Goal: Task Accomplishment & Management: Use online tool/utility

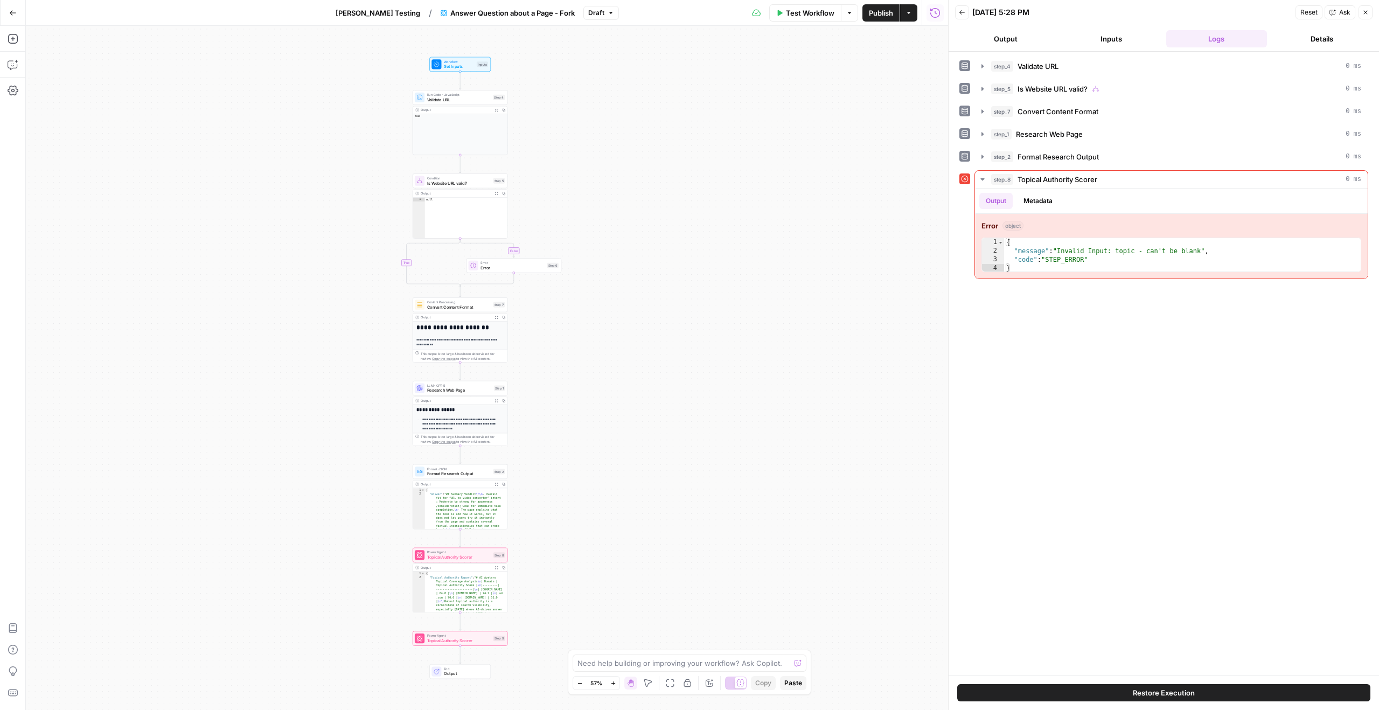
click at [753, 183] on div "**********" at bounding box center [487, 368] width 922 height 684
click at [460, 63] on span "Set Inputs" at bounding box center [455, 66] width 30 height 6
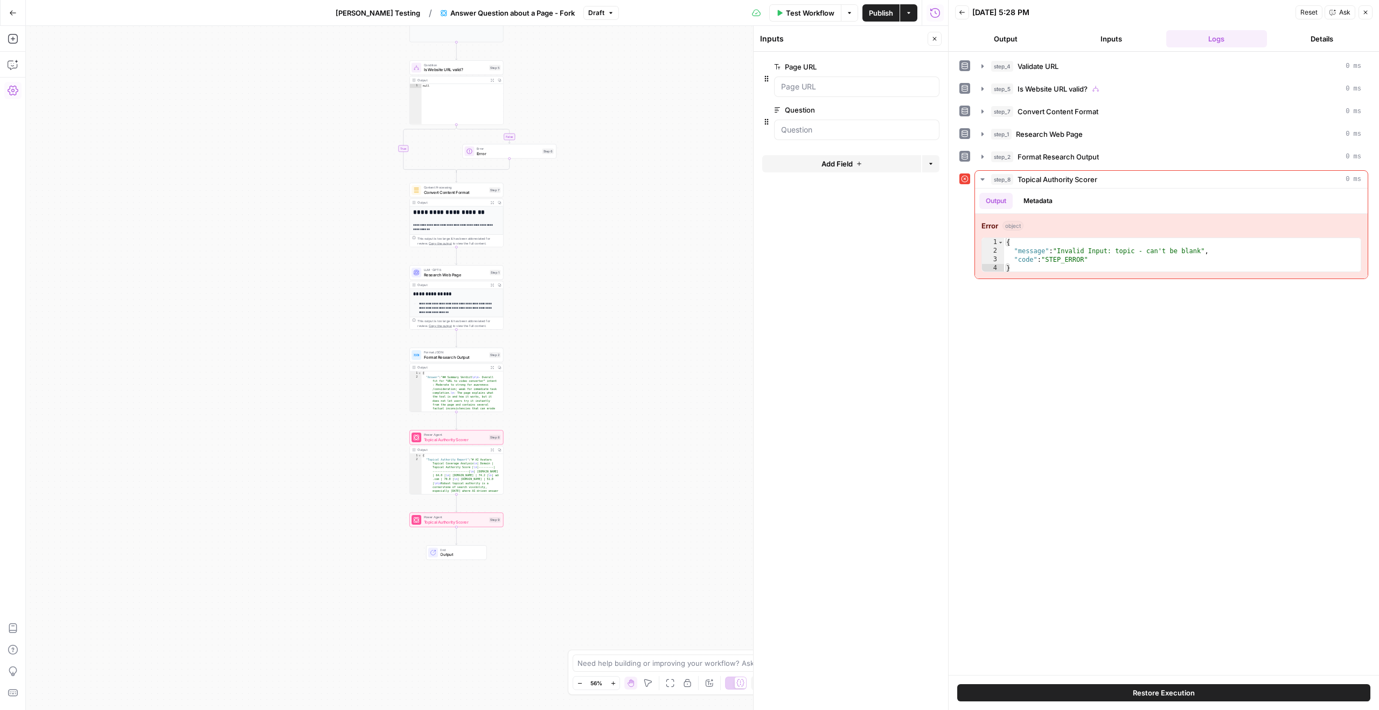
click at [8, 89] on icon "button" at bounding box center [13, 91] width 11 height 10
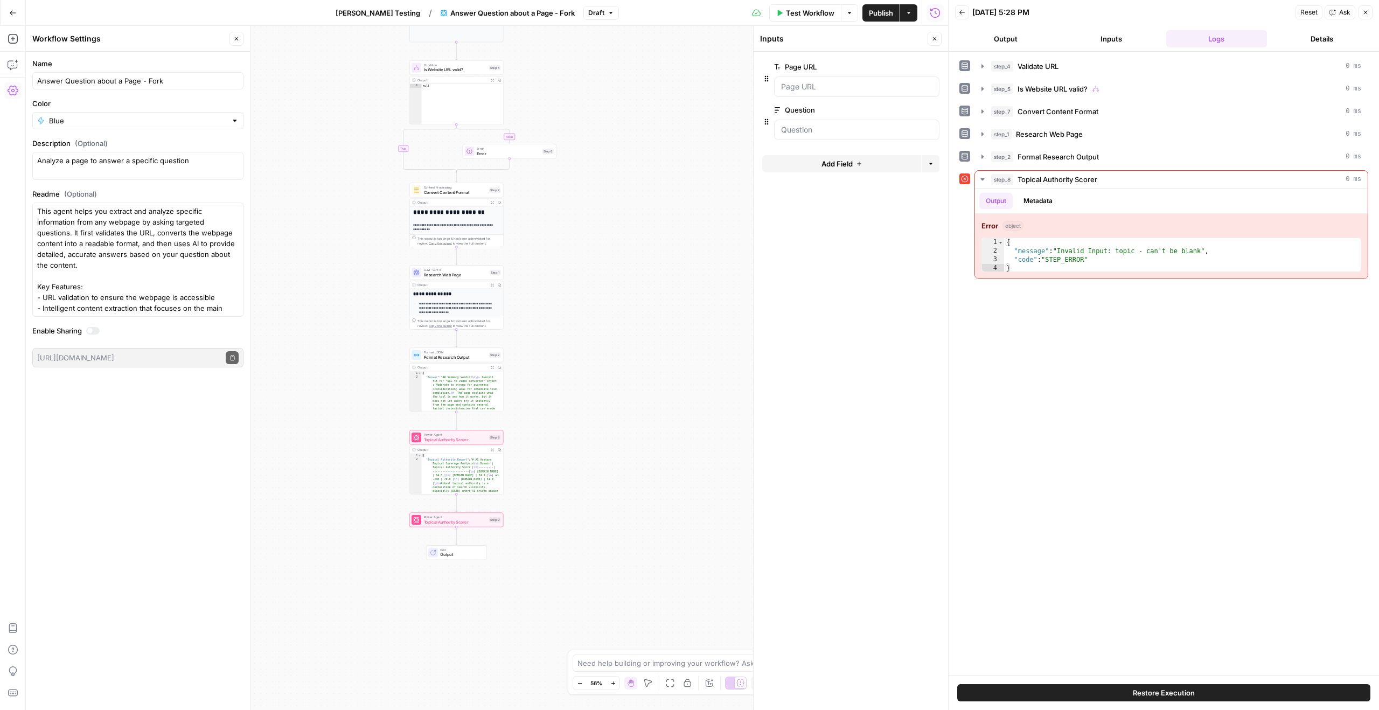
click at [17, 90] on button "Settings" at bounding box center [12, 90] width 17 height 17
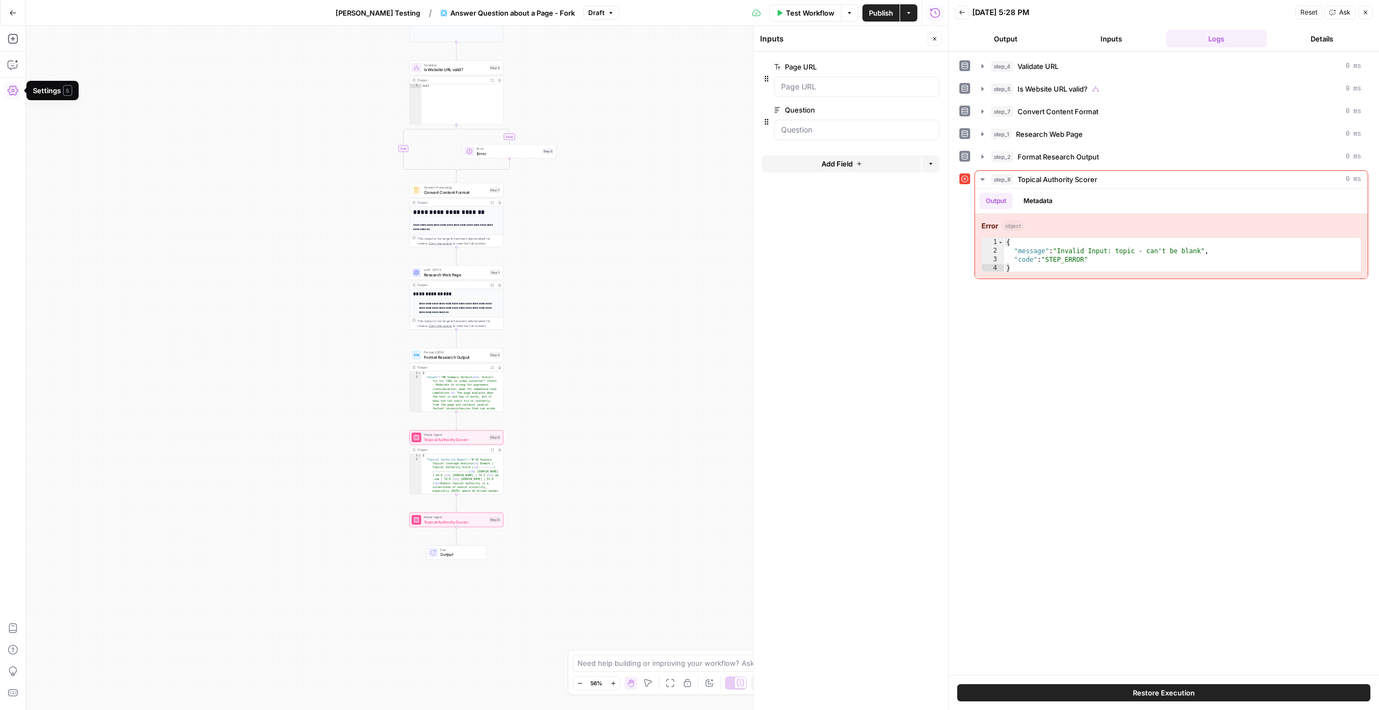
click at [13, 88] on icon "button" at bounding box center [13, 90] width 11 height 11
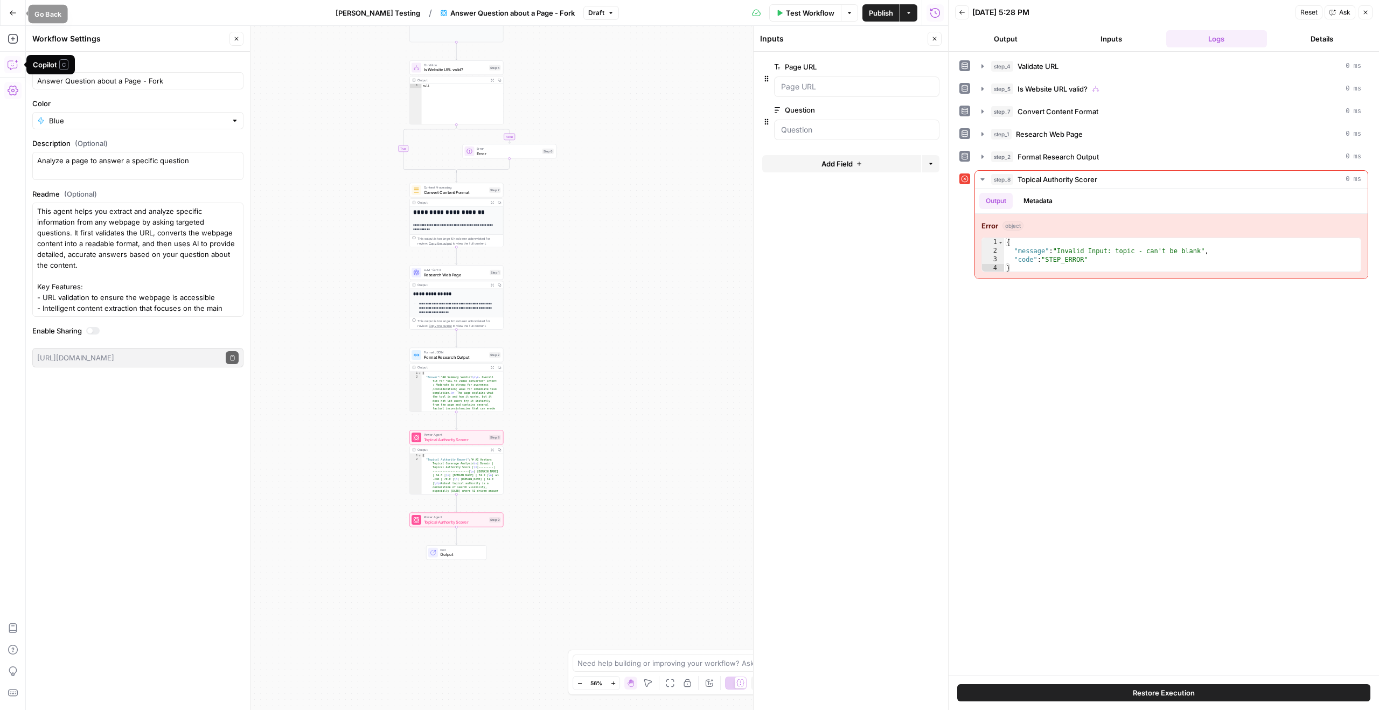
click at [12, 18] on button "Go Back" at bounding box center [12, 12] width 19 height 19
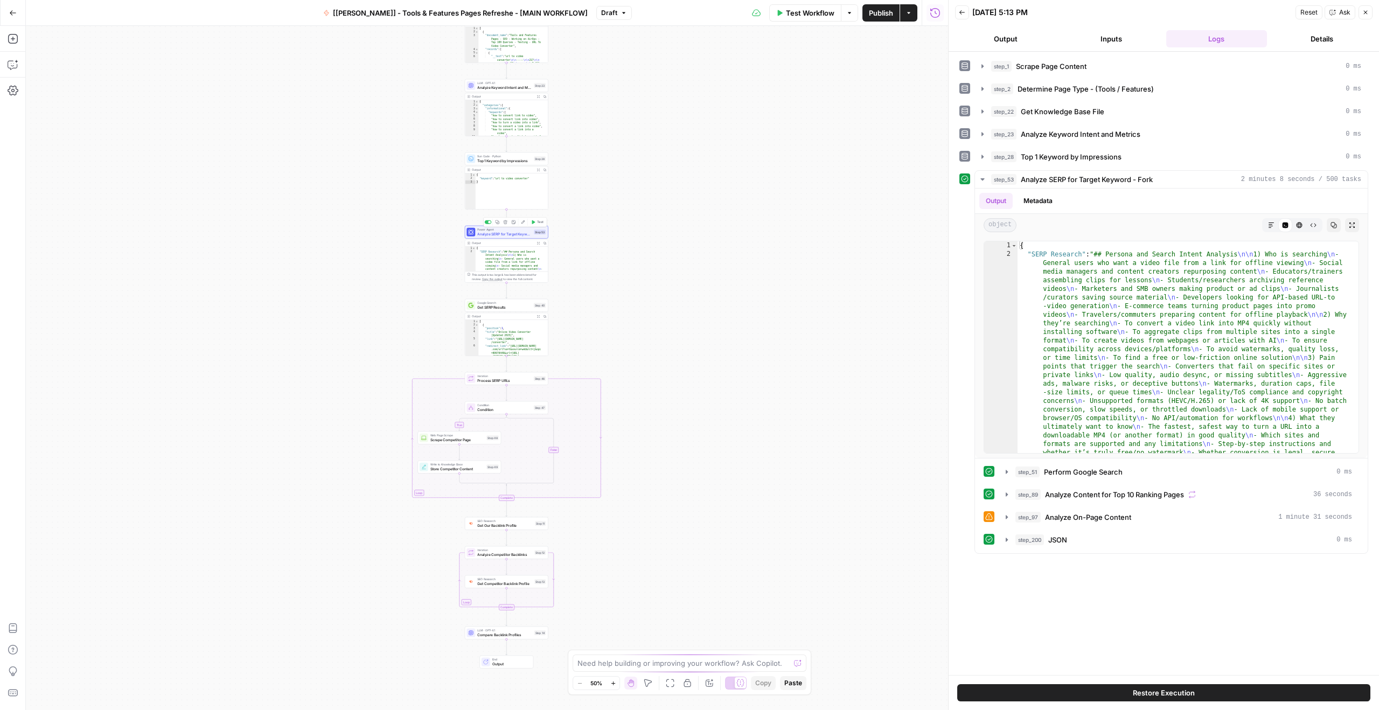
click at [511, 233] on span "Analyze SERP for Target Keyword - Top 10 SERPs" at bounding box center [504, 233] width 54 height 5
click at [538, 243] on icon "button" at bounding box center [538, 243] width 3 height 3
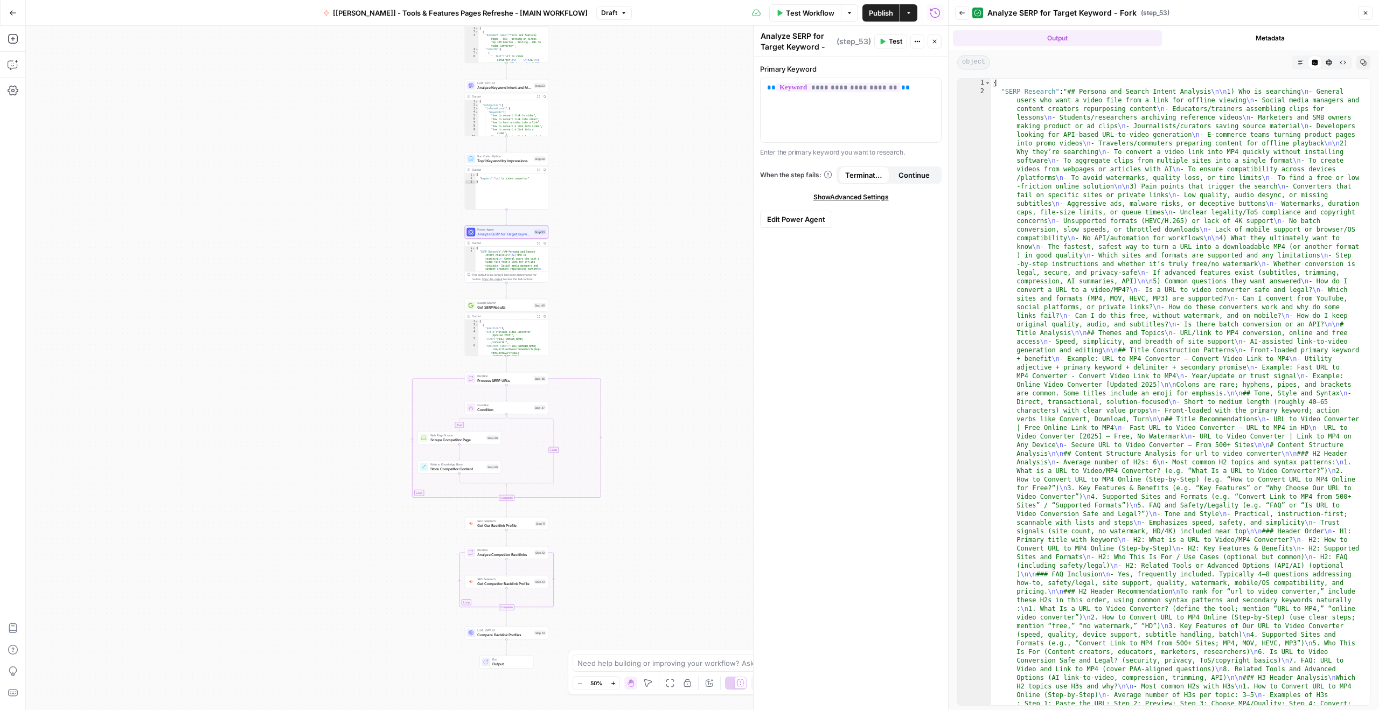
click at [1308, 66] on div "Code Editor" at bounding box center [1315, 62] width 14 height 14
click at [1296, 65] on button "Markdown" at bounding box center [1301, 62] width 14 height 14
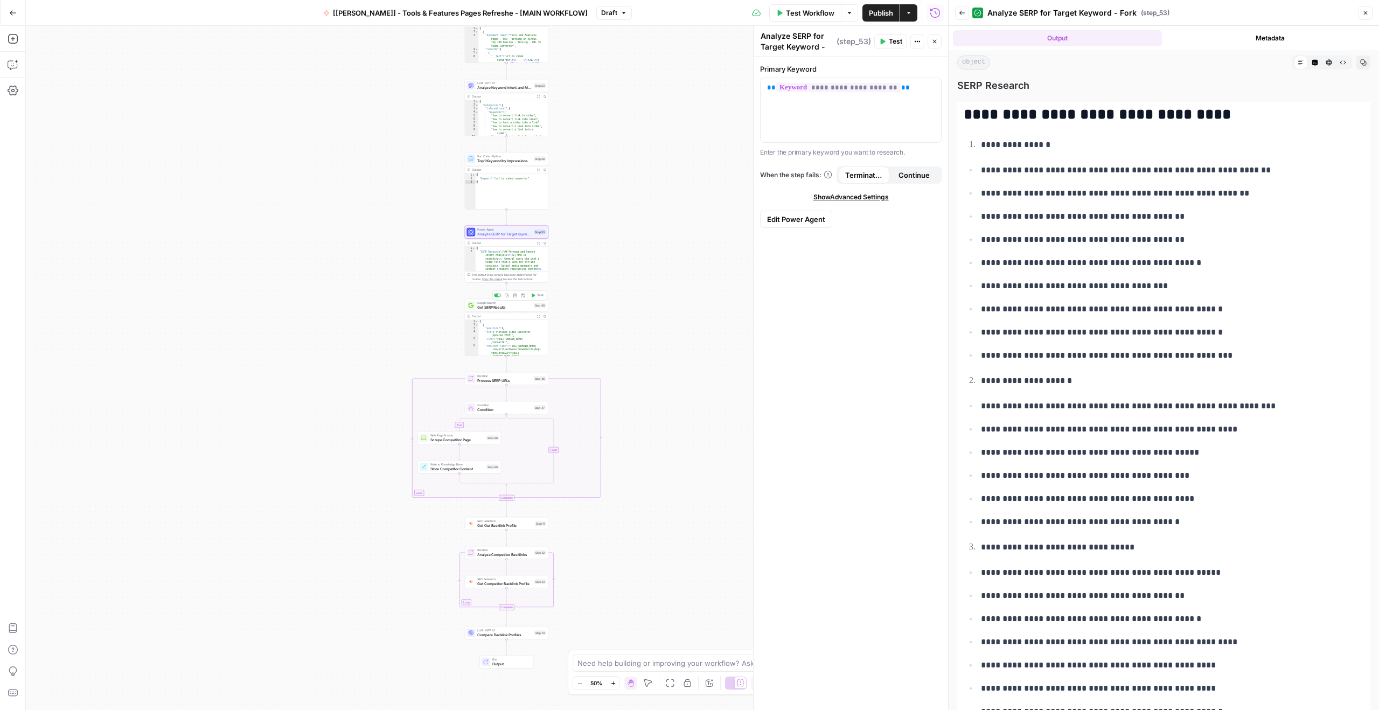
click at [507, 311] on div "Google Search Get SERP Results Step 40 Copy step Delete step Add Note Test" at bounding box center [506, 305] width 83 height 13
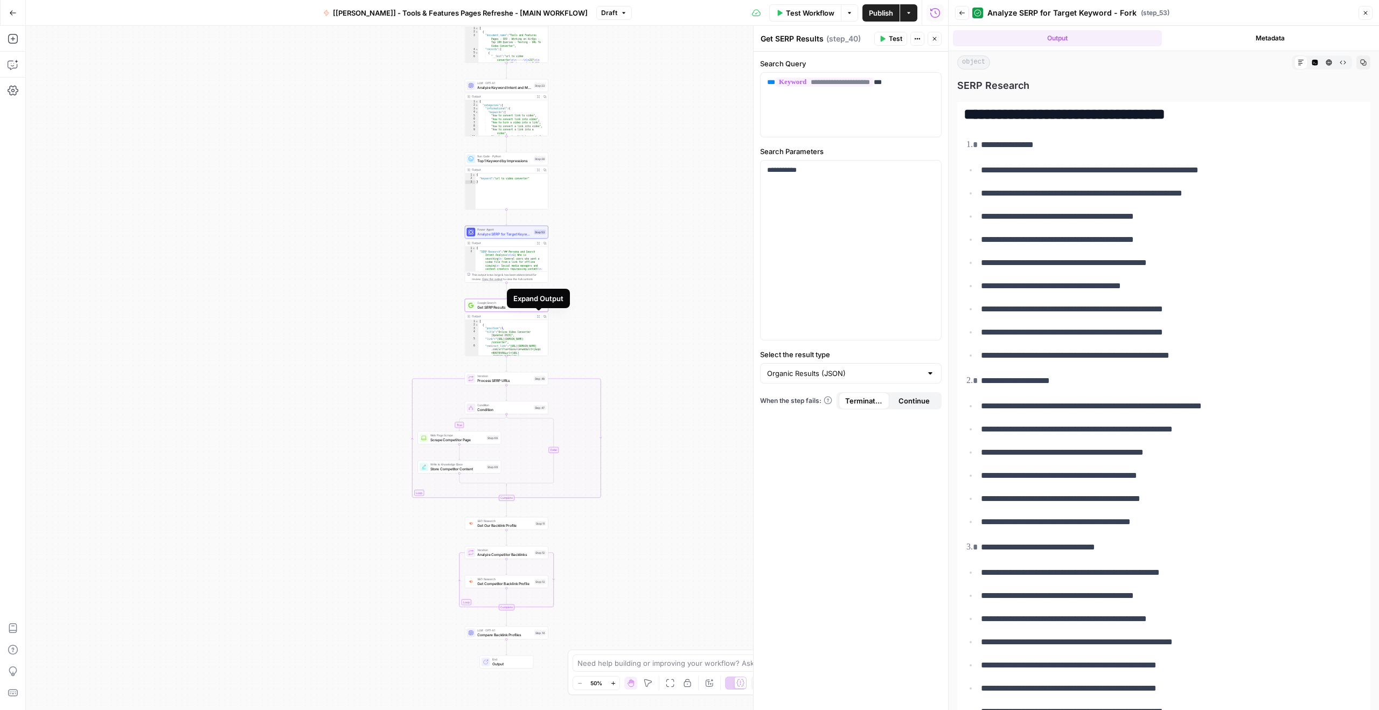
click at [539, 315] on icon "button" at bounding box center [538, 316] width 3 height 3
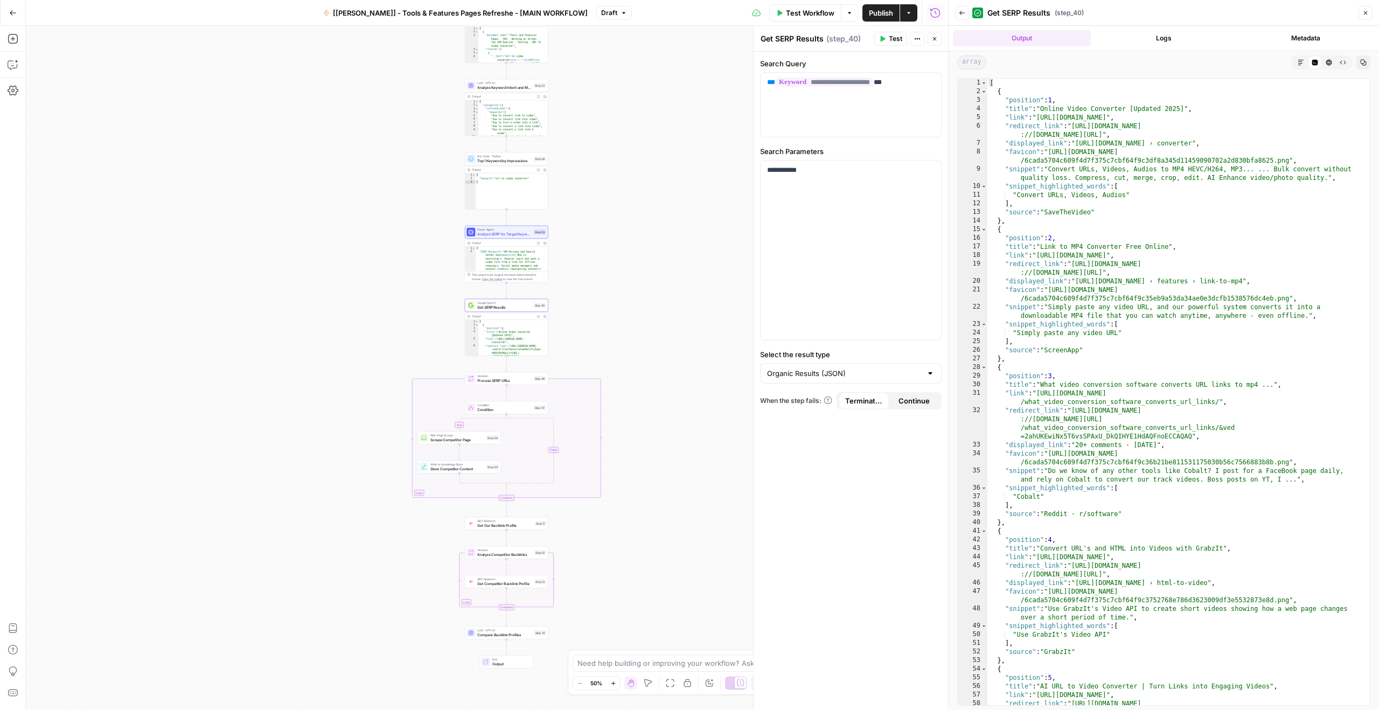
click at [1303, 63] on icon "button" at bounding box center [1300, 62] width 6 height 6
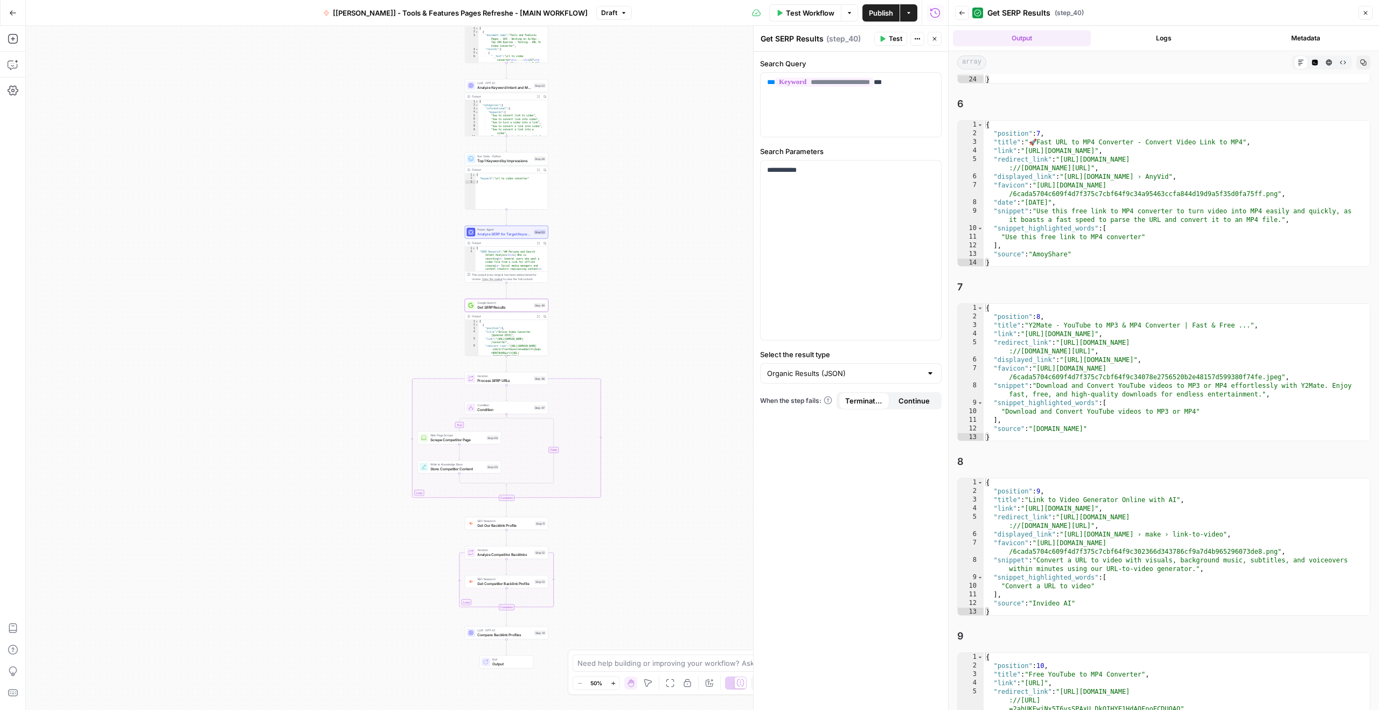
scroll to position [1294, 0]
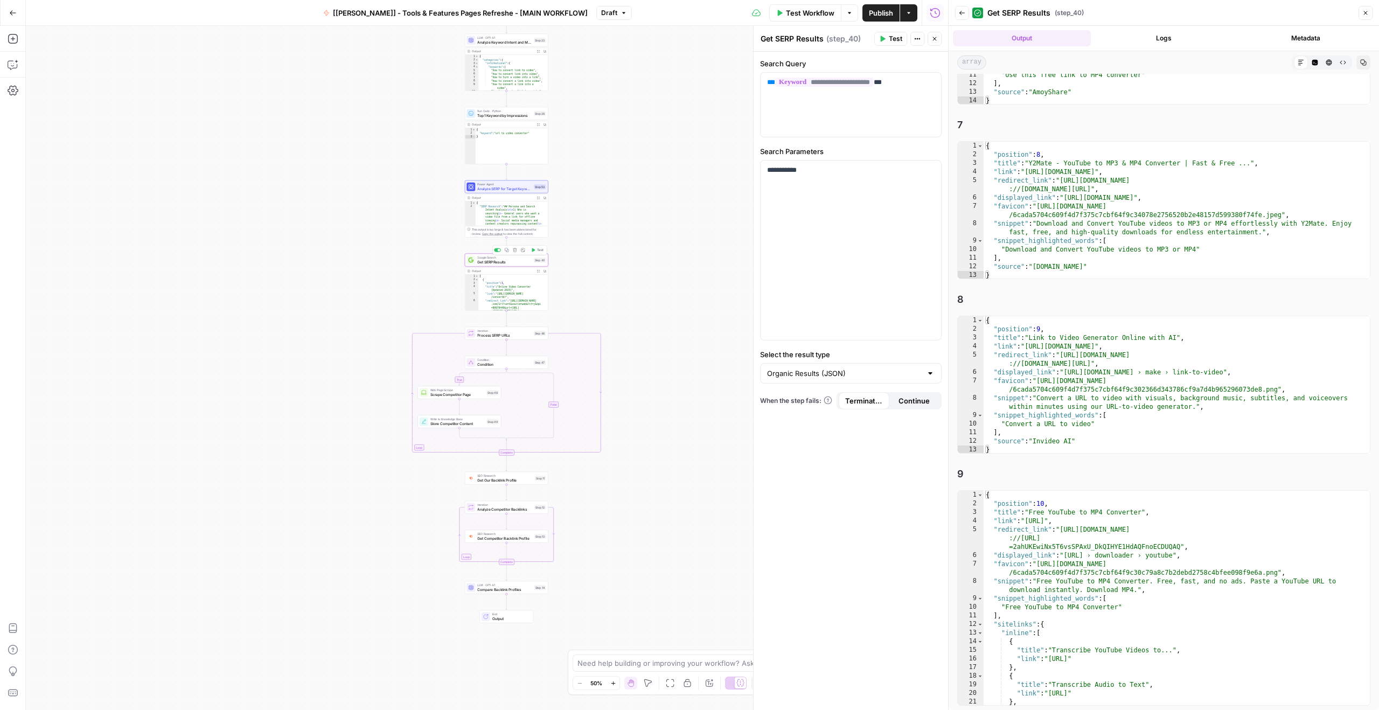
click at [504, 263] on span "Get SERP Results" at bounding box center [504, 261] width 54 height 5
click at [502, 331] on span "Iteration" at bounding box center [504, 331] width 54 height 4
click at [515, 325] on button "Delete step" at bounding box center [514, 323] width 7 height 7
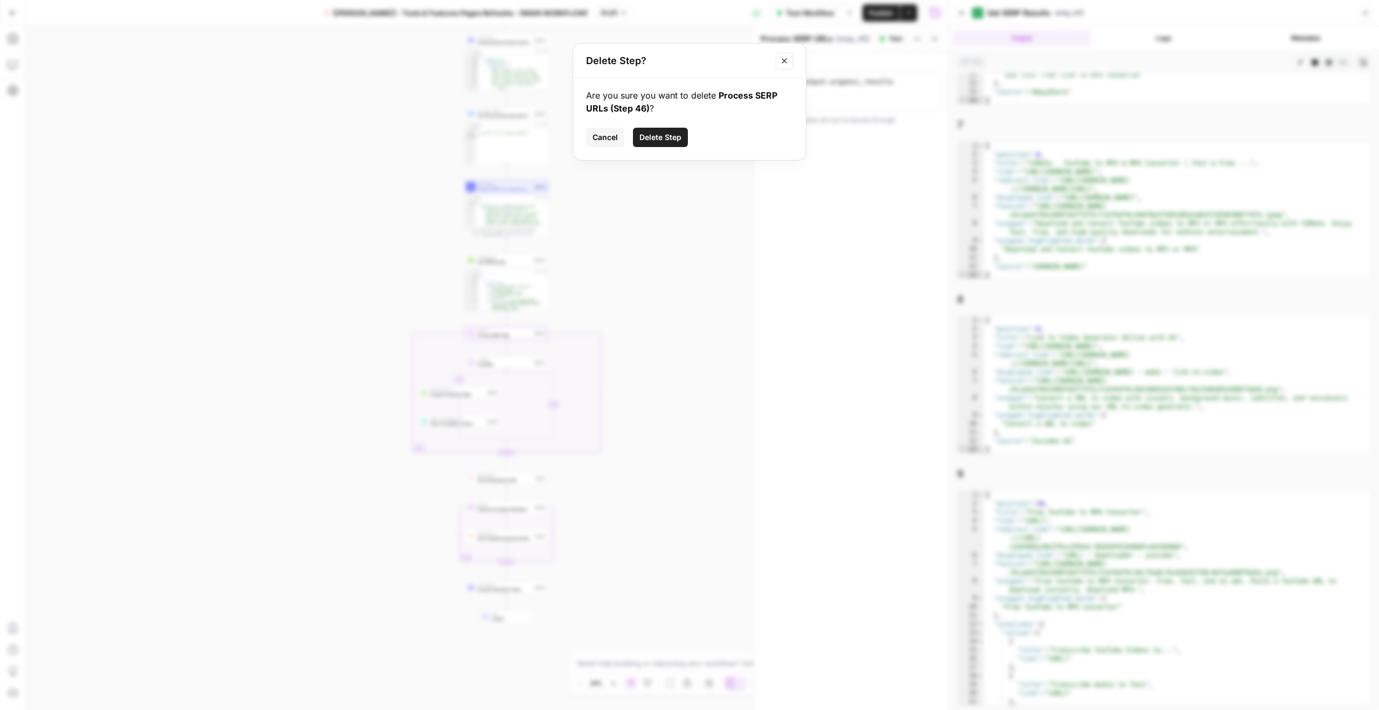
click at [661, 135] on span "Delete Step" at bounding box center [660, 137] width 42 height 11
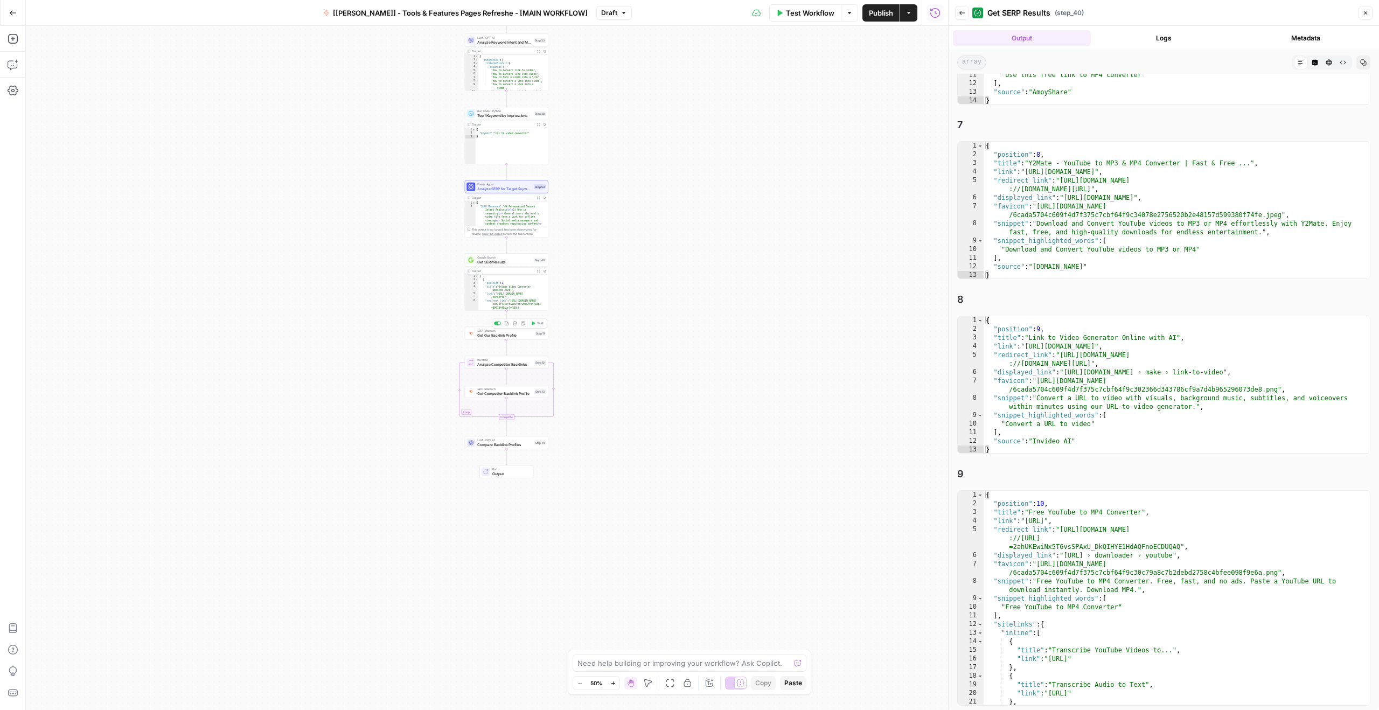
click at [507, 333] on span "Get Our Backlink Profile" at bounding box center [504, 334] width 55 height 5
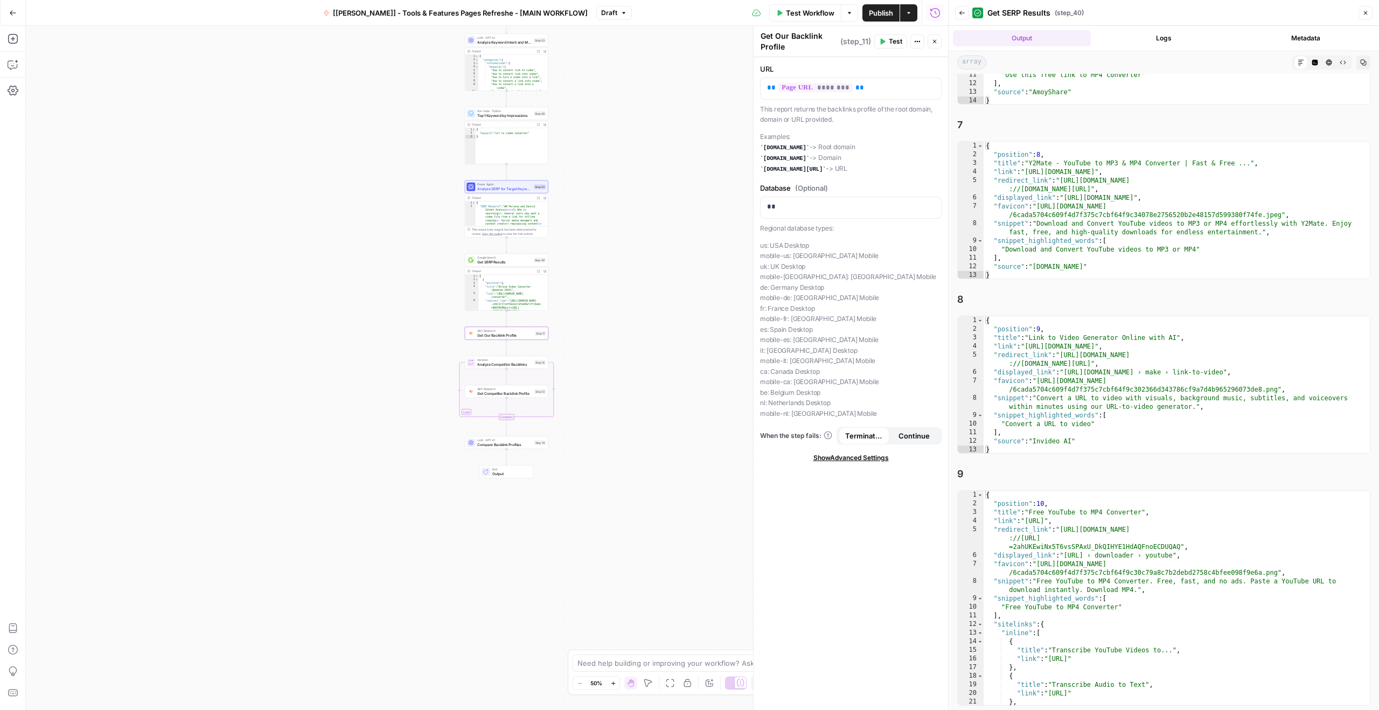
click at [511, 338] on div "SEO Research Get Our Backlink Profile Step 11 Copy step Delete step Add Note Te…" at bounding box center [506, 333] width 83 height 13
click at [534, 325] on icon "button" at bounding box center [533, 323] width 4 height 4
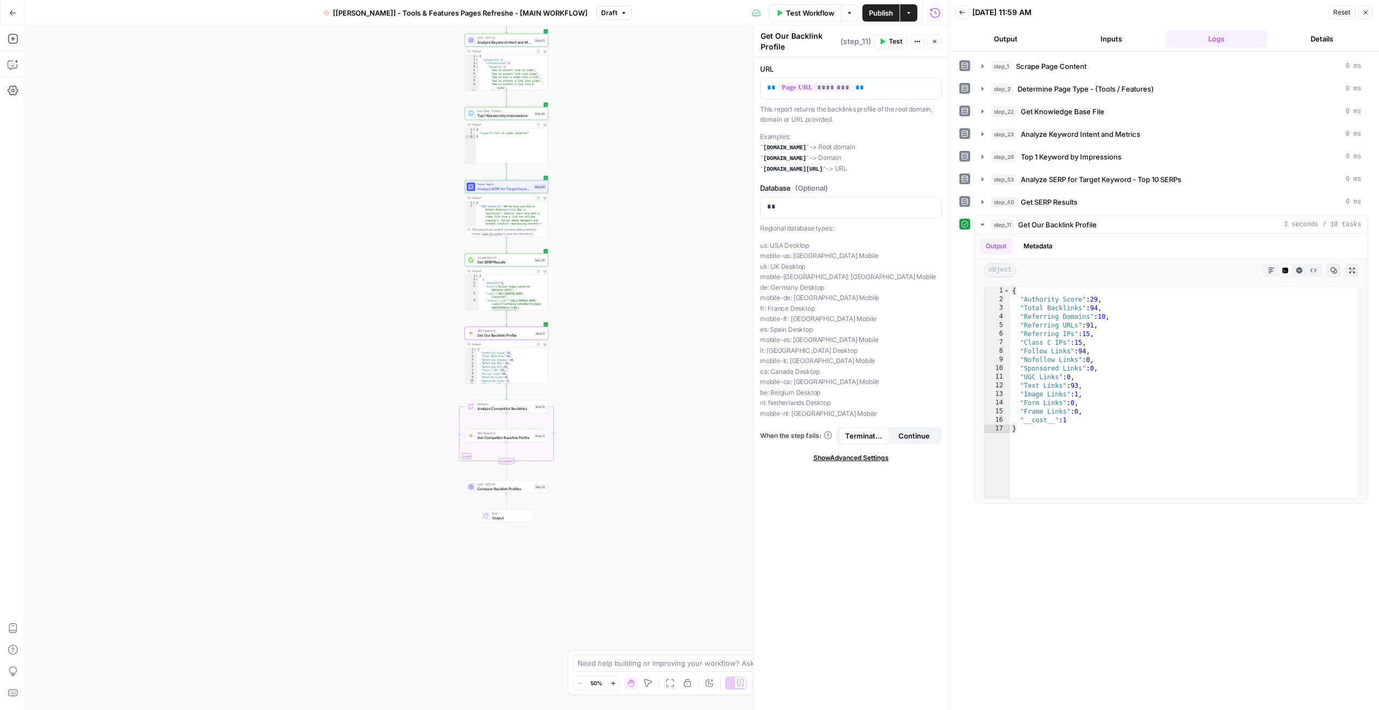
click at [997, 40] on button "Output" at bounding box center [1005, 38] width 101 height 17
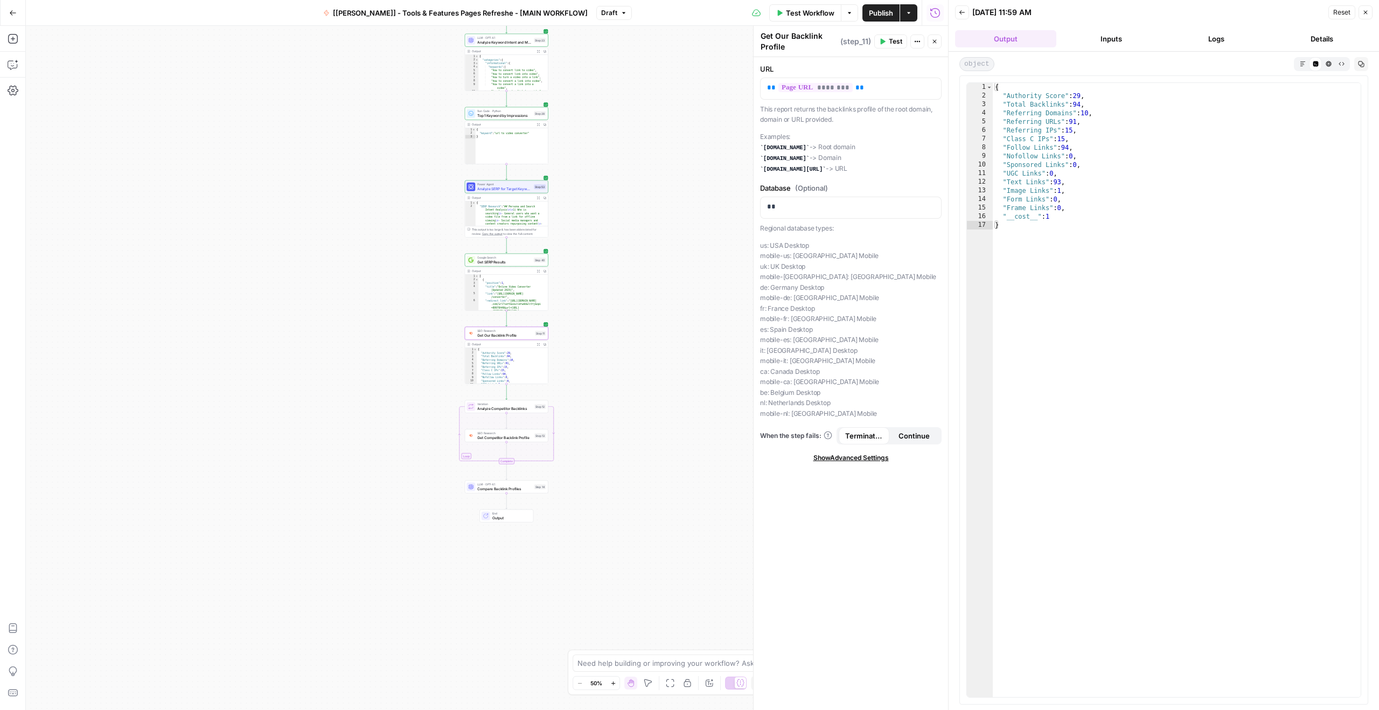
click at [1301, 63] on icon "button" at bounding box center [1303, 64] width 6 height 6
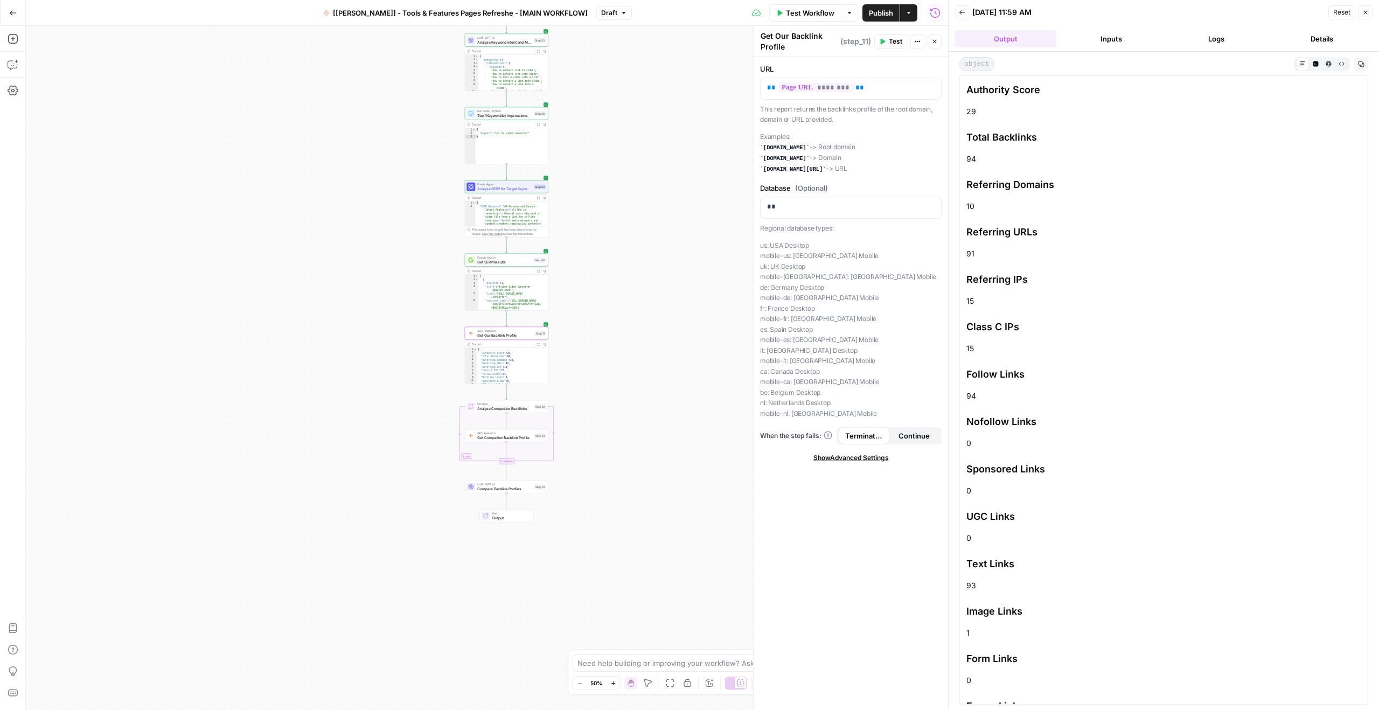
click at [1322, 60] on button "HTML Viewer" at bounding box center [1328, 63] width 13 height 13
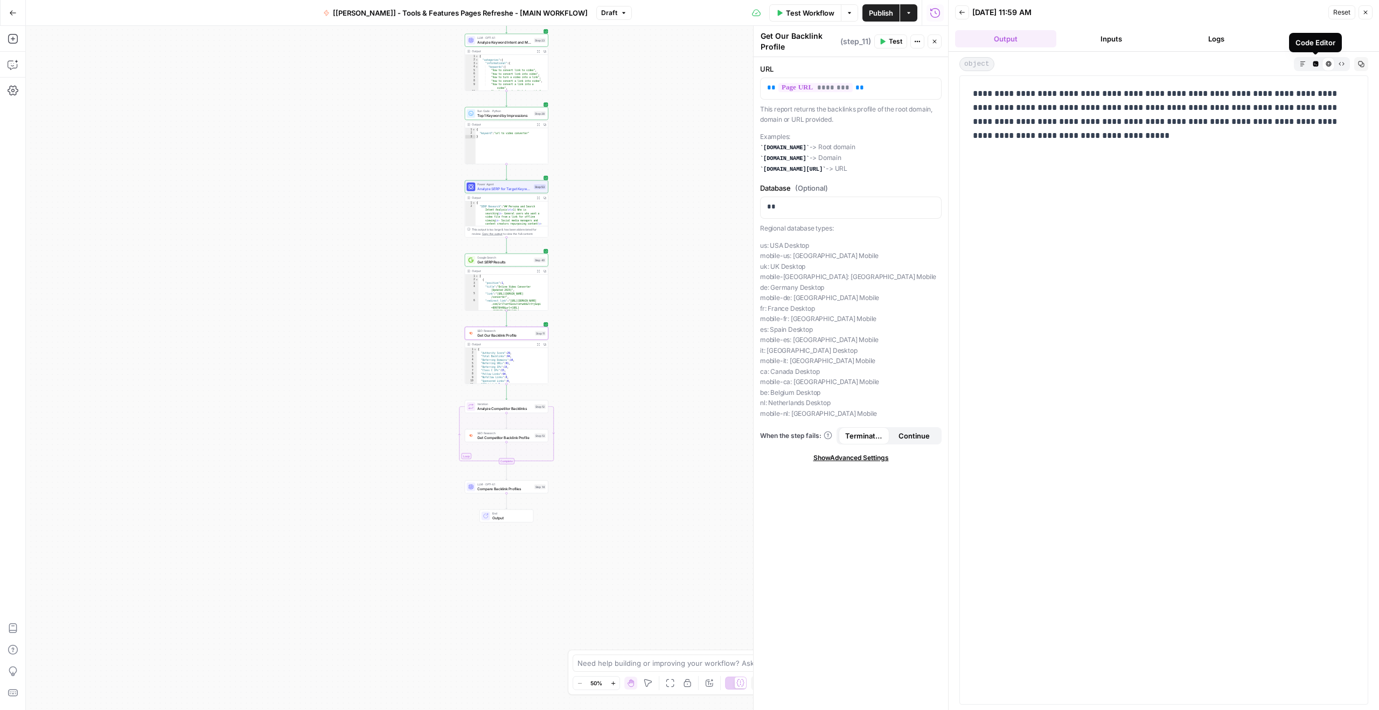
click at [1326, 62] on icon at bounding box center [1327, 63] width 5 height 5
click at [1344, 62] on button "Raw Output" at bounding box center [1341, 63] width 13 height 13
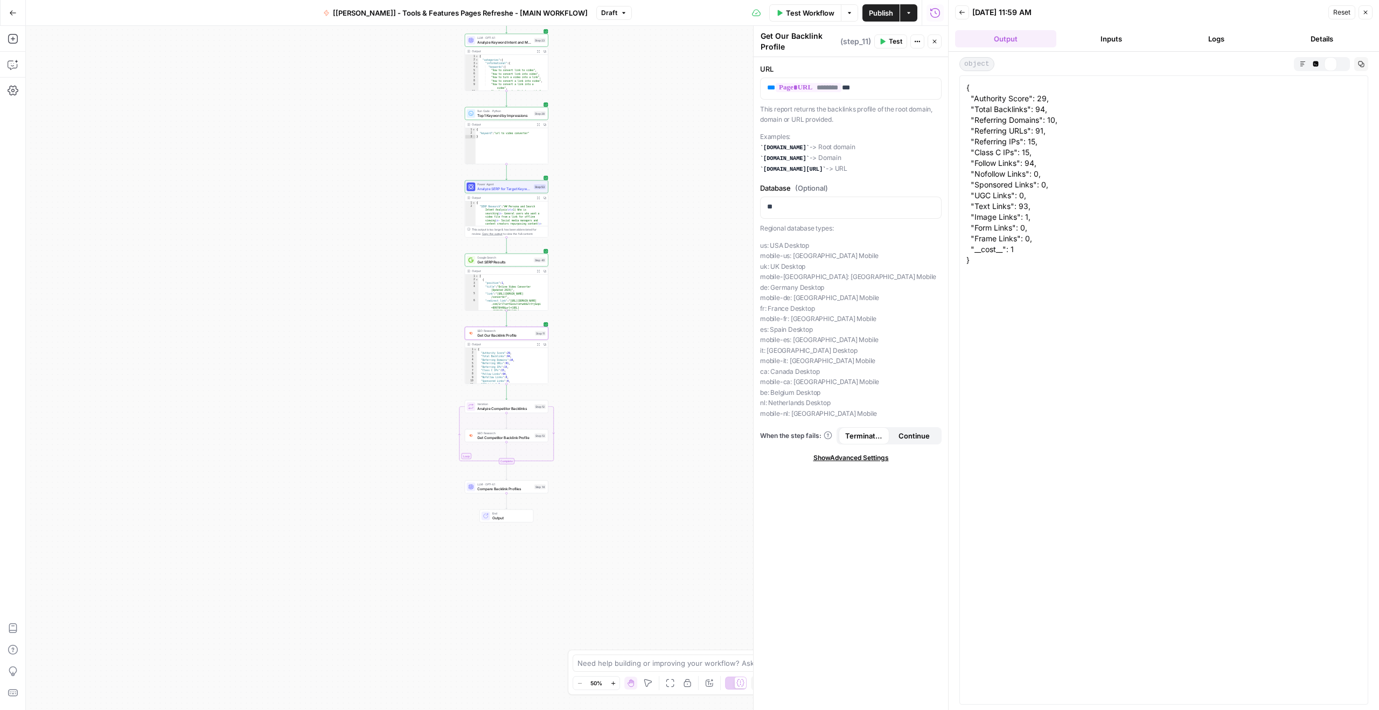
click at [1319, 61] on button "Code Editor" at bounding box center [1315, 63] width 13 height 13
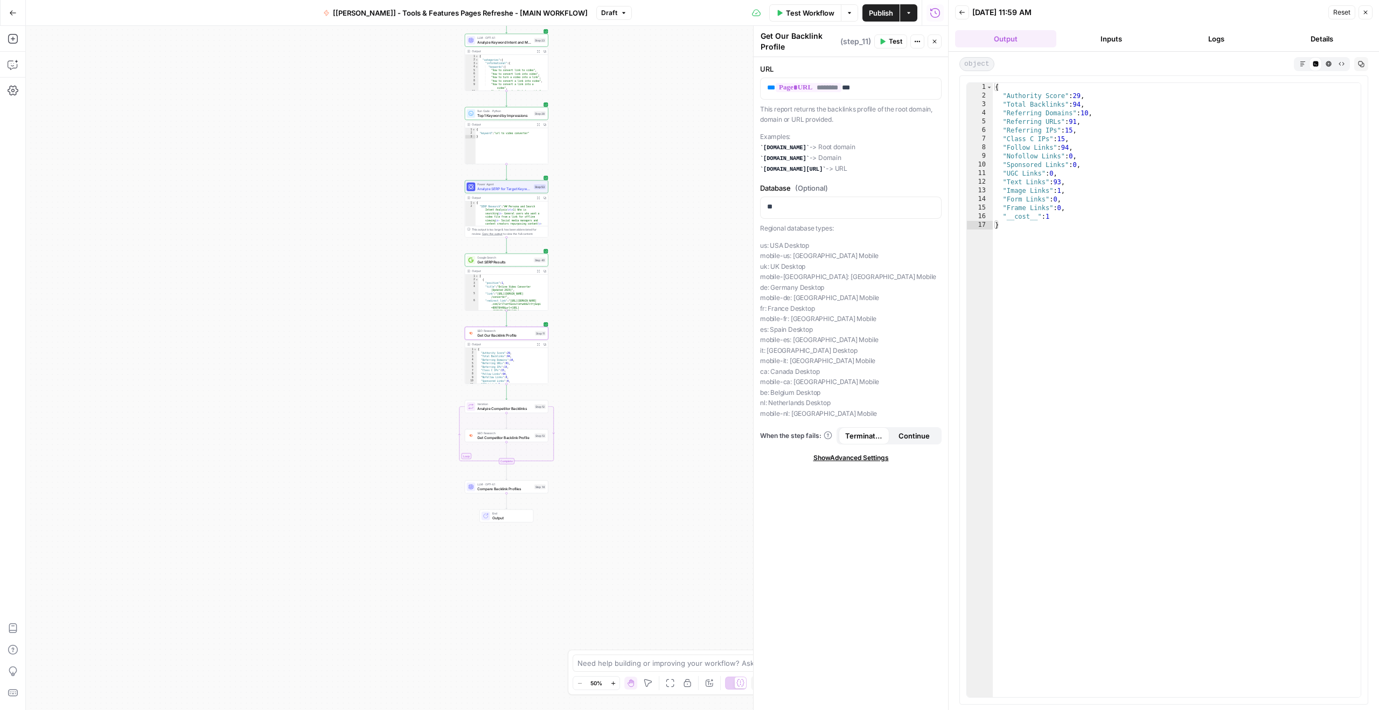
click at [504, 337] on span "Get Our Backlink Profile" at bounding box center [504, 334] width 55 height 5
click at [486, 408] on span "Analyze Competitor Backlinks" at bounding box center [504, 408] width 55 height 5
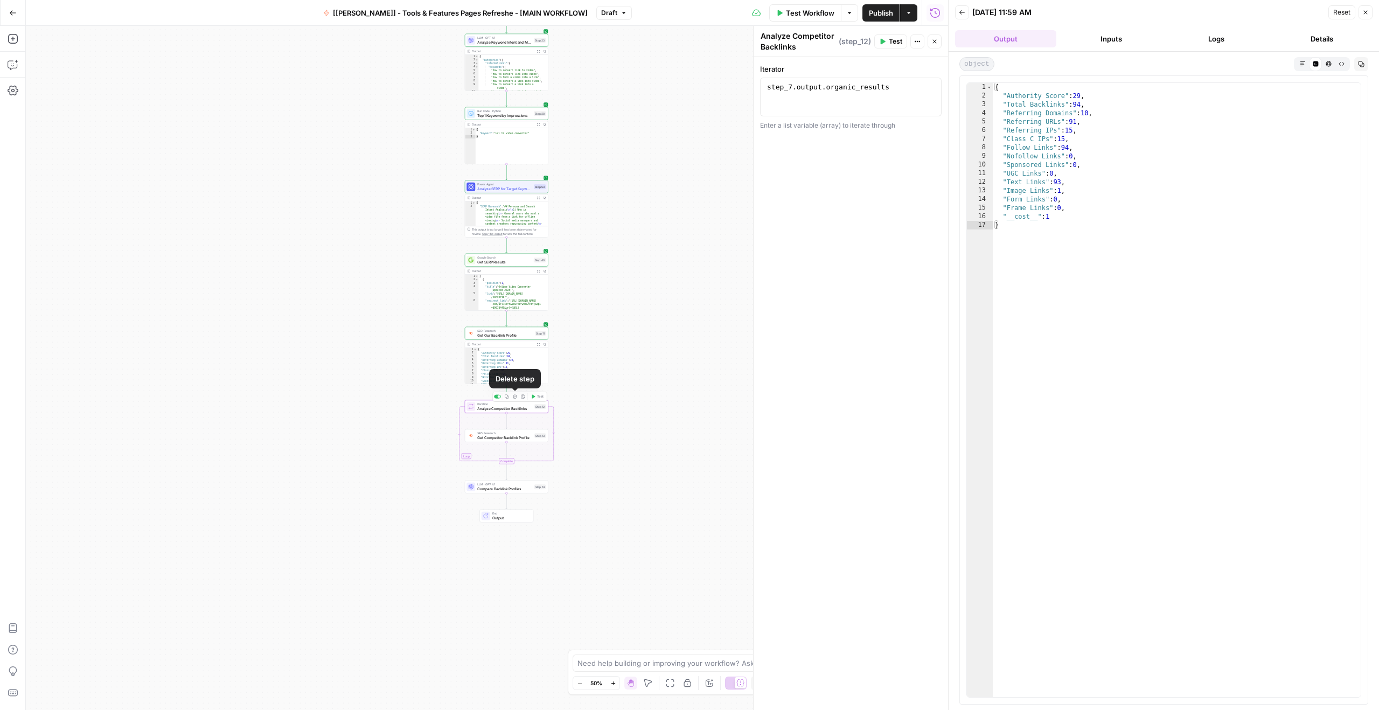
click at [515, 396] on icon "button" at bounding box center [515, 396] width 4 height 4
click at [673, 128] on button "Delete Step" at bounding box center [660, 137] width 55 height 19
click at [512, 411] on div "LLM · GPT-4.1 Compare Backlink Profiles Step 14 Copy step Delete step Add Note …" at bounding box center [506, 406] width 83 height 13
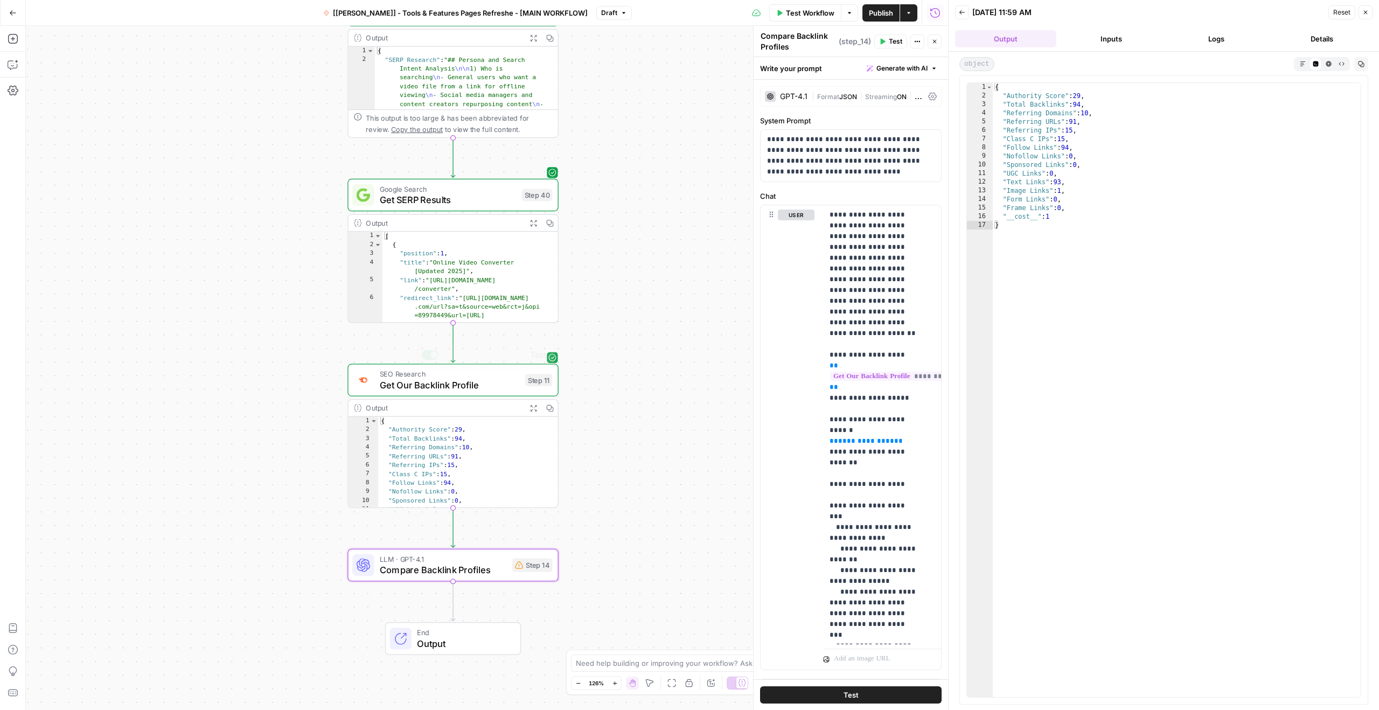
drag, startPoint x: 202, startPoint y: 322, endPoint x: 301, endPoint y: 361, distance: 106.6
click at [301, 361] on div "**********" at bounding box center [487, 368] width 922 height 684
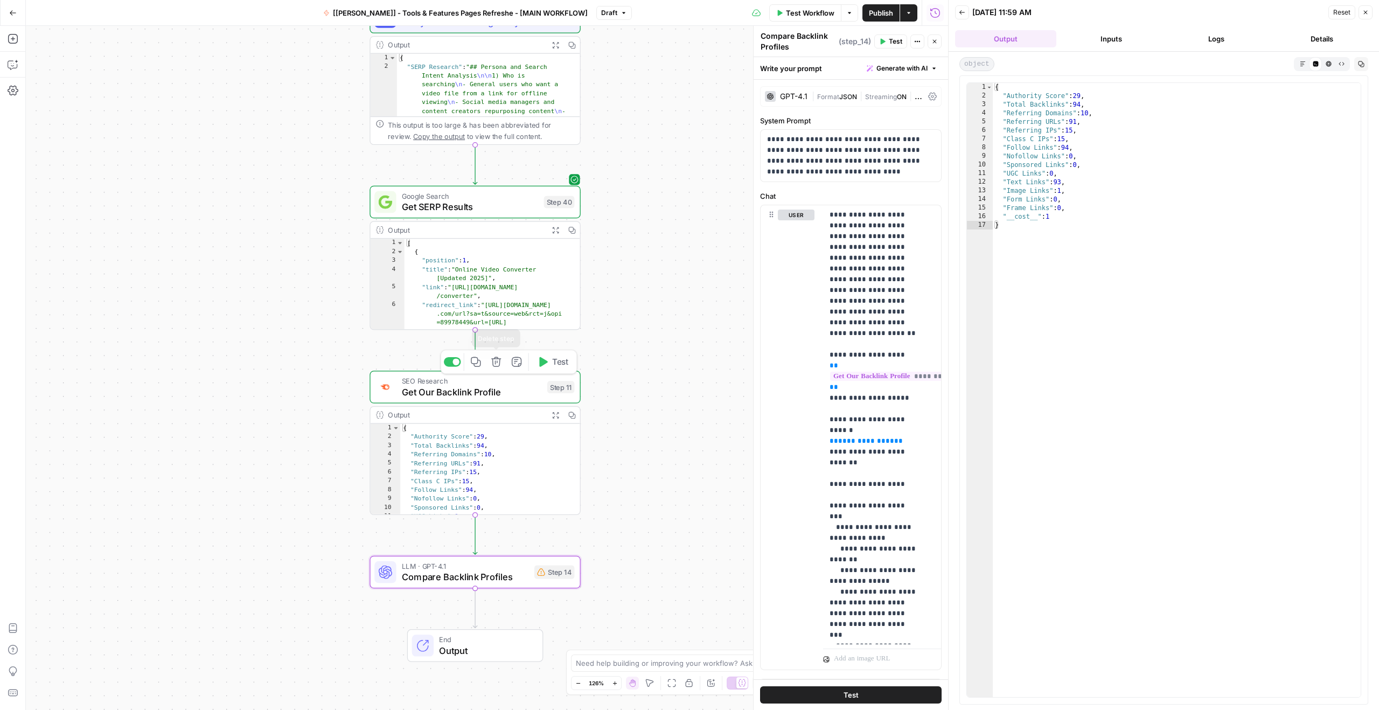
click at [496, 361] on icon "button" at bounding box center [496, 362] width 10 height 10
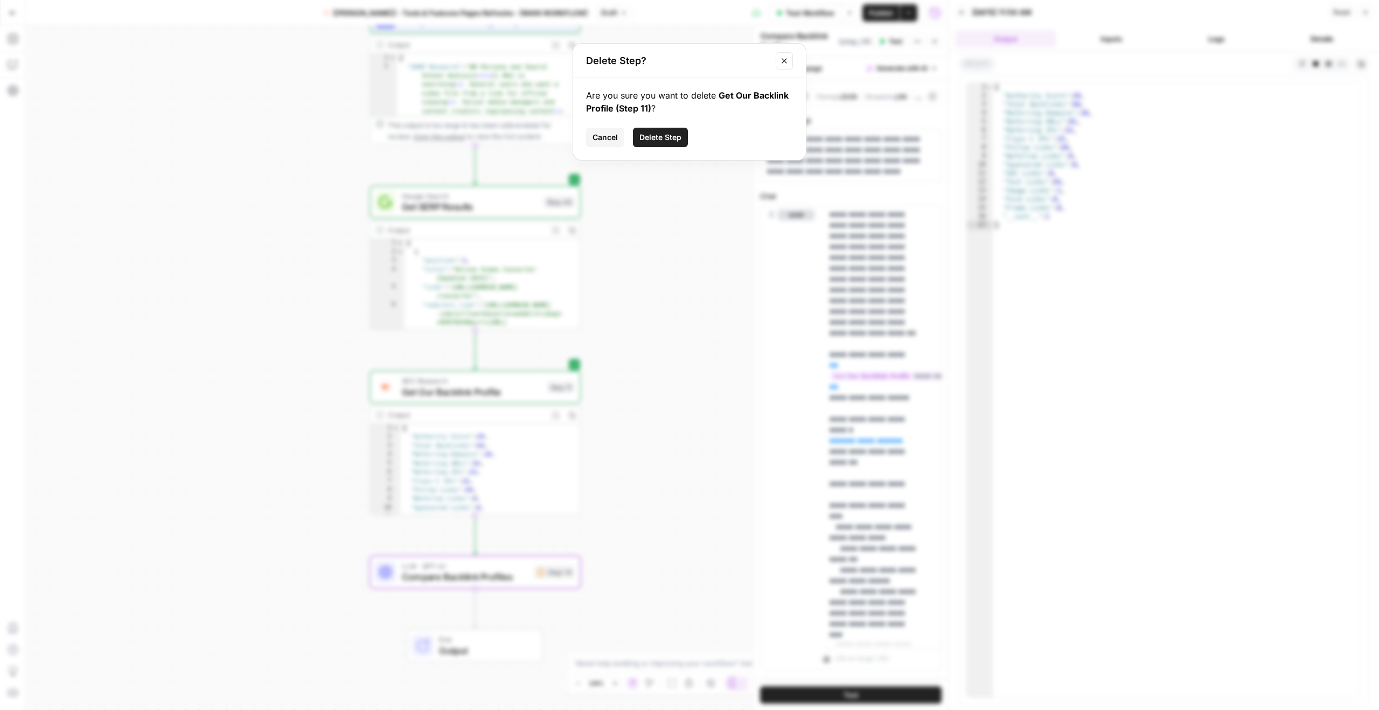
click at [669, 136] on span "Delete Step" at bounding box center [660, 137] width 42 height 11
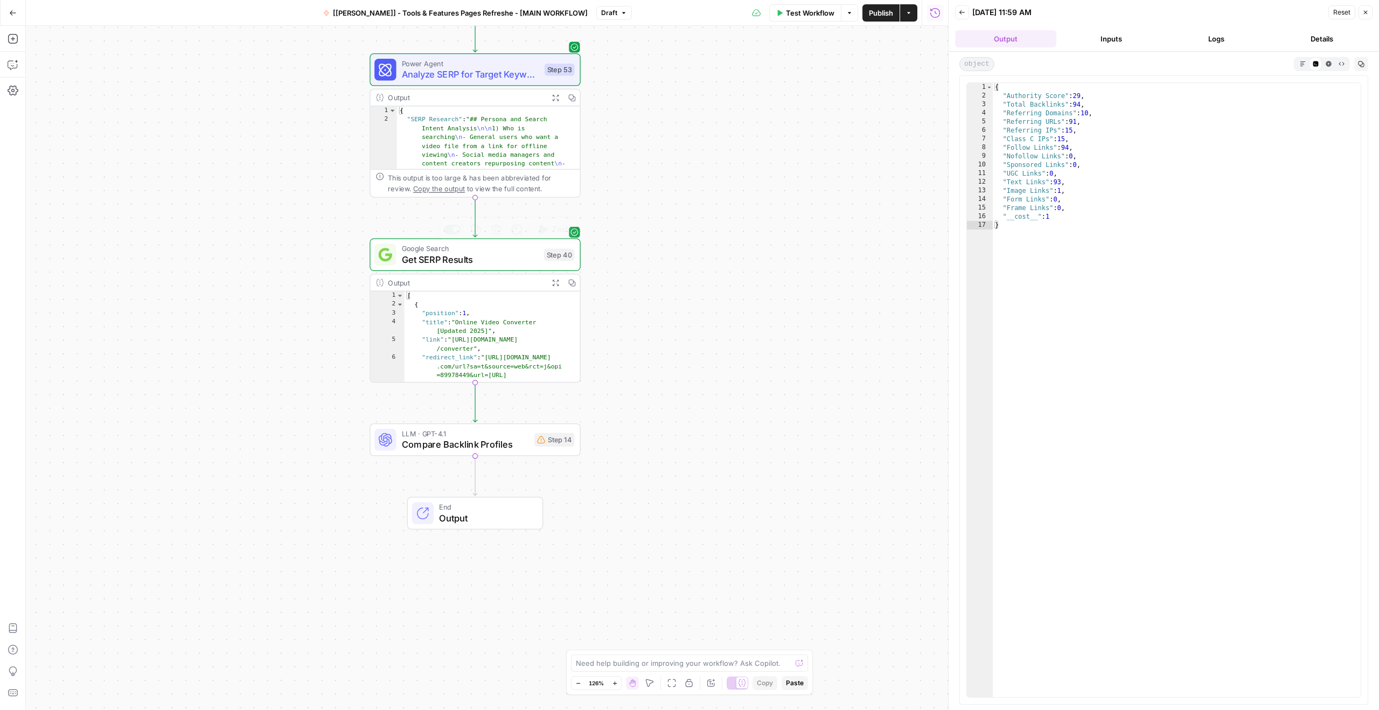
click at [498, 259] on span "Get SERP Results" at bounding box center [470, 259] width 137 height 13
click at [497, 227] on icon "button" at bounding box center [496, 230] width 10 height 10
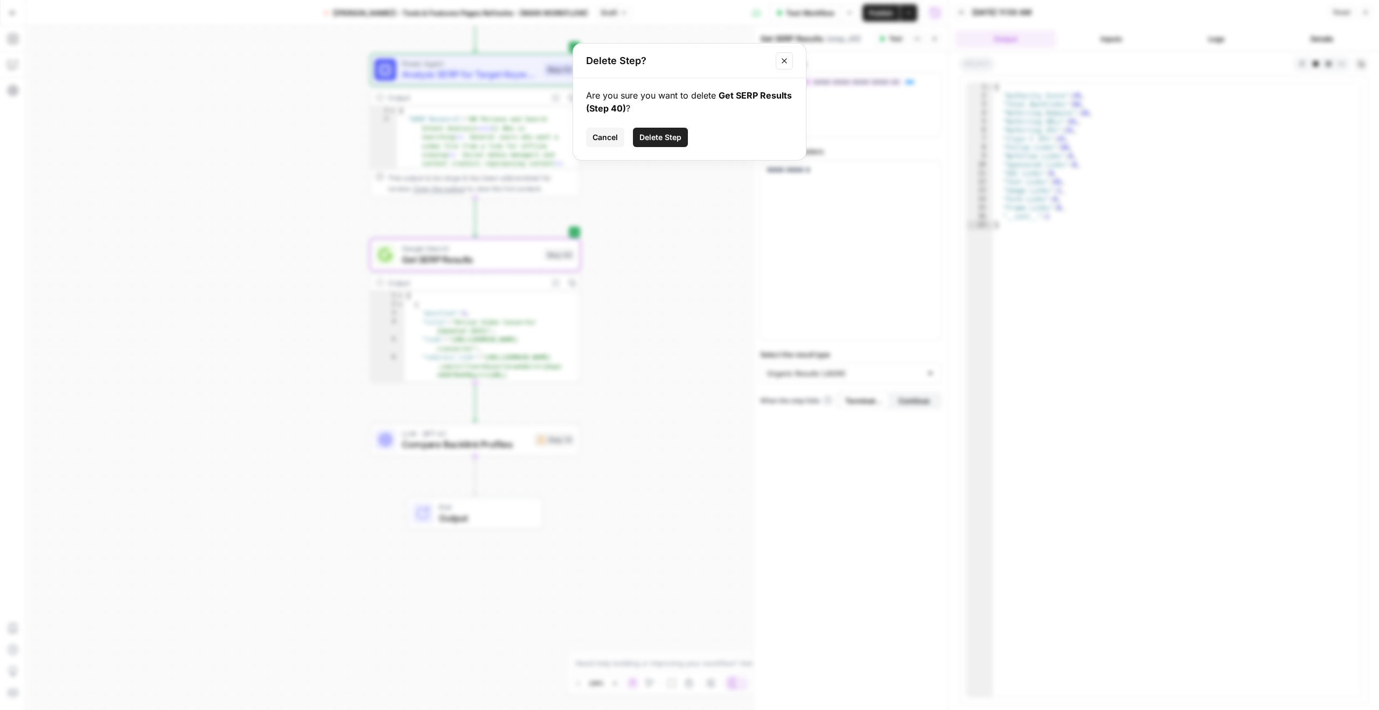
click at [601, 137] on span "Cancel" at bounding box center [604, 137] width 25 height 11
click at [646, 250] on div "**********" at bounding box center [487, 368] width 922 height 684
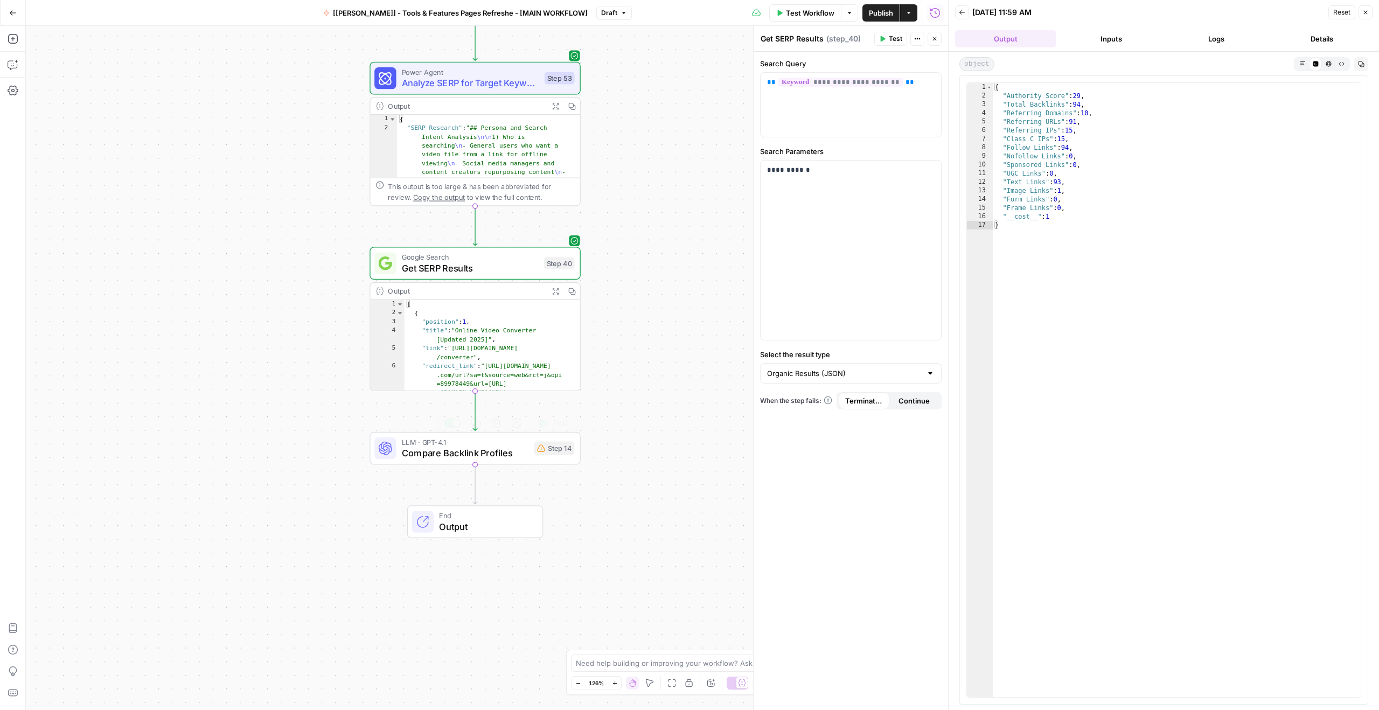
click at [485, 462] on div "LLM · GPT-4.1 Compare Backlink Profiles Step 14 Copy step Delete step Add Note …" at bounding box center [474, 448] width 211 height 33
type textarea "Compare Backlink Profiles"
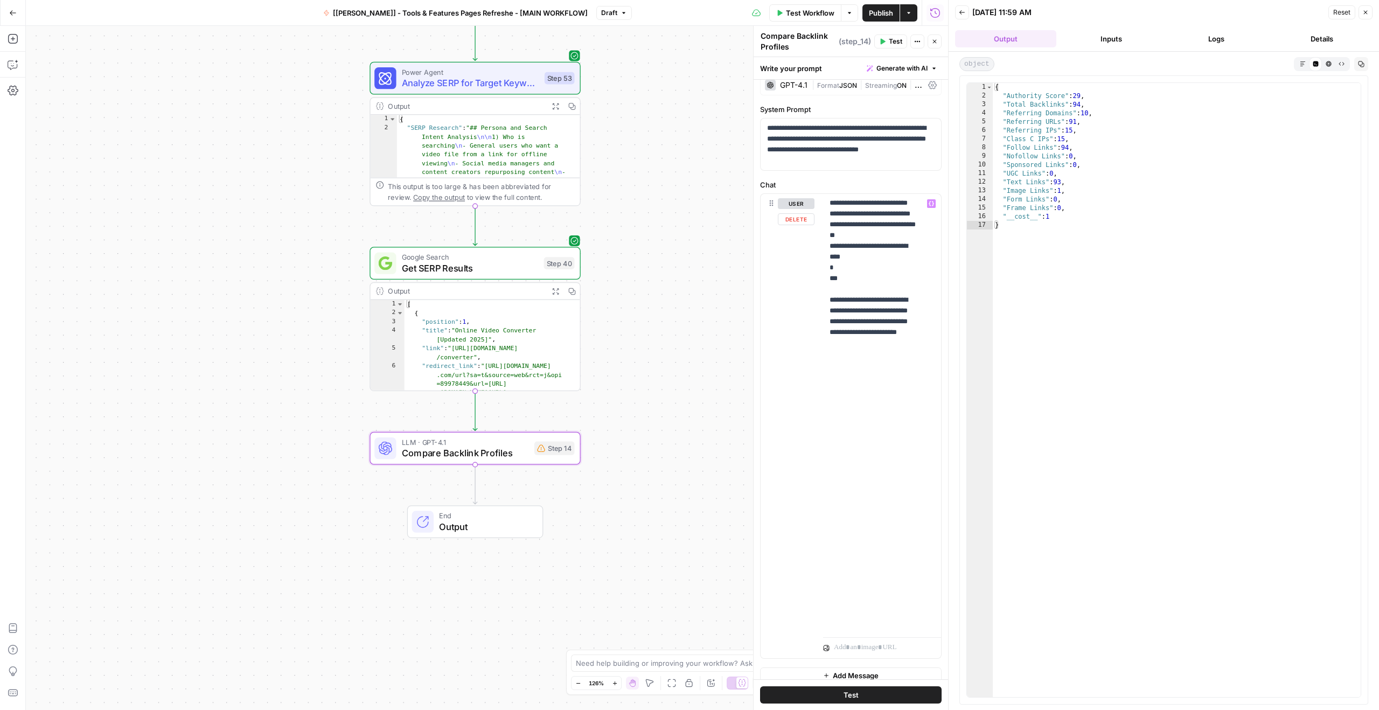
scroll to position [22, 0]
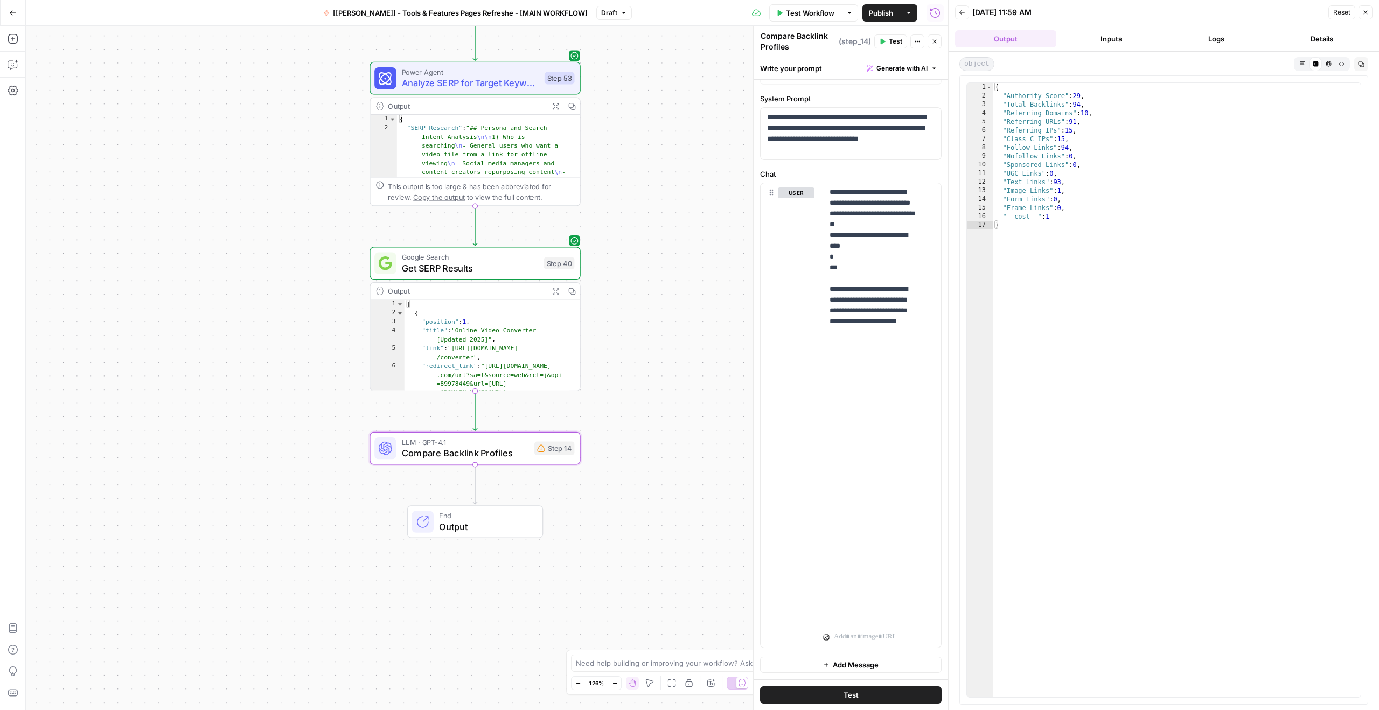
click at [509, 458] on span "Compare Backlink Profiles" at bounding box center [465, 452] width 127 height 13
click at [498, 424] on icon "button" at bounding box center [496, 422] width 11 height 11
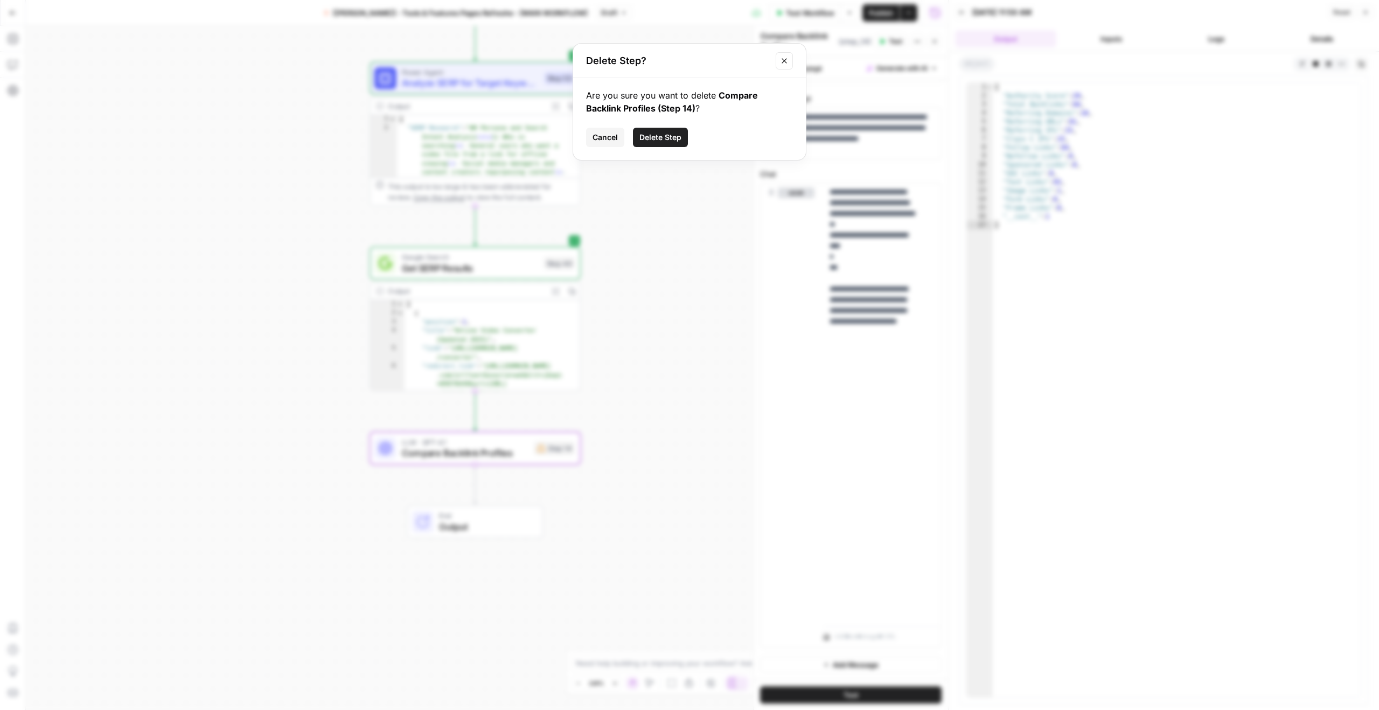
click at [671, 133] on span "Delete Step" at bounding box center [660, 137] width 42 height 11
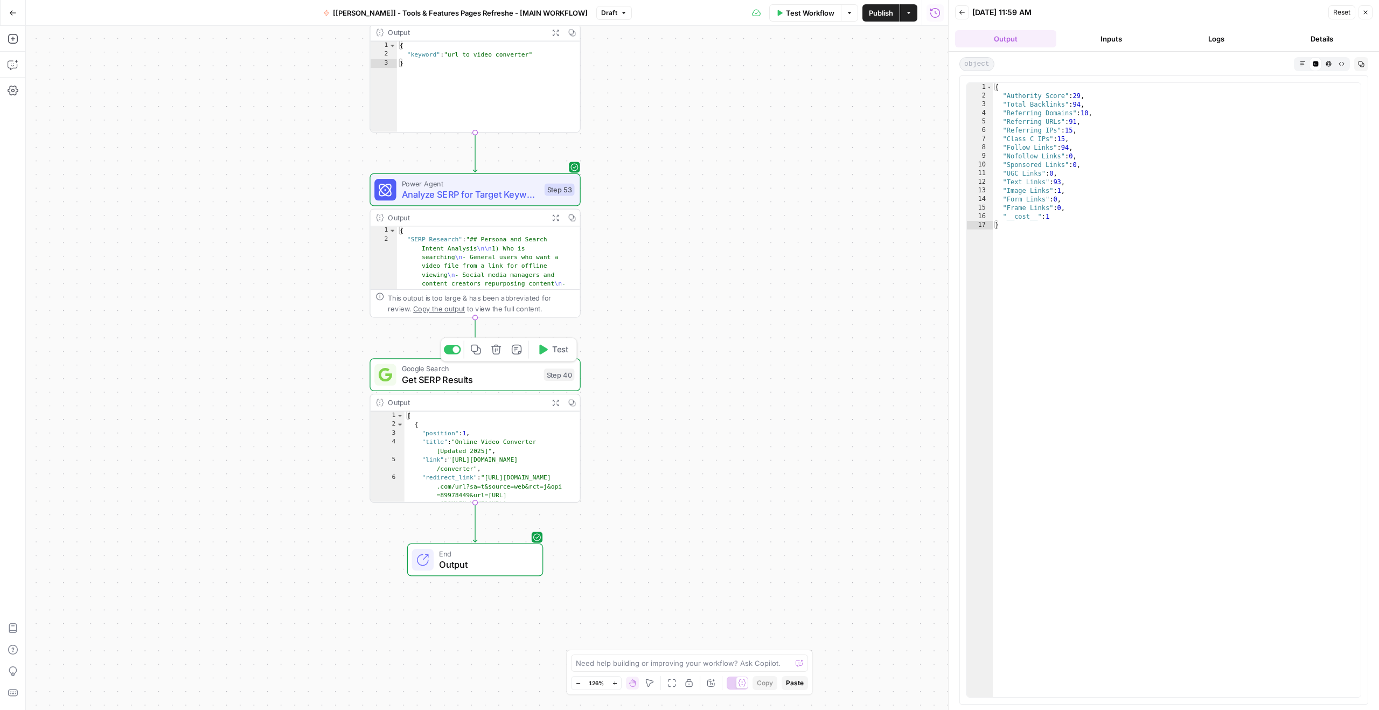
click at [408, 374] on span "Get SERP Results" at bounding box center [470, 379] width 137 height 13
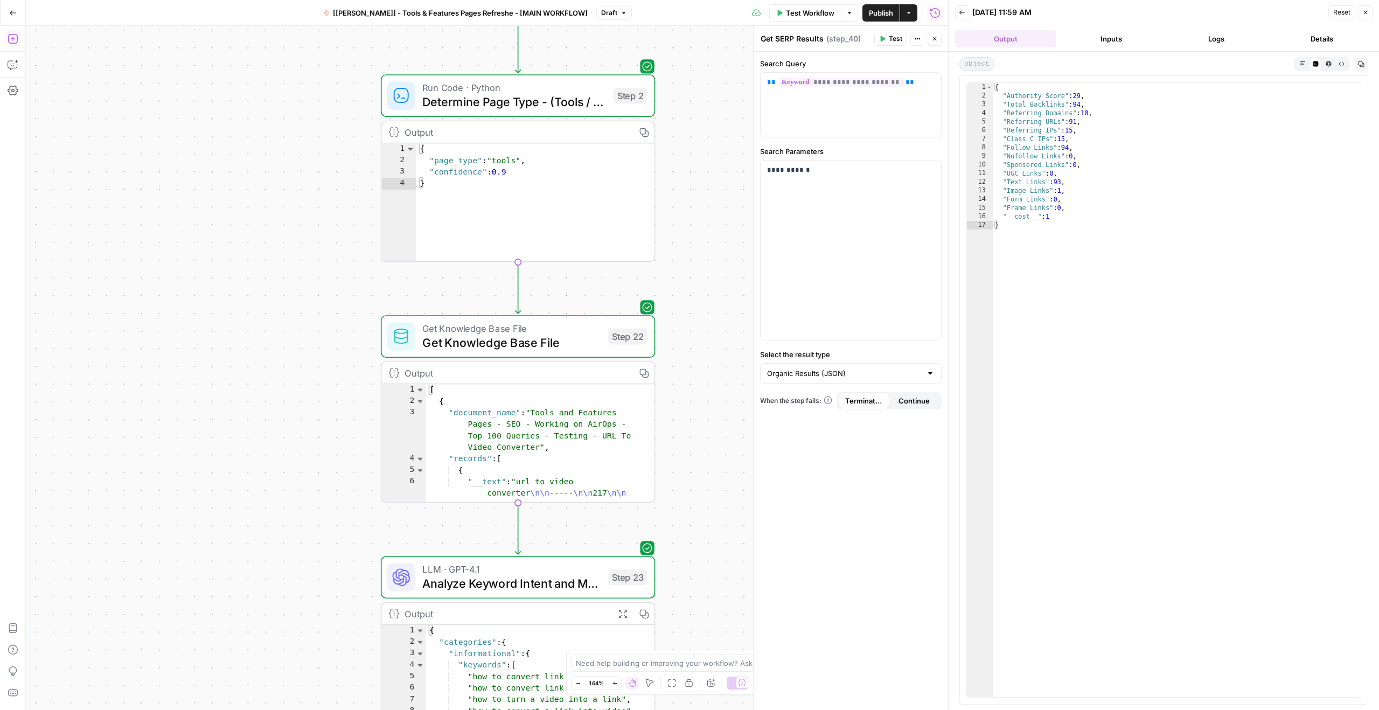
click at [3, 37] on div "Add Steps Copilot Settings AirOps Academy Help Give Feedback Shortcuts" at bounding box center [13, 368] width 26 height 684
click at [9, 38] on icon "button" at bounding box center [13, 38] width 11 height 11
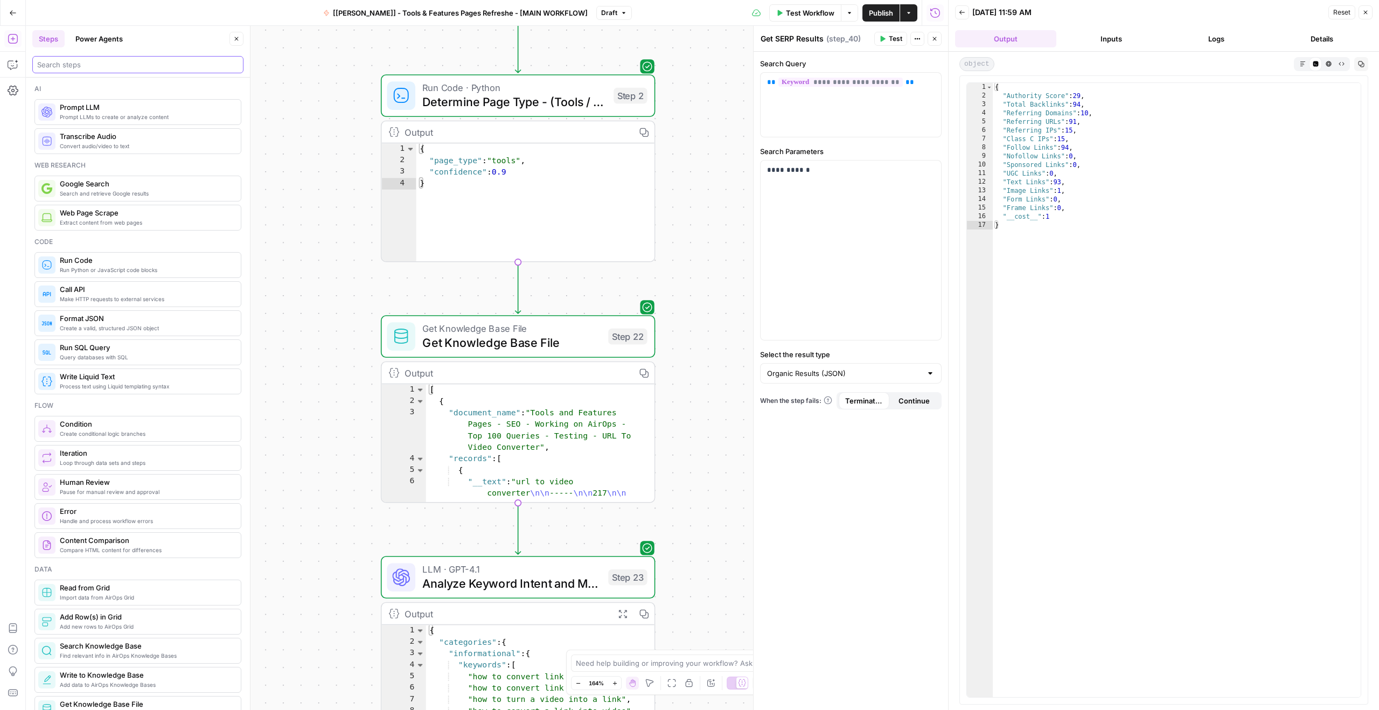
click at [71, 60] on input "search" at bounding box center [137, 64] width 201 height 11
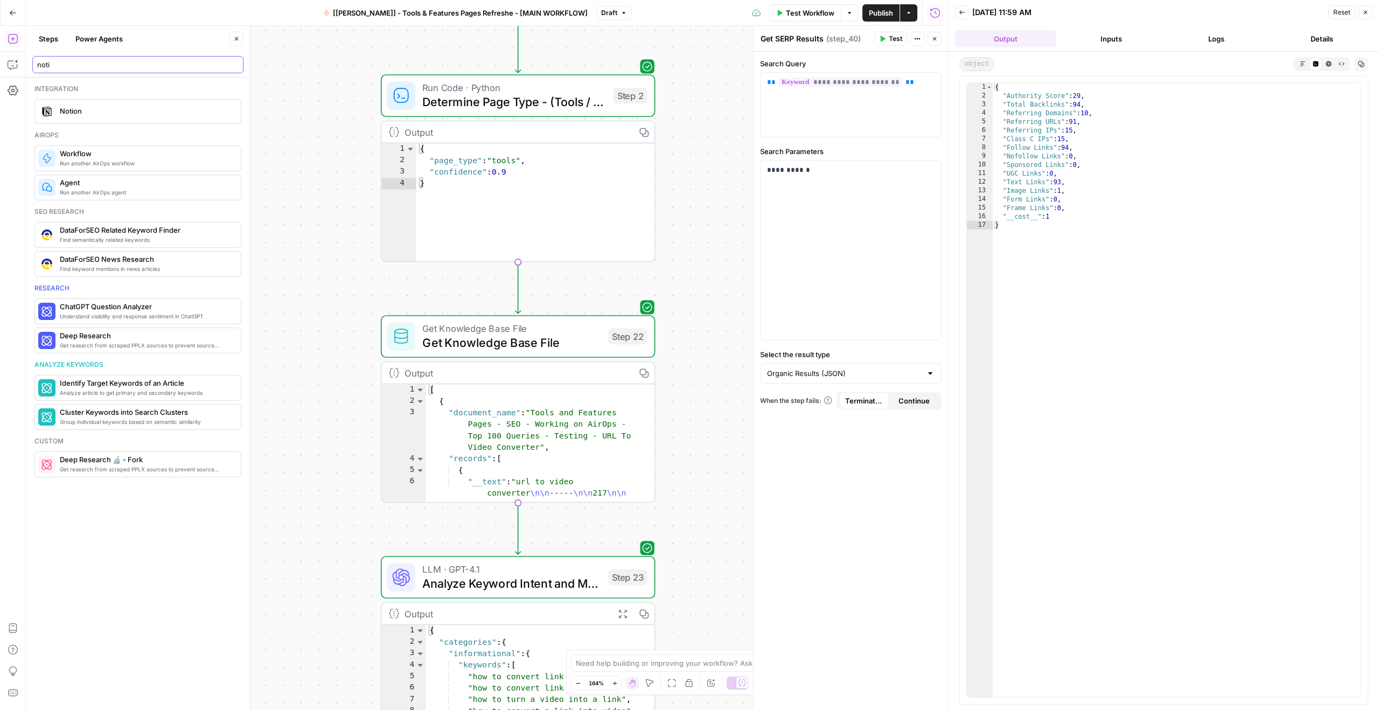
type input "noti"
click at [92, 111] on span "Notion" at bounding box center [146, 111] width 172 height 11
click at [813, 86] on input "Authentication" at bounding box center [844, 82] width 155 height 11
click at [804, 109] on span "Marketing Notion Space" at bounding box center [848, 109] width 159 height 11
type input "Marketing Notion Space"
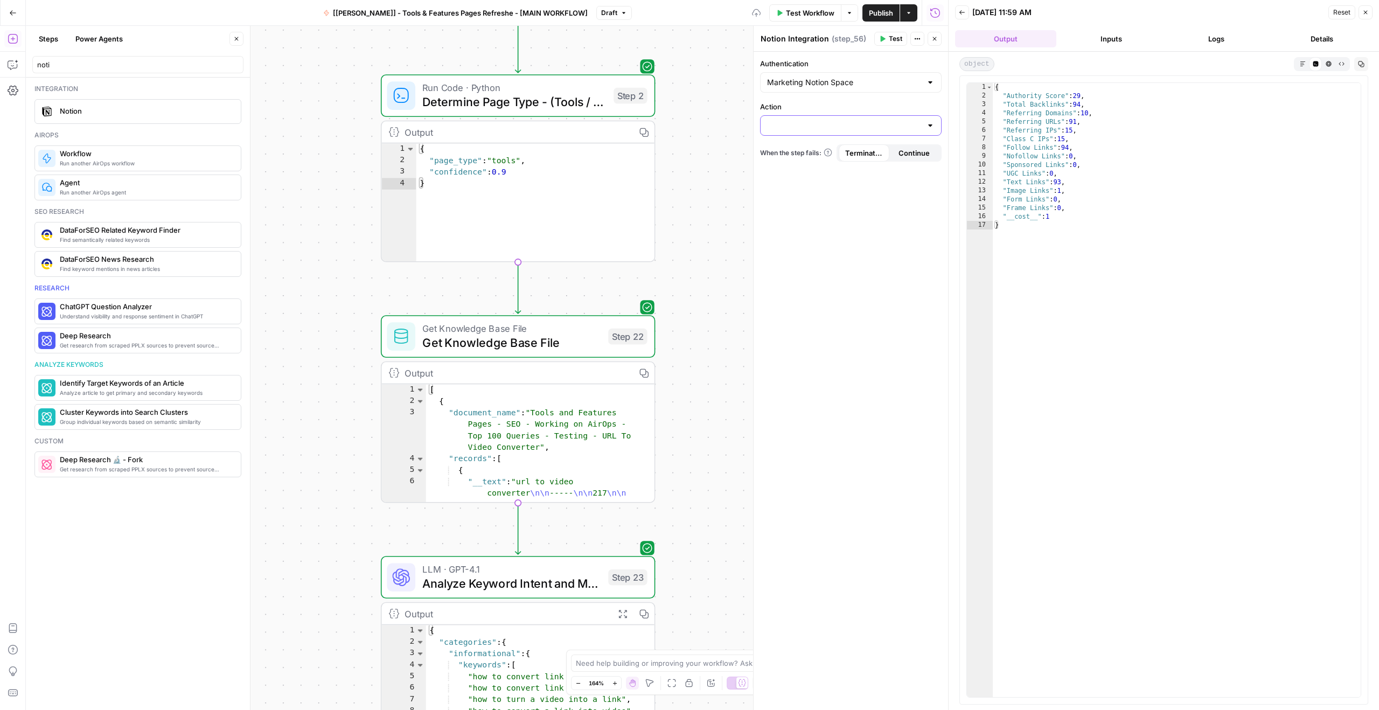
click at [792, 126] on input "Action" at bounding box center [844, 125] width 155 height 11
click at [793, 150] on span "Create Page" at bounding box center [848, 152] width 159 height 11
type input "Create Page"
click at [823, 170] on input "Parent Page" at bounding box center [844, 168] width 155 height 11
click at [821, 146] on label "Parent Page" at bounding box center [850, 149] width 181 height 11
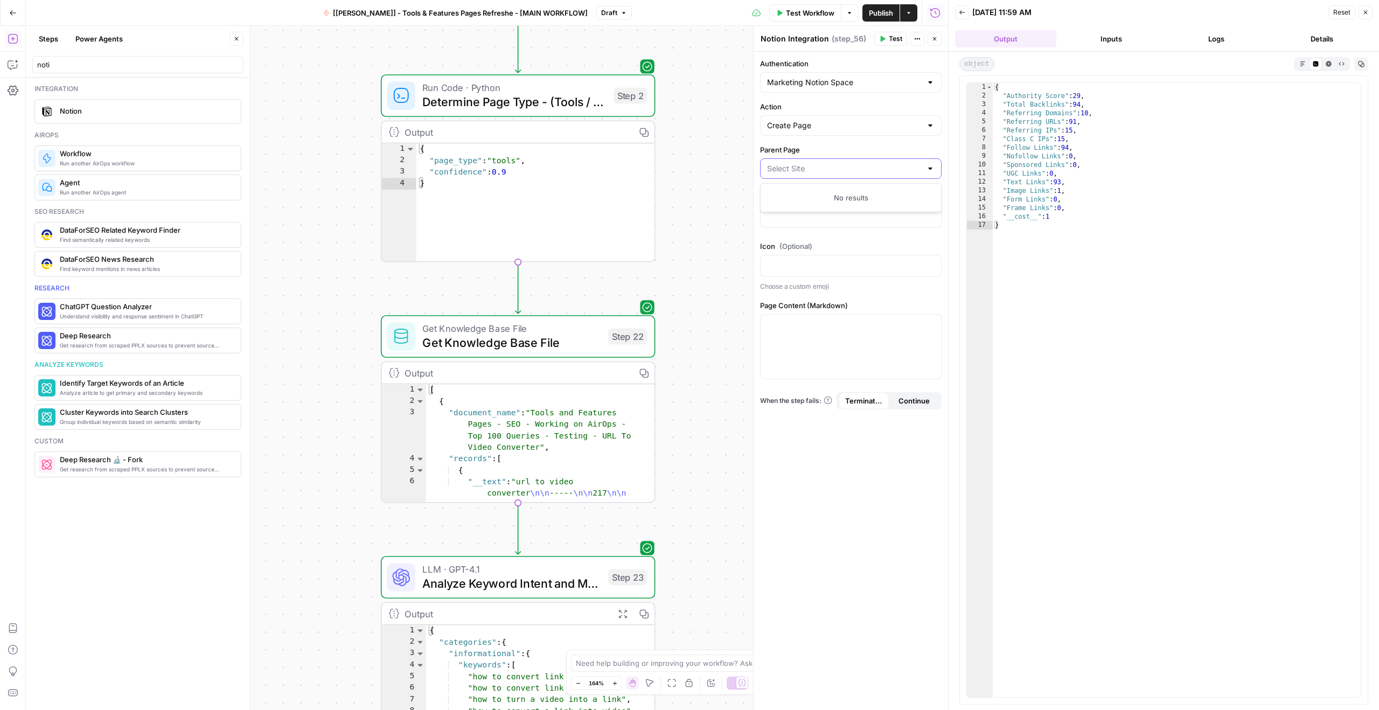
click at [821, 163] on input "Parent Page" at bounding box center [844, 168] width 155 height 11
click at [820, 164] on input "Parent Page" at bounding box center [844, 168] width 155 height 11
click at [799, 149] on label "Parent Page" at bounding box center [850, 149] width 181 height 11
click at [799, 163] on input "Parent Page" at bounding box center [844, 168] width 155 height 11
click at [799, 149] on label "Parent Page" at bounding box center [850, 149] width 181 height 11
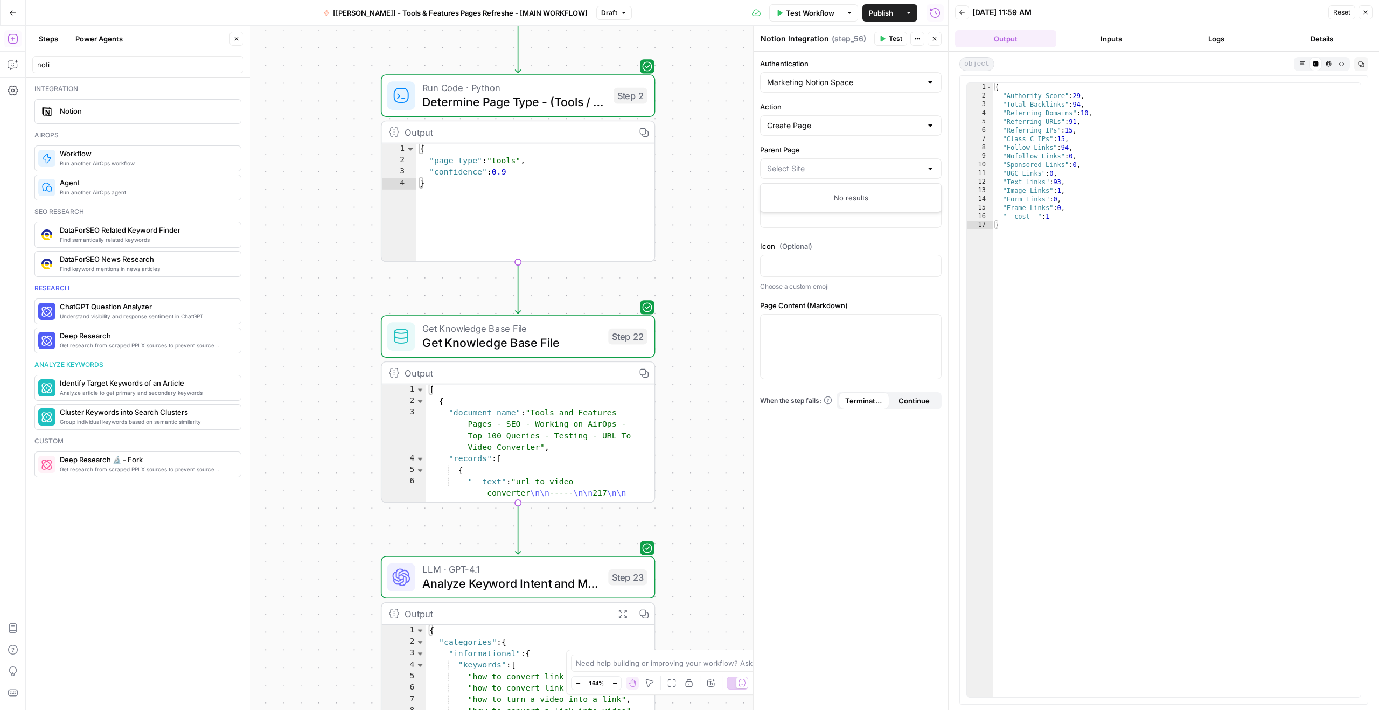
click at [799, 163] on input "Parent Page" at bounding box center [844, 168] width 155 height 11
click at [799, 149] on label "Parent Page" at bounding box center [850, 149] width 181 height 11
click at [799, 163] on input "Parent Page" at bounding box center [844, 168] width 155 height 11
click at [785, 146] on label "Parent Page" at bounding box center [850, 149] width 181 height 11
click at [785, 163] on input "Parent Page" at bounding box center [844, 168] width 155 height 11
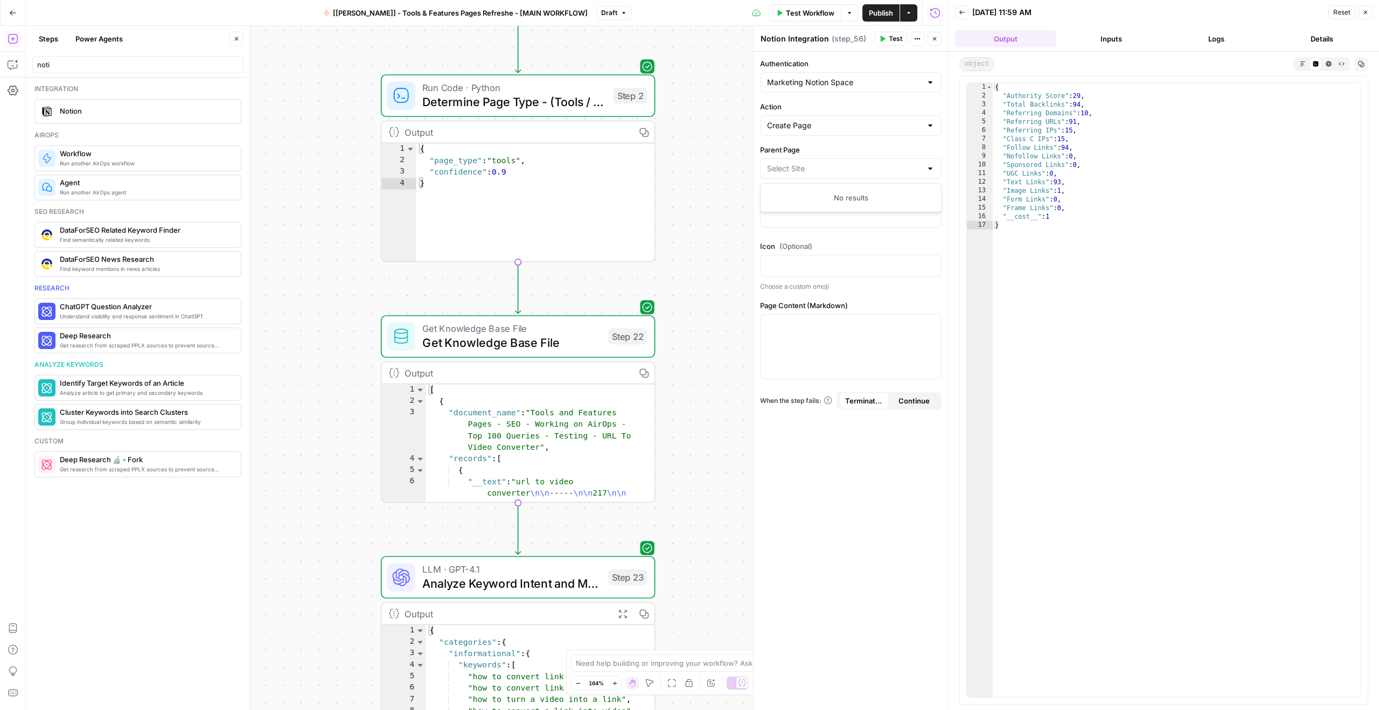
click at [785, 146] on label "Parent Page" at bounding box center [850, 149] width 181 height 11
click at [785, 163] on input "Parent Page" at bounding box center [844, 168] width 155 height 11
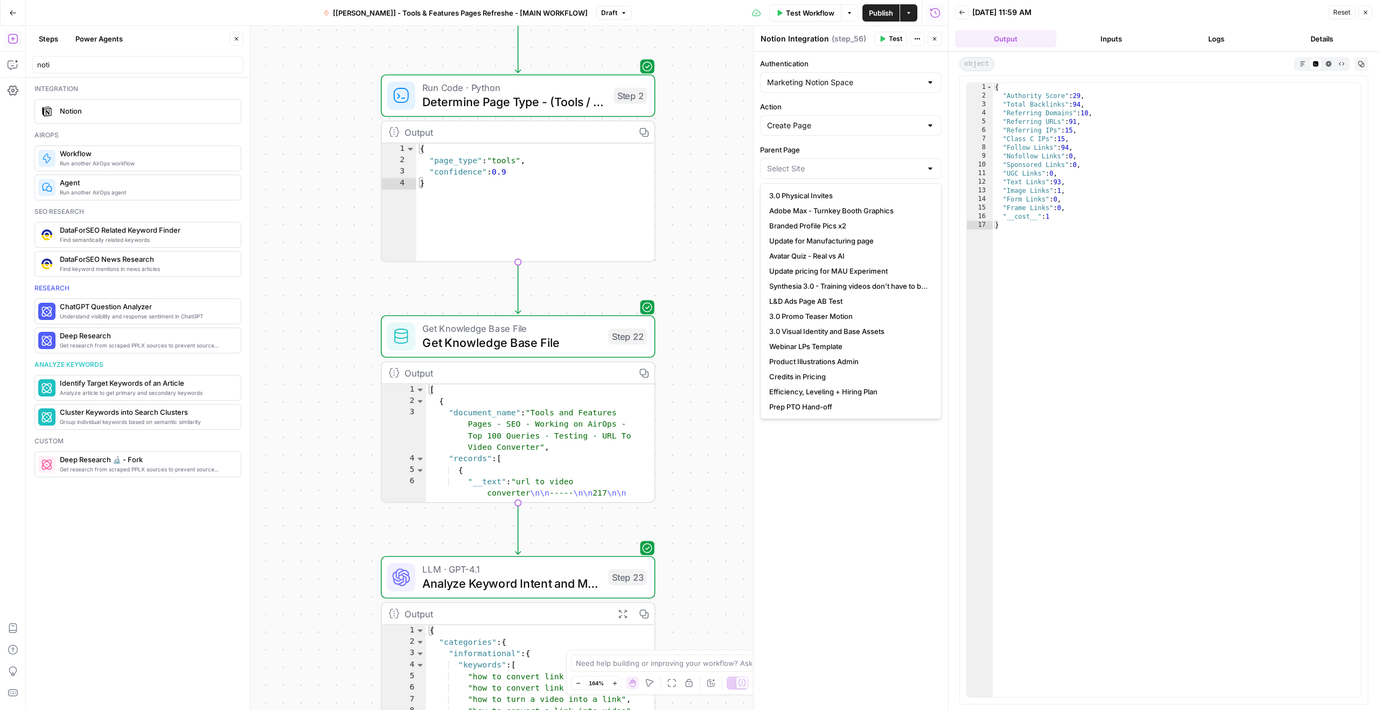
click at [785, 146] on label "Parent Page" at bounding box center [850, 149] width 181 height 11
click at [785, 163] on input "Parent Page" at bounding box center [844, 168] width 155 height 11
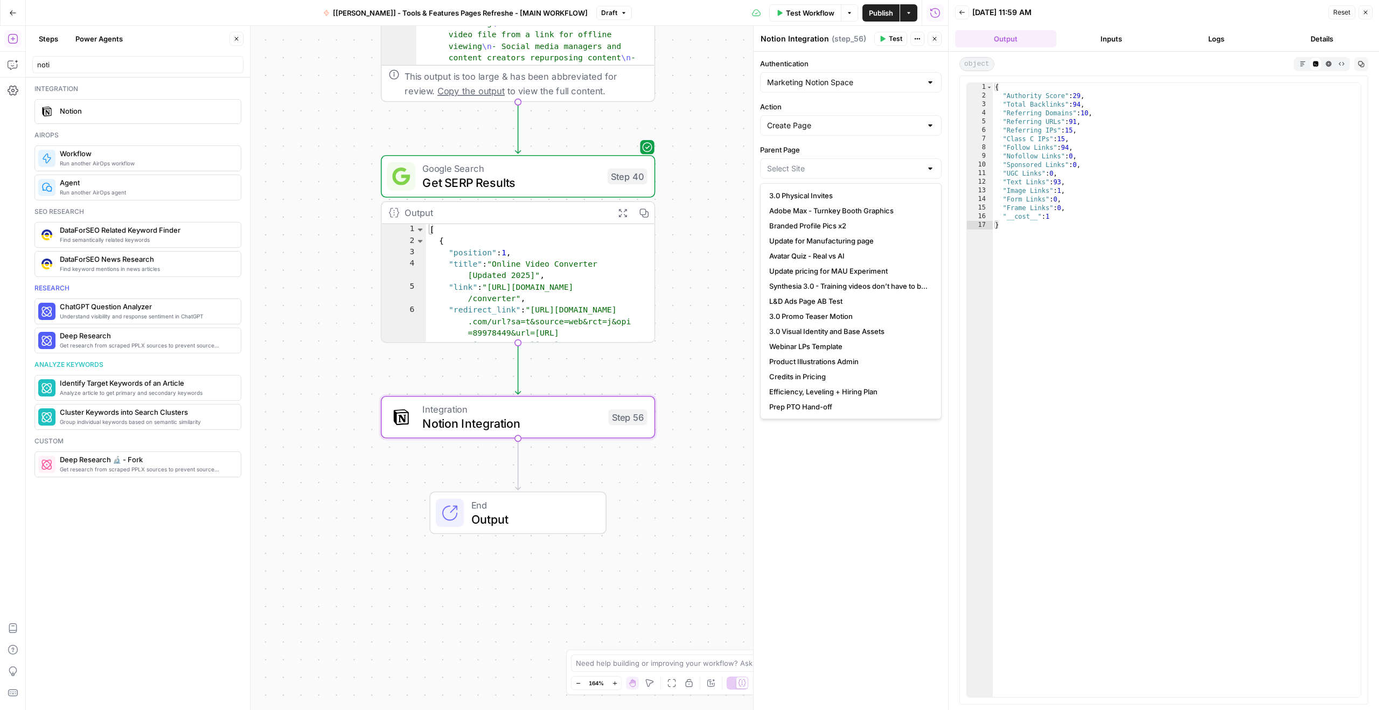
click at [492, 424] on span "Notion Integration" at bounding box center [511, 423] width 179 height 18
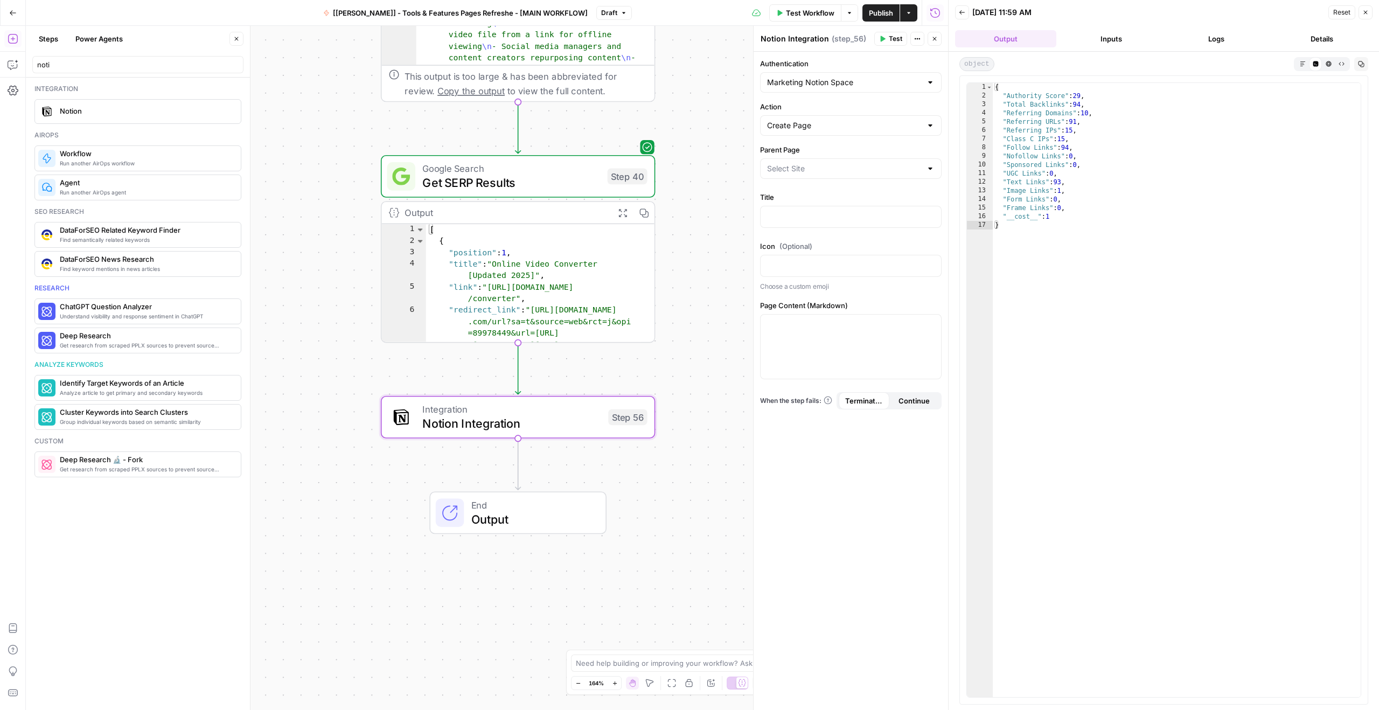
click at [826, 153] on label "Parent Page" at bounding box center [850, 149] width 181 height 11
click at [826, 163] on input "Parent Page" at bounding box center [844, 168] width 155 height 11
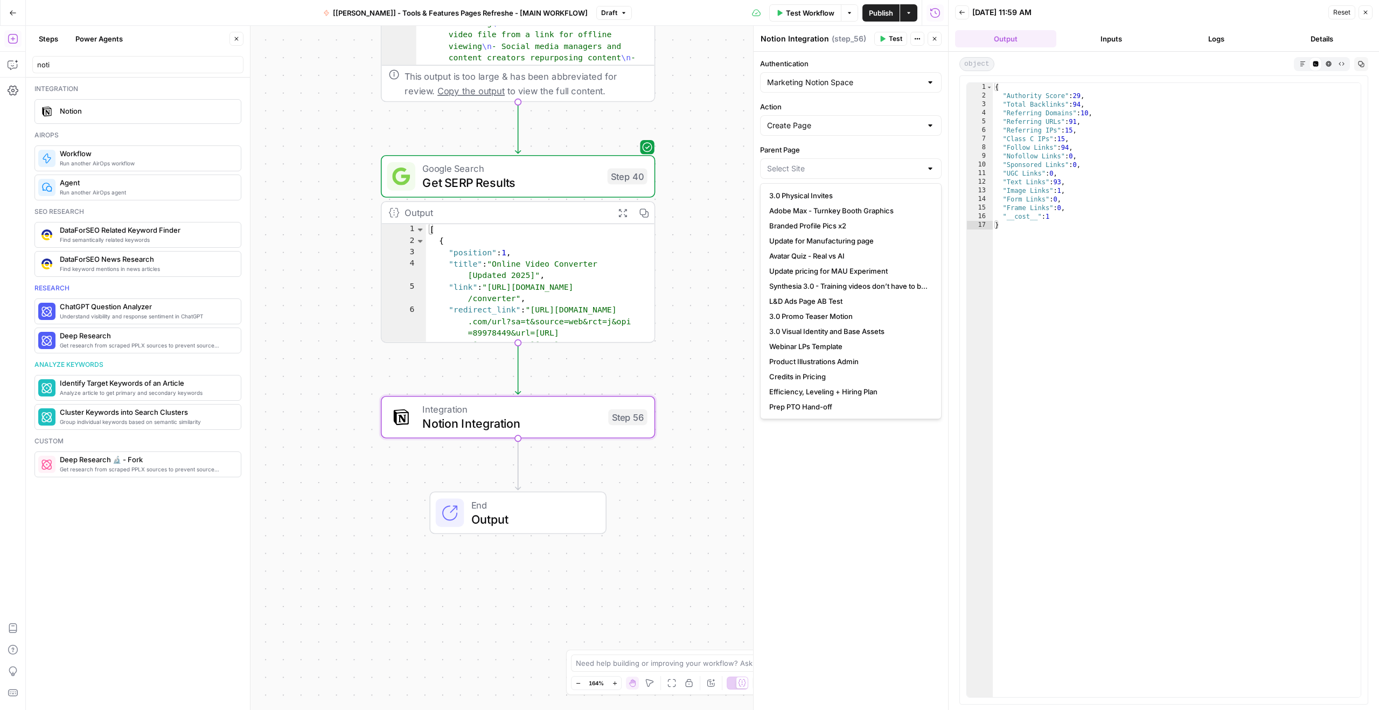
click at [802, 147] on label "Parent Page" at bounding box center [850, 149] width 181 height 11
click at [802, 163] on input "Parent Page" at bounding box center [844, 168] width 155 height 11
click at [785, 157] on div "Parent Page" at bounding box center [850, 163] width 181 height 39
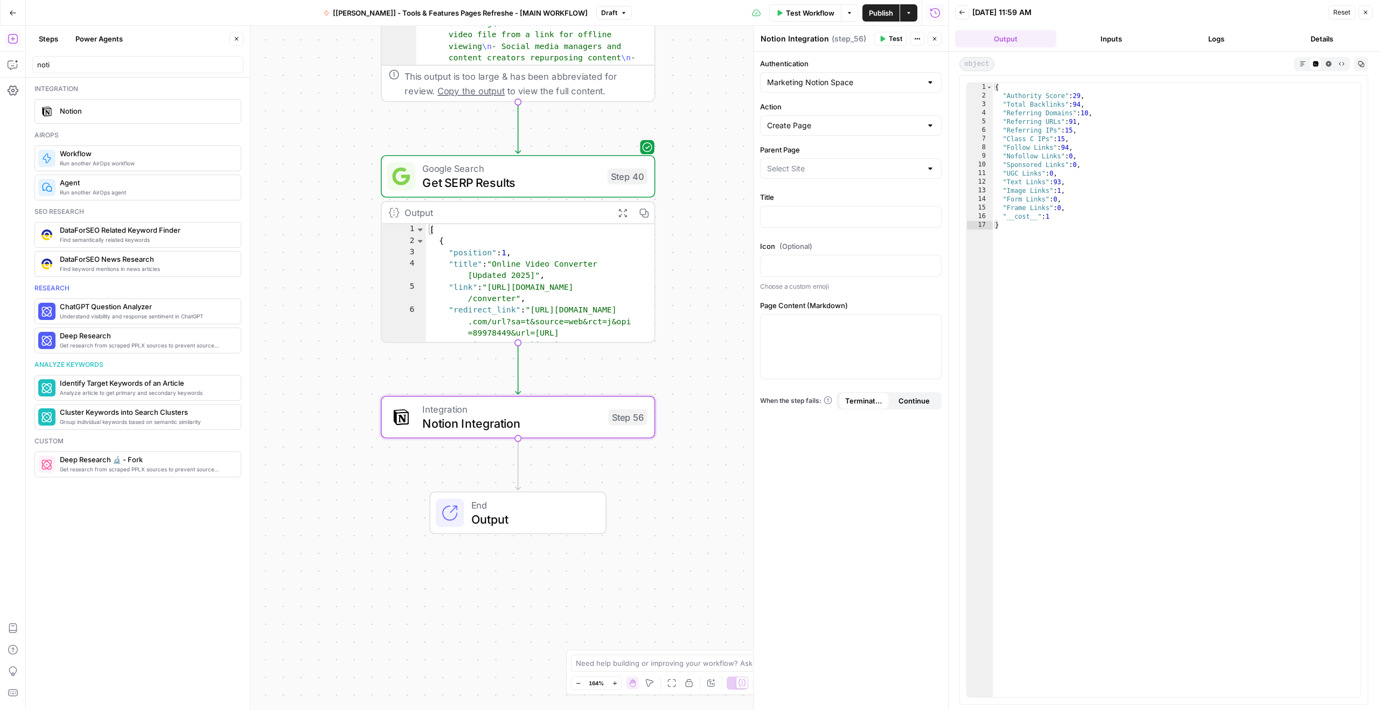
click at [786, 161] on div at bounding box center [850, 168] width 181 height 20
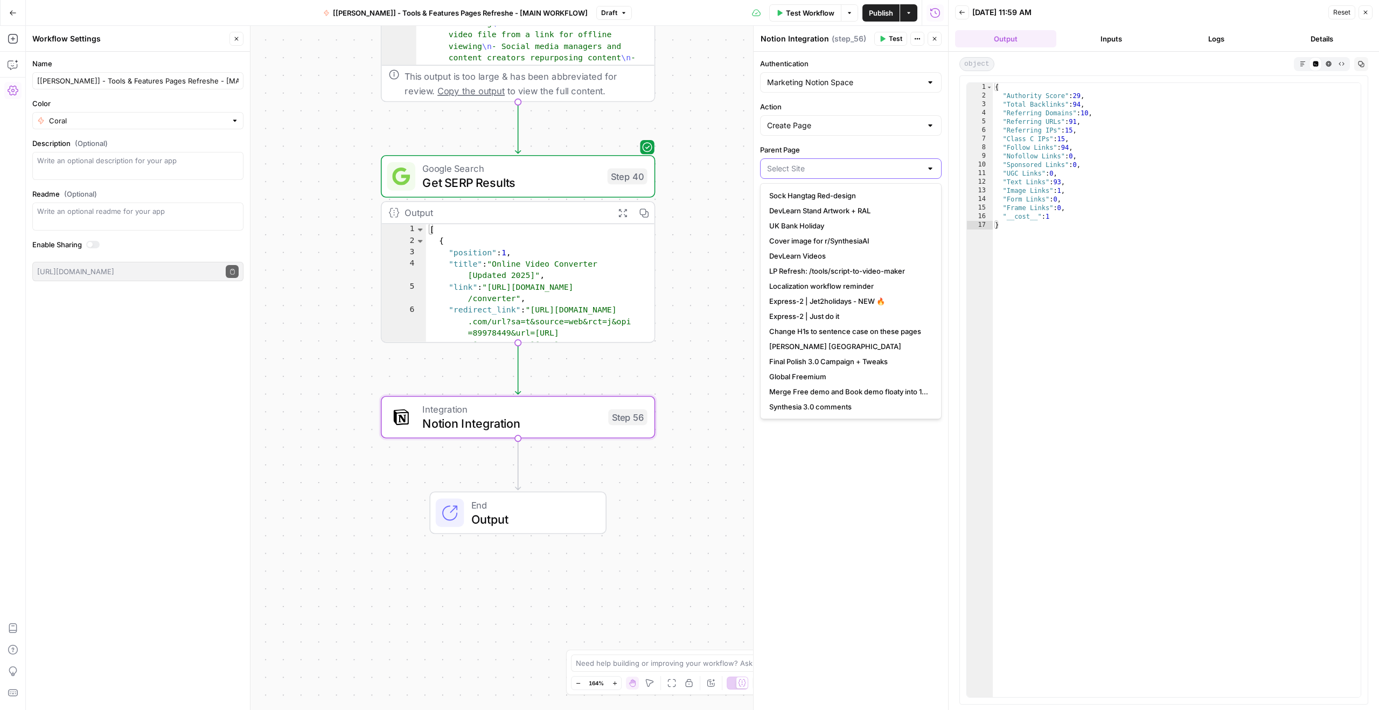
click at [813, 167] on input "Parent Page" at bounding box center [844, 168] width 155 height 11
click at [795, 166] on input "Parent Page" at bounding box center [844, 168] width 155 height 11
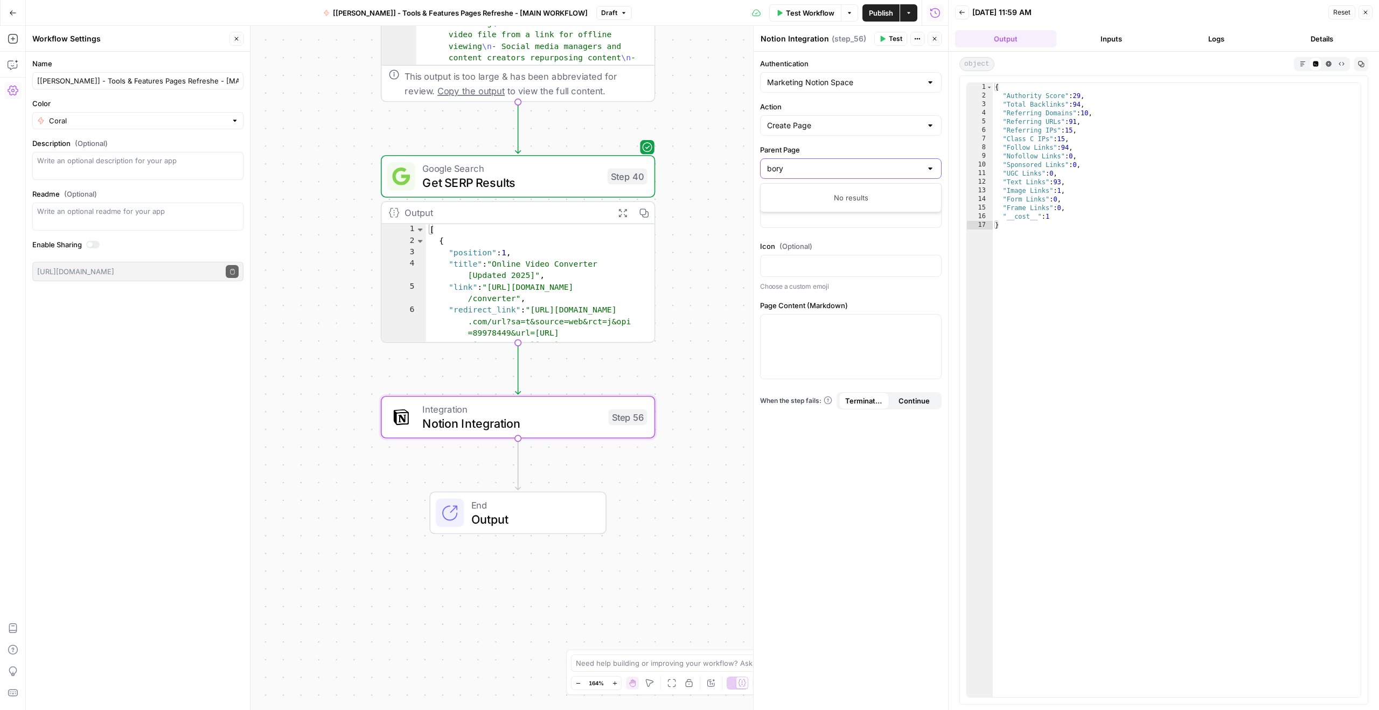
type input "borys"
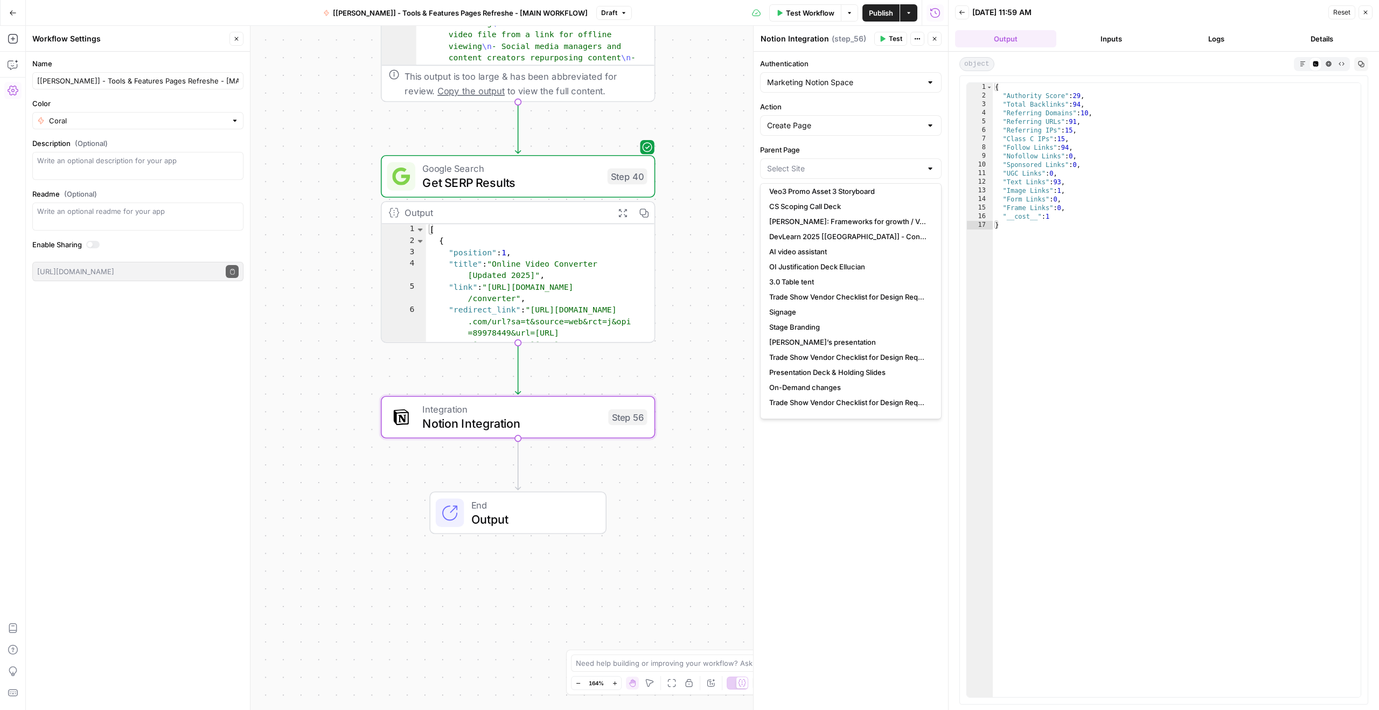
scroll to position [1118, 0]
click at [786, 145] on label "Parent Page" at bounding box center [850, 149] width 181 height 11
click at [786, 163] on input "Parent Page" at bounding box center [844, 168] width 155 height 11
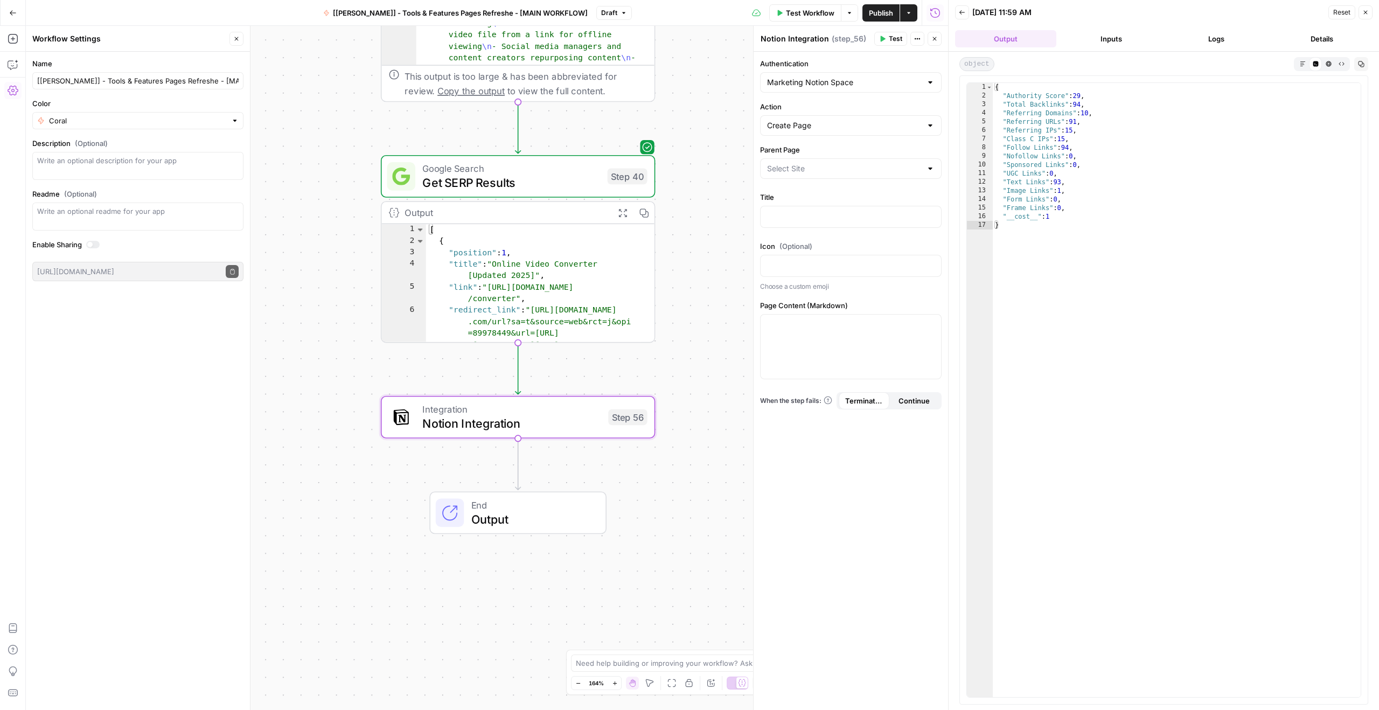
click at [786, 145] on label "Parent Page" at bounding box center [850, 149] width 181 height 11
click at [786, 163] on input "Parent Page" at bounding box center [844, 168] width 155 height 11
click at [790, 151] on label "Parent Page" at bounding box center [850, 149] width 181 height 11
click at [790, 163] on input "Parent Page" at bounding box center [844, 168] width 155 height 11
click at [790, 151] on label "Parent Page" at bounding box center [850, 149] width 181 height 11
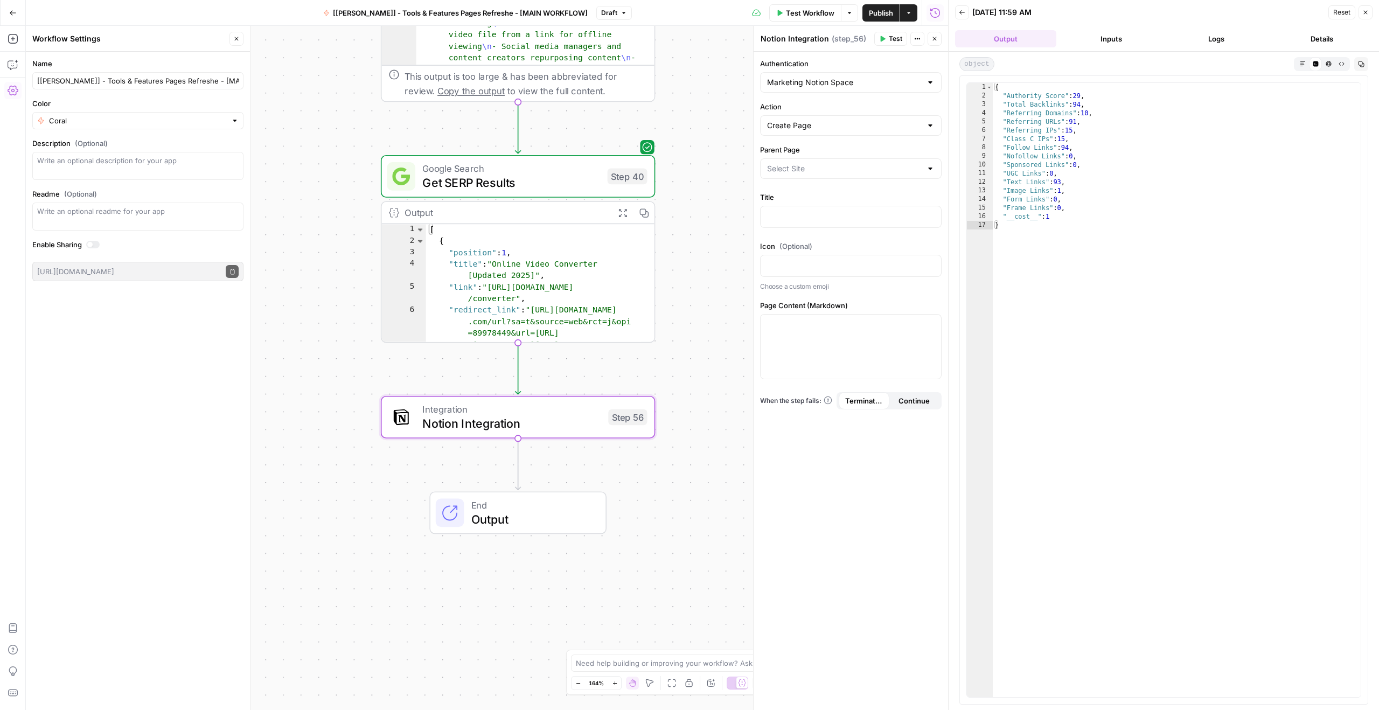
click at [790, 163] on input "Parent Page" at bounding box center [844, 168] width 155 height 11
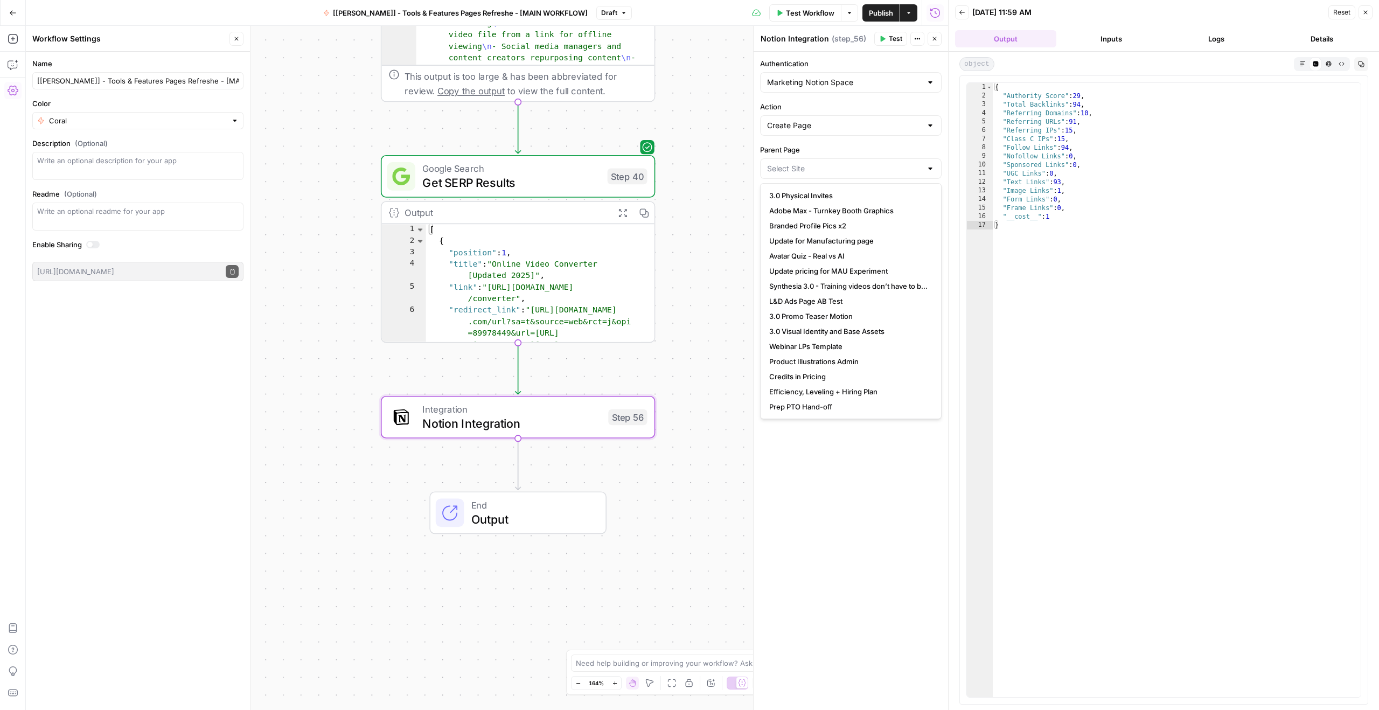
click at [790, 151] on label "Parent Page" at bounding box center [850, 149] width 181 height 11
click at [790, 163] on input "Parent Page" at bounding box center [844, 168] width 155 height 11
copy label "Parent Page"
click at [784, 172] on input "Parent Page" at bounding box center [844, 168] width 155 height 11
type input "a"
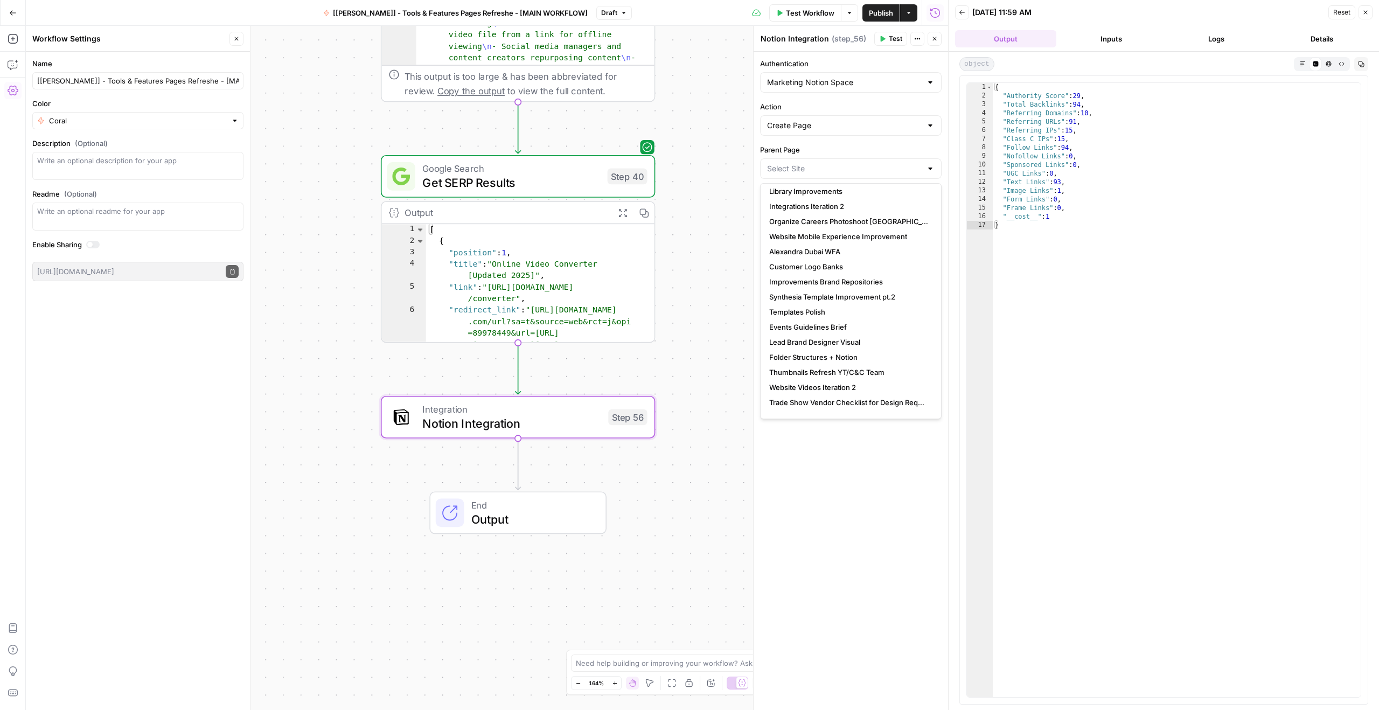
scroll to position [1722, 0]
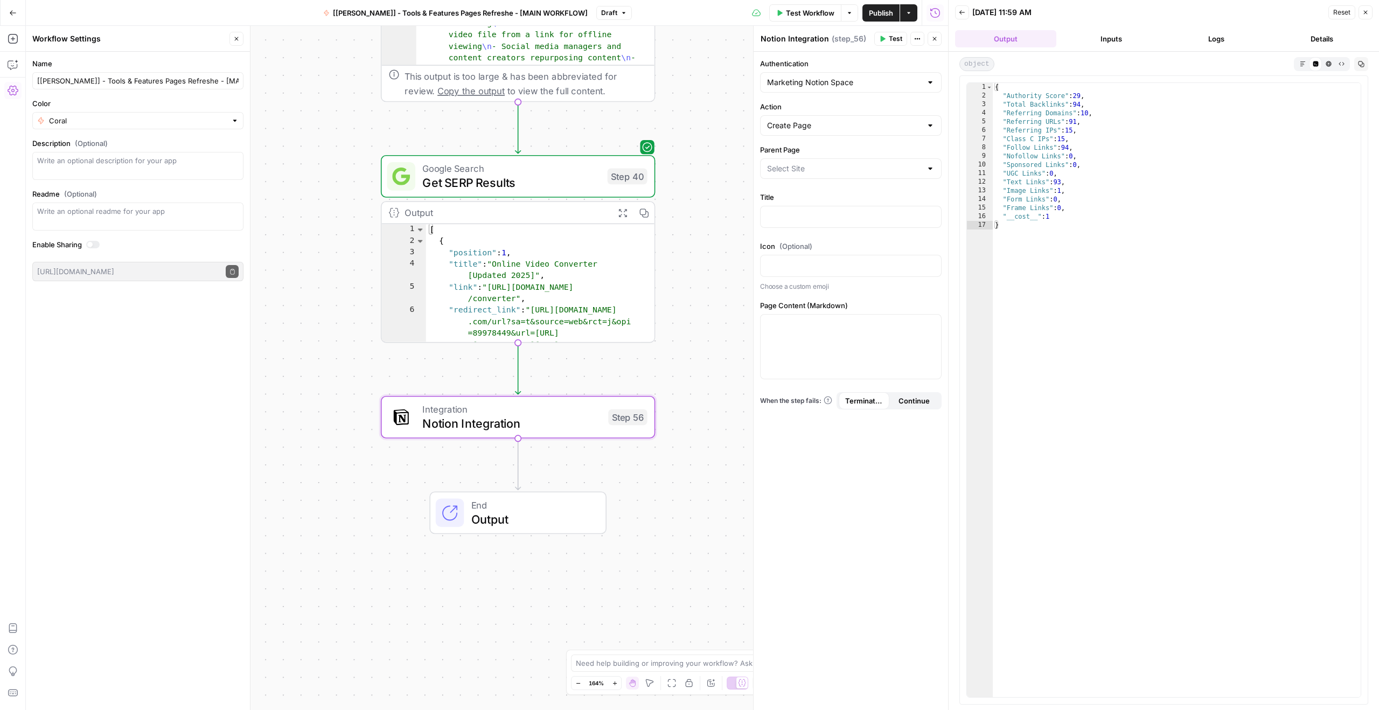
click at [775, 145] on label "Parent Page" at bounding box center [850, 149] width 181 height 11
click at [775, 163] on input "Parent Page" at bounding box center [844, 168] width 155 height 11
click at [775, 145] on label "Parent Page" at bounding box center [850, 149] width 181 height 11
click at [775, 163] on input "Parent Page" at bounding box center [844, 168] width 155 height 11
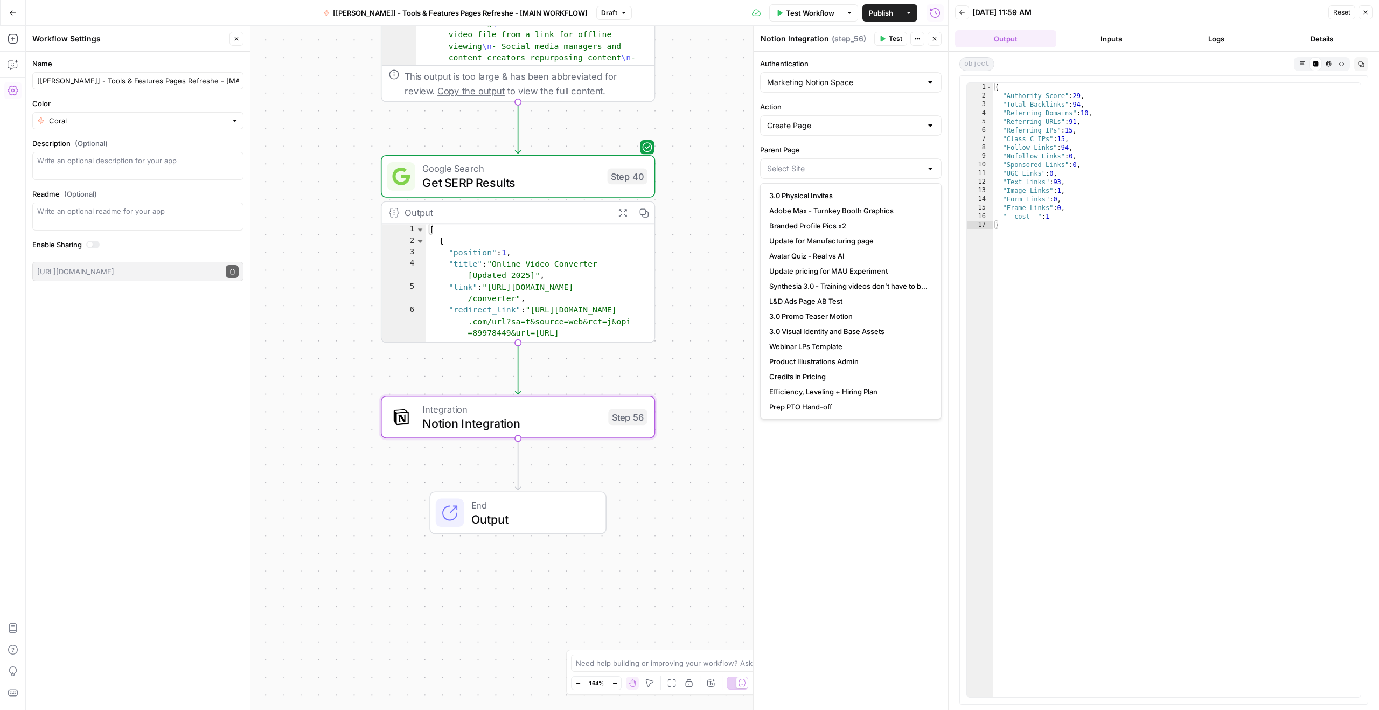
click at [775, 145] on label "Parent Page" at bounding box center [850, 149] width 181 height 11
click at [775, 163] on input "Parent Page" at bounding box center [844, 168] width 155 height 11
copy label "Parent Page"
click at [829, 149] on label "Parent Page" at bounding box center [850, 149] width 181 height 11
click at [829, 163] on input "Parent Page" at bounding box center [844, 168] width 155 height 11
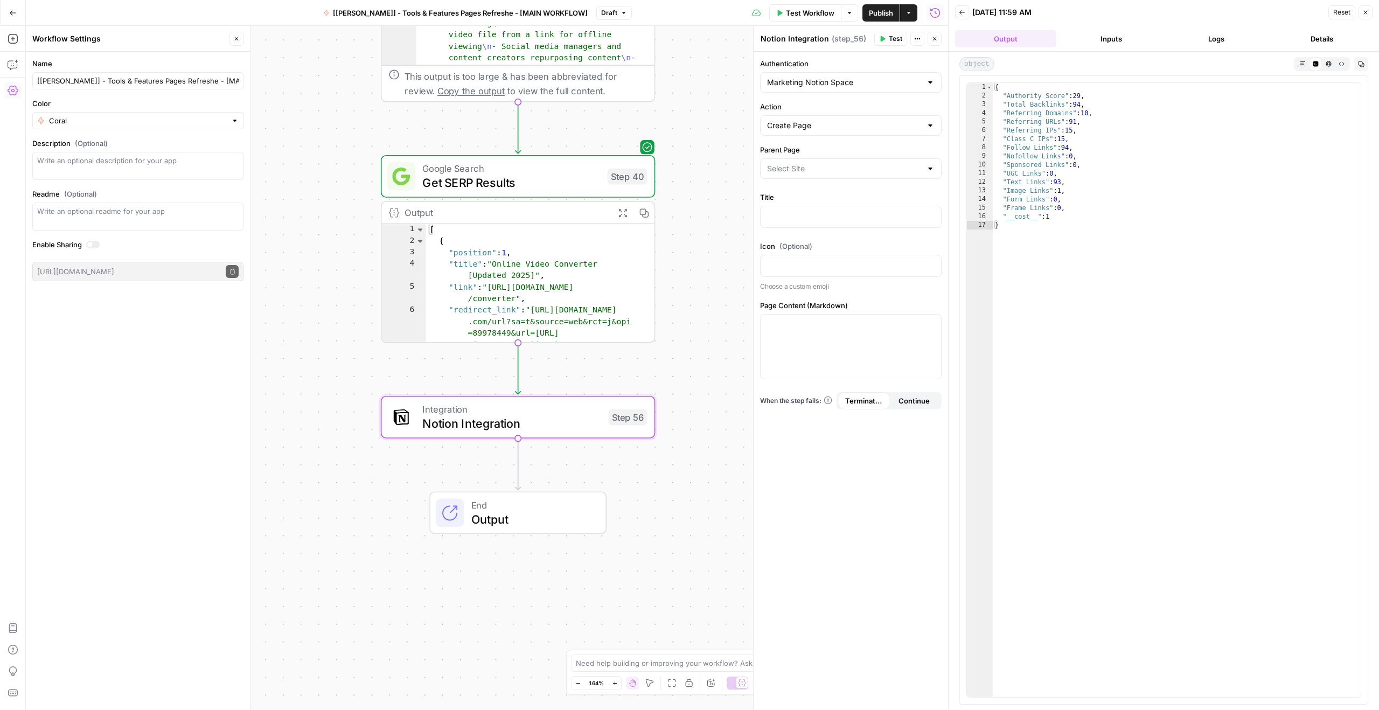
click at [869, 145] on label "Parent Page" at bounding box center [850, 149] width 181 height 11
click at [869, 163] on input "Parent Page" at bounding box center [844, 168] width 155 height 11
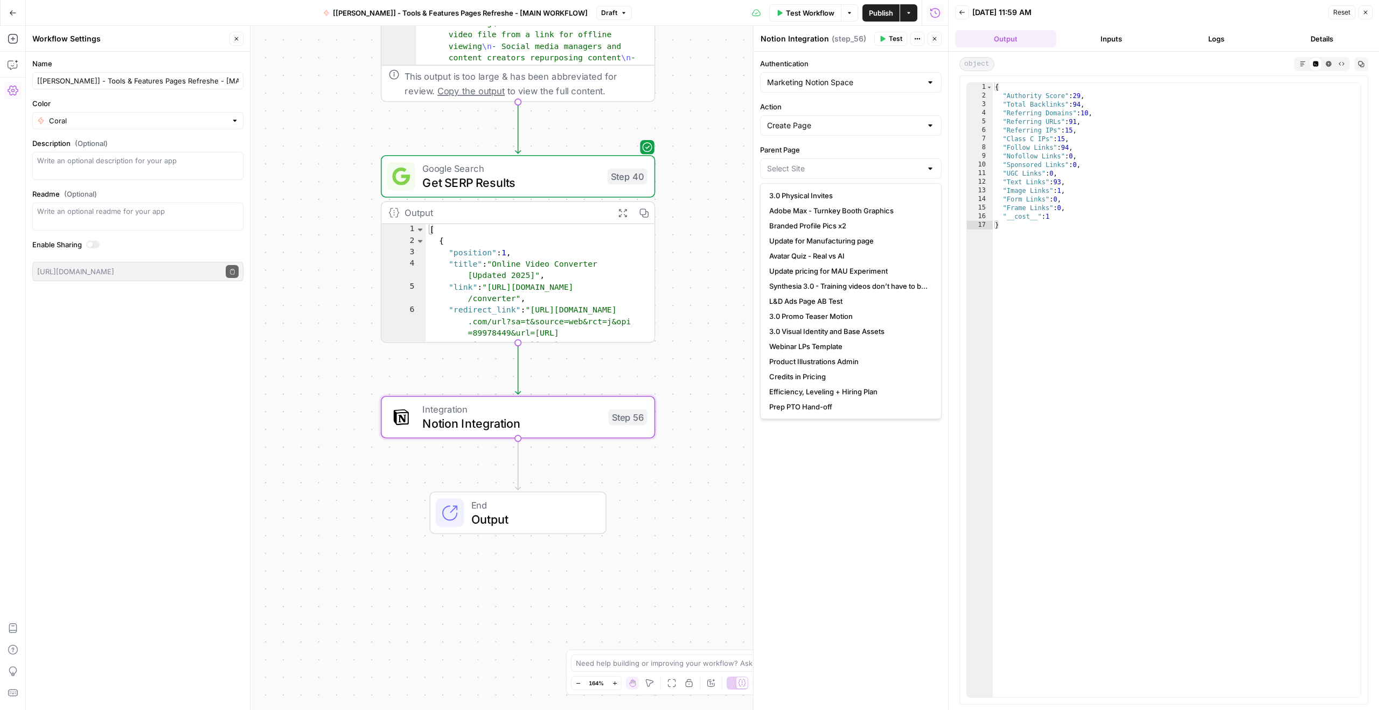
click at [954, 145] on div "object Markdown Code Editor HTML Viewer Raw Output Copy 1 2 3 4 5 6 7 8 9 10 11…" at bounding box center [1163, 381] width 430 height 658
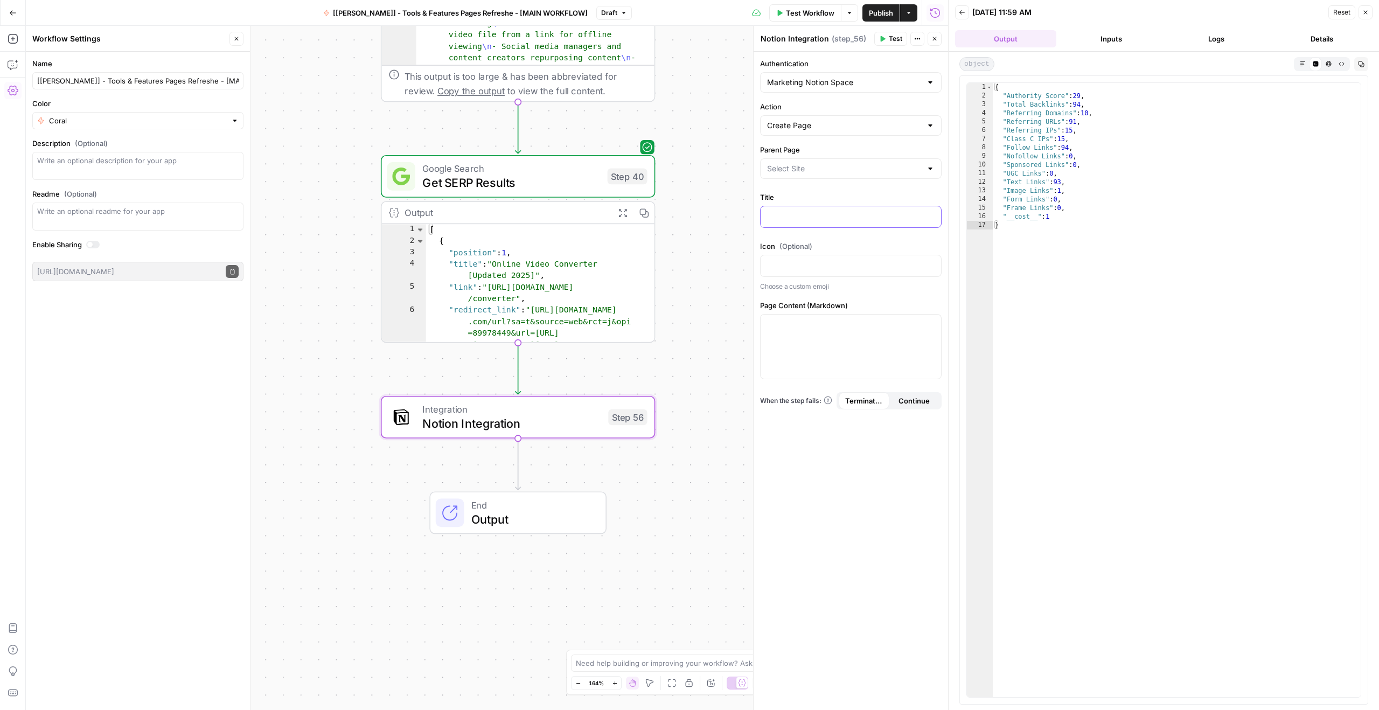
click at [819, 219] on p at bounding box center [850, 216] width 167 height 11
click at [932, 213] on icon "button" at bounding box center [930, 215] width 5 height 5
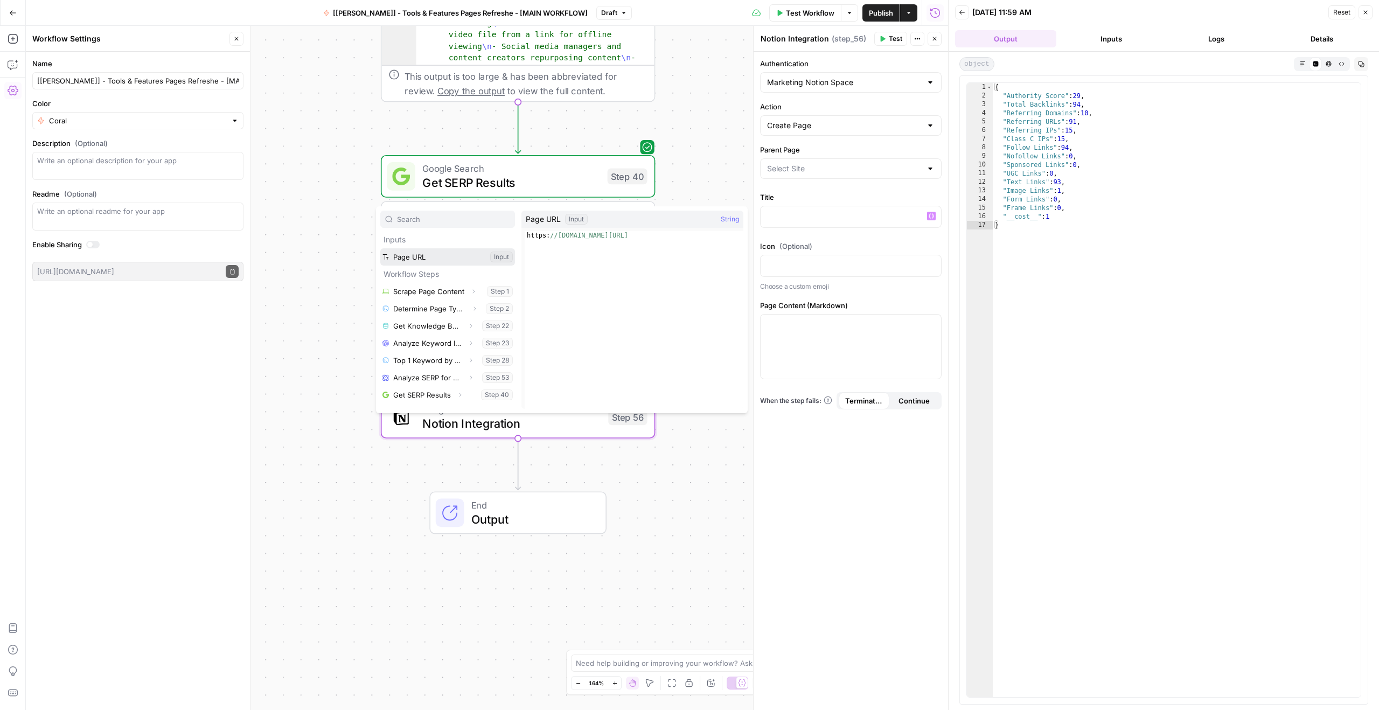
click at [457, 256] on button "Select variable Page URL" at bounding box center [447, 256] width 135 height 17
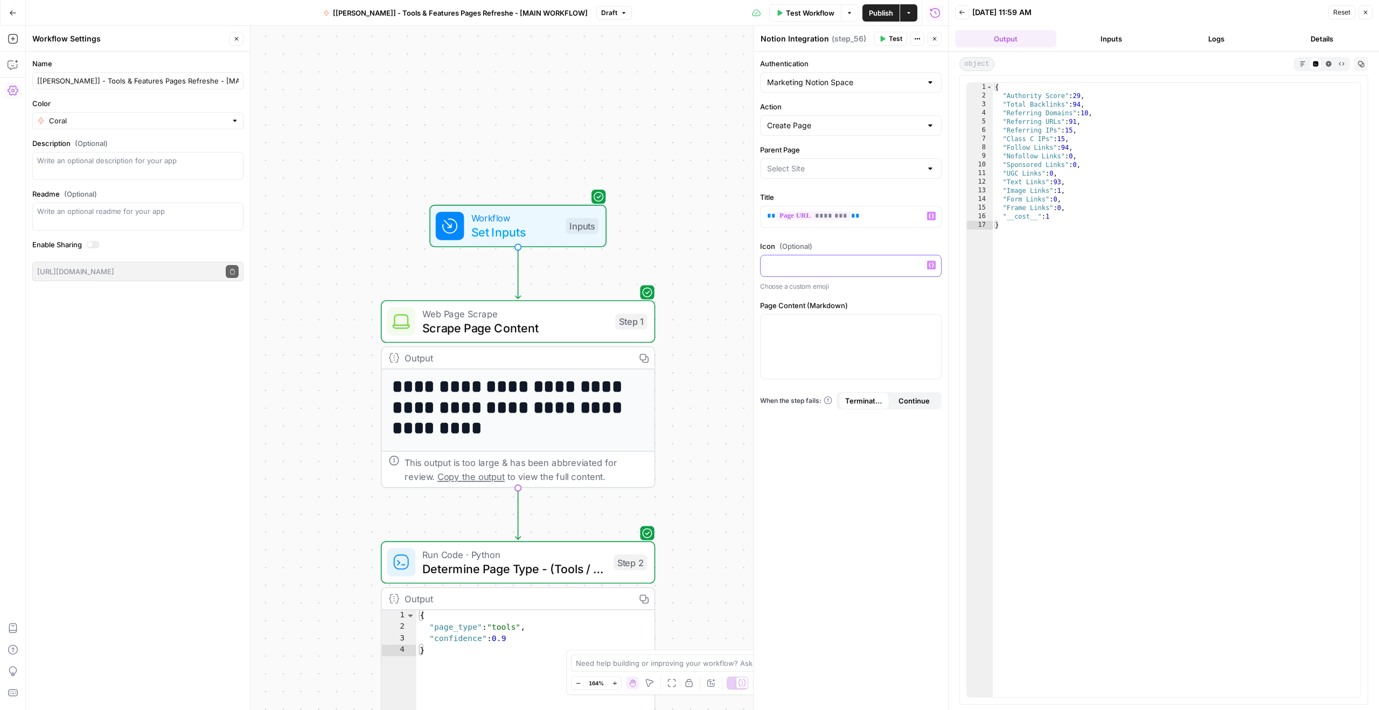
click at [800, 270] on p at bounding box center [850, 265] width 167 height 11
click at [814, 329] on p at bounding box center [850, 324] width 167 height 11
click at [833, 305] on label "Page Content (Markdown)" at bounding box center [850, 305] width 181 height 11
click at [779, 321] on p at bounding box center [850, 324] width 167 height 11
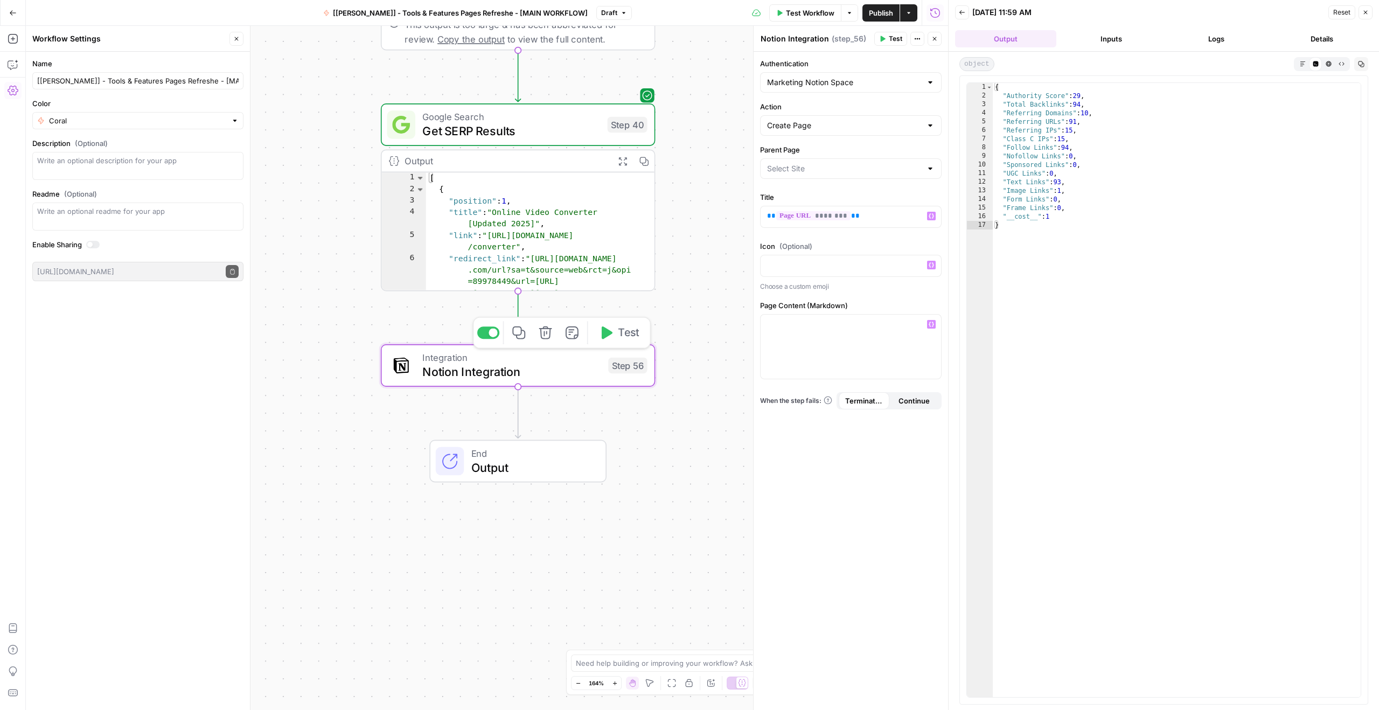
click at [549, 334] on icon "button" at bounding box center [545, 332] width 13 height 13
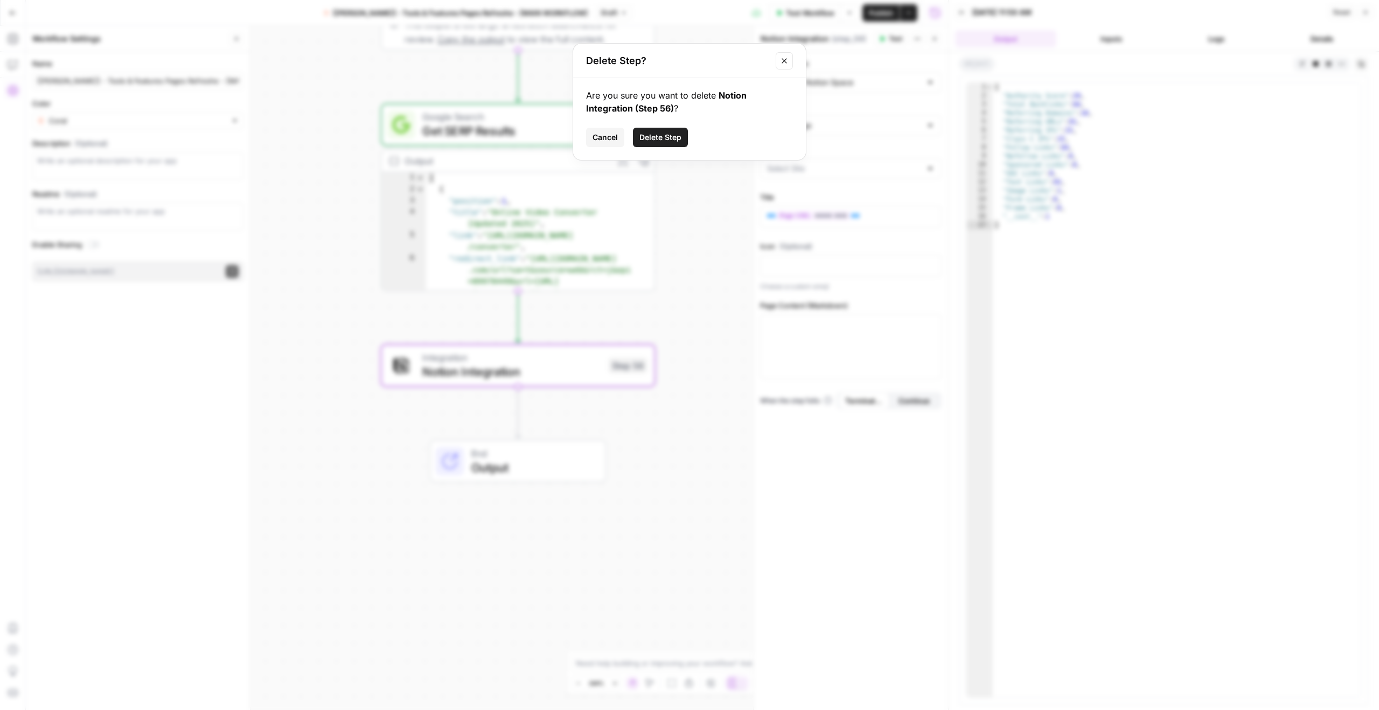
click at [667, 135] on span "Delete Step" at bounding box center [660, 137] width 42 height 11
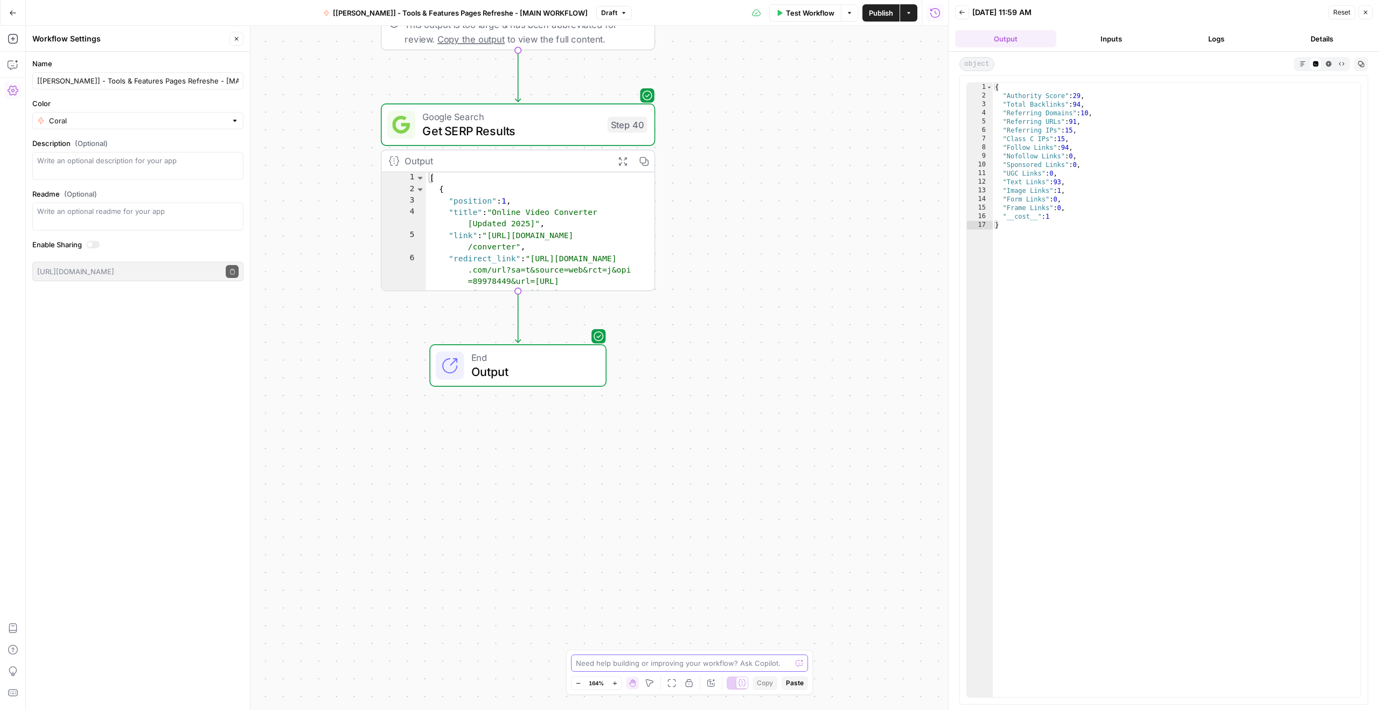
click at [673, 665] on textarea at bounding box center [683, 663] width 215 height 11
type textarea "Help me create a step where I create"
click at [5, 40] on button "Add Steps" at bounding box center [12, 38] width 17 height 17
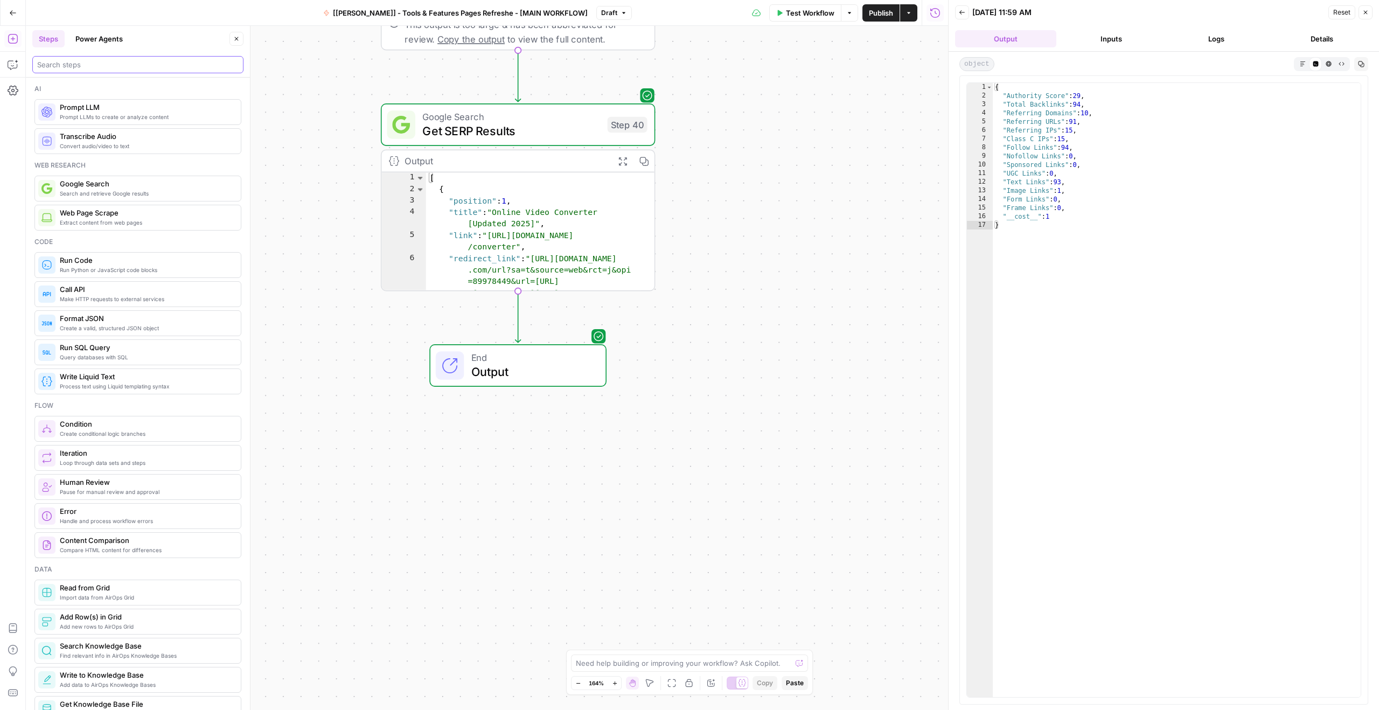
click at [109, 61] on input "search" at bounding box center [137, 64] width 201 height 11
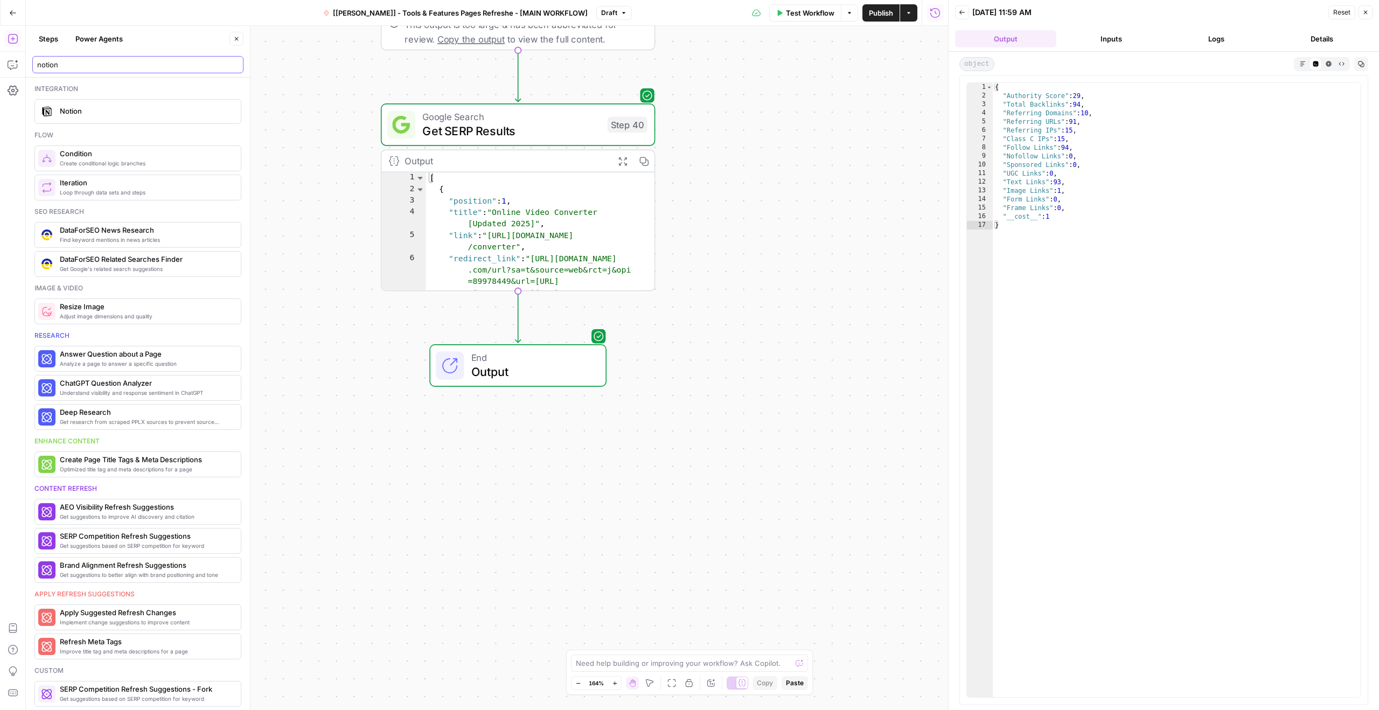
type input "notion"
click at [144, 117] on div "Notion" at bounding box center [137, 111] width 198 height 17
click at [832, 84] on input "Authentication" at bounding box center [844, 82] width 155 height 11
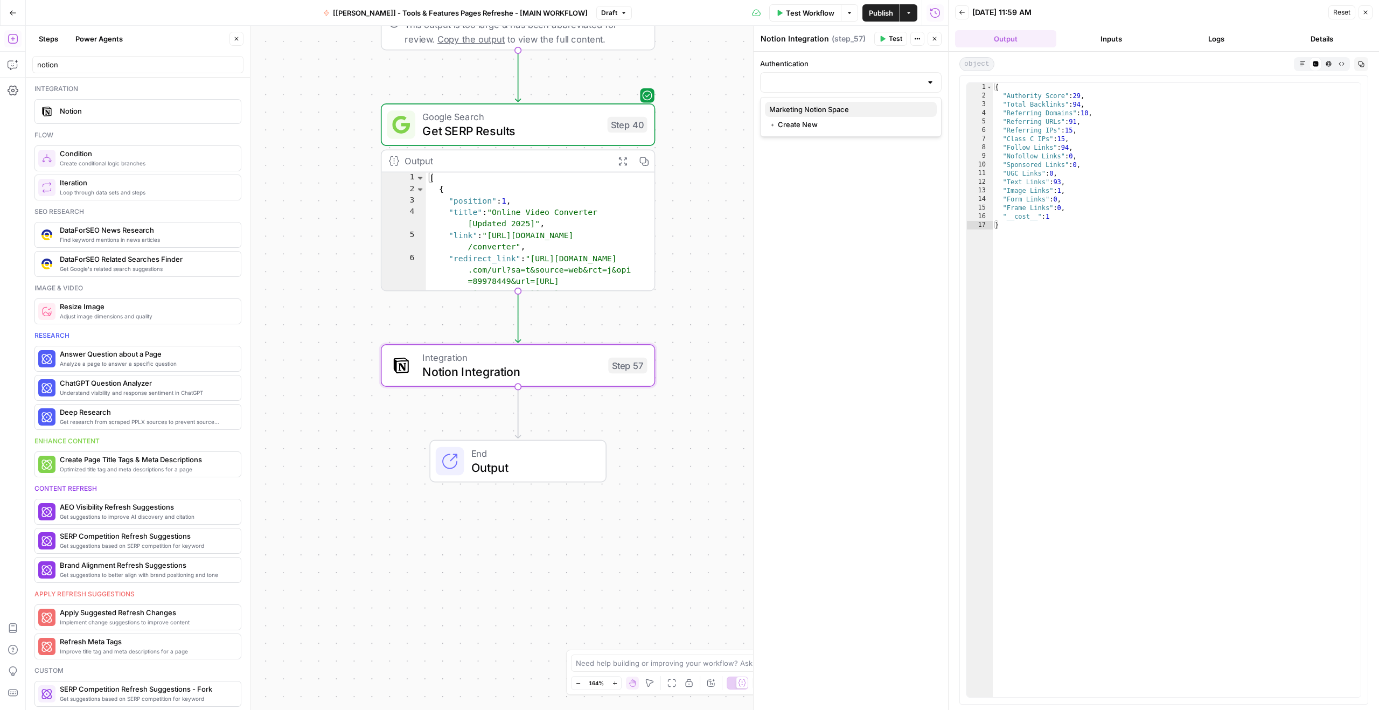
click at [814, 110] on span "Marketing Notion Space" at bounding box center [848, 109] width 159 height 11
type input "Marketing Notion Space"
click at [811, 131] on div at bounding box center [850, 125] width 181 height 20
click at [812, 153] on span "Create Page" at bounding box center [848, 152] width 159 height 11
type input "Create Page"
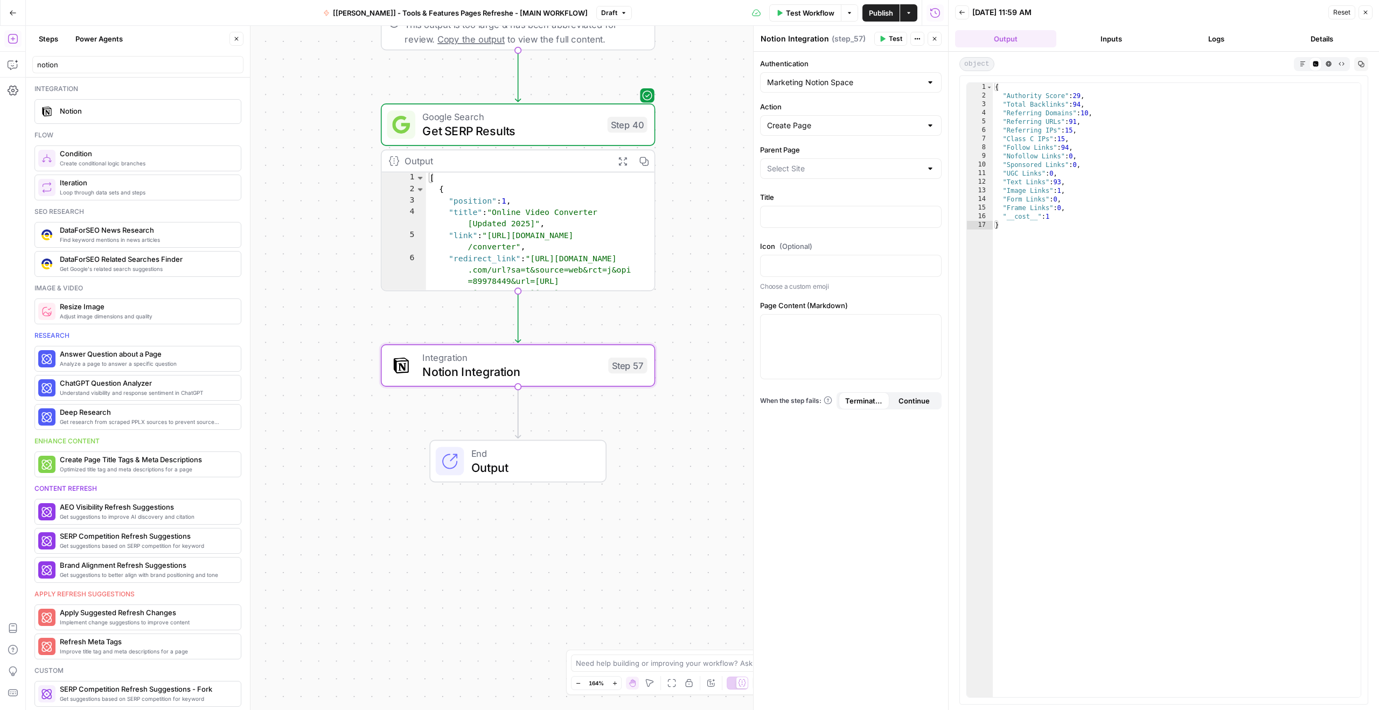
click at [805, 161] on div at bounding box center [850, 168] width 181 height 20
click at [817, 146] on label "Parent Page" at bounding box center [850, 149] width 181 height 11
click at [817, 163] on input "Parent Page" at bounding box center [844, 168] width 155 height 11
click at [843, 172] on input "Parent Page" at bounding box center [844, 168] width 155 height 11
click at [874, 140] on div "Authentication Marketing Notion Space Action Create Page Parent Page Title Icon…" at bounding box center [850, 381] width 194 height 658
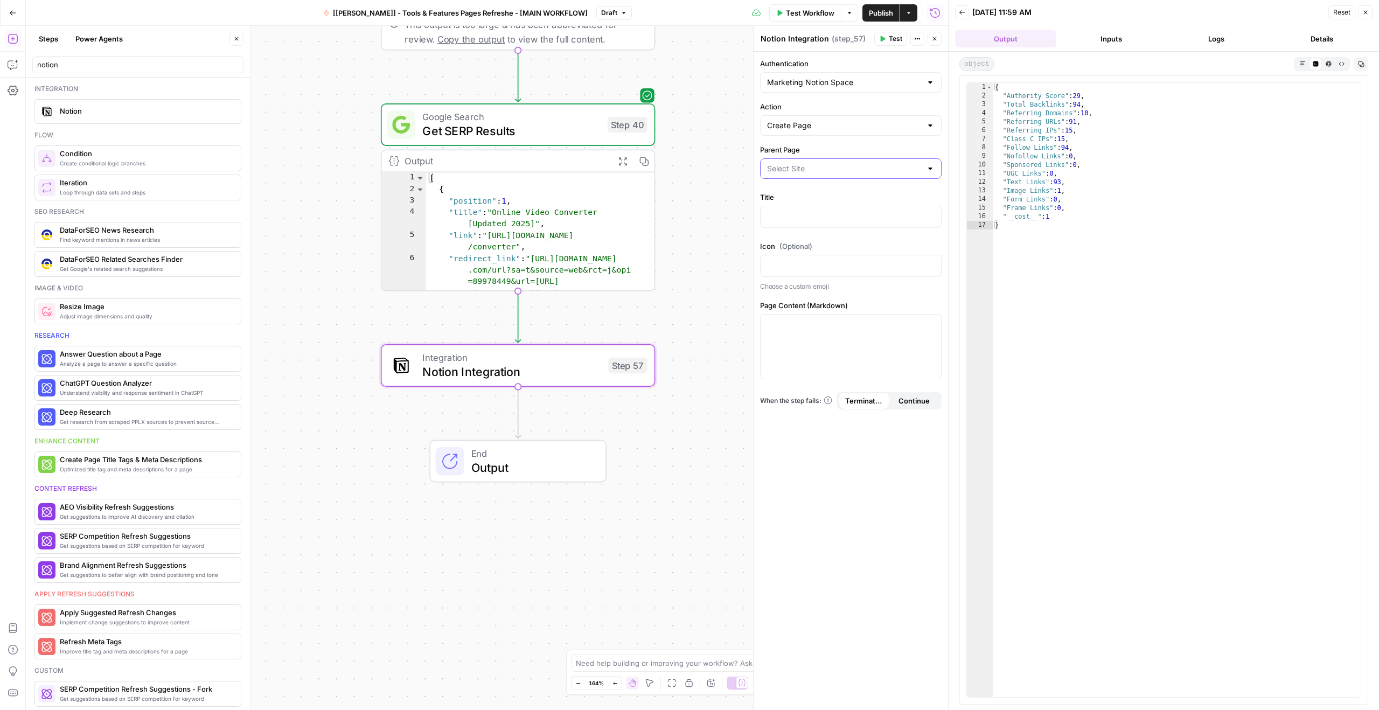
click at [908, 163] on input "Parent Page" at bounding box center [844, 168] width 155 height 11
click at [799, 151] on label "Parent Page" at bounding box center [850, 149] width 181 height 11
click at [799, 163] on input "Parent Page" at bounding box center [844, 168] width 155 height 11
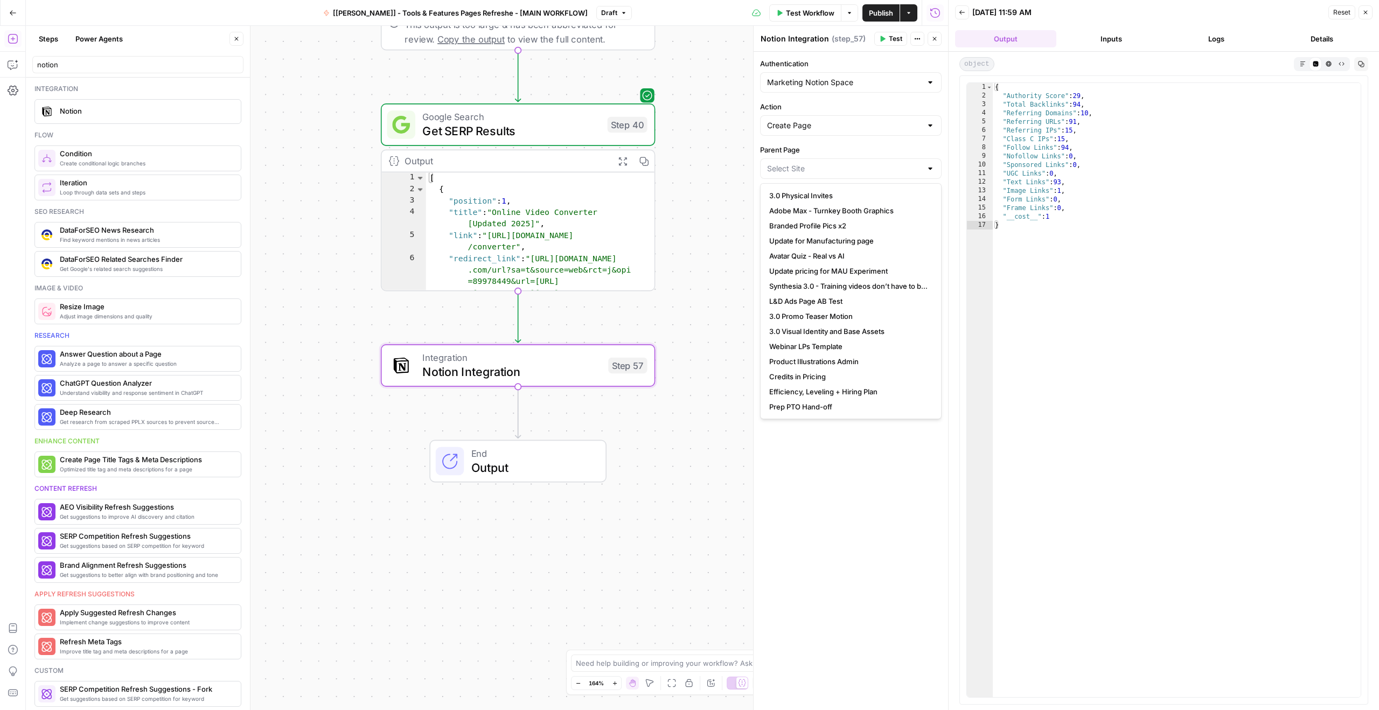
click at [799, 151] on label "Parent Page" at bounding box center [850, 149] width 181 height 11
click at [799, 163] on input "Parent Page" at bounding box center [844, 168] width 155 height 11
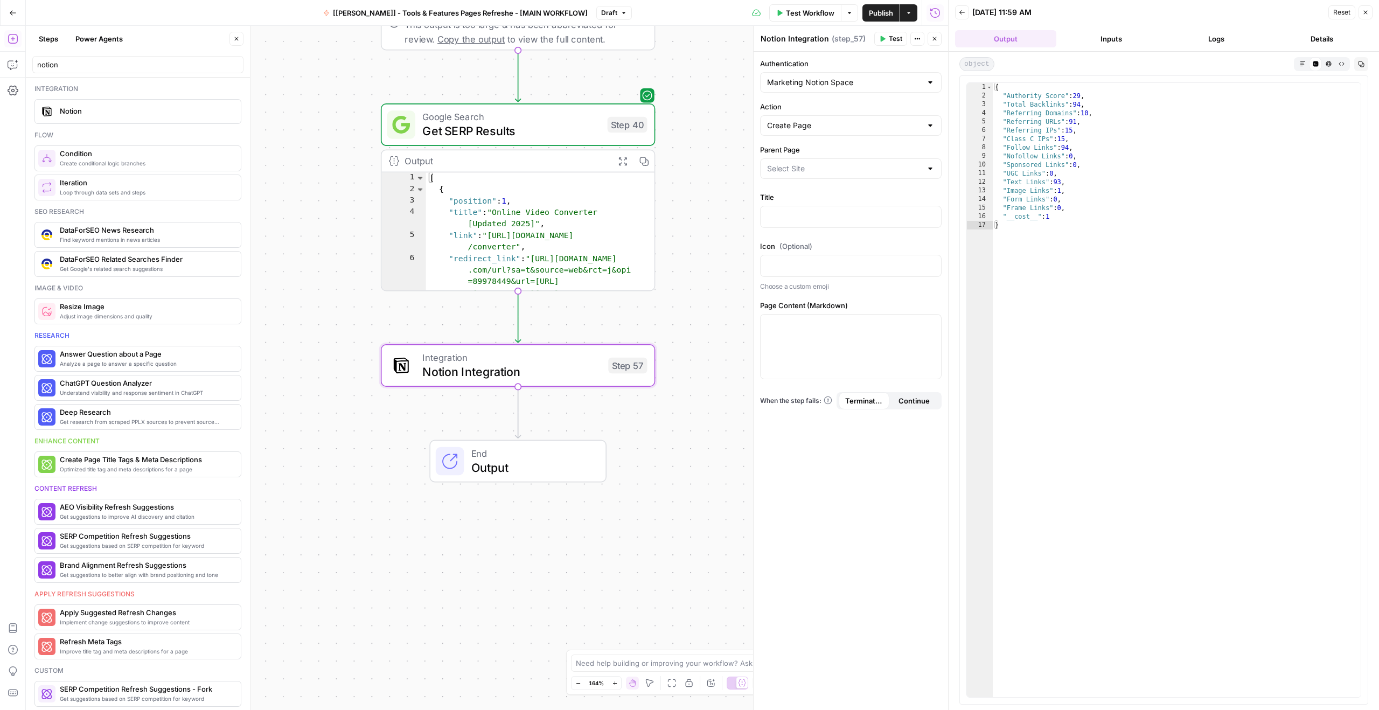
click at [799, 151] on label "Parent Page" at bounding box center [850, 149] width 181 height 11
click at [799, 163] on input "Parent Page" at bounding box center [844, 168] width 155 height 11
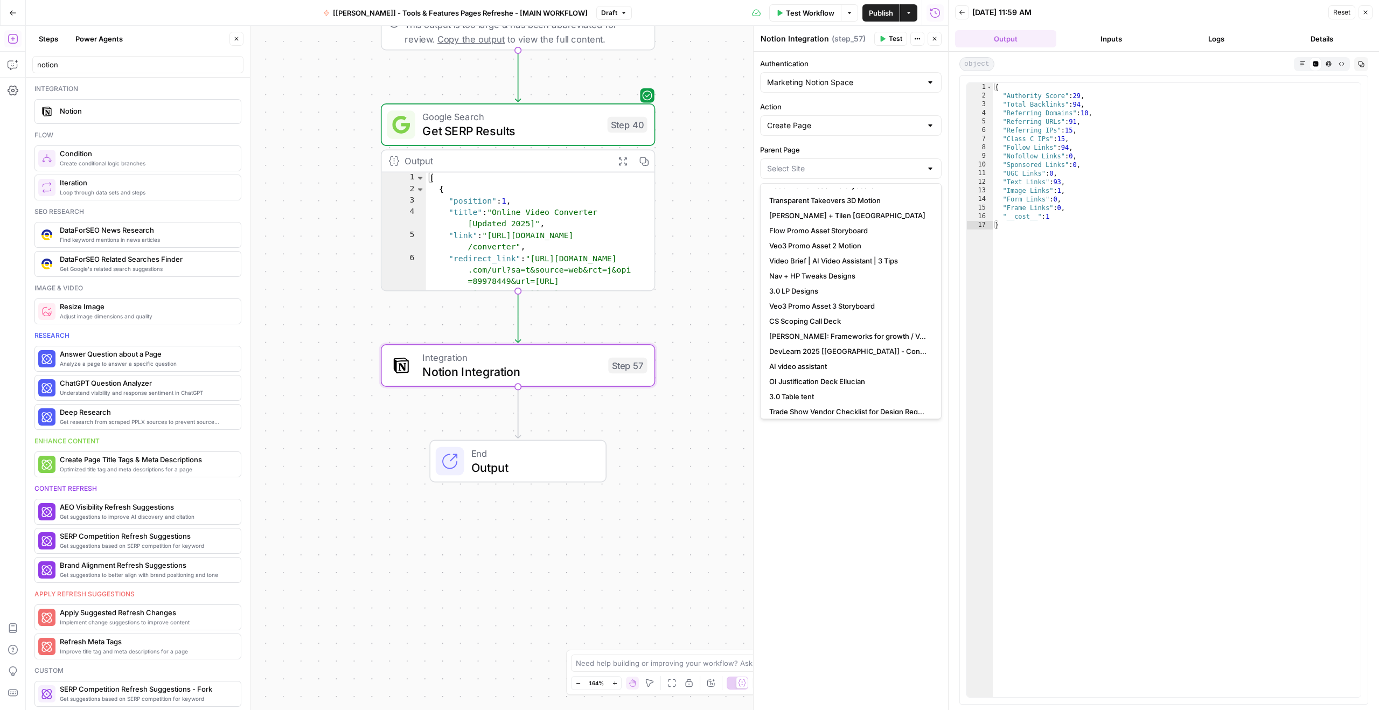
scroll to position [1307, 0]
click at [776, 142] on div "Authentication Marketing Notion Space Action Create Page Parent Page Title Icon…" at bounding box center [850, 381] width 194 height 658
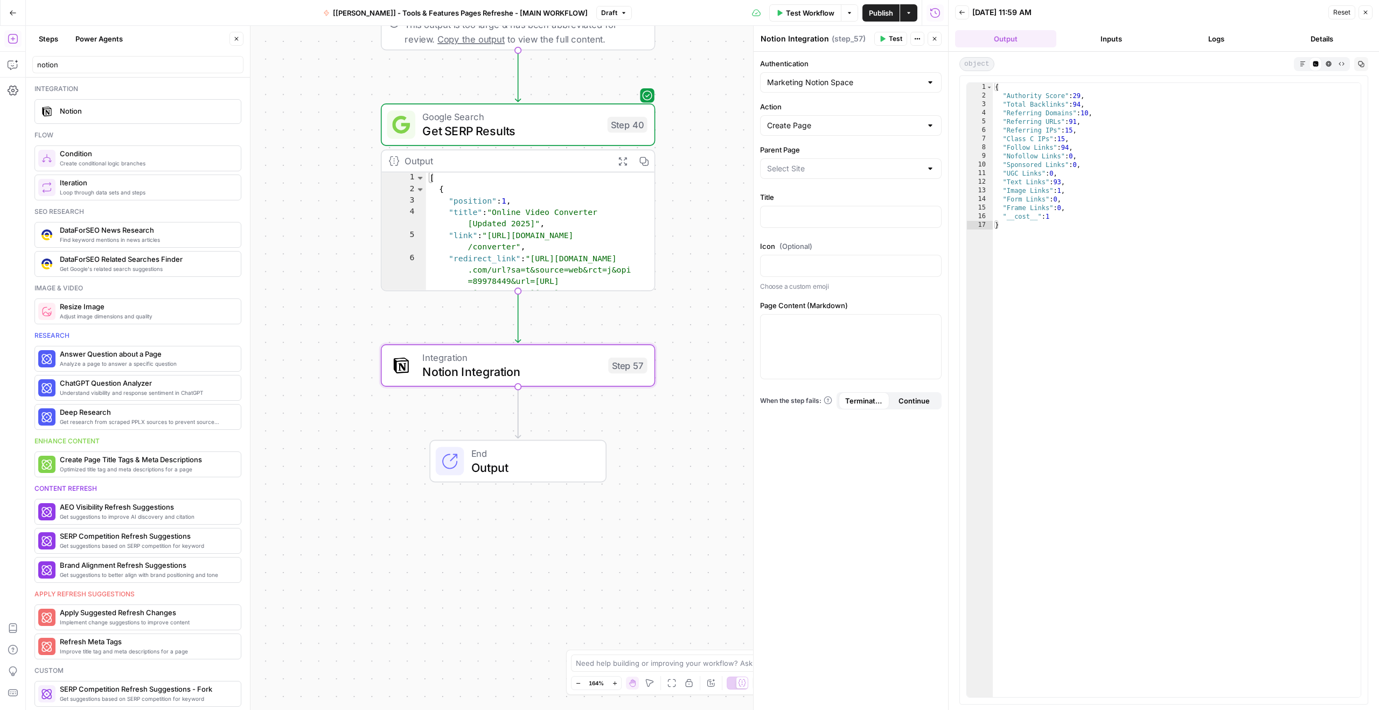
click at [777, 145] on label "Parent Page" at bounding box center [850, 149] width 181 height 11
click at [777, 163] on input "Parent Page" at bounding box center [844, 168] width 155 height 11
click at [777, 145] on label "Parent Page" at bounding box center [850, 149] width 181 height 11
click at [777, 163] on input "Parent Page" at bounding box center [844, 168] width 155 height 11
click at [777, 145] on label "Parent Page" at bounding box center [850, 149] width 181 height 11
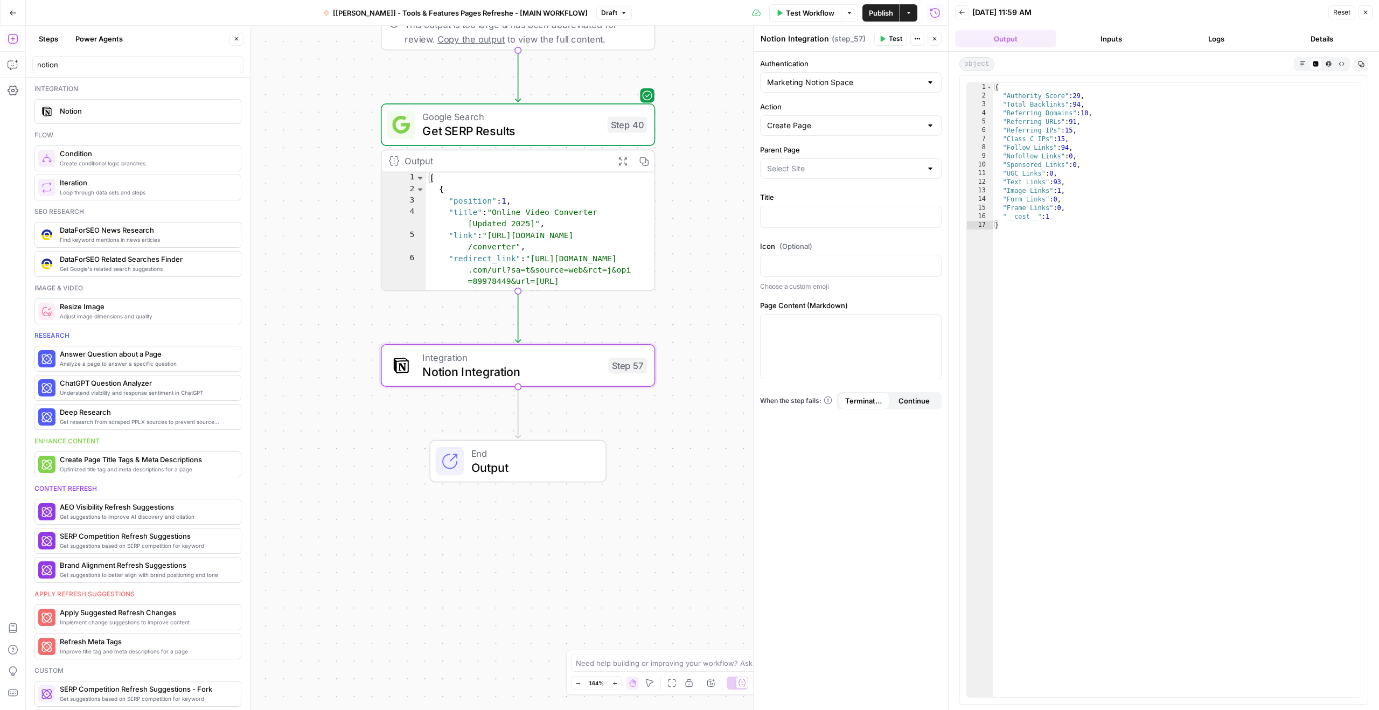
click at [777, 163] on input "Parent Page" at bounding box center [844, 168] width 155 height 11
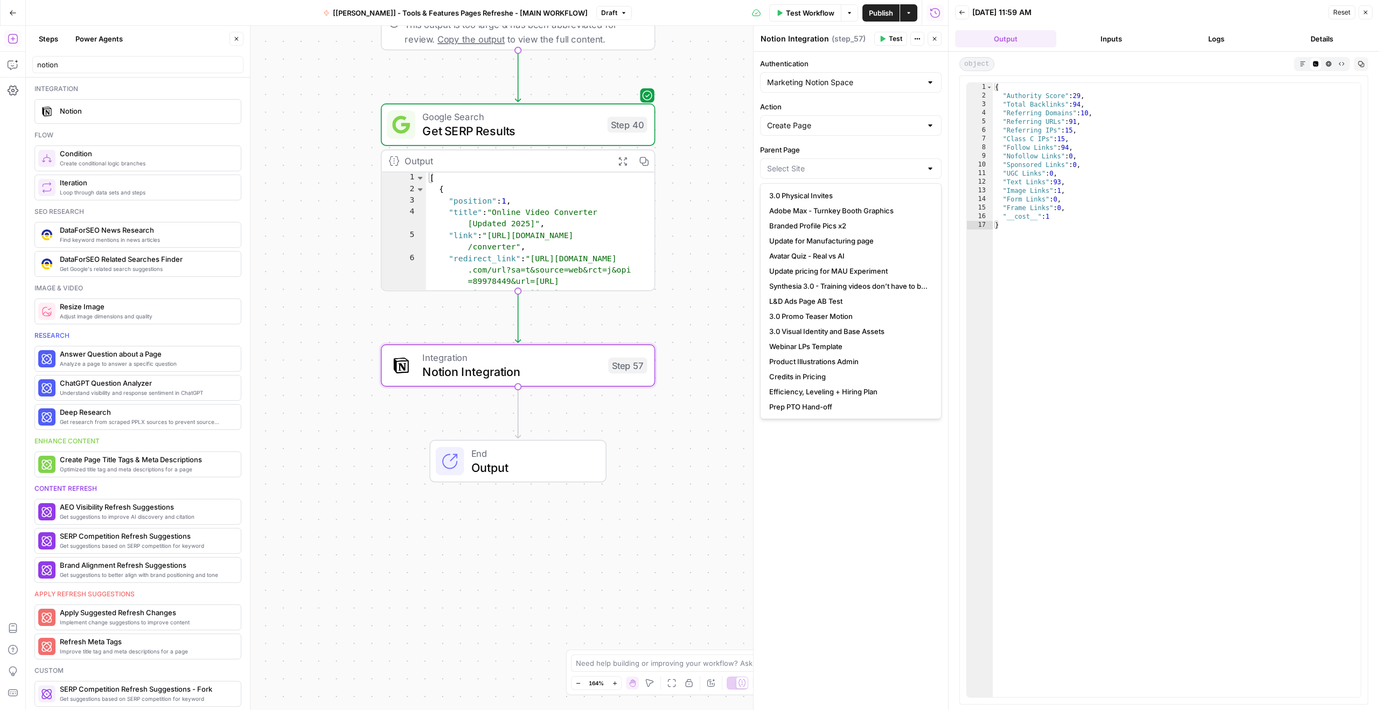
copy label "Parent Page"
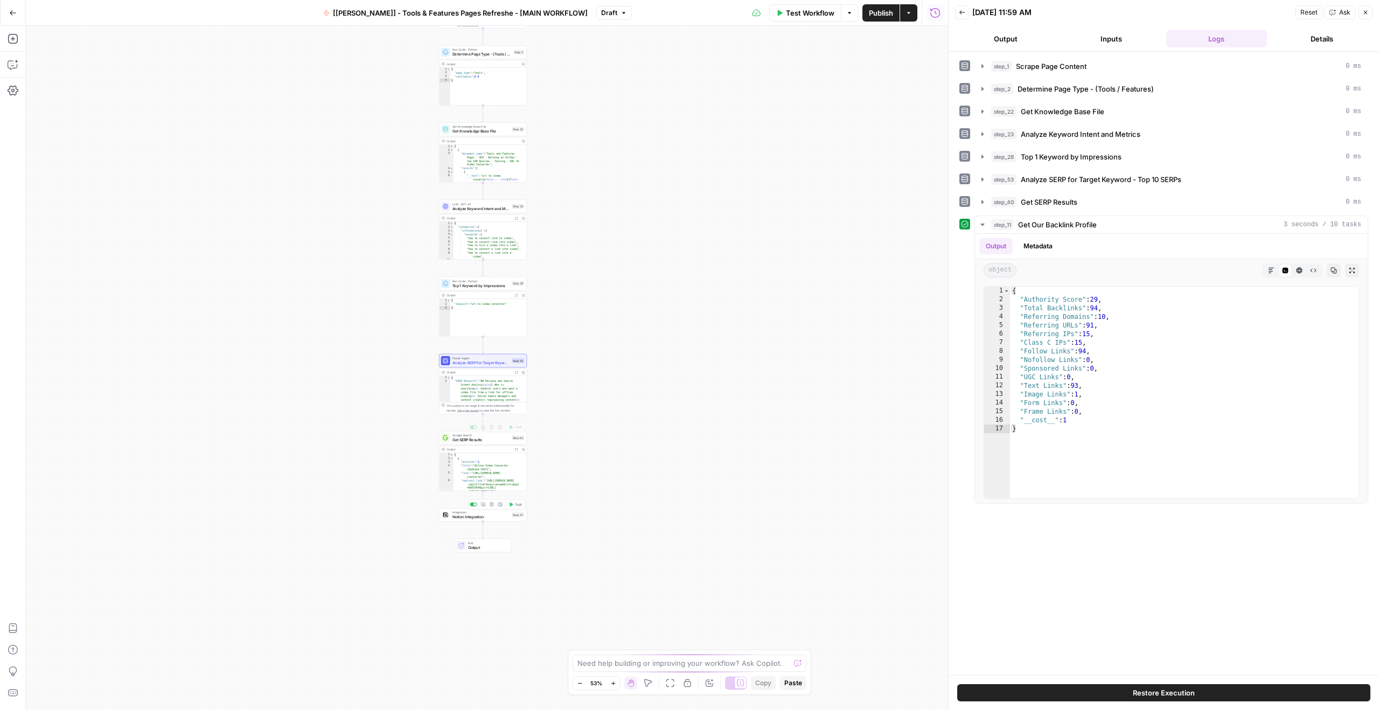
click at [488, 515] on span "Notion Integration" at bounding box center [480, 517] width 57 height 6
click at [838, 76] on div "Marketing Notion Space" at bounding box center [850, 82] width 181 height 20
click at [824, 112] on span "Marketing Notion Space" at bounding box center [843, 109] width 149 height 11
type input "Marketing Notion Space"
click at [839, 124] on input "Action" at bounding box center [844, 125] width 155 height 11
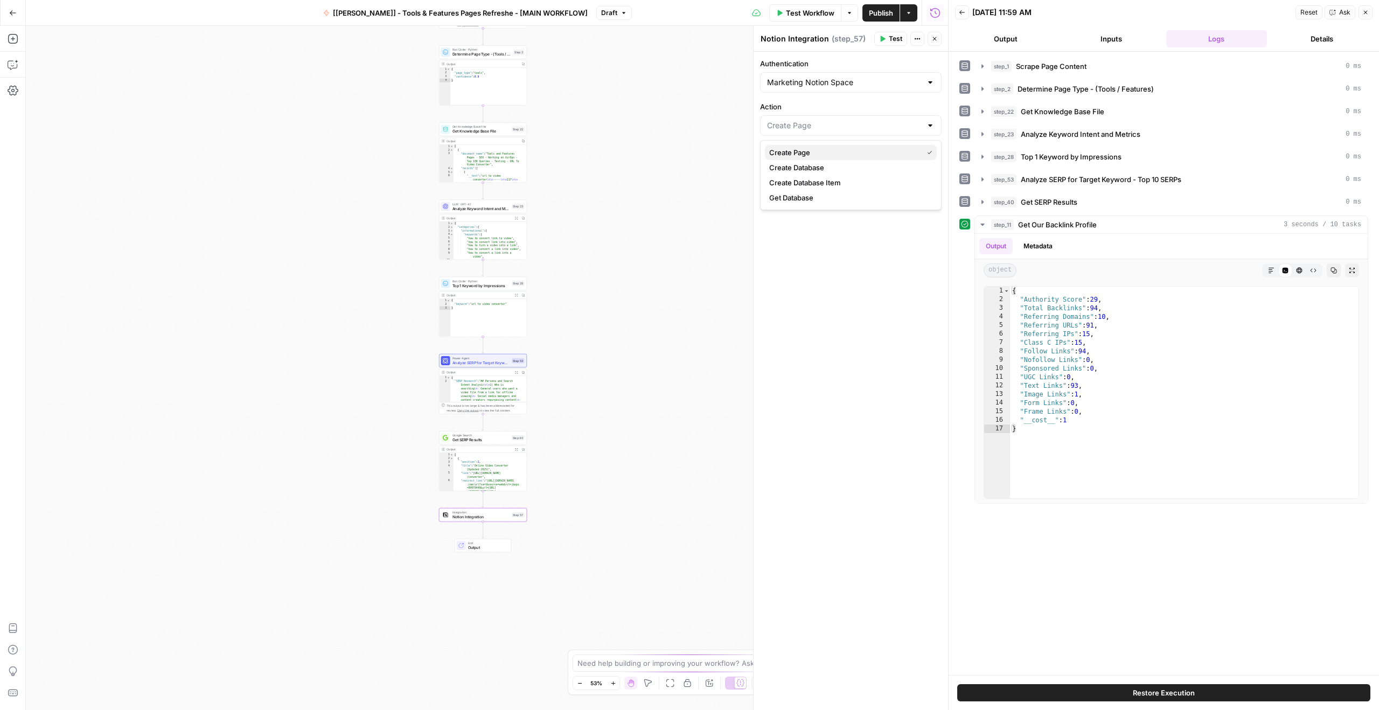
click at [805, 155] on span "Create Page" at bounding box center [843, 152] width 149 height 11
type input "Create Page"
click at [812, 164] on input "Parent Page" at bounding box center [844, 168] width 155 height 11
type input "air"
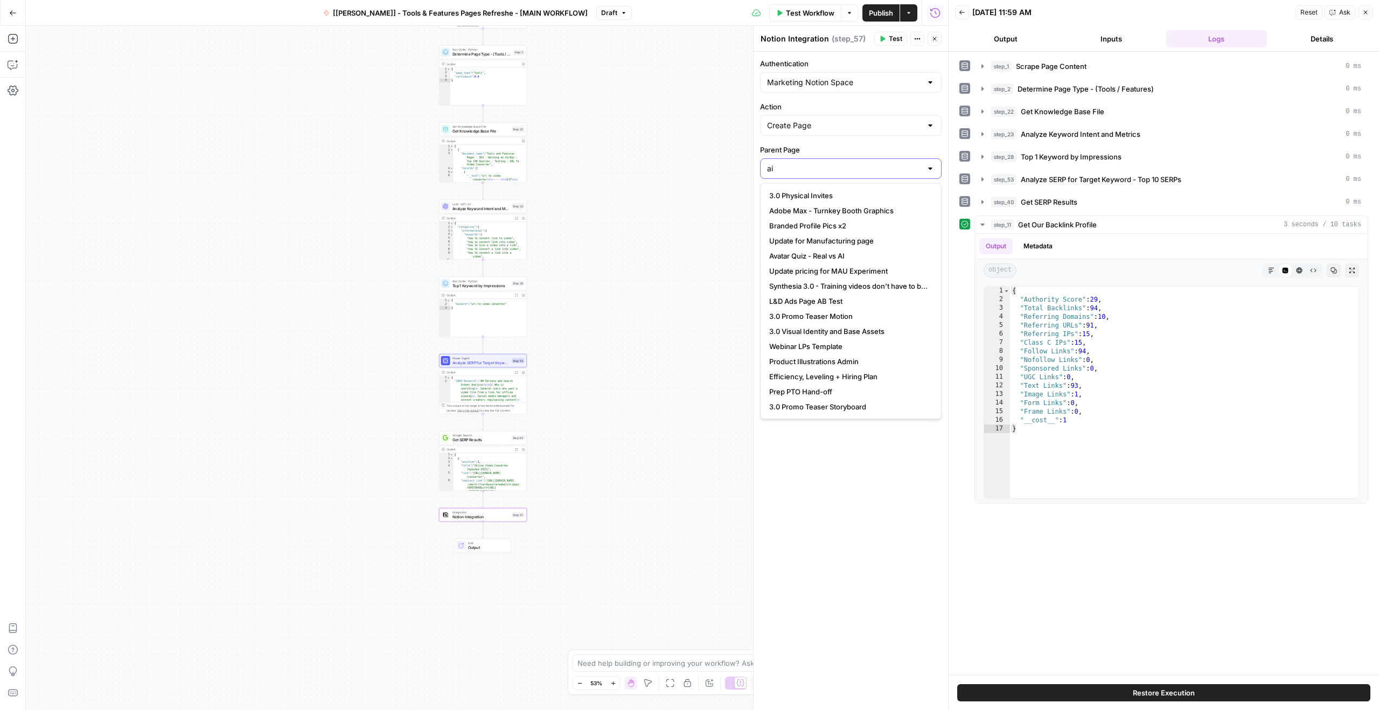
type input "air"
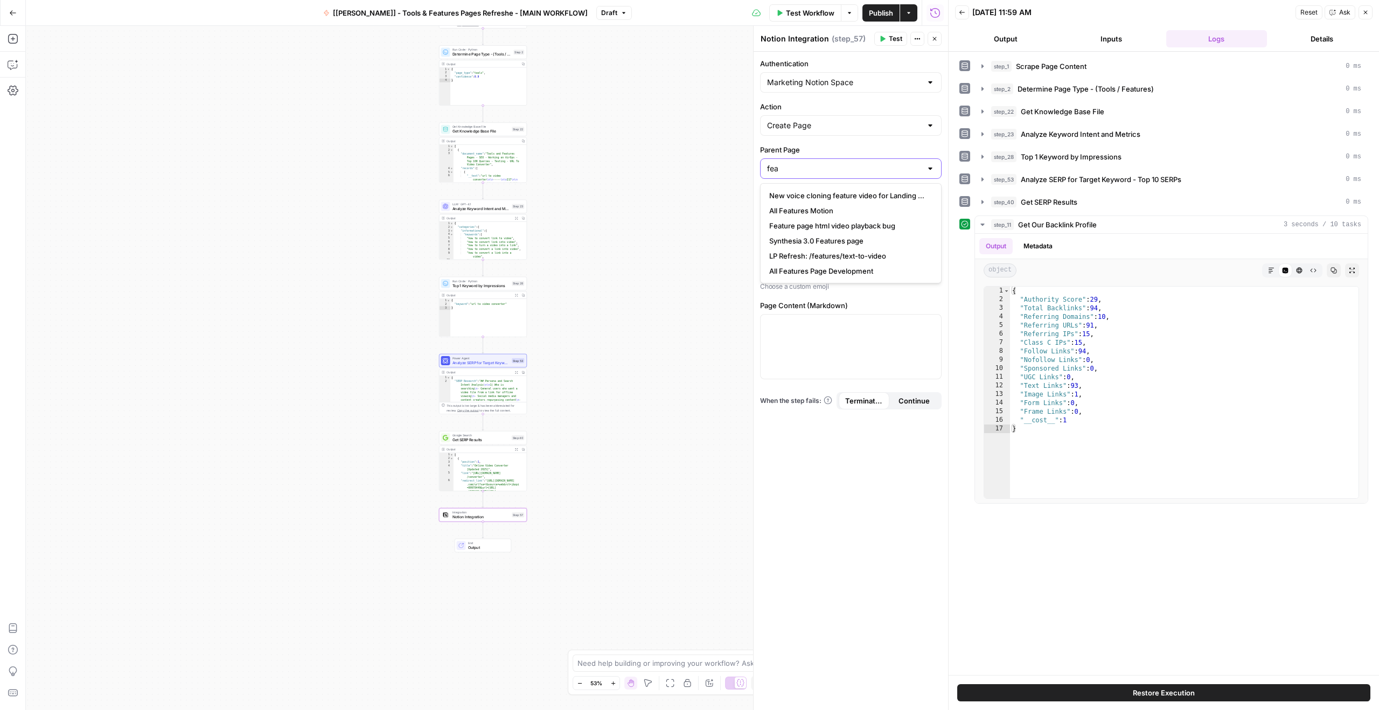
type input "fea"
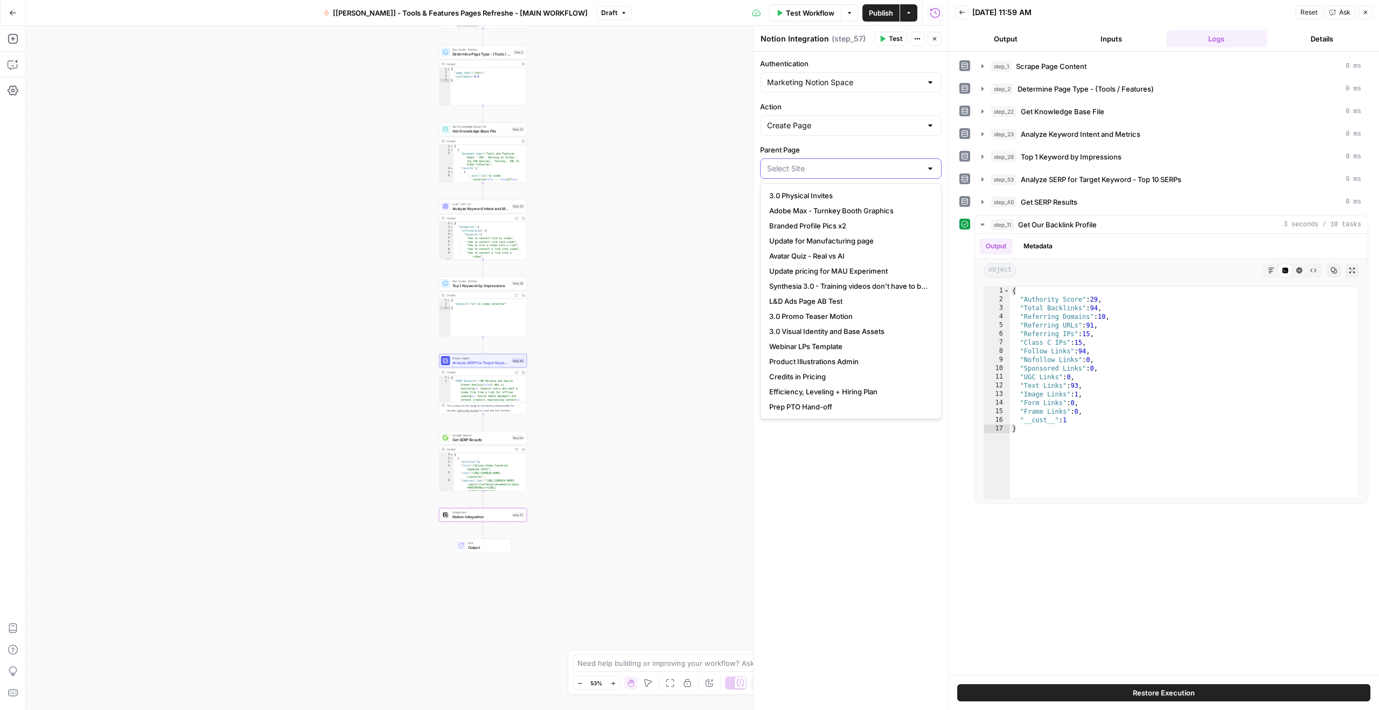
click at [814, 171] on input "Parent Page" at bounding box center [844, 168] width 155 height 11
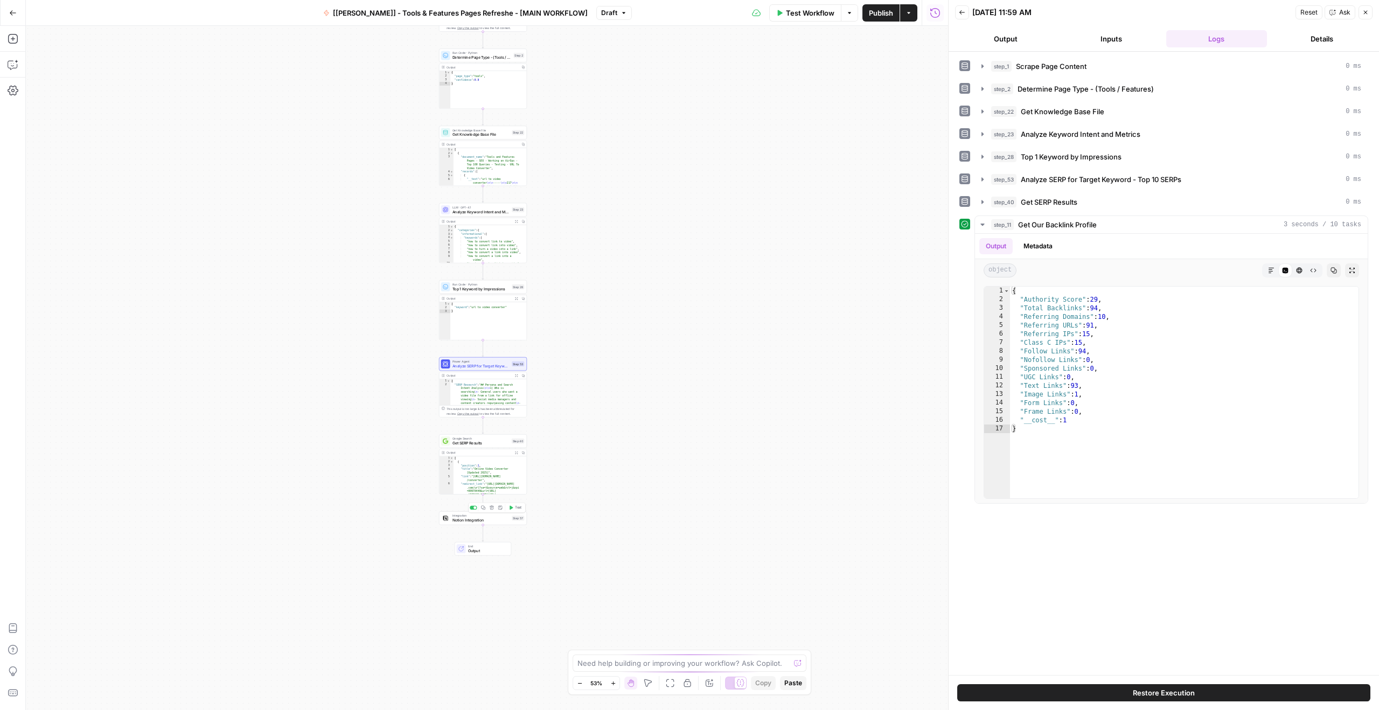
click at [477, 518] on span "Notion Integration" at bounding box center [480, 520] width 57 height 6
click at [810, 172] on input "Parent Page" at bounding box center [844, 168] width 155 height 11
click at [829, 195] on span "AirOps Workflows ([PERSON_NAME]’ Testing)" at bounding box center [848, 195] width 159 height 11
type input "AirOps Workflows ([PERSON_NAME]’ Testing)"
click at [797, 226] on div at bounding box center [850, 216] width 180 height 21
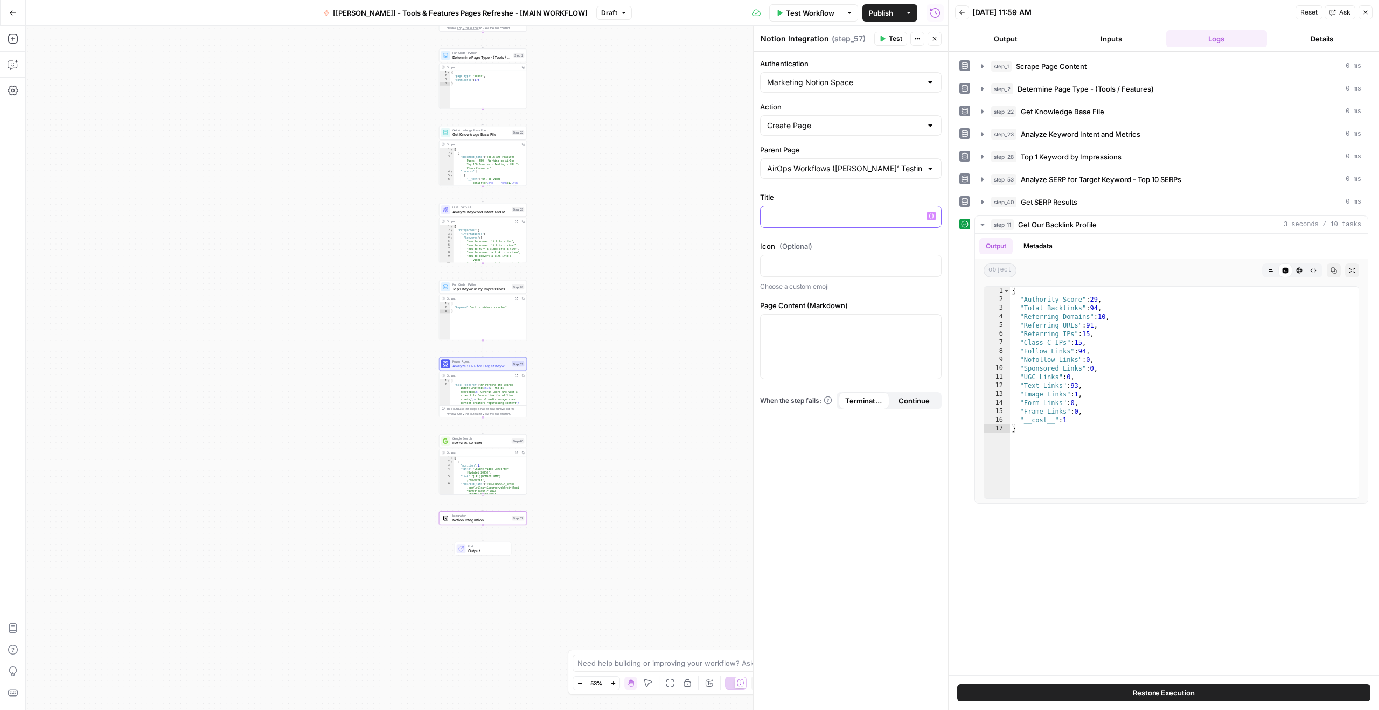
click at [935, 214] on button "Variables Menu" at bounding box center [931, 216] width 9 height 9
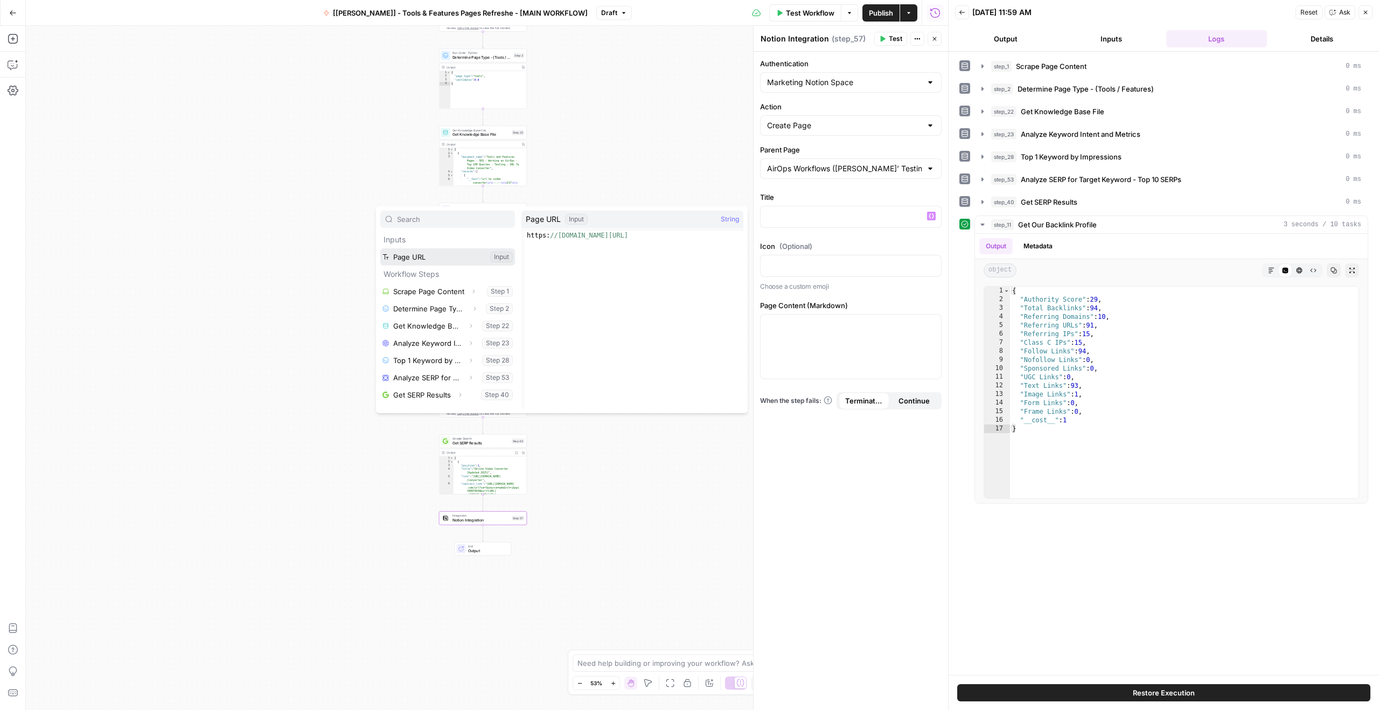
click at [458, 252] on button "Select variable Page URL" at bounding box center [447, 256] width 135 height 17
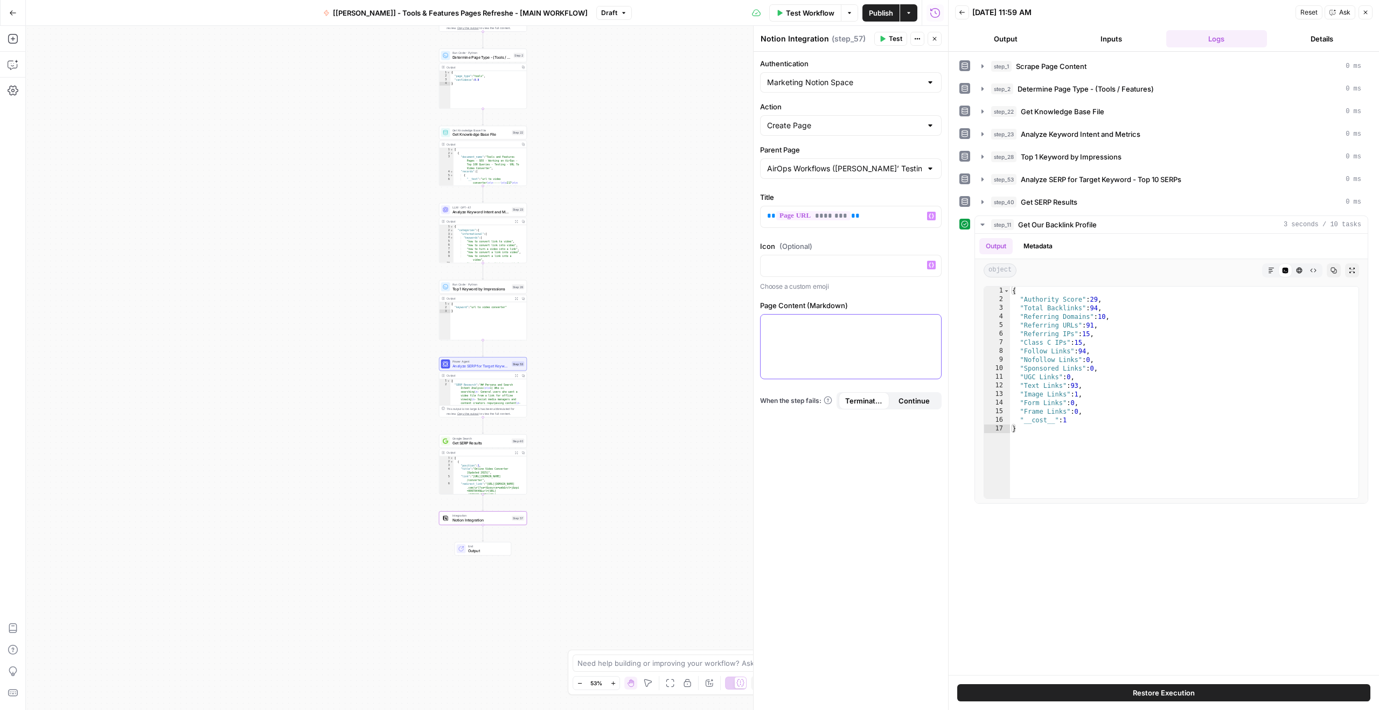
click at [805, 335] on div at bounding box center [850, 347] width 180 height 64
click at [931, 324] on icon "button" at bounding box center [930, 324] width 5 height 5
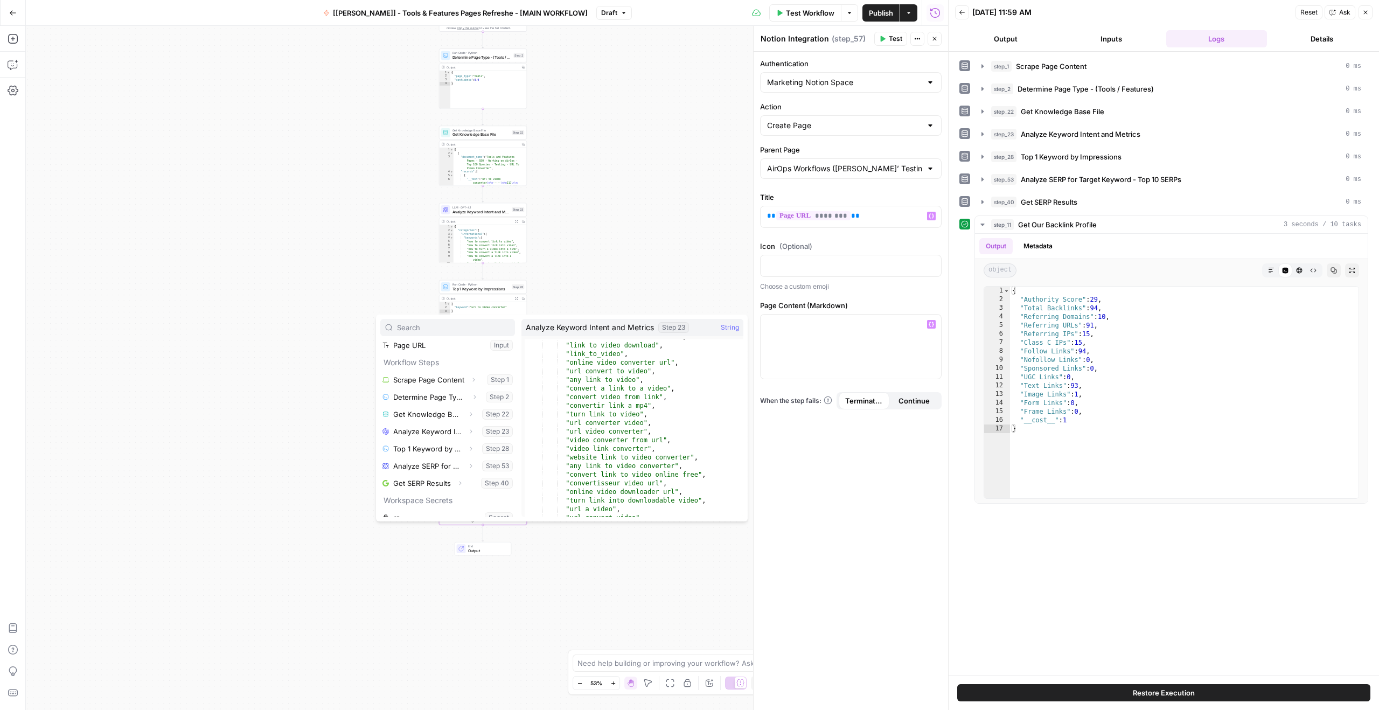
scroll to position [1055, 0]
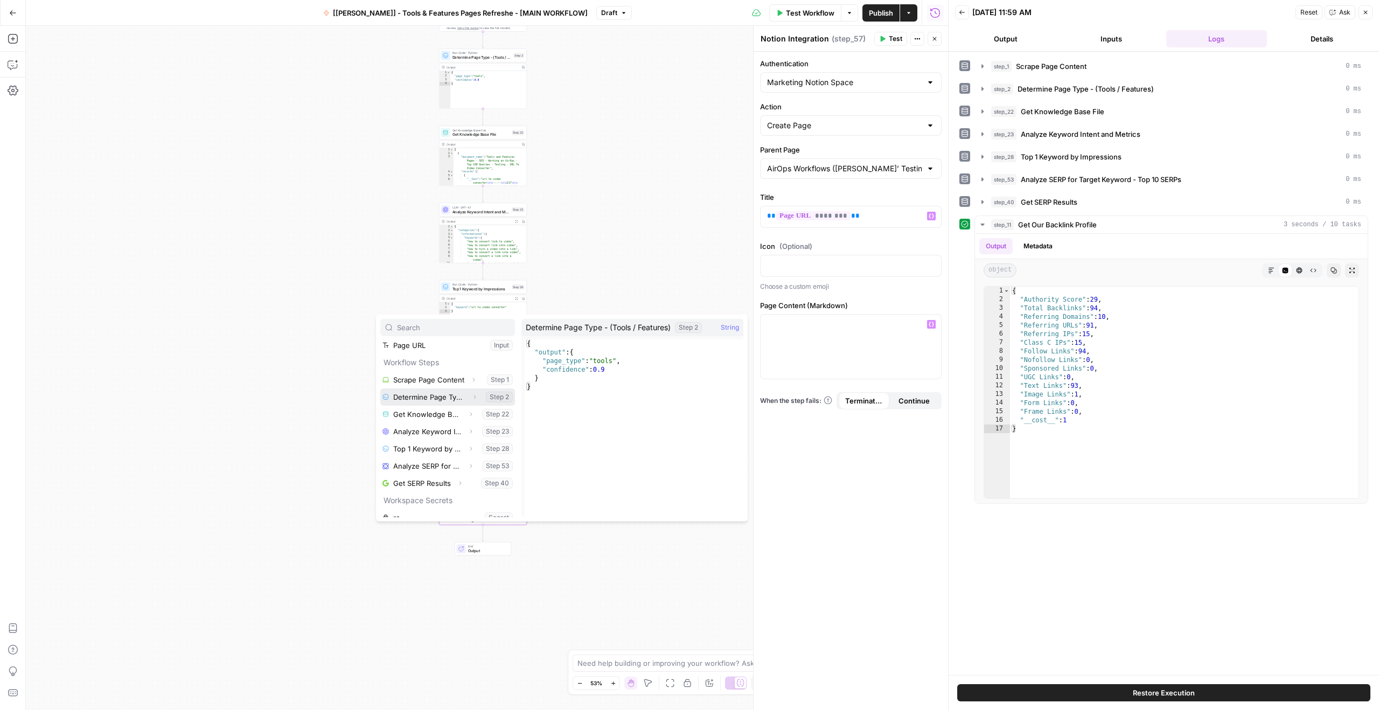
click at [450, 398] on button "Select variable Determine Page Type - (Tools / Features)" at bounding box center [447, 396] width 135 height 17
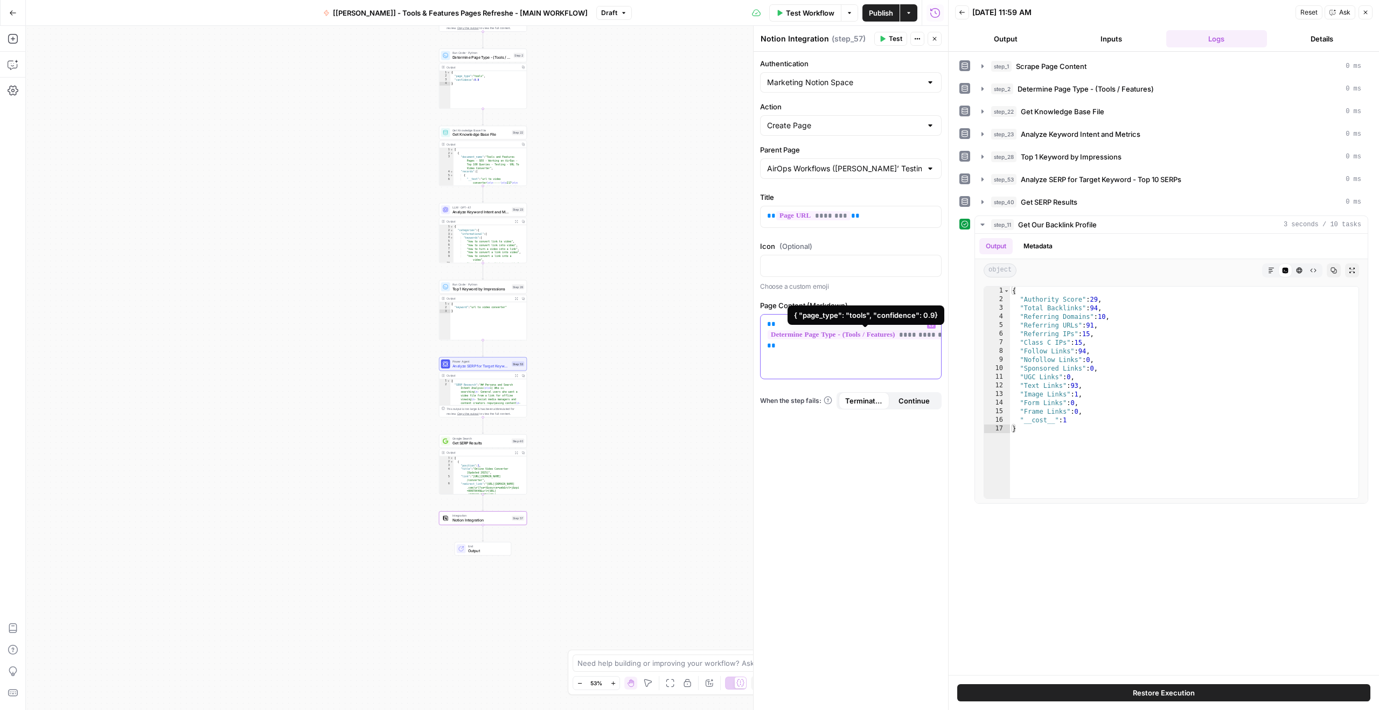
click at [800, 347] on p "**********" at bounding box center [850, 340] width 167 height 43
click at [934, 323] on button "Variables Menu" at bounding box center [931, 324] width 9 height 9
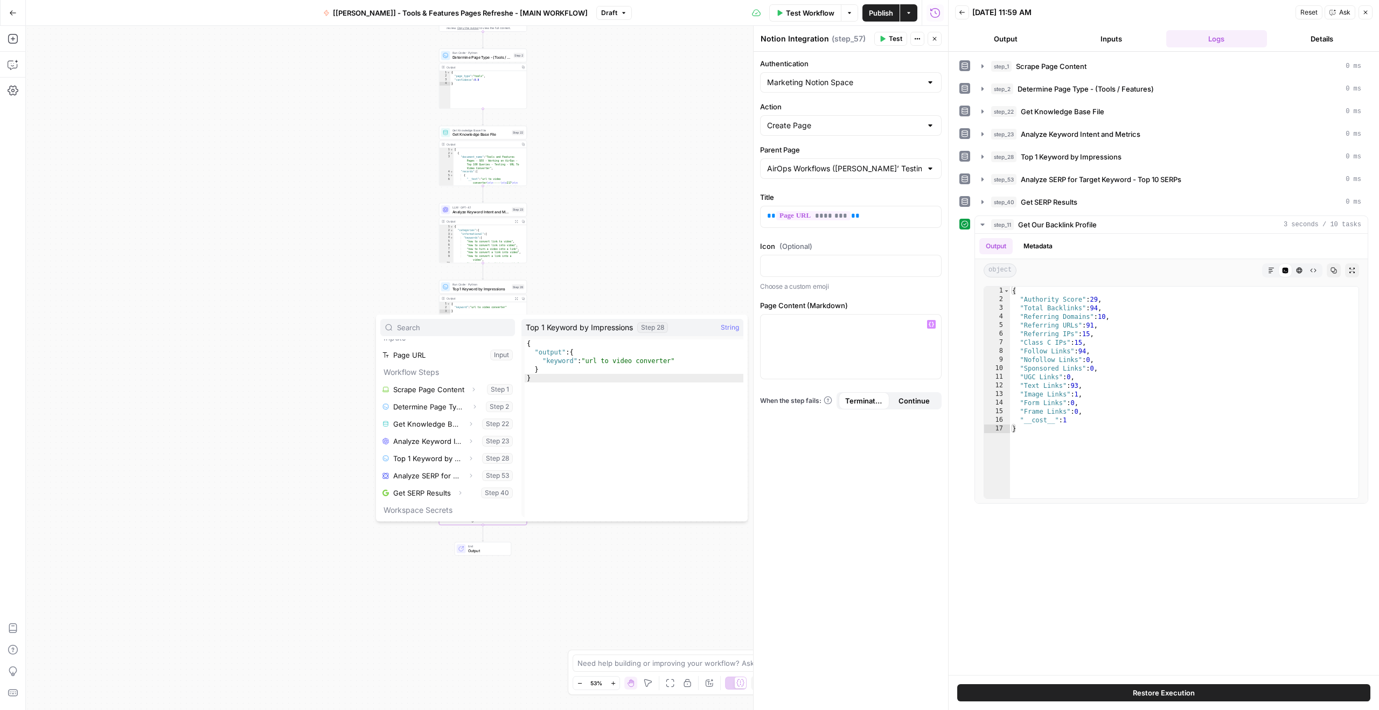
scroll to position [22, 0]
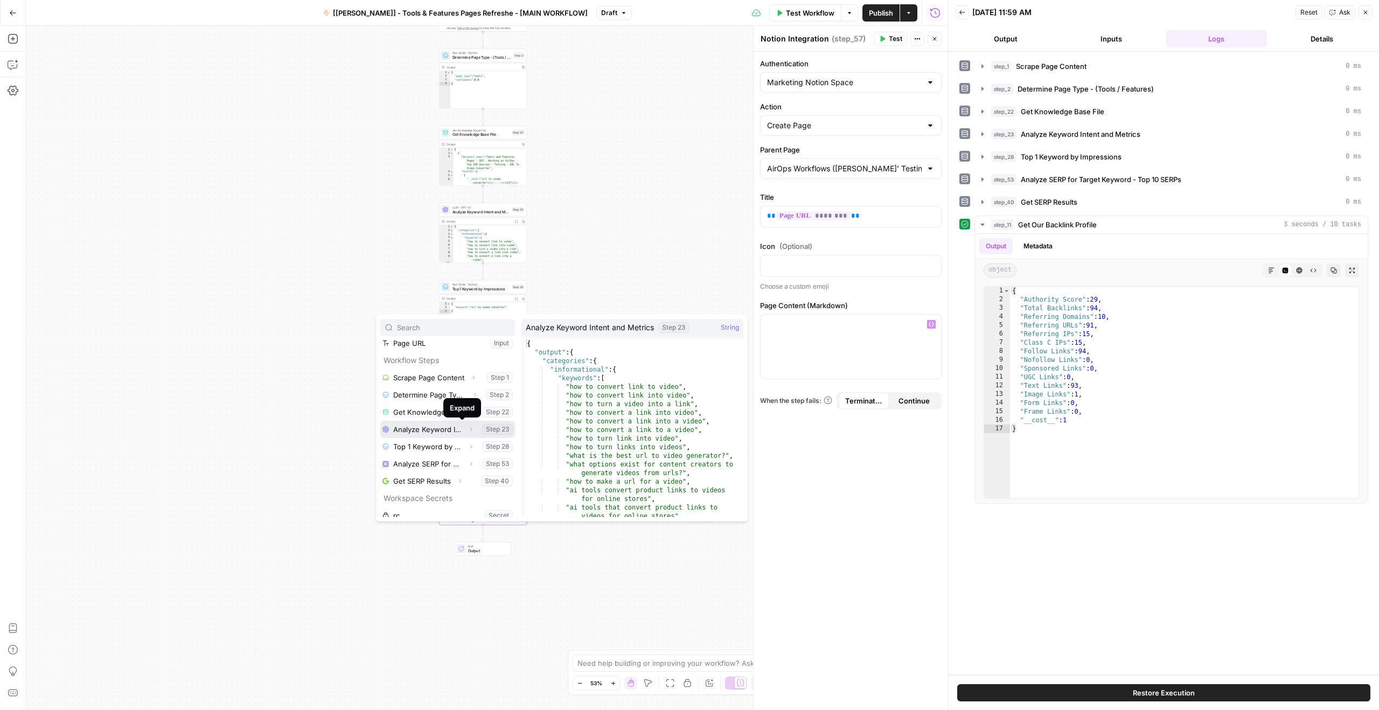
click at [467, 431] on icon "button" at bounding box center [470, 429] width 6 height 6
click at [425, 447] on icon "button" at bounding box center [425, 446] width 6 height 6
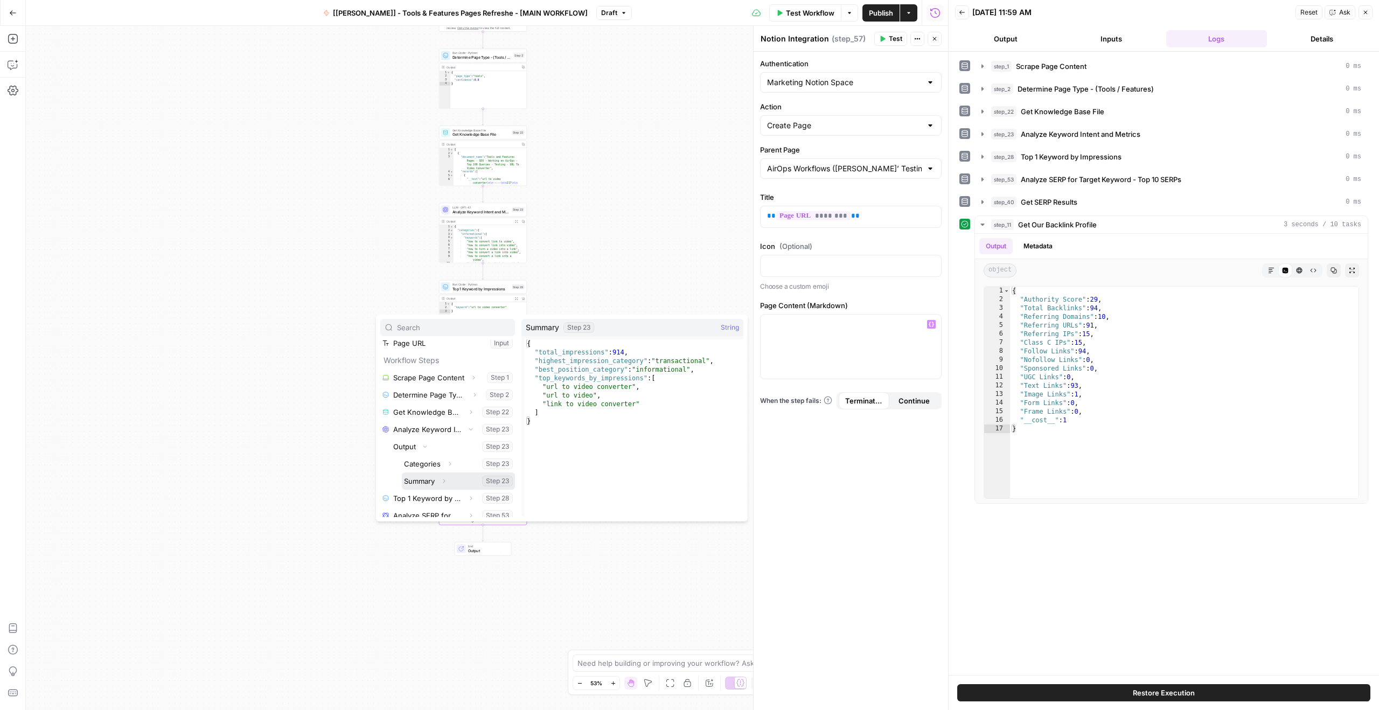
click at [446, 479] on icon "button" at bounding box center [444, 481] width 6 height 6
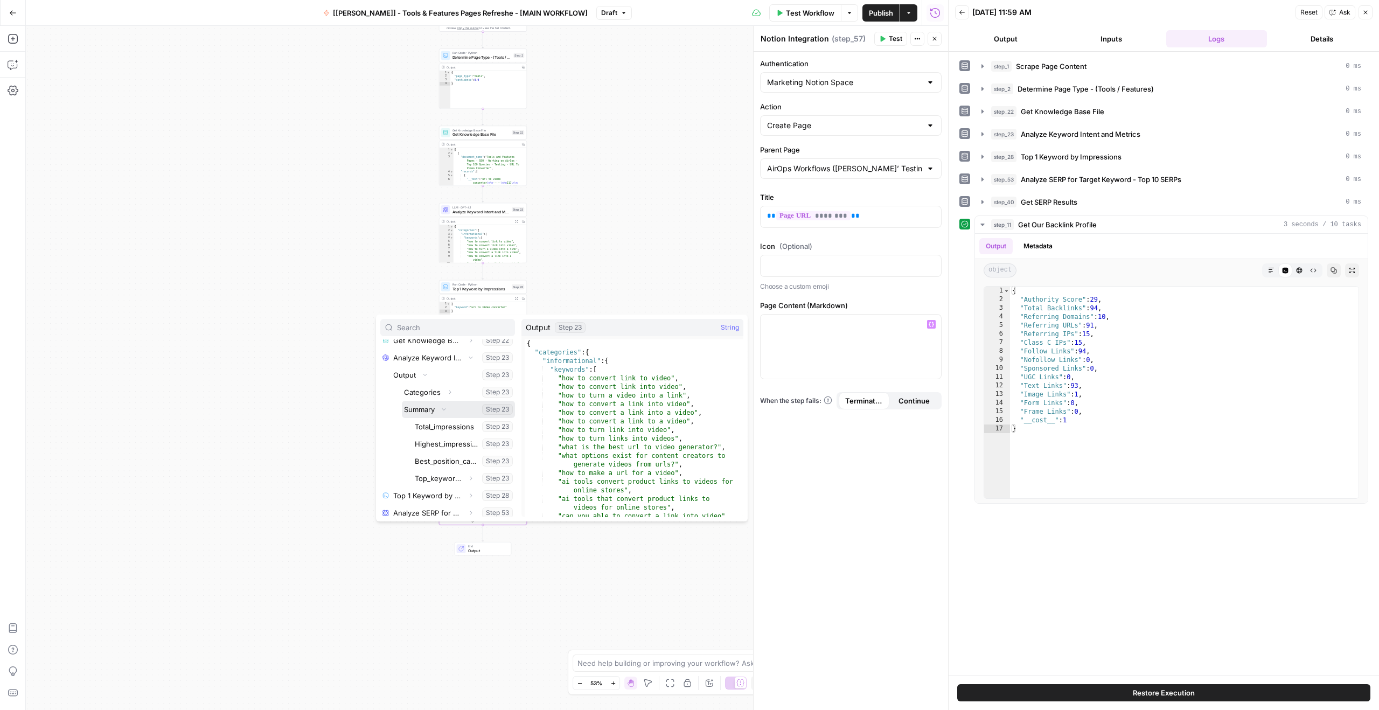
scroll to position [40, 0]
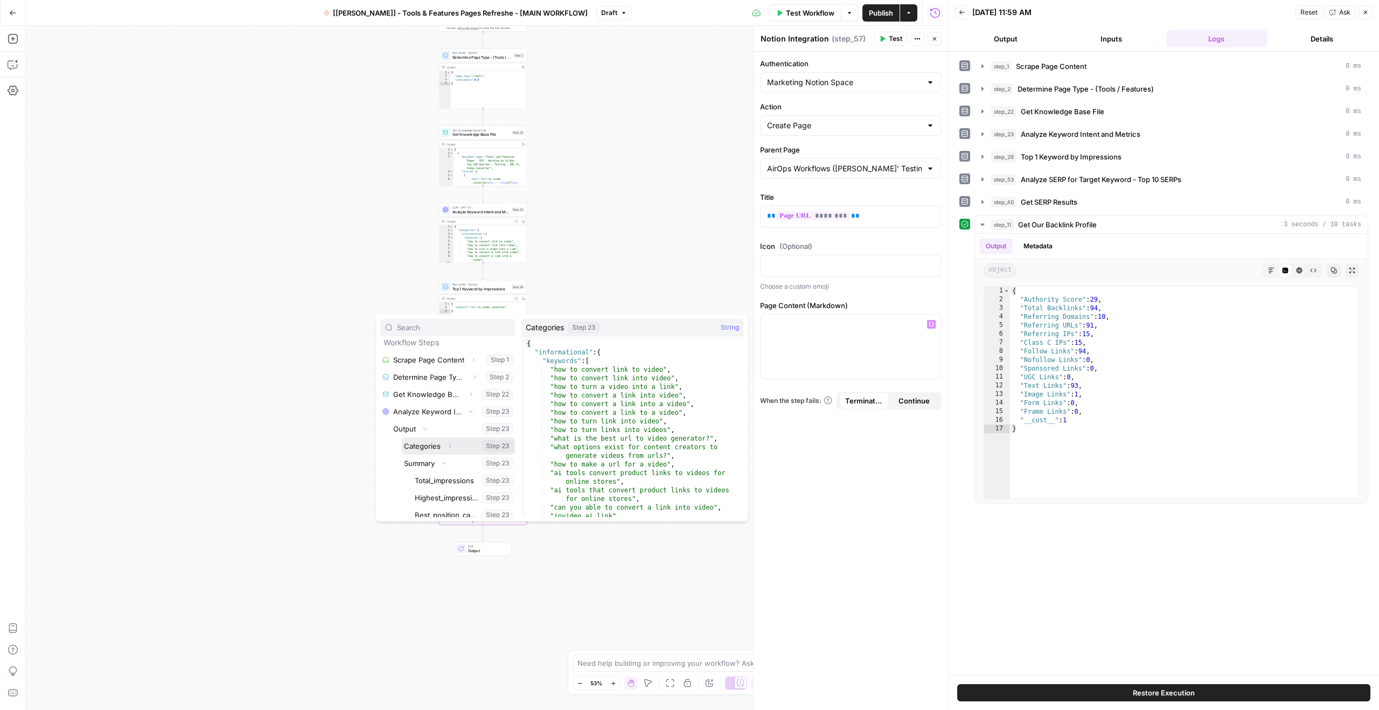
click at [451, 444] on icon "button" at bounding box center [449, 446] width 6 height 6
click at [435, 426] on button "Select variable Categories" at bounding box center [458, 426] width 113 height 17
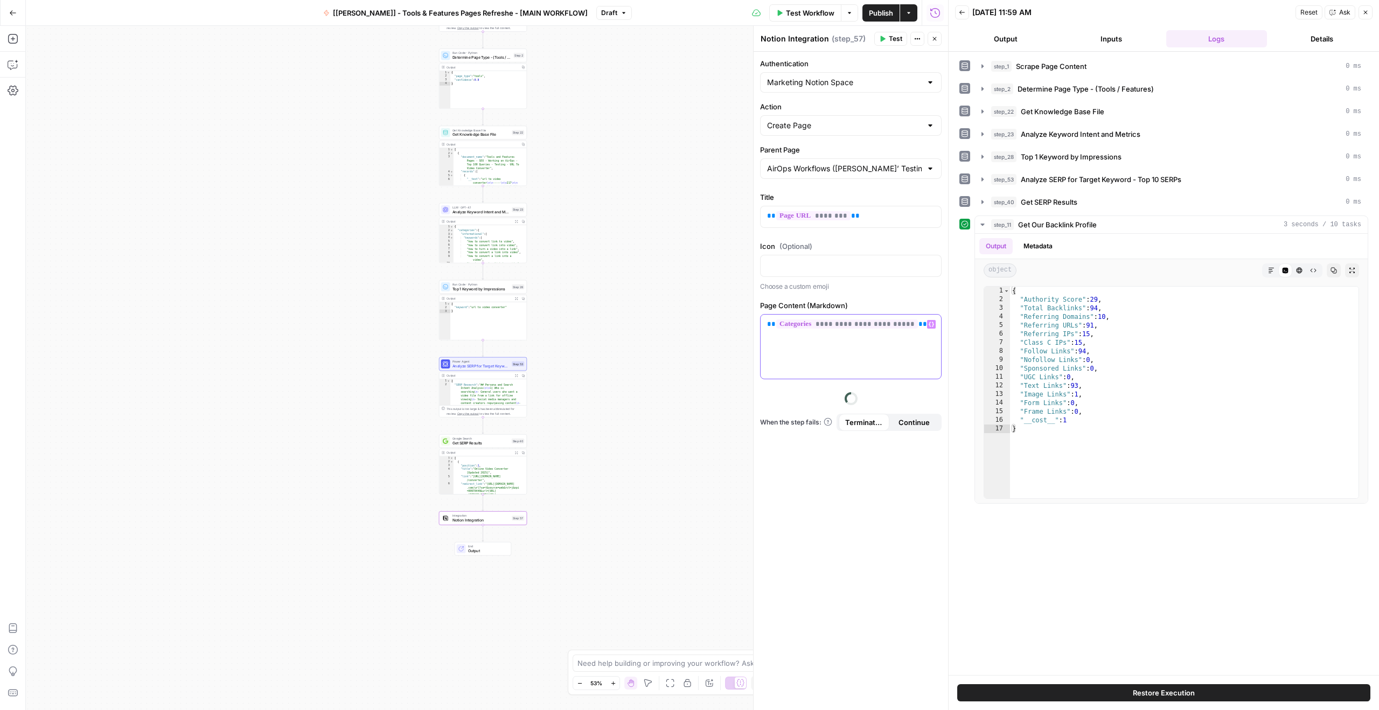
click at [931, 326] on icon "button" at bounding box center [930, 324] width 5 height 5
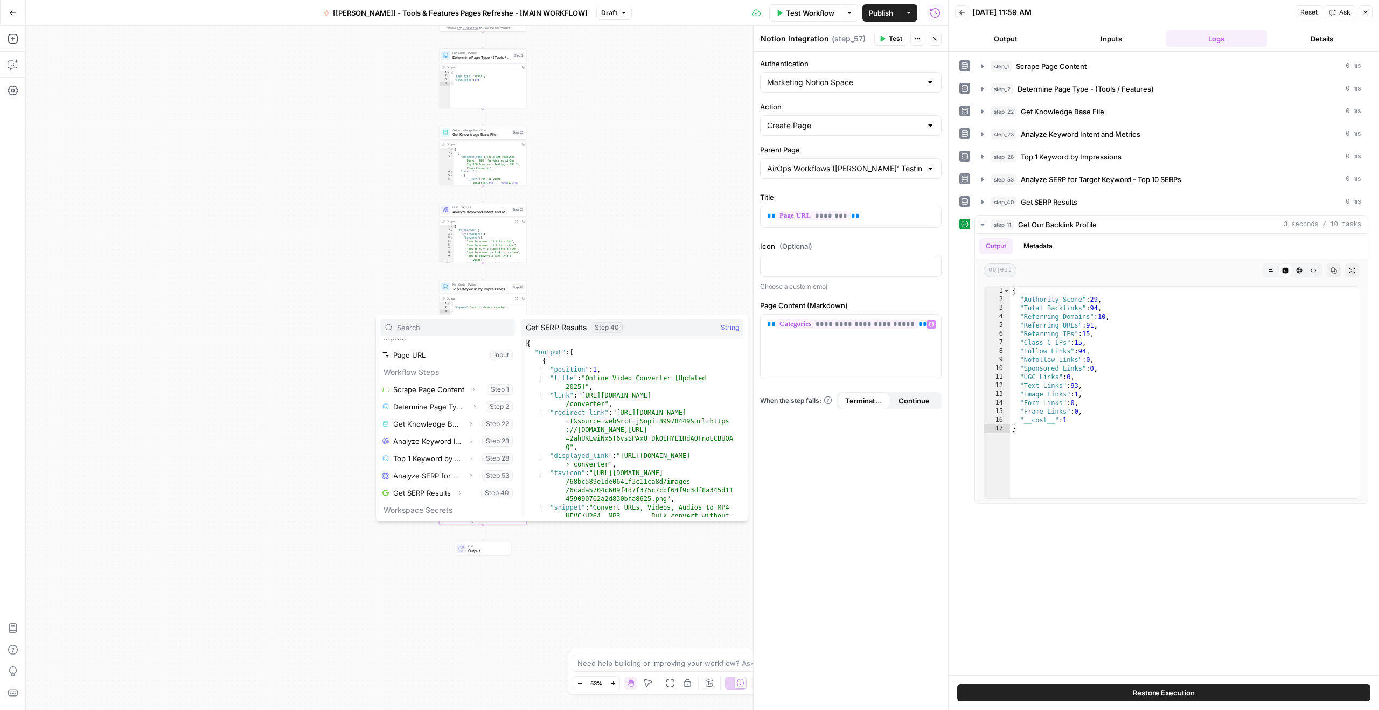
scroll to position [0, 0]
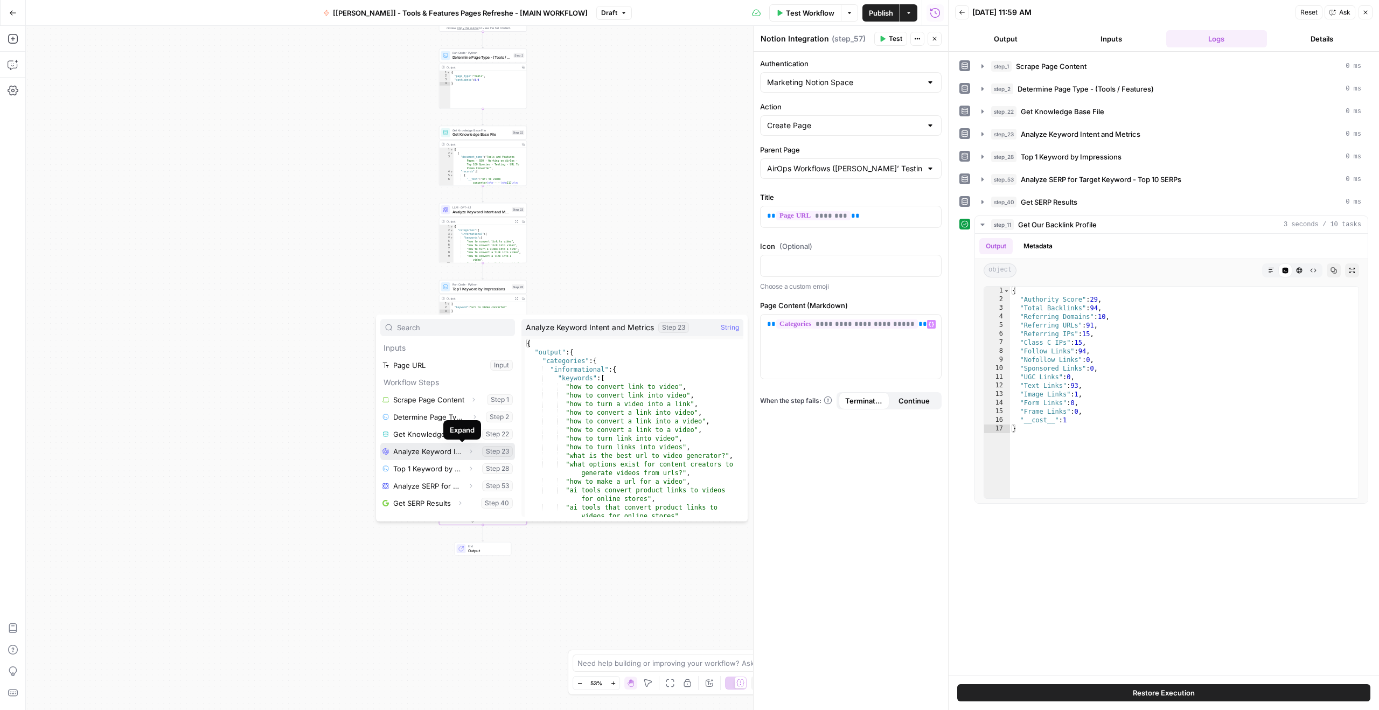
click at [467, 451] on icon "button" at bounding box center [470, 451] width 6 height 6
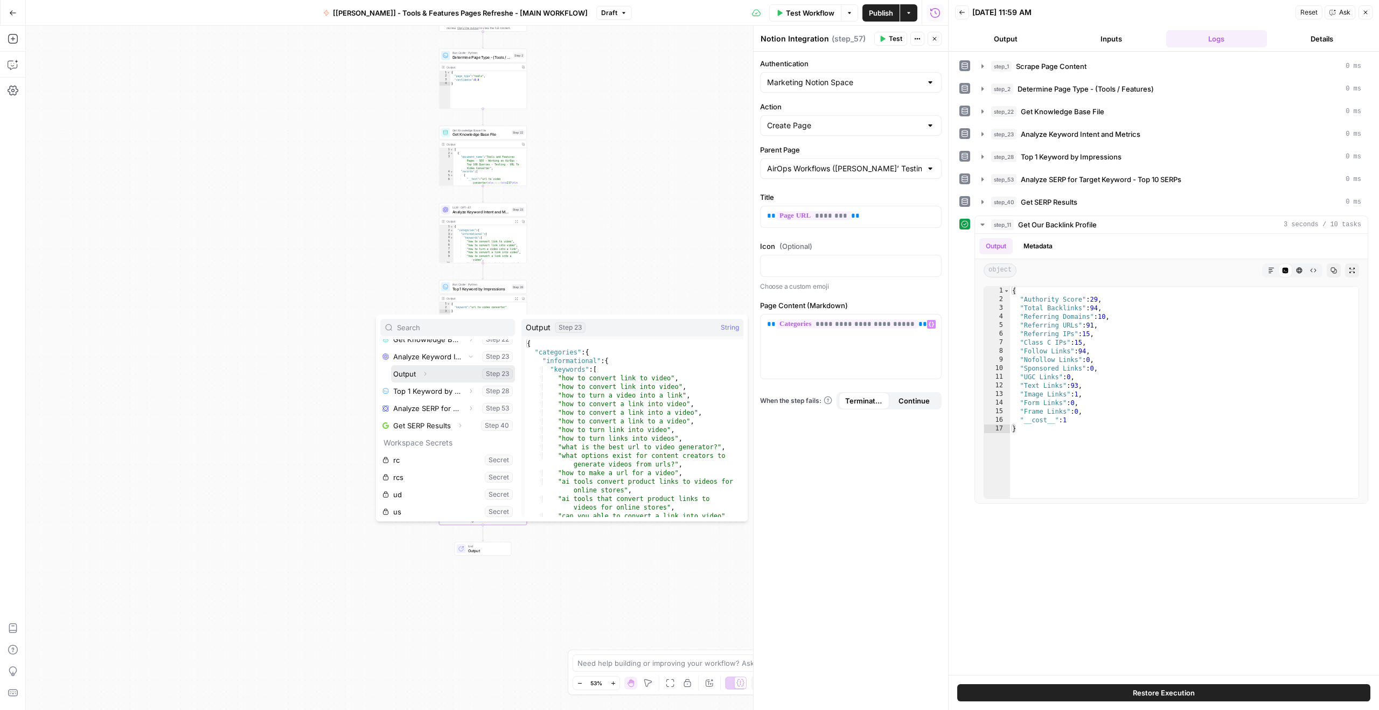
click at [410, 375] on button "Select variable Output" at bounding box center [453, 373] width 124 height 17
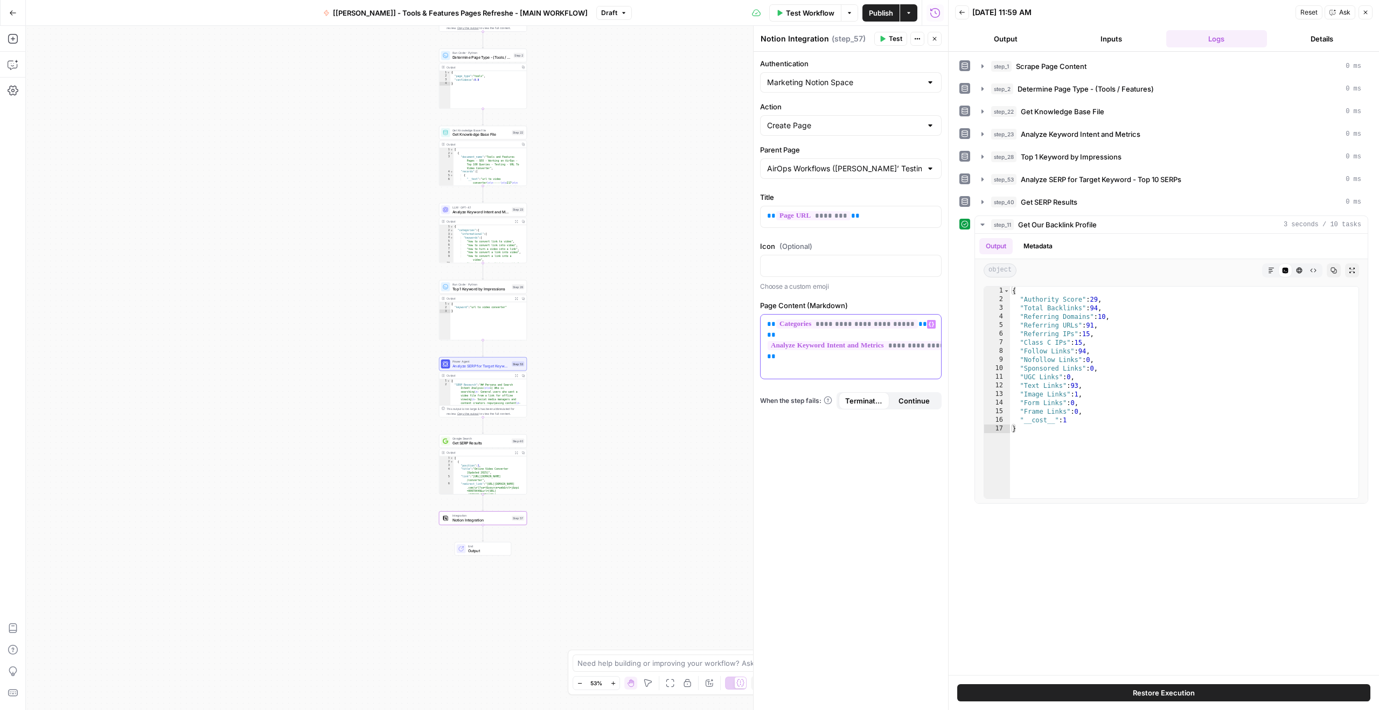
drag, startPoint x: 781, startPoint y: 334, endPoint x: 756, endPoint y: 326, distance: 26.7
click at [756, 326] on div "**********" at bounding box center [850, 368] width 195 height 684
click at [932, 327] on button "Variables Menu" at bounding box center [931, 324] width 9 height 9
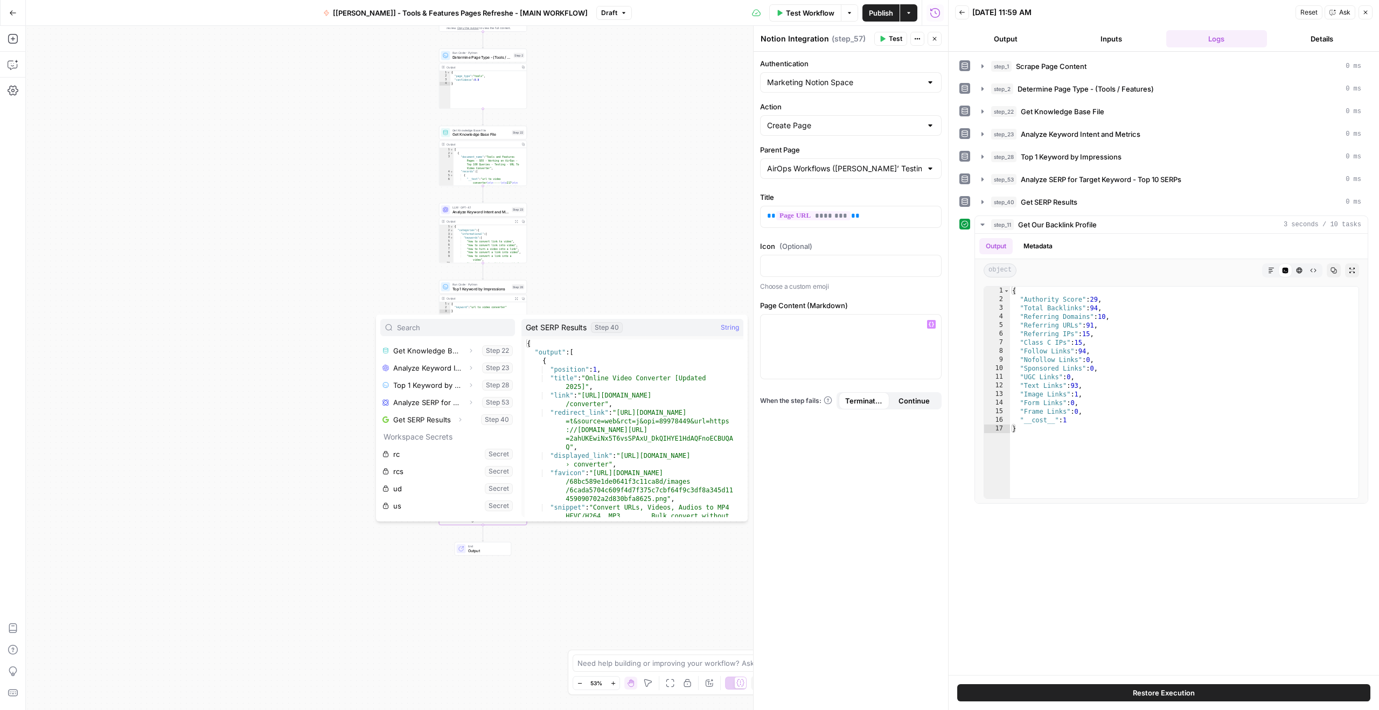
scroll to position [76, 0]
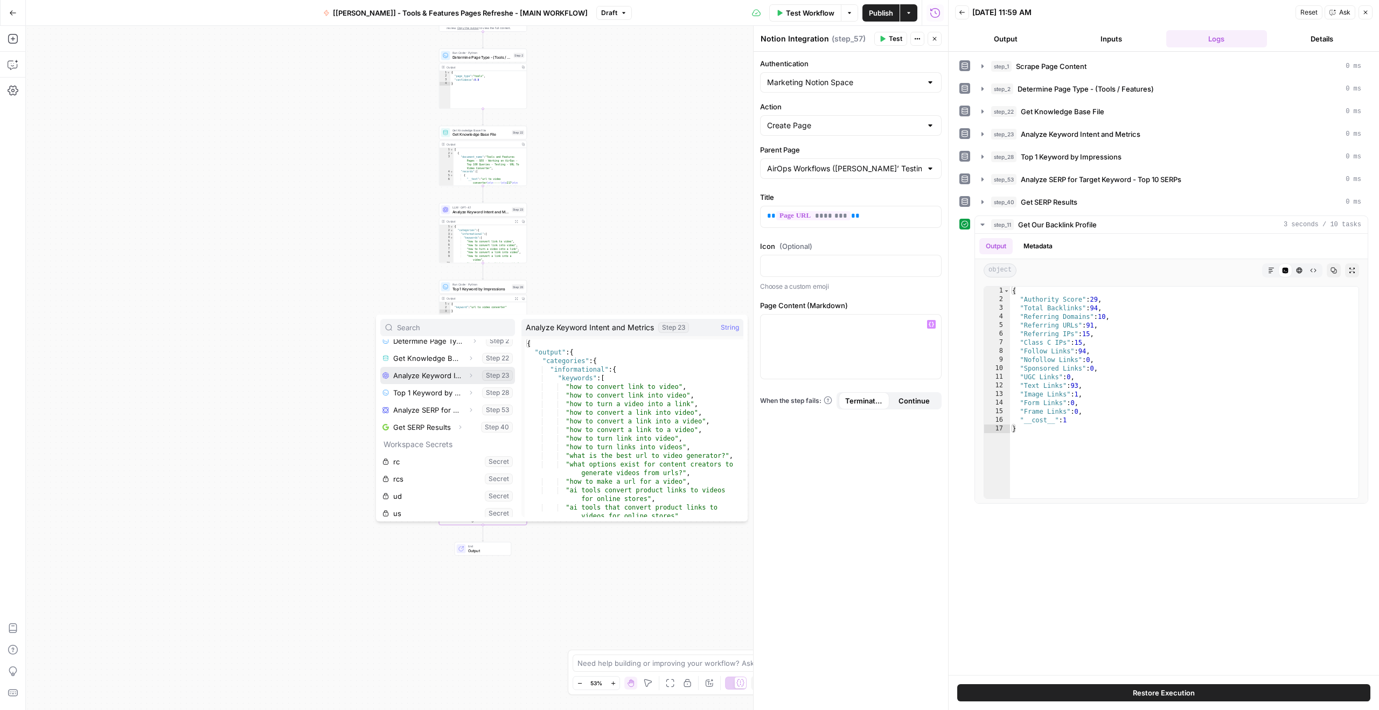
click at [467, 375] on icon "button" at bounding box center [470, 375] width 6 height 6
click at [412, 393] on button "Select variable Output" at bounding box center [453, 392] width 124 height 17
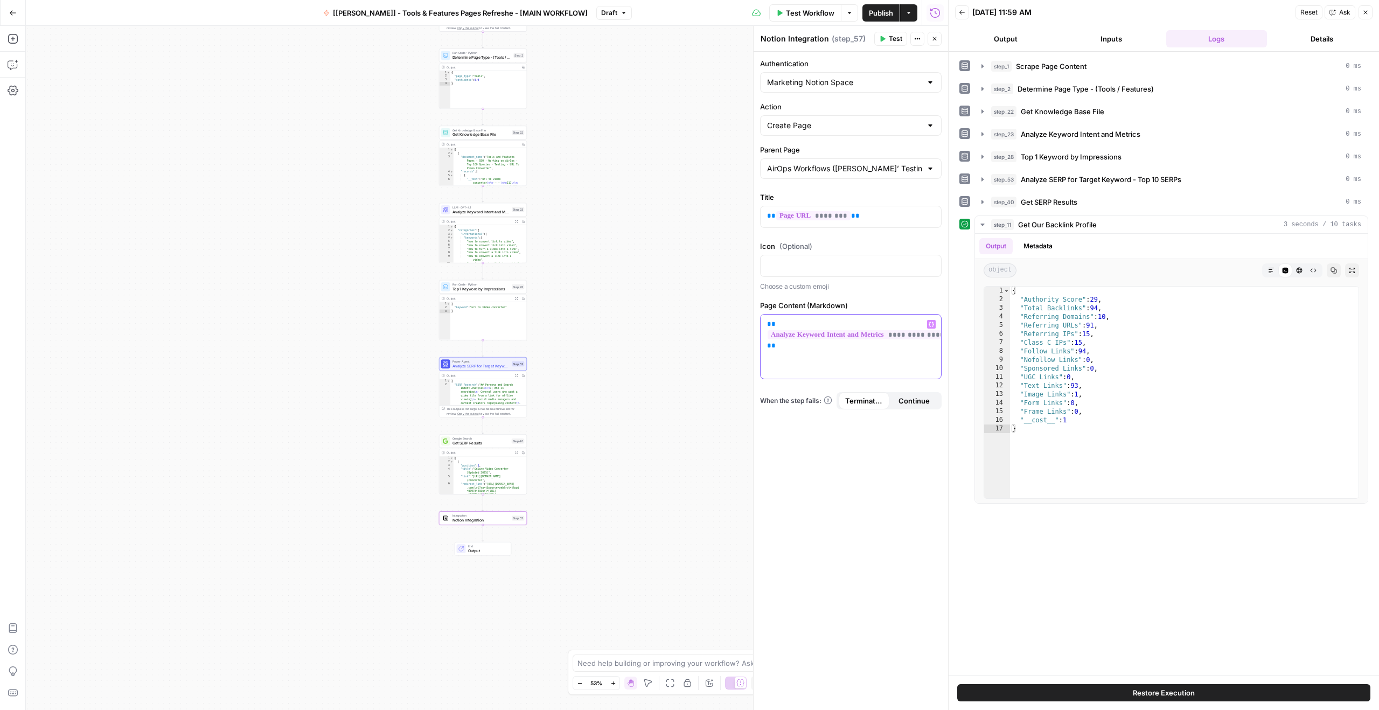
click at [933, 322] on icon "button" at bounding box center [930, 324] width 5 height 5
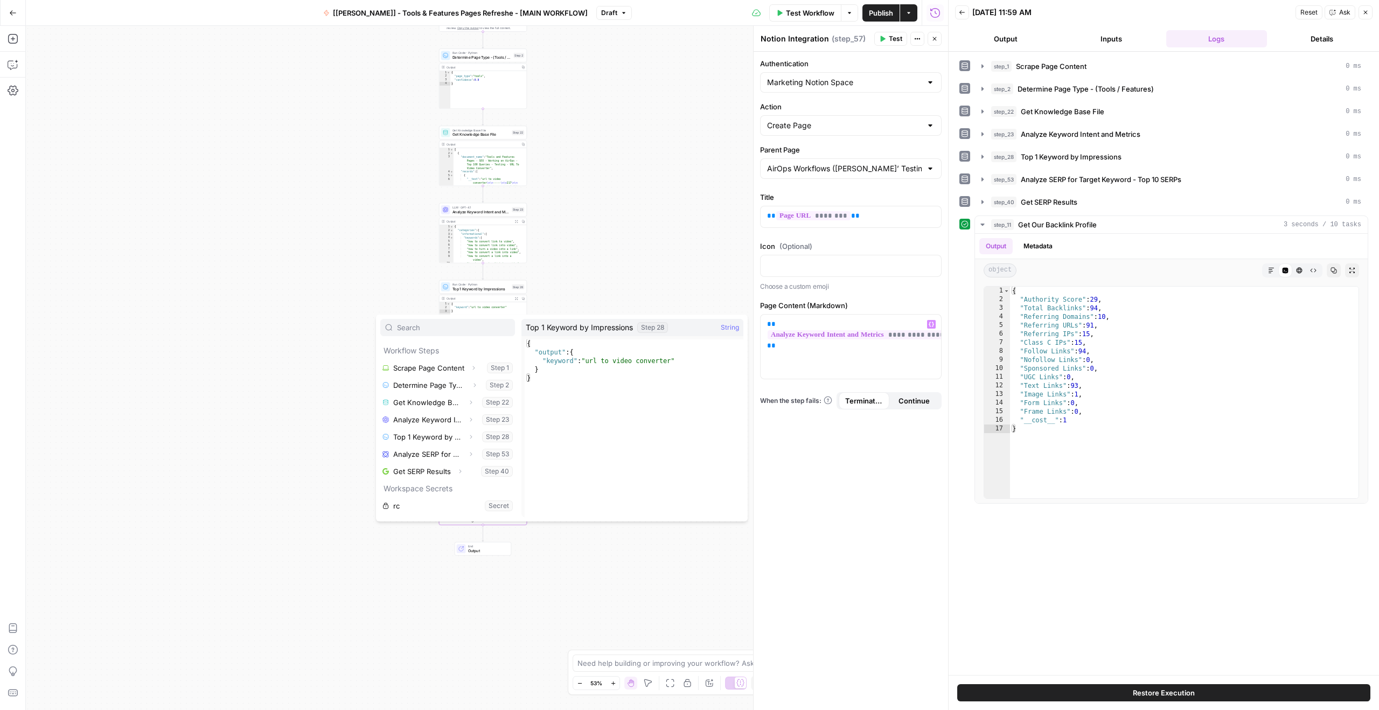
scroll to position [33, 0]
click at [467, 435] on icon "button" at bounding box center [470, 435] width 6 height 6
click at [410, 453] on button "Select variable Output" at bounding box center [453, 452] width 124 height 17
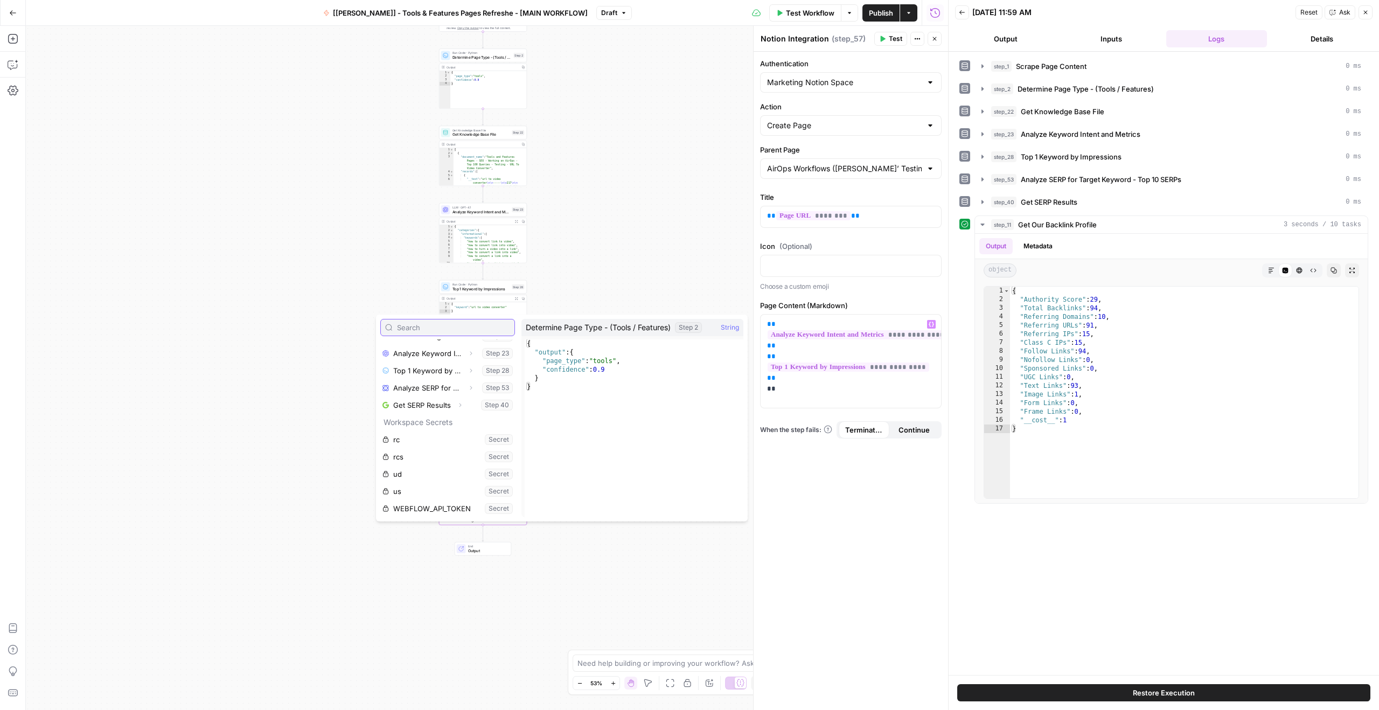
scroll to position [7, 0]
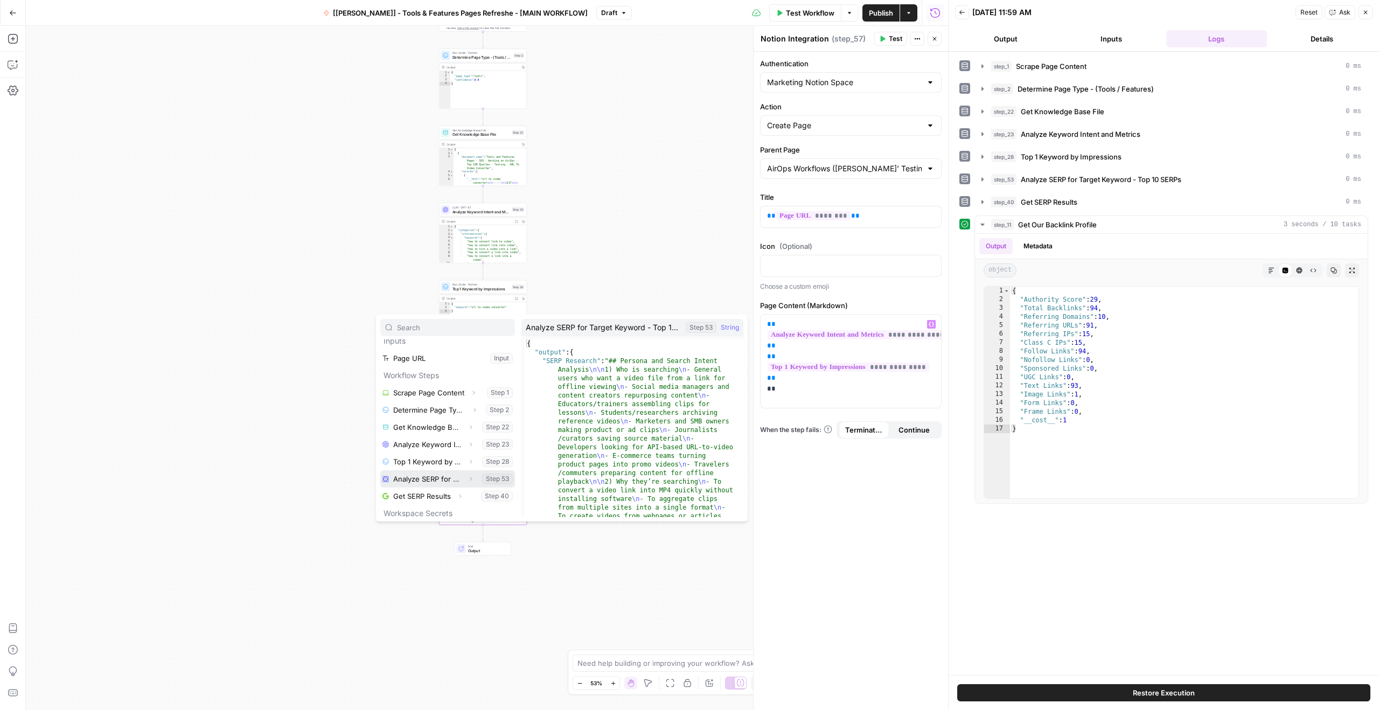
click at [467, 479] on icon "button" at bounding box center [470, 479] width 6 height 6
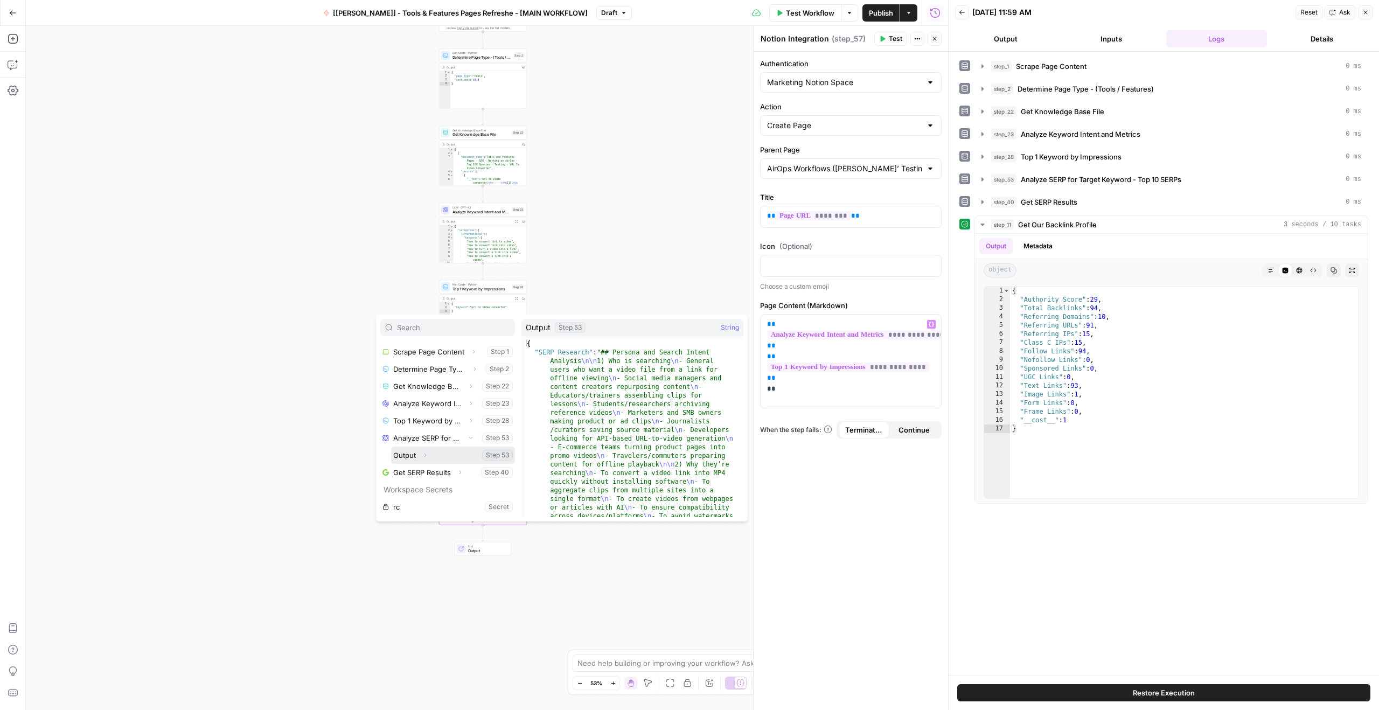
click at [414, 456] on button "Select variable Output" at bounding box center [453, 454] width 124 height 17
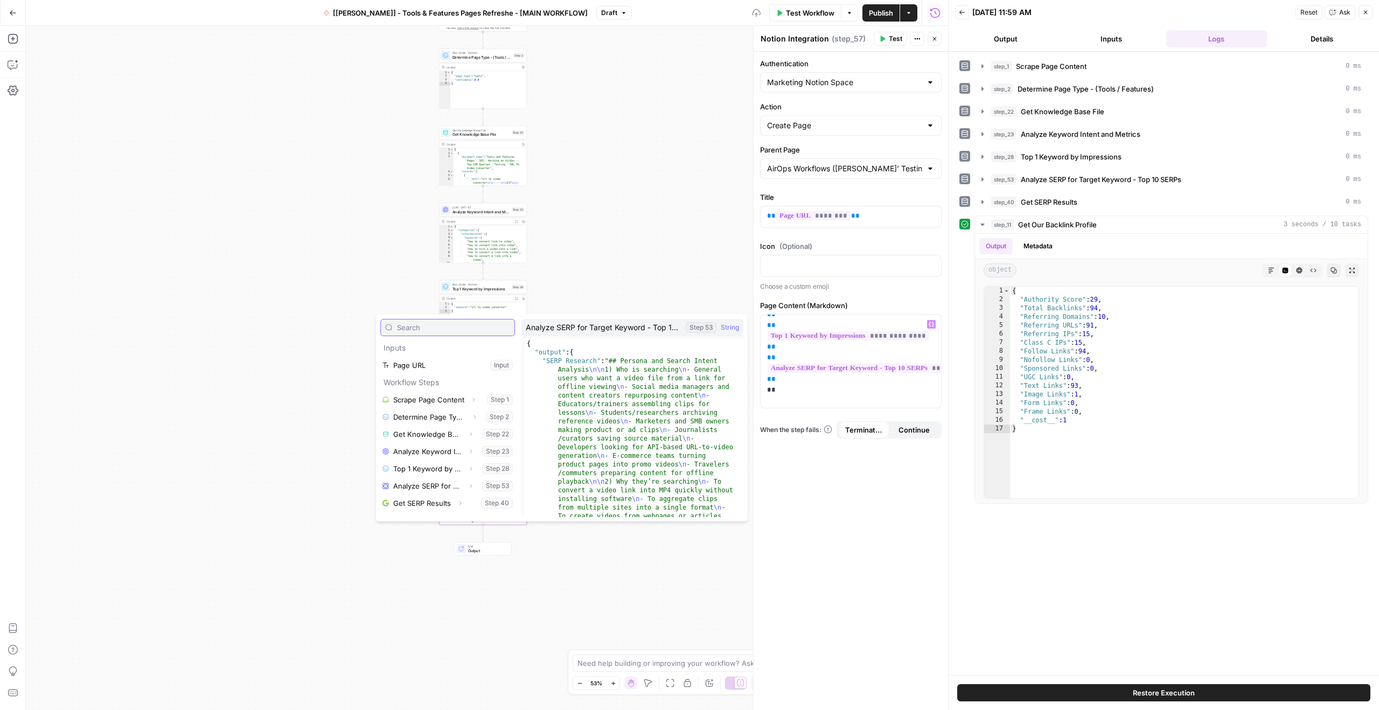
scroll to position [98, 0]
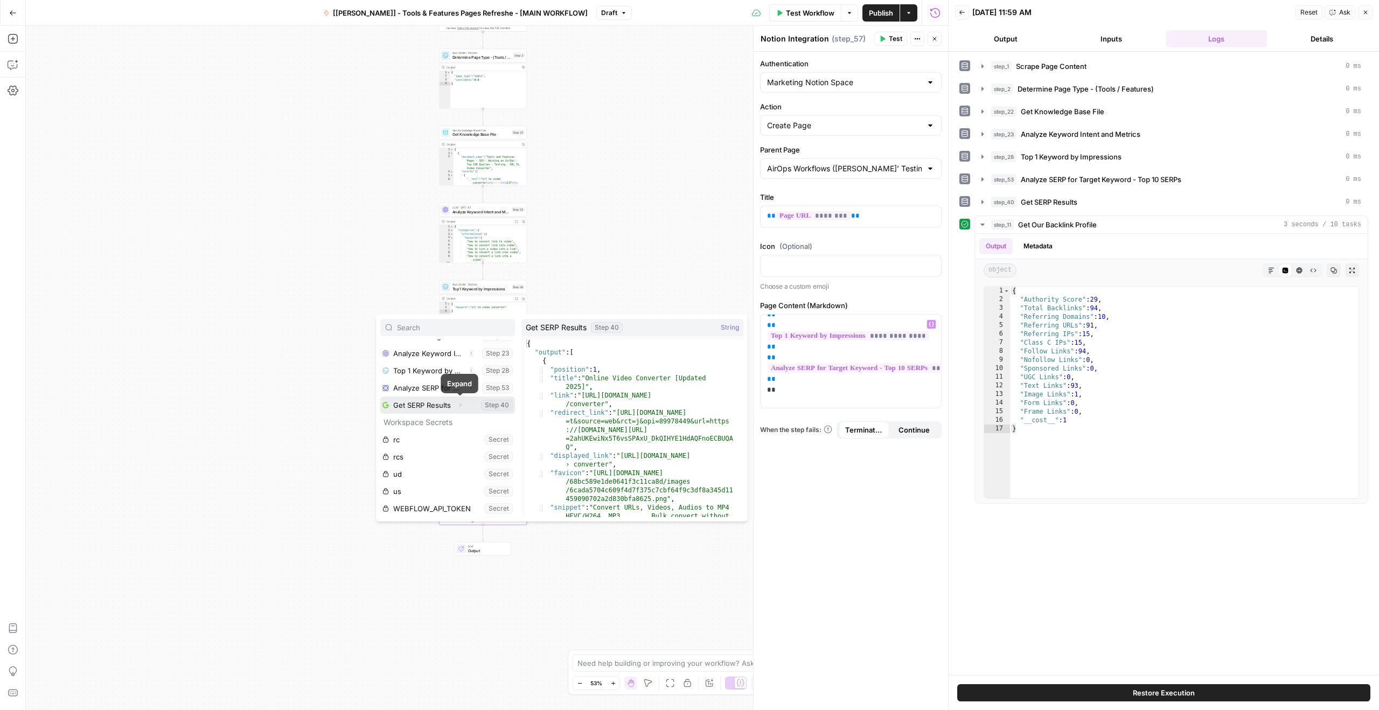
click at [460, 407] on icon "button" at bounding box center [460, 405] width 6 height 6
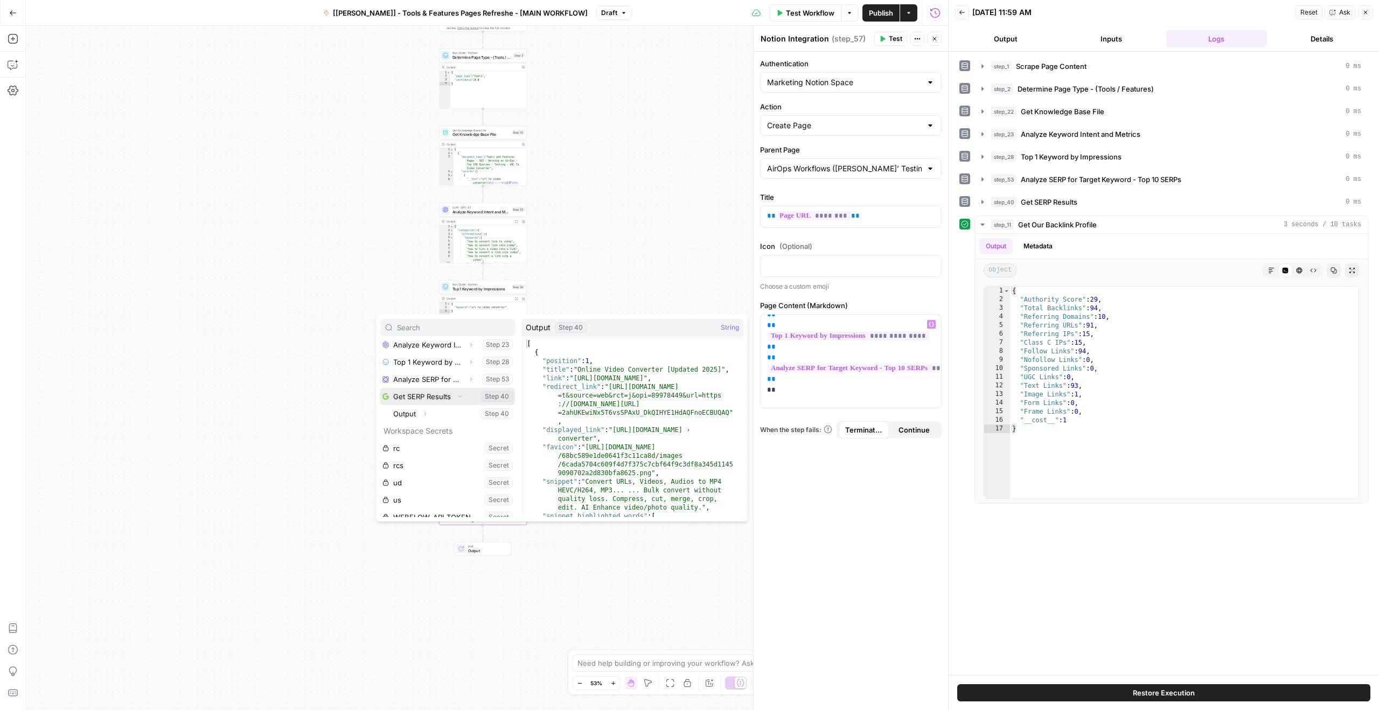
scroll to position [115, 0]
click at [410, 406] on button "Select variable Output" at bounding box center [453, 404] width 124 height 17
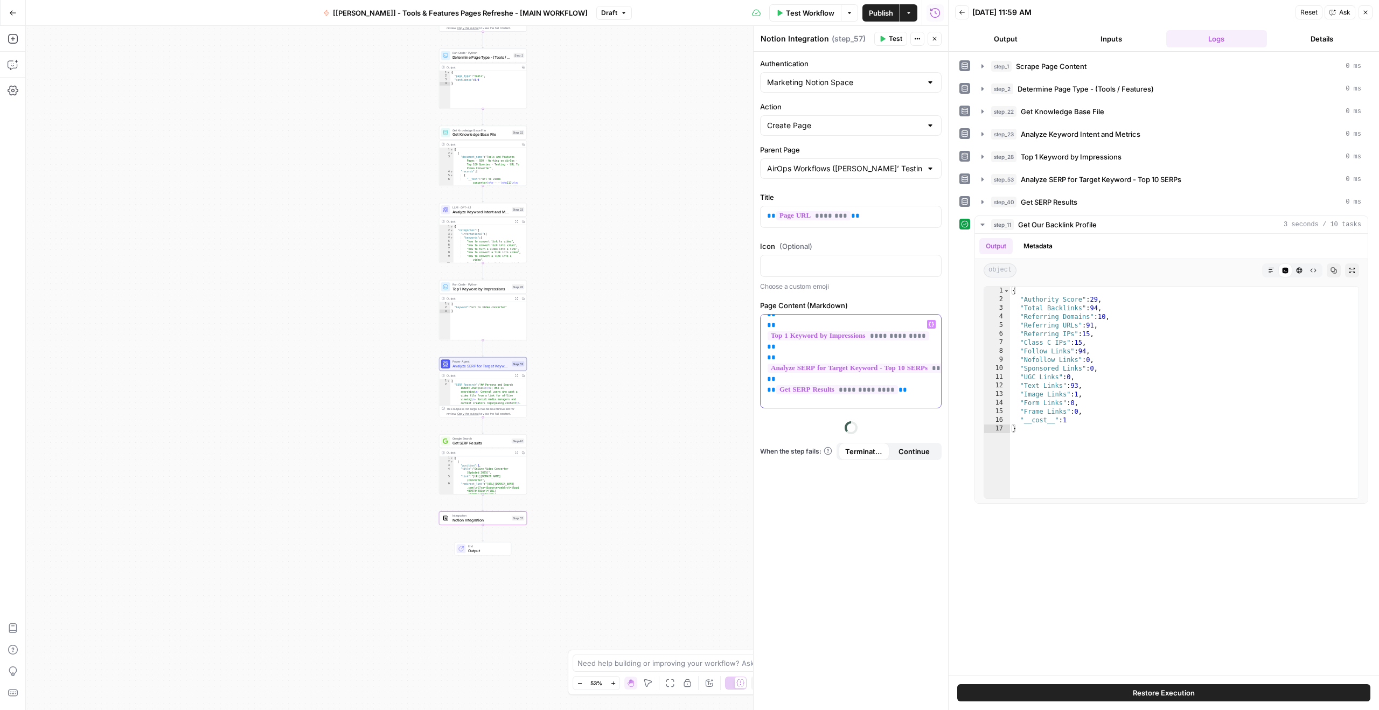
scroll to position [42, 0]
click at [889, 40] on span "Test" at bounding box center [895, 39] width 13 height 10
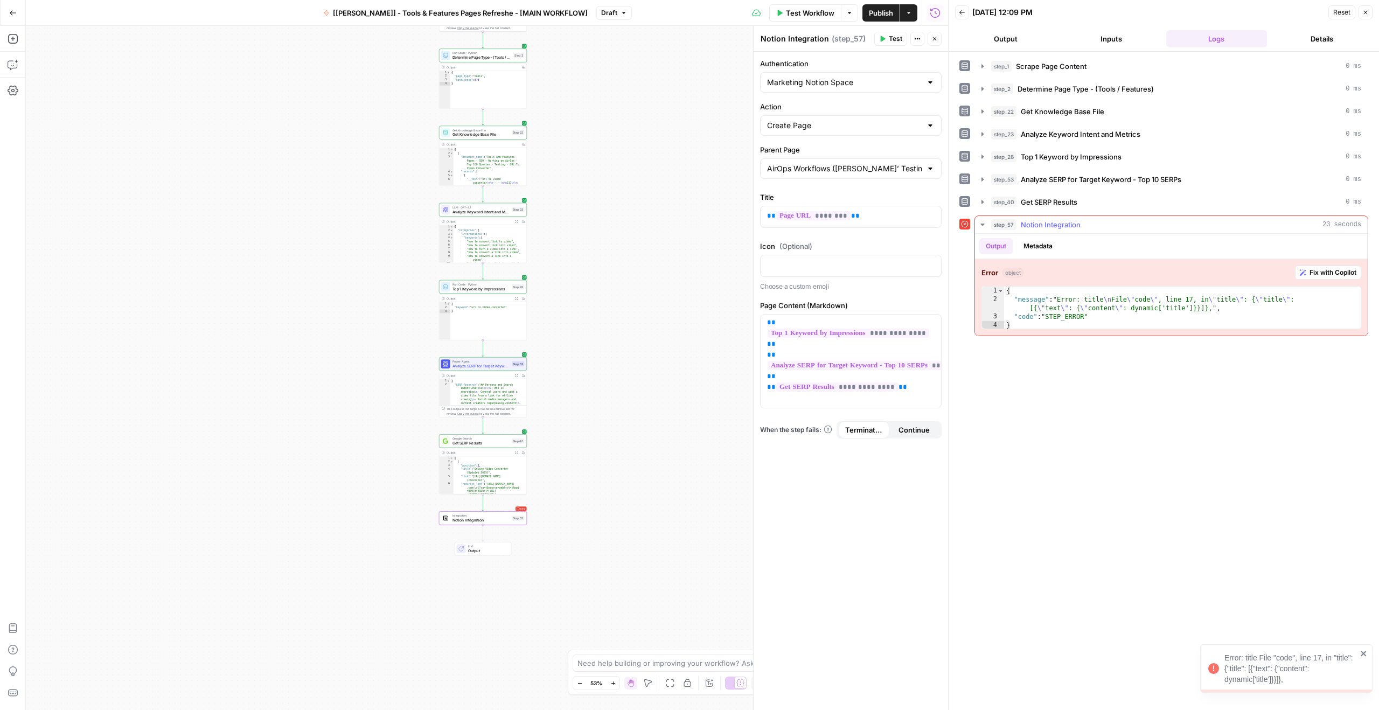
click at [1092, 313] on div "{ "message" : "Error: title \n File \" code \" , line 17, in \" title \" : { \"…" at bounding box center [1182, 317] width 357 height 60
click at [1097, 309] on div "{ "message" : "Error: title \n File \" code \" , line 17, in \" title \" : { \"…" at bounding box center [1182, 317] width 357 height 60
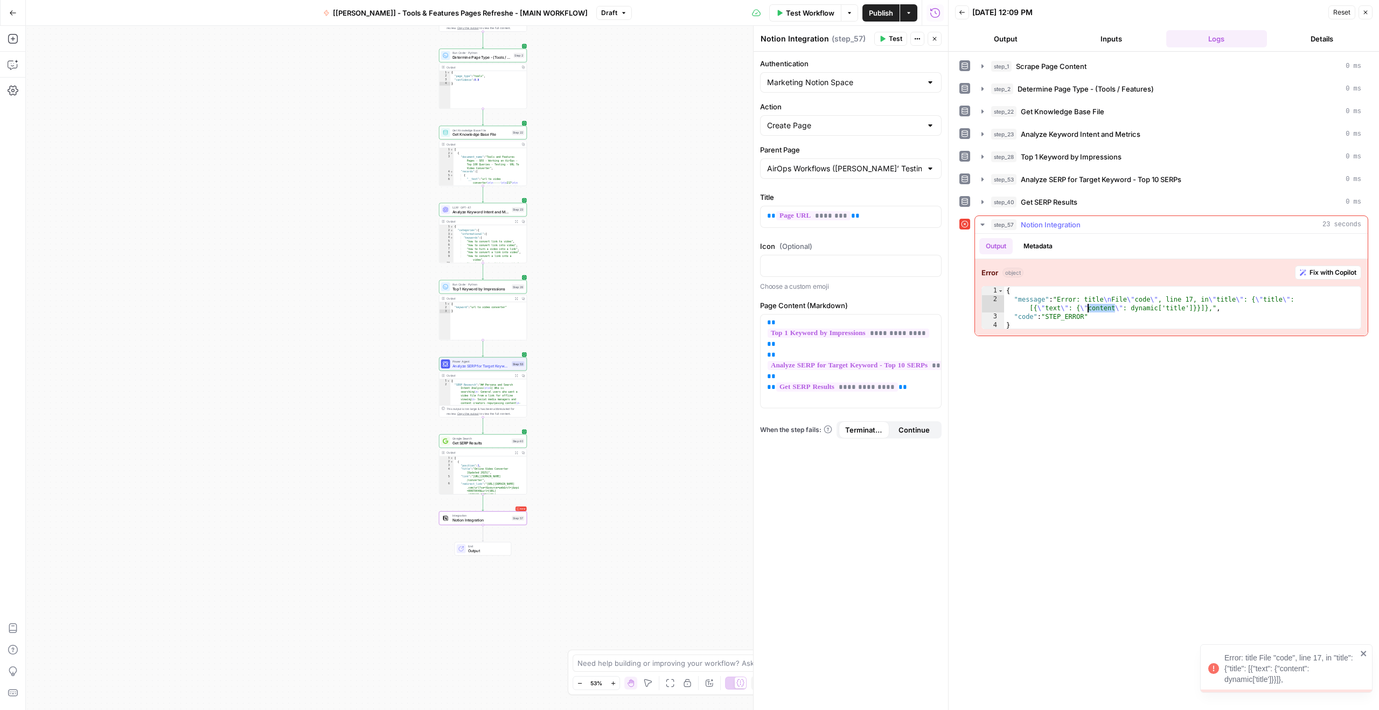
click at [1097, 309] on div "{ "message" : "Error: title \n File \" code \" , line 17, in \" title \" : { \"…" at bounding box center [1182, 317] width 357 height 60
click at [1103, 308] on div "{ "message" : "Error: title \n File \" code \" , line 17, in \" title \" : { \"…" at bounding box center [1182, 317] width 357 height 60
type textarea "**********"
click at [826, 264] on p at bounding box center [850, 265] width 167 height 11
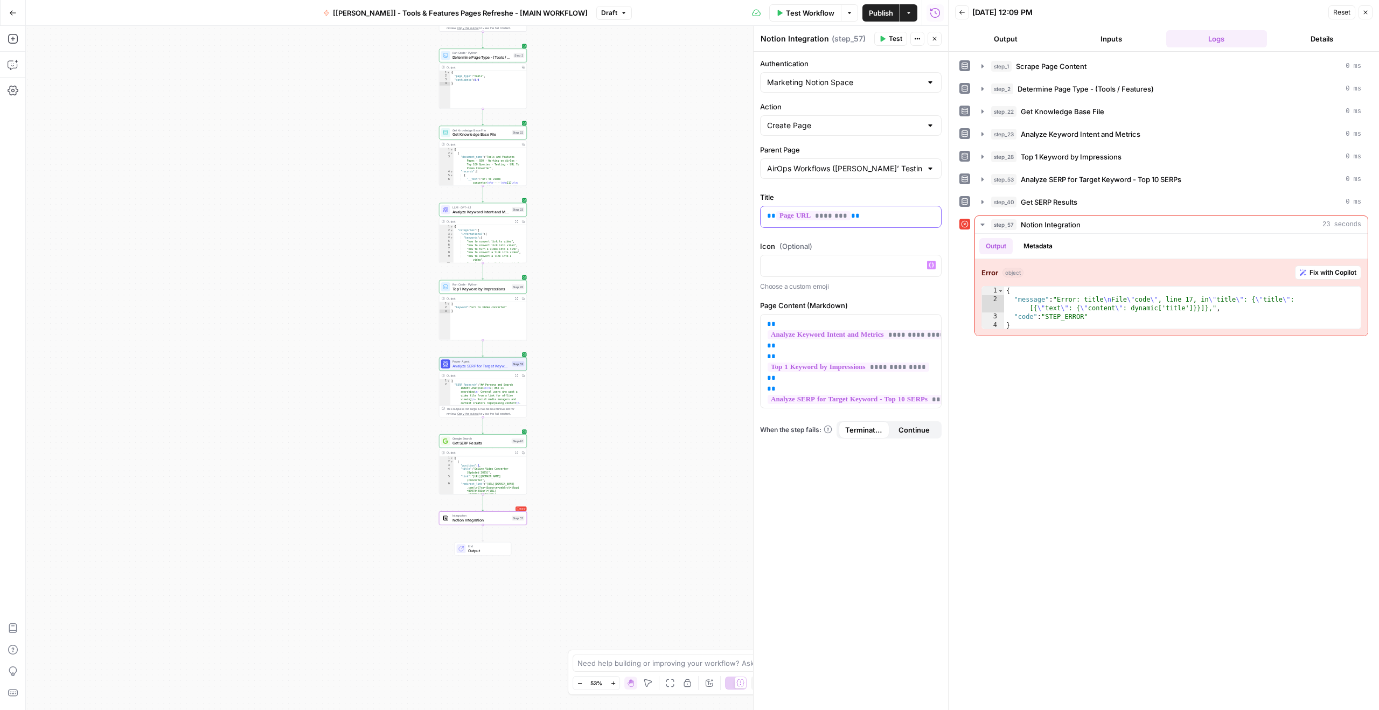
click at [863, 217] on p "** ******** **" at bounding box center [850, 216] width 167 height 11
click at [834, 201] on label "Title" at bounding box center [850, 197] width 181 height 11
click at [844, 213] on p "**********" at bounding box center [850, 216] width 167 height 11
click at [842, 197] on label "Title" at bounding box center [850, 197] width 181 height 11
click at [854, 193] on label "Title" at bounding box center [850, 197] width 181 height 11
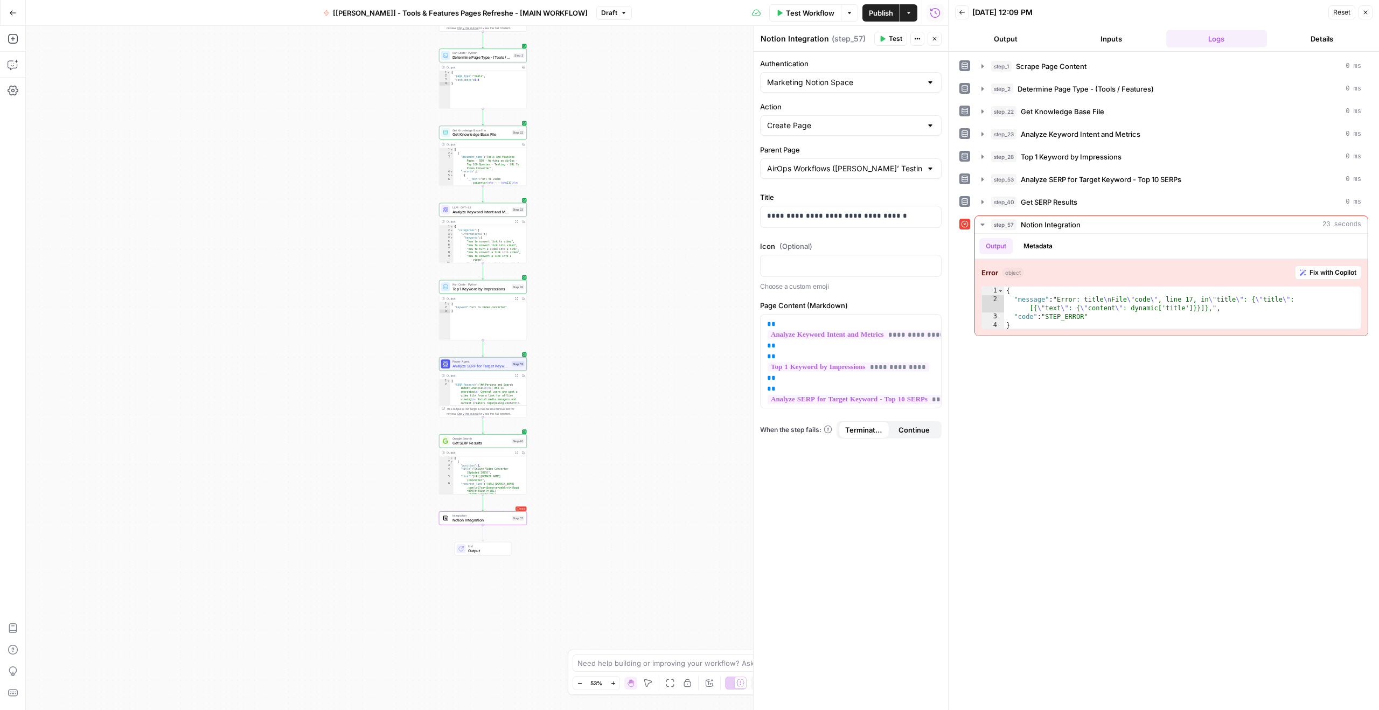
click at [897, 39] on span "Test" at bounding box center [895, 39] width 13 height 10
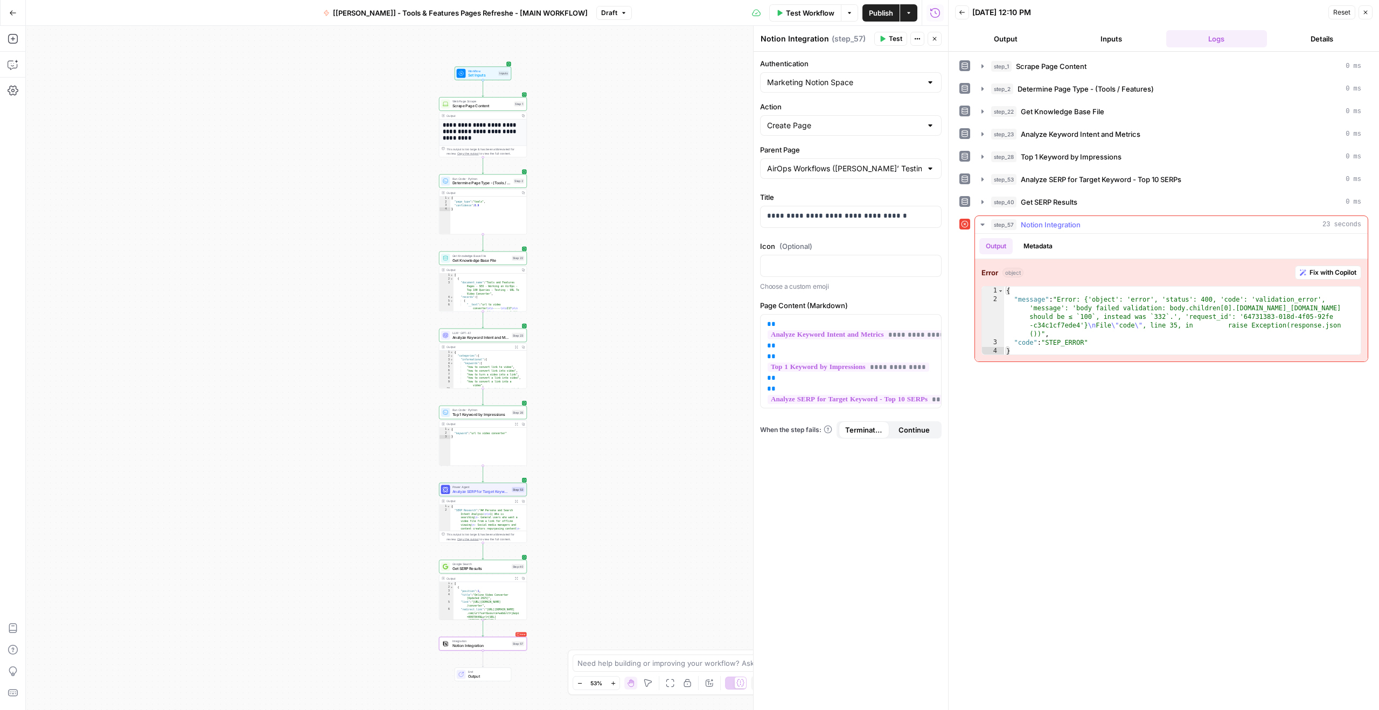
click at [1309, 270] on span "Fix with Copilot" at bounding box center [1332, 273] width 47 height 10
click at [1027, 289] on div "{ "message" : "Error: {'object': 'error', 'status': 400, 'code': 'validation_er…" at bounding box center [1182, 330] width 357 height 86
click at [1050, 315] on div "{ "message" : "Error: {'object': 'error', 'status': 400, 'code': 'validation_er…" at bounding box center [1182, 330] width 357 height 86
type textarea "**********"
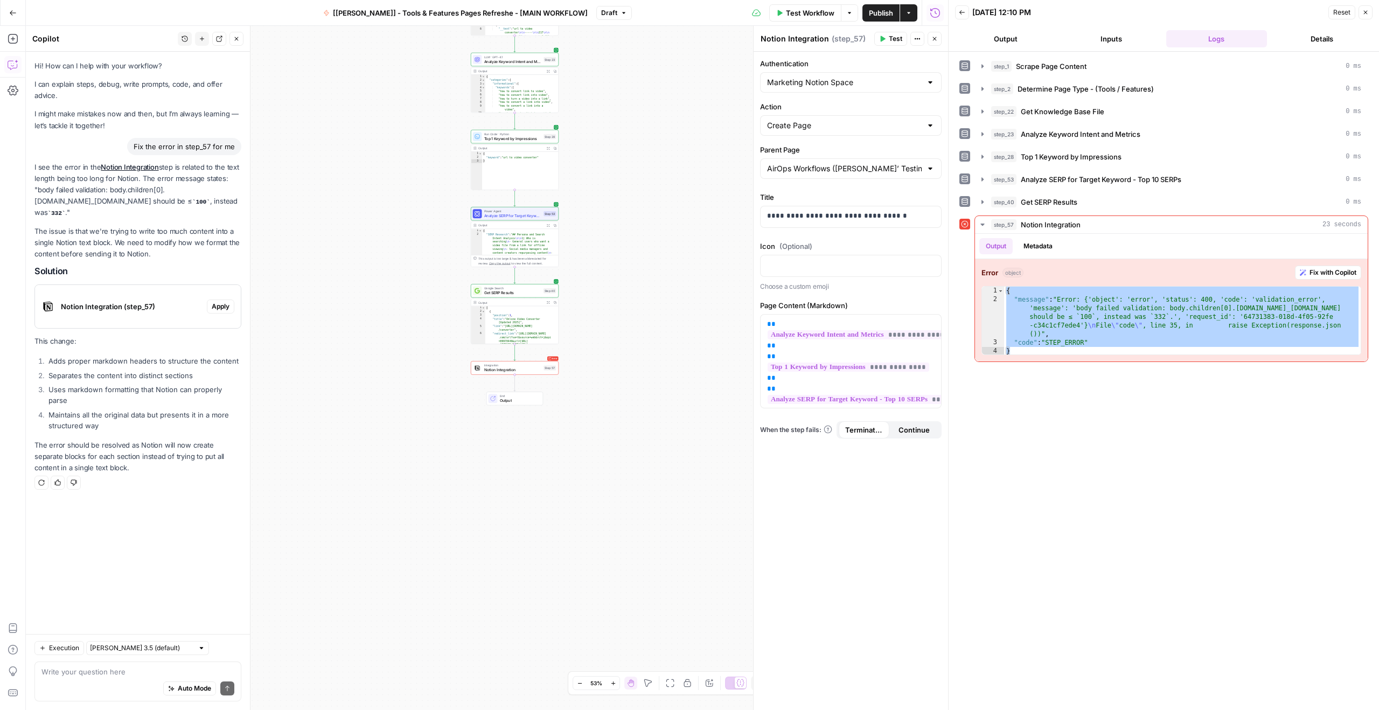
click at [93, 247] on p "The issue is that we're trying to write too much content into a single Notion t…" at bounding box center [137, 243] width 207 height 34
click at [101, 313] on div "Notion Integration (step_57)" at bounding box center [121, 306] width 172 height 43
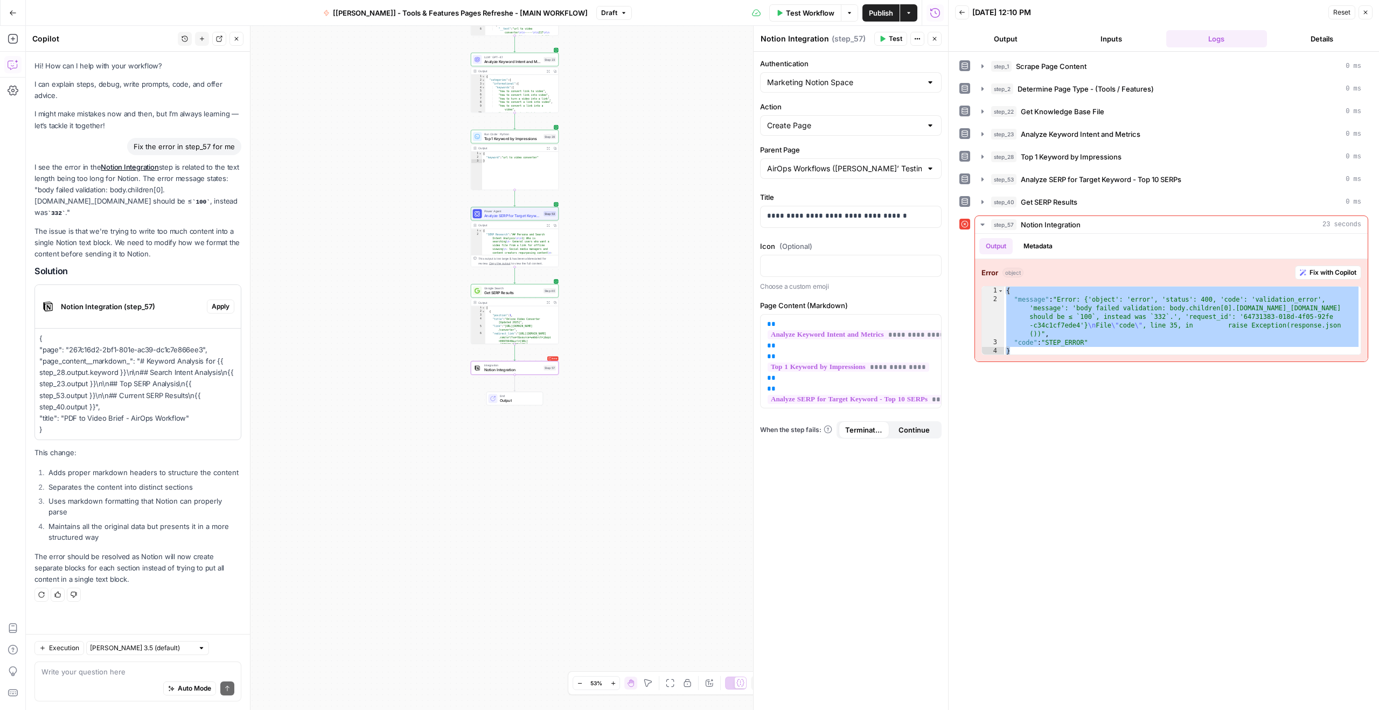
click at [218, 306] on span "Apply" at bounding box center [221, 307] width 18 height 10
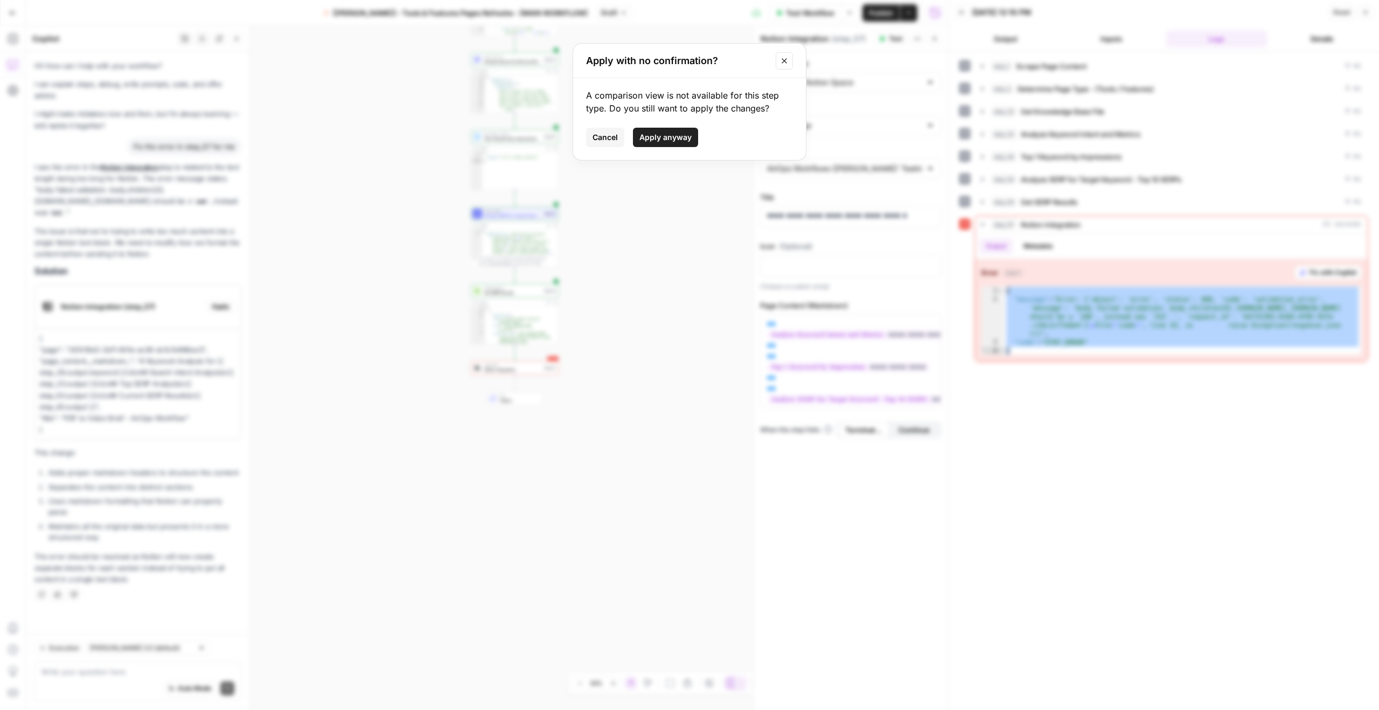
click at [653, 138] on span "Apply anyway" at bounding box center [665, 137] width 52 height 11
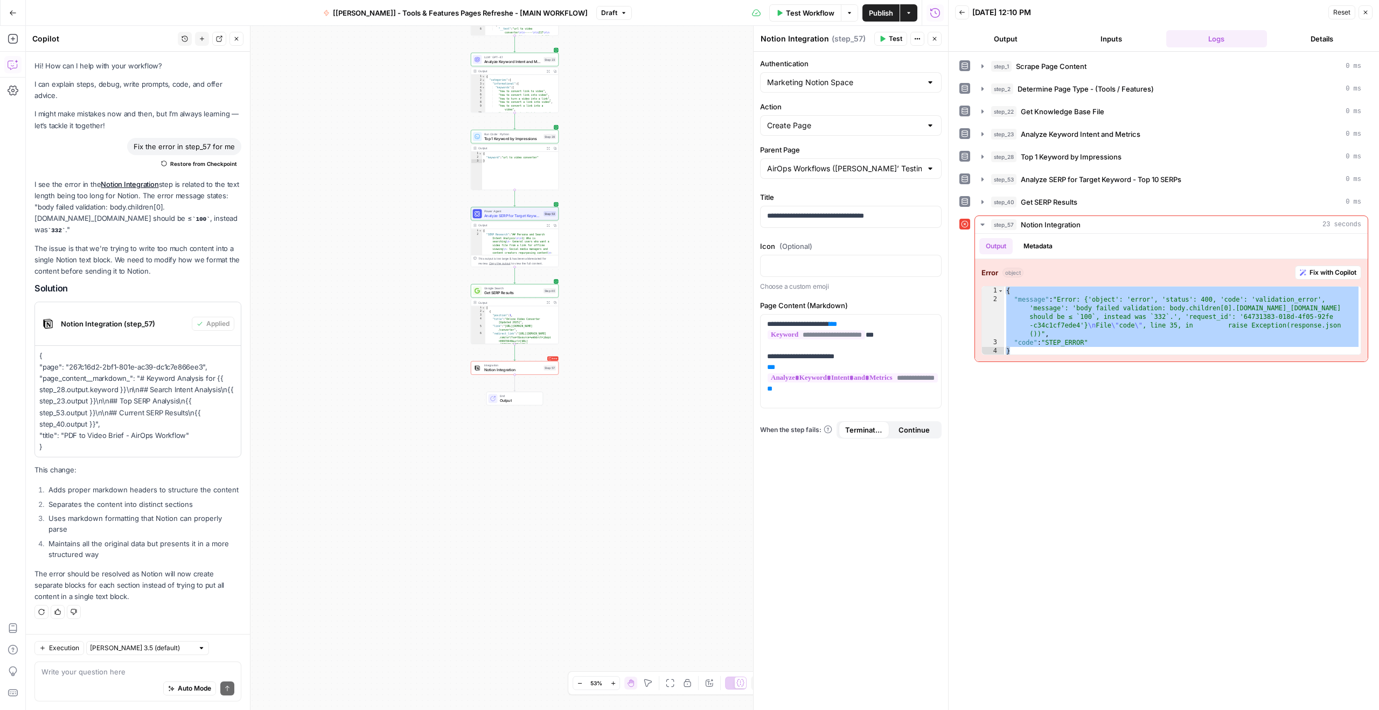
click at [882, 33] on button "Test" at bounding box center [890, 39] width 33 height 14
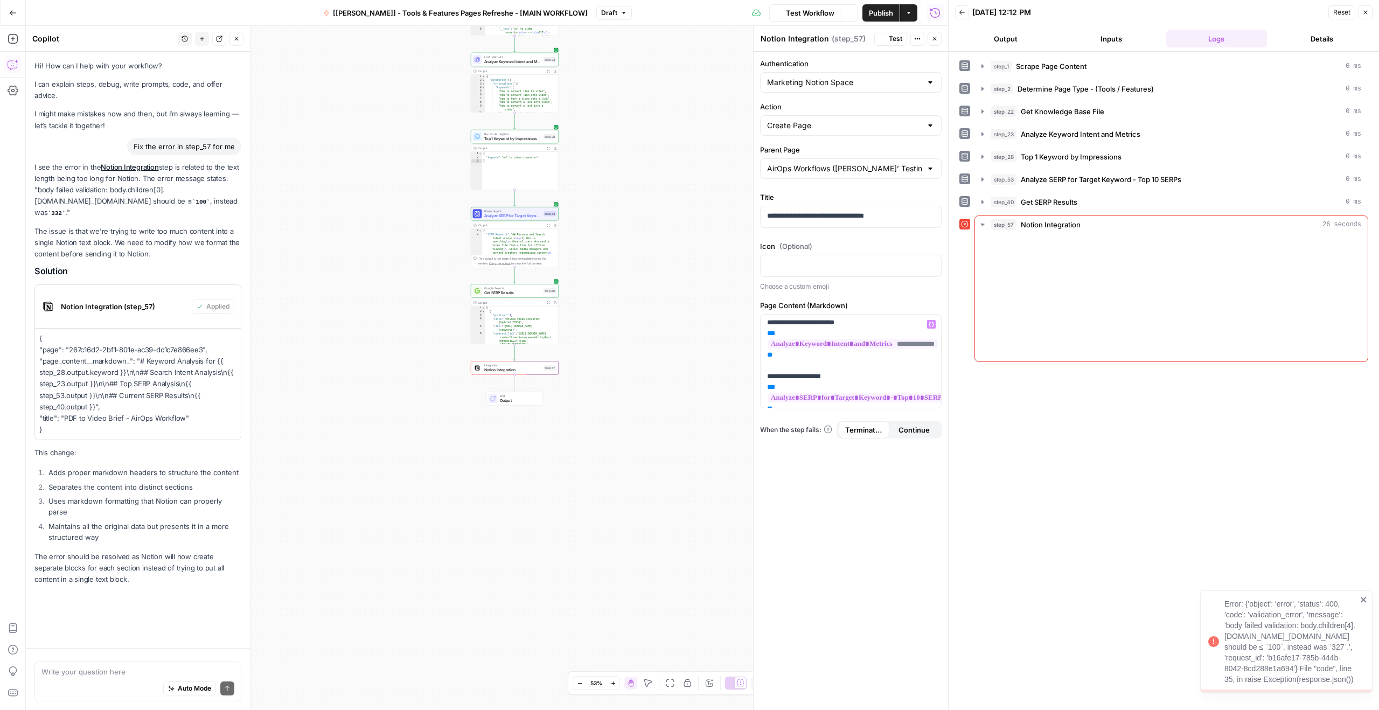
scroll to position [37, 0]
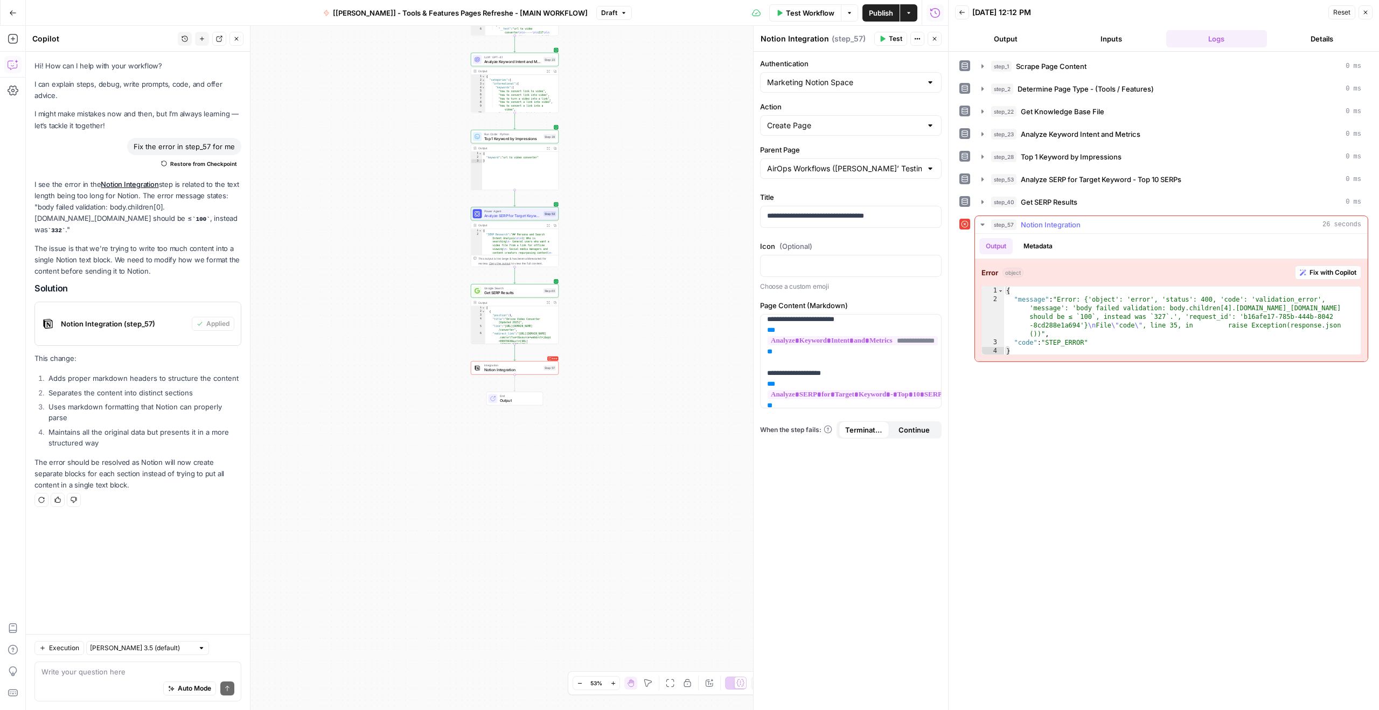
click at [1118, 317] on div "{ "message" : "Error: {'object': 'error', 'status': 400, 'code': 'validation_er…" at bounding box center [1182, 330] width 357 height 86
click at [1127, 324] on div "{ "message" : "Error: {'object': 'error', 'status': 400, 'code': 'validation_er…" at bounding box center [1182, 330] width 357 height 86
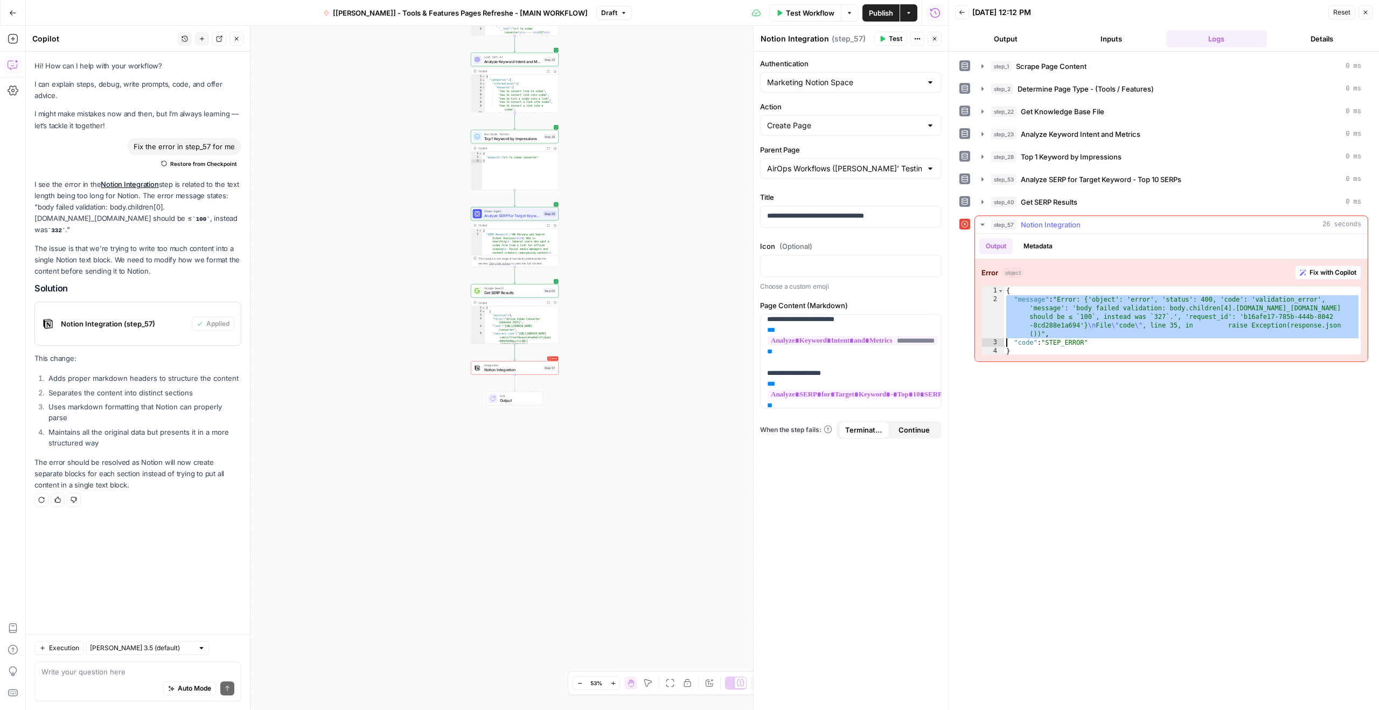
click at [1127, 324] on div "{ "message" : "Error: {'object': 'error', 'status': 400, 'code': 'validation_er…" at bounding box center [1182, 330] width 357 height 86
type textarea "**********"
click at [1126, 331] on div "{ "message" : "Error: {'object': 'error', 'status': 400, 'code': 'validation_er…" at bounding box center [1182, 330] width 357 height 86
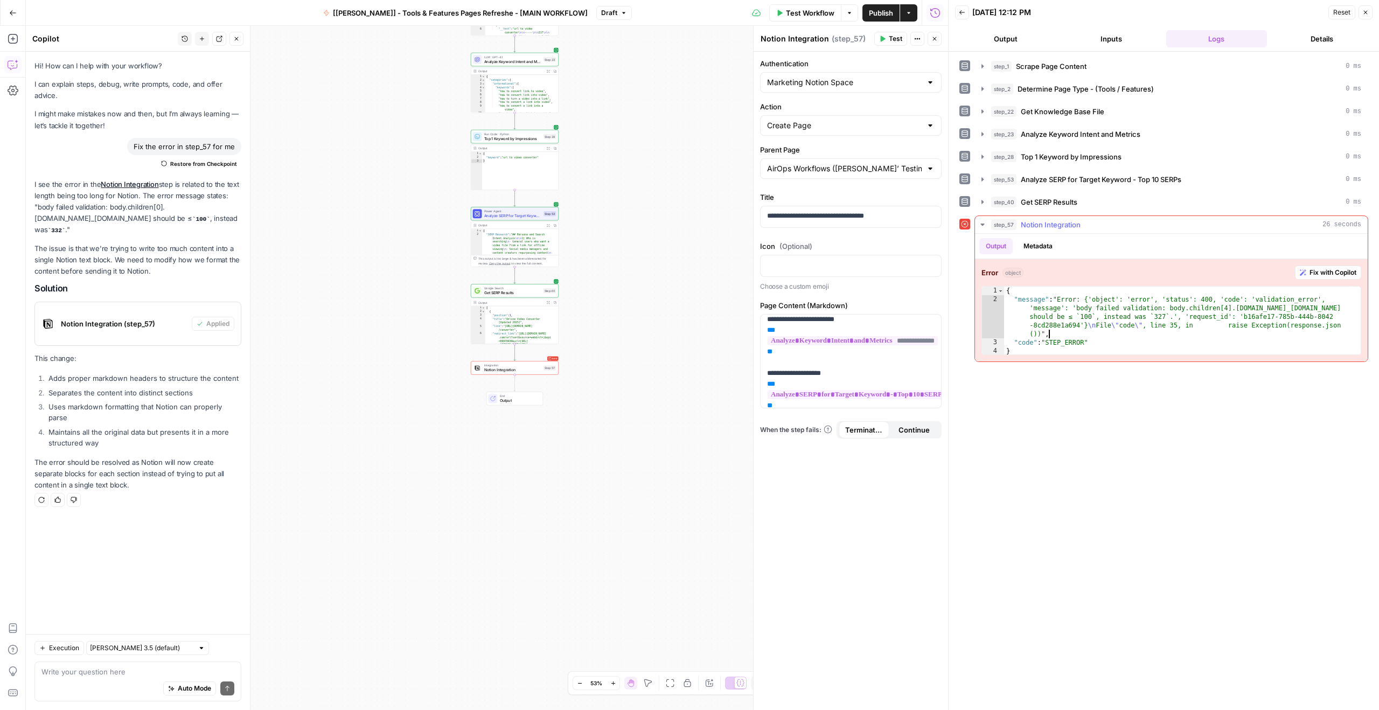
click at [1324, 271] on span "Fix with Copilot" at bounding box center [1332, 273] width 47 height 10
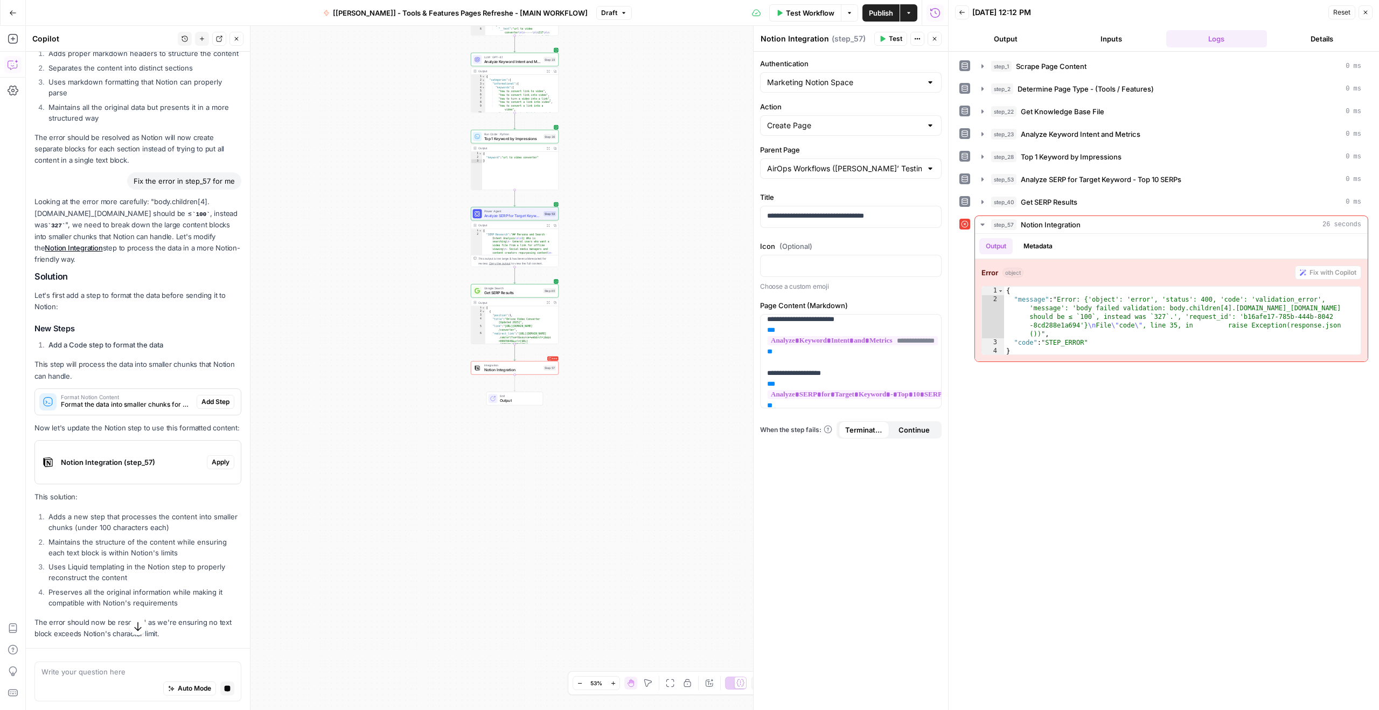
scroll to position [340, 0]
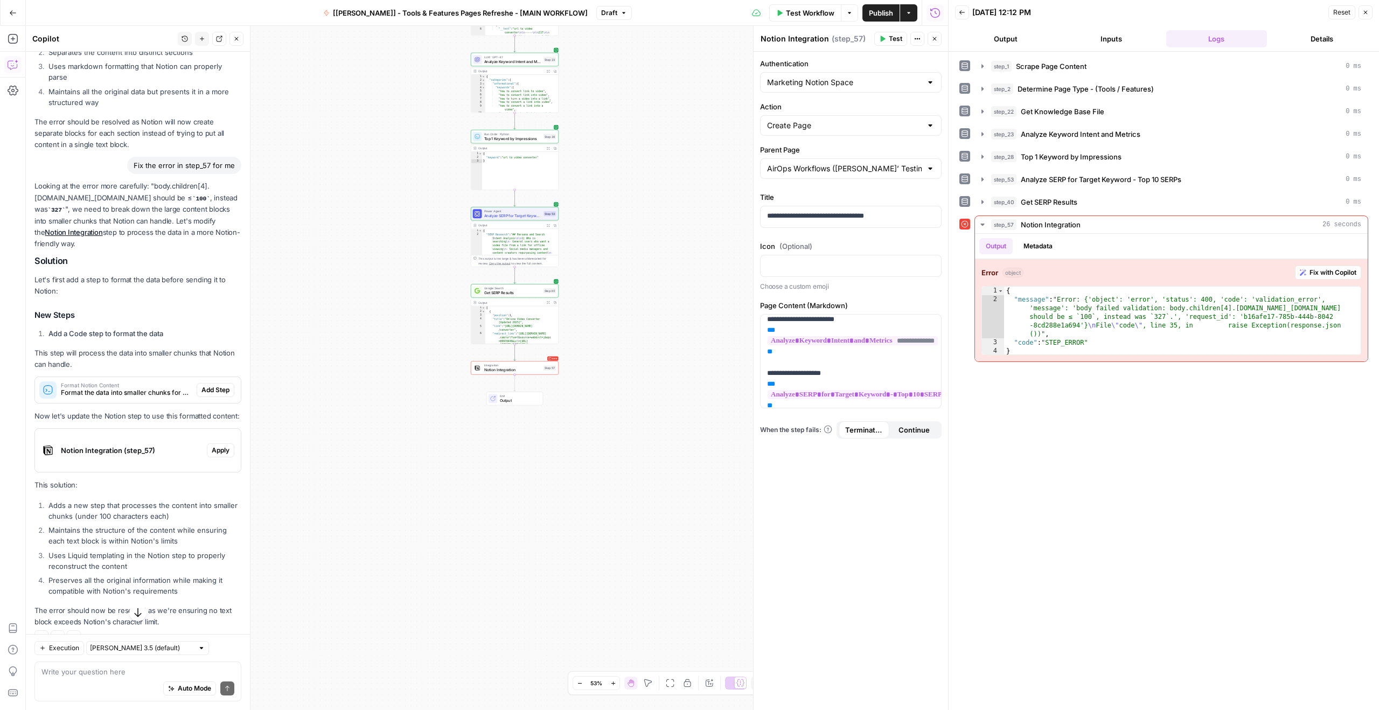
click at [97, 354] on div "Looking at the error more carefully: "body.children[4].paragraph.rich_text.leng…" at bounding box center [137, 403] width 207 height 447
click at [210, 395] on span "Add Step" at bounding box center [215, 390] width 28 height 10
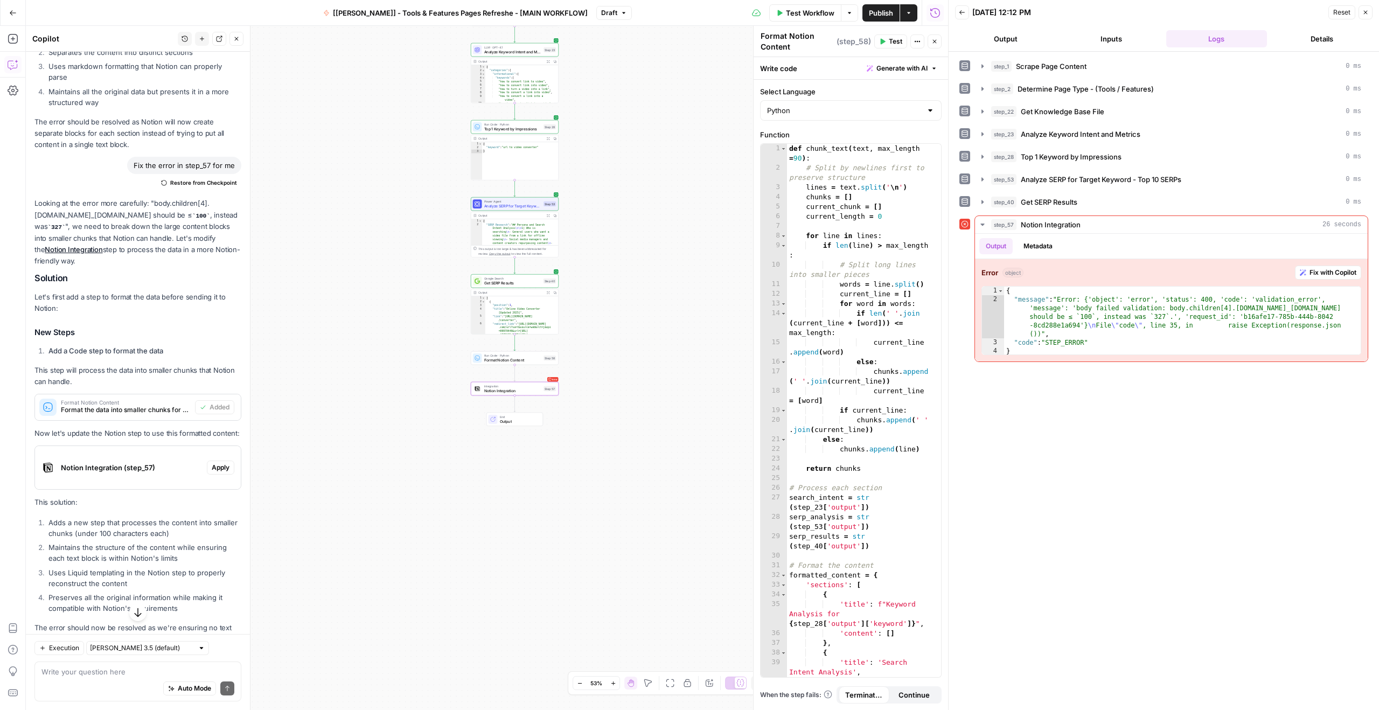
click at [138, 473] on span "Notion Integration (step_57)" at bounding box center [132, 467] width 142 height 11
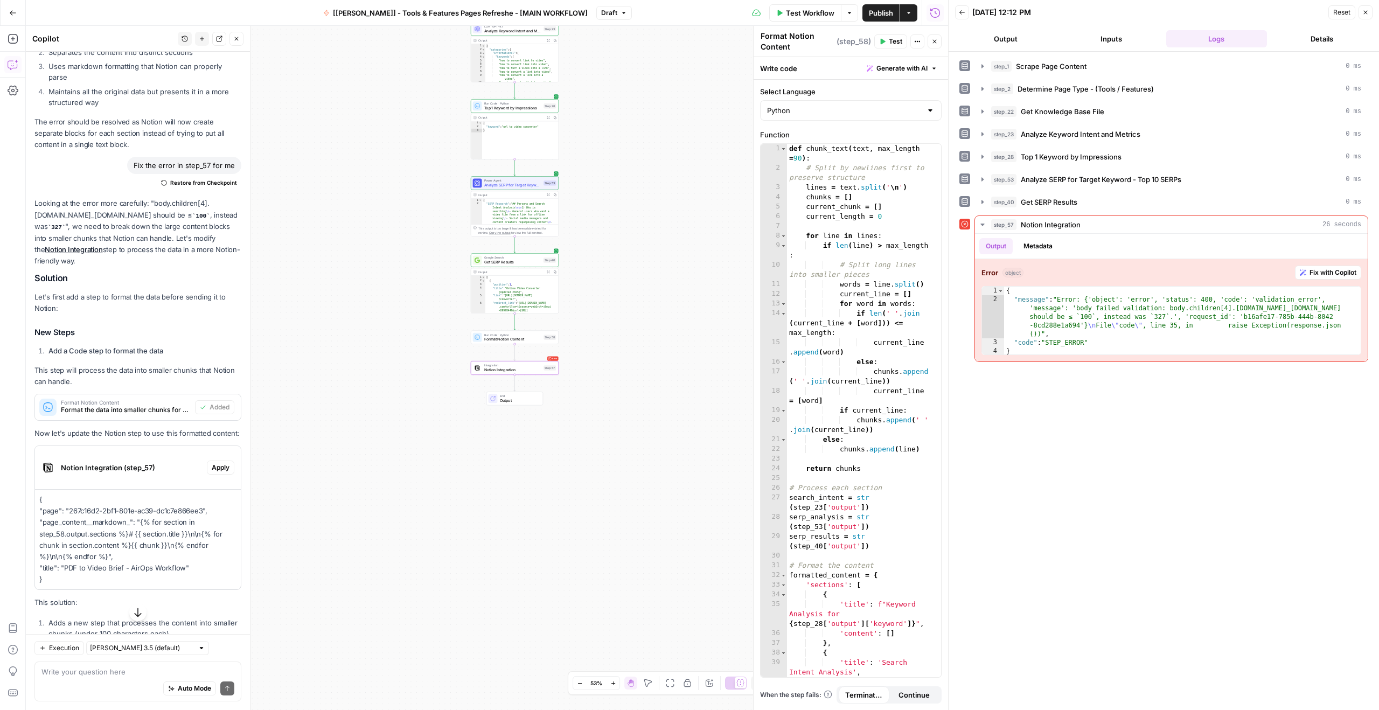
click at [212, 472] on span "Apply" at bounding box center [221, 468] width 18 height 10
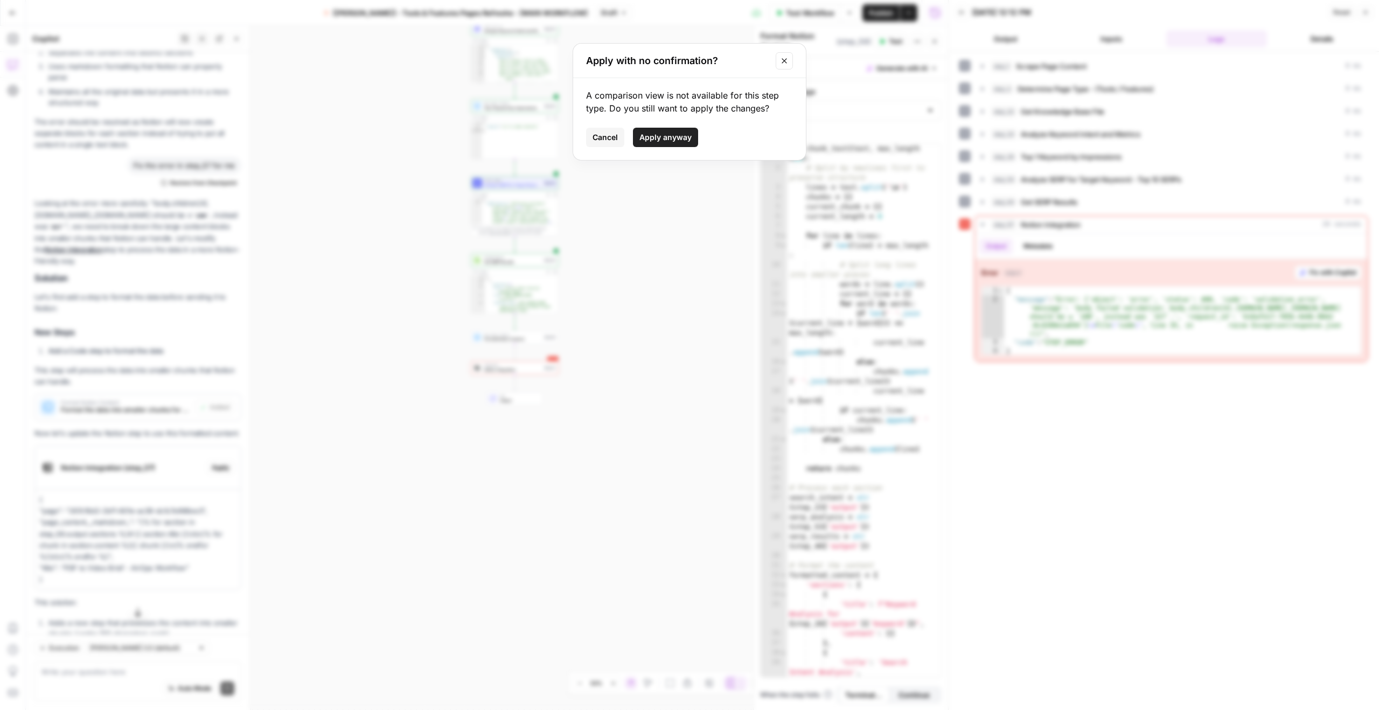
click at [680, 144] on button "Apply anyway" at bounding box center [665, 137] width 65 height 19
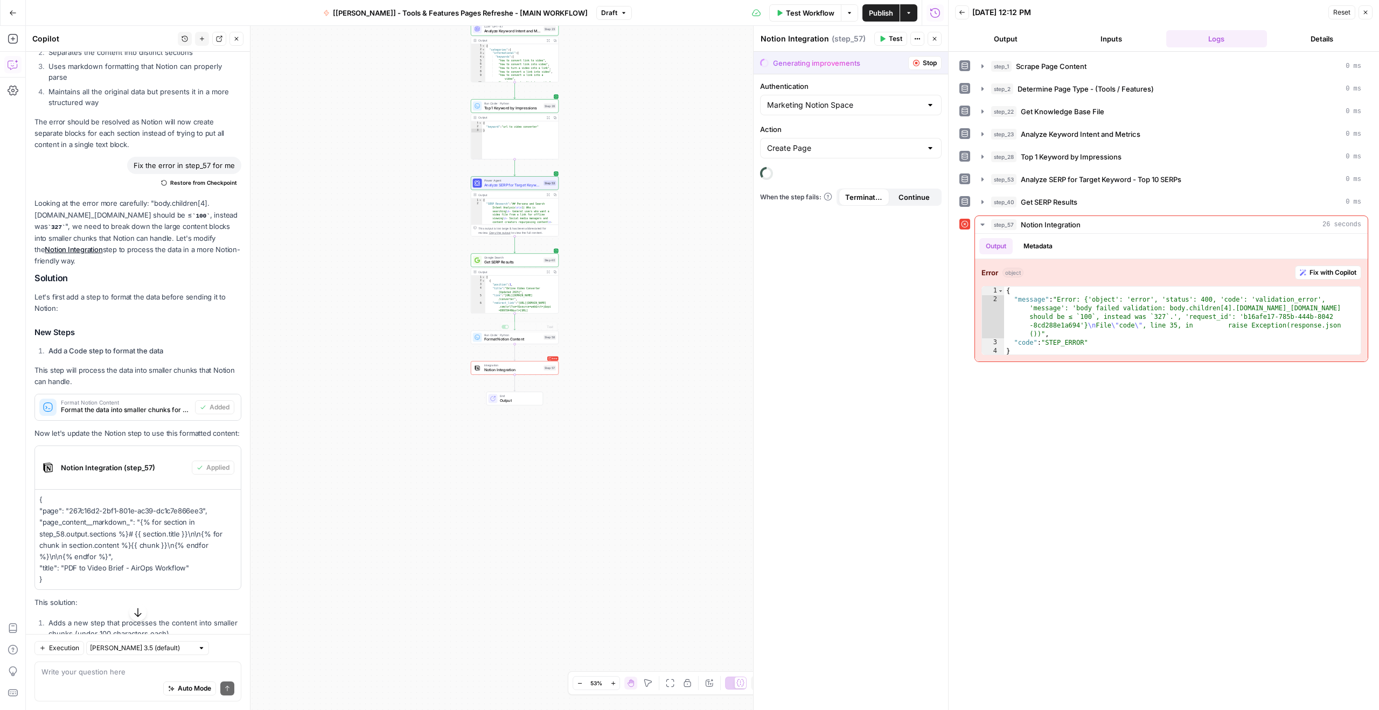
click at [502, 343] on div "Run Code · Python Format Notion Content Step 58 Copy step Delete step Add Note …" at bounding box center [515, 337] width 88 height 13
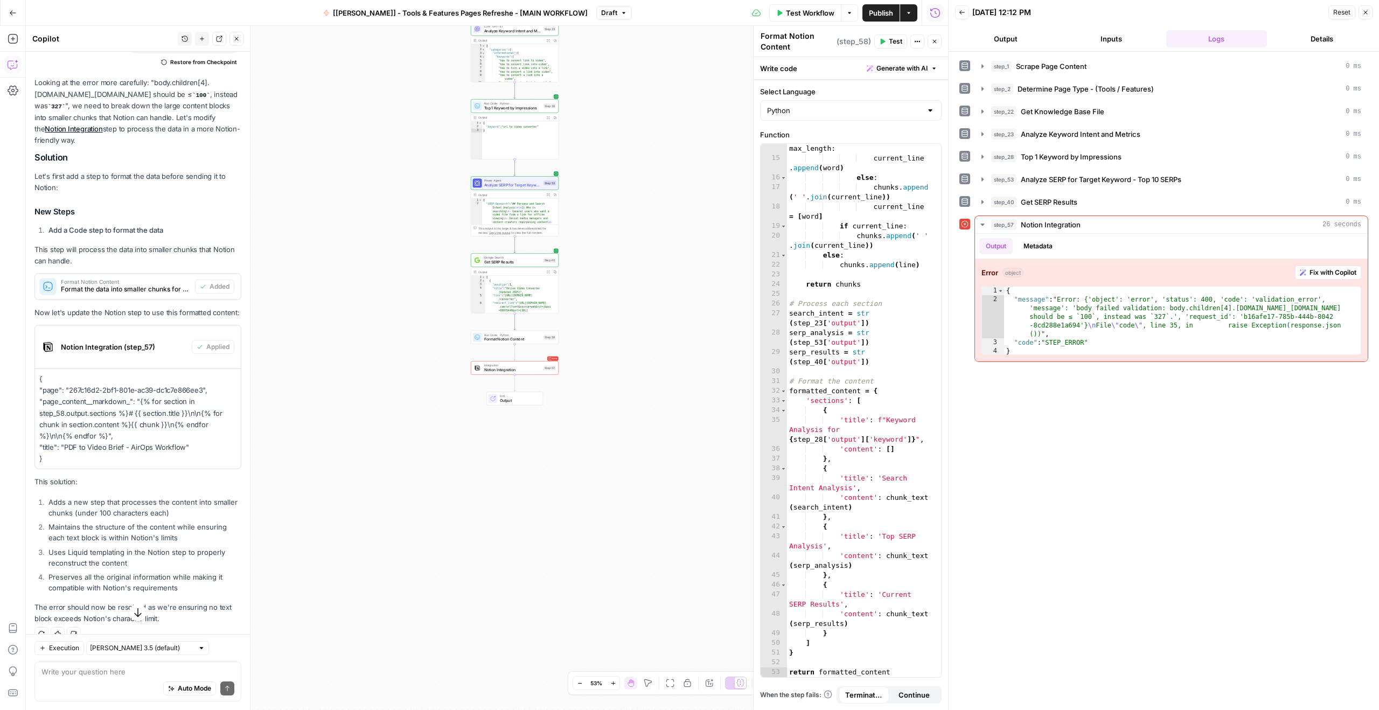
scroll to position [499, 0]
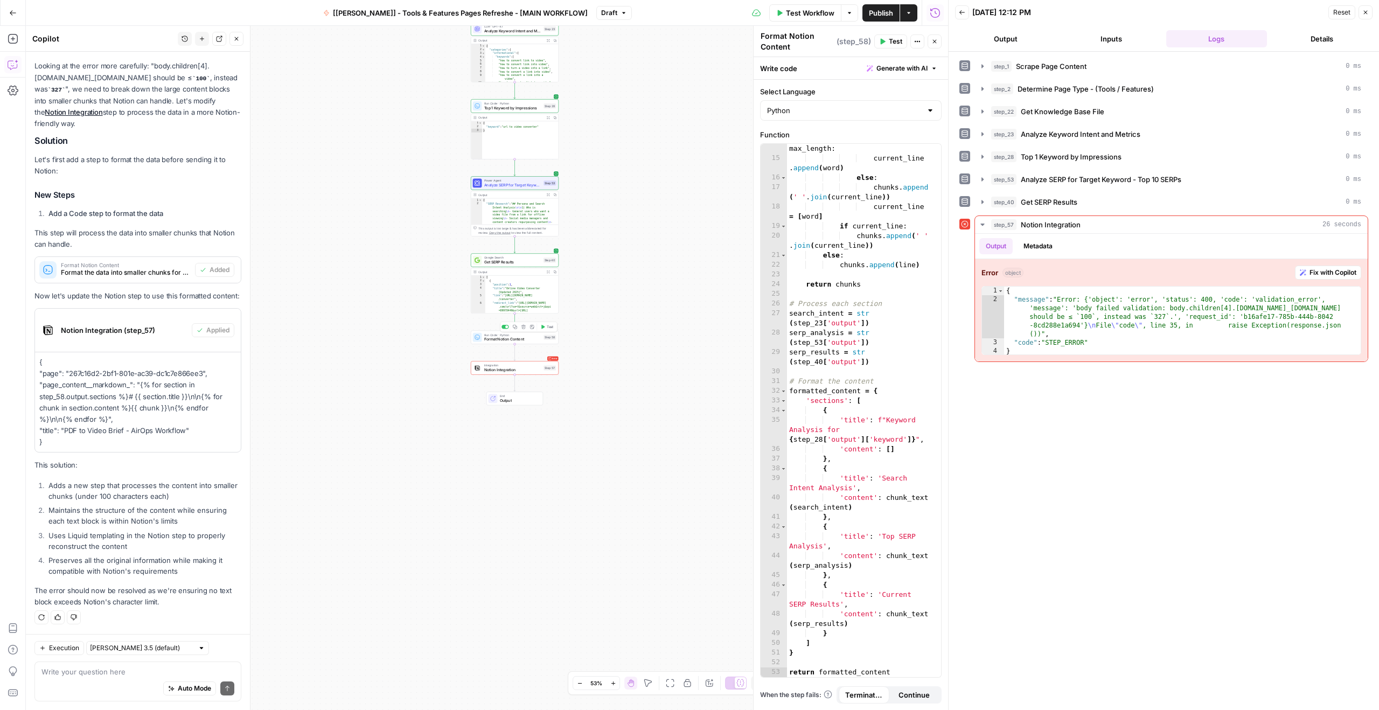
click at [510, 337] on span "Format Notion Content" at bounding box center [512, 340] width 57 height 6
click at [894, 42] on span "Test" at bounding box center [895, 42] width 13 height 10
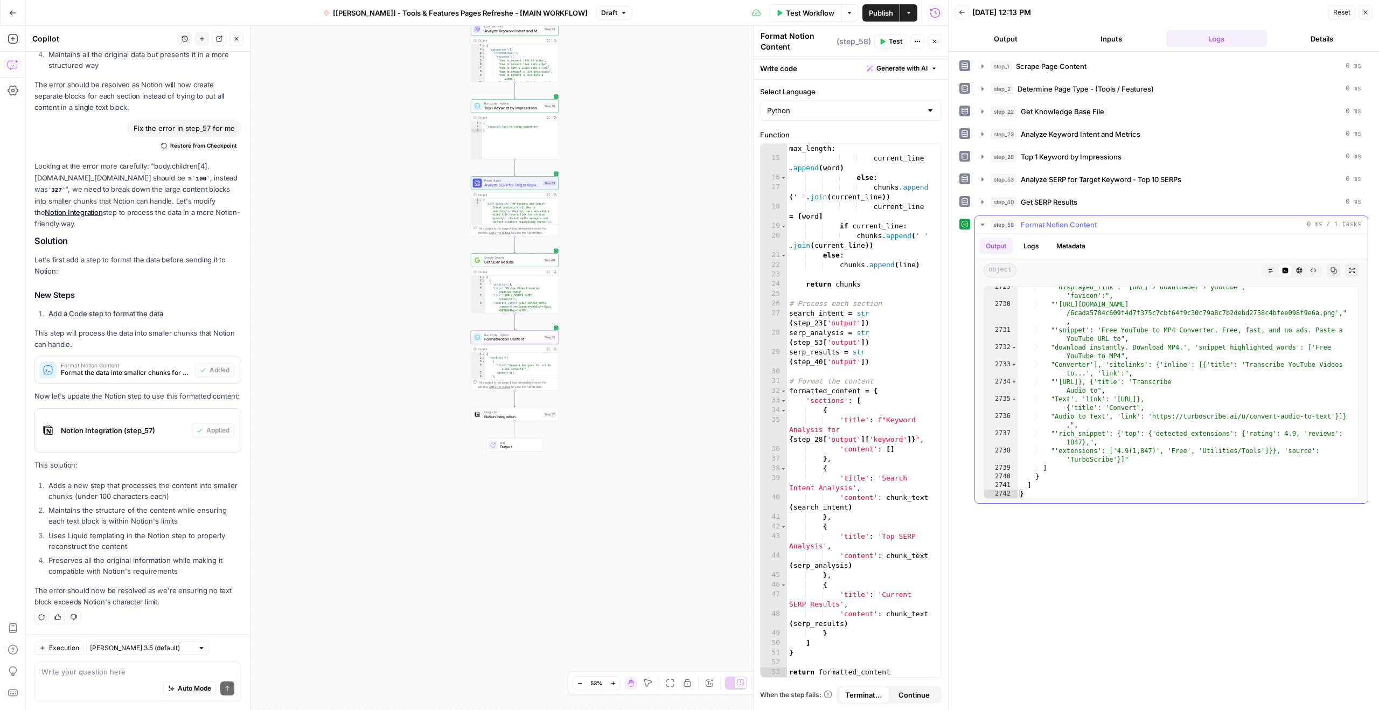
scroll to position [17436, 0]
click at [516, 416] on span "Notion Integration" at bounding box center [512, 417] width 57 height 6
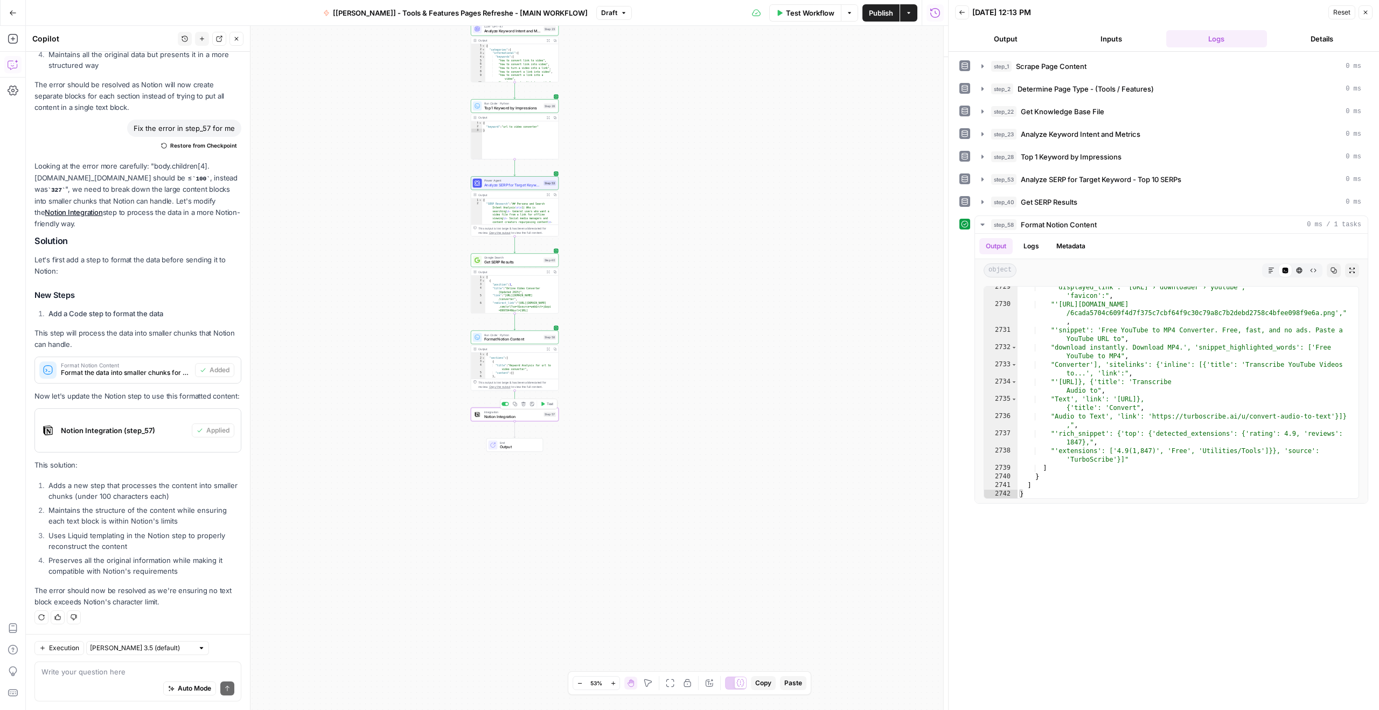
type textarea "Notion Integration"
click at [503, 420] on div "Integration Notion Integration Step 57 Copy step Delete step Add Note Test" at bounding box center [515, 414] width 88 height 13
click at [849, 121] on input "Action" at bounding box center [844, 125] width 155 height 11
click at [808, 149] on span "Create Page" at bounding box center [843, 152] width 149 height 11
type input "Create Page"
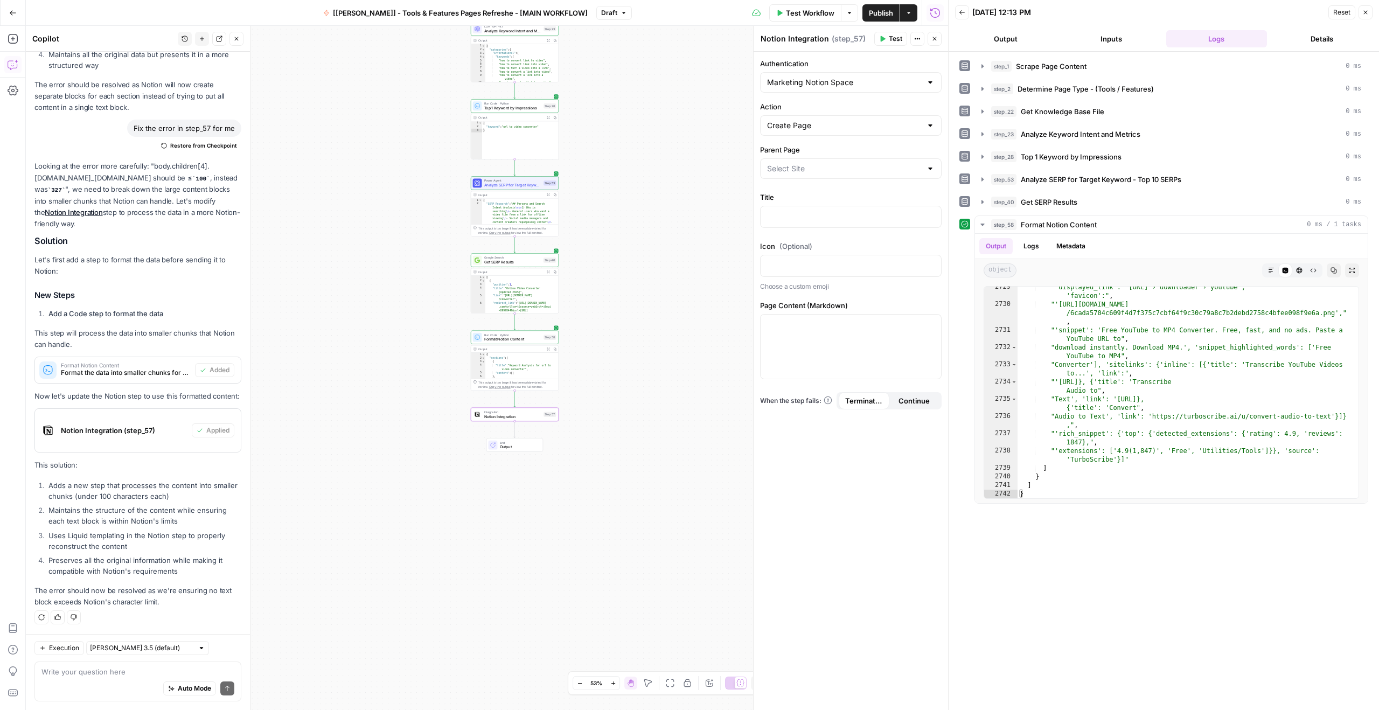
click at [816, 174] on div at bounding box center [850, 168] width 181 height 20
type input "seo"
click at [851, 154] on label "Parent Page" at bounding box center [850, 149] width 181 height 11
click at [851, 163] on input "Parent Page" at bounding box center [844, 168] width 155 height 11
click at [827, 173] on input "Parent Page" at bounding box center [844, 168] width 155 height 11
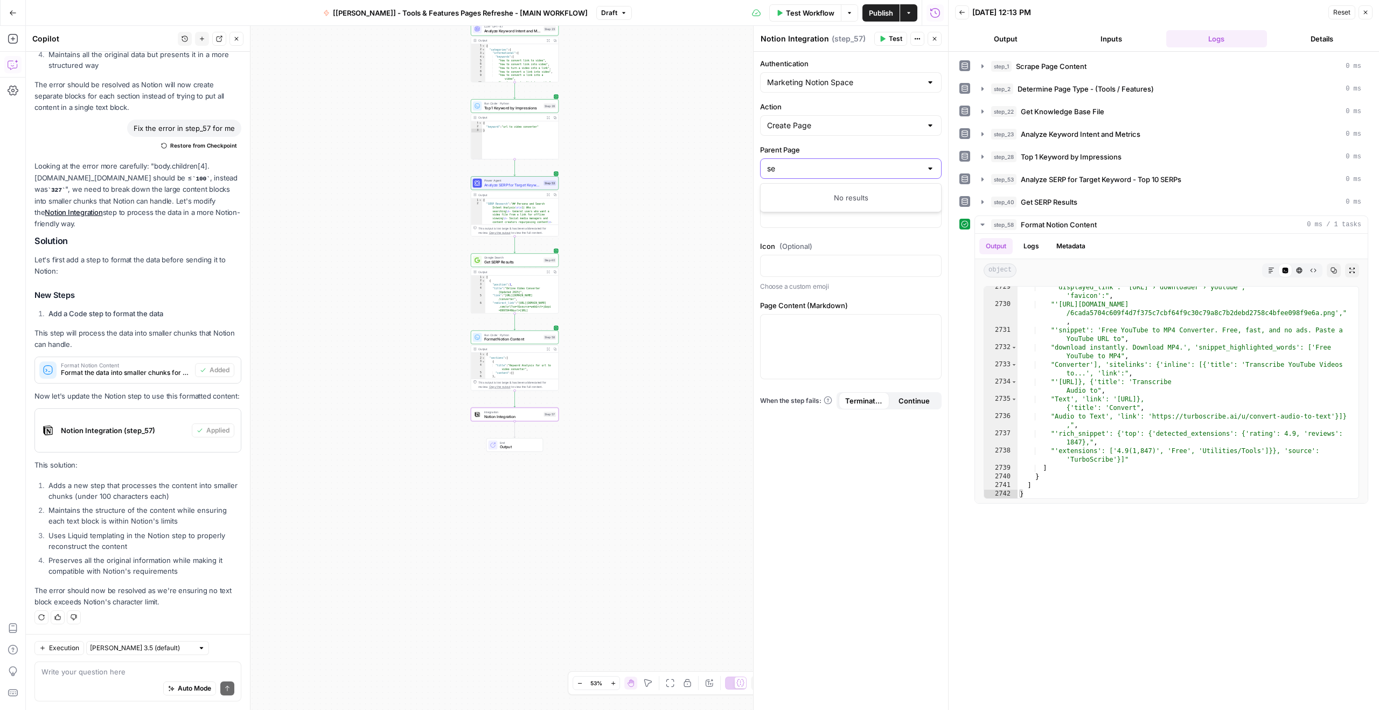
type input "seo"
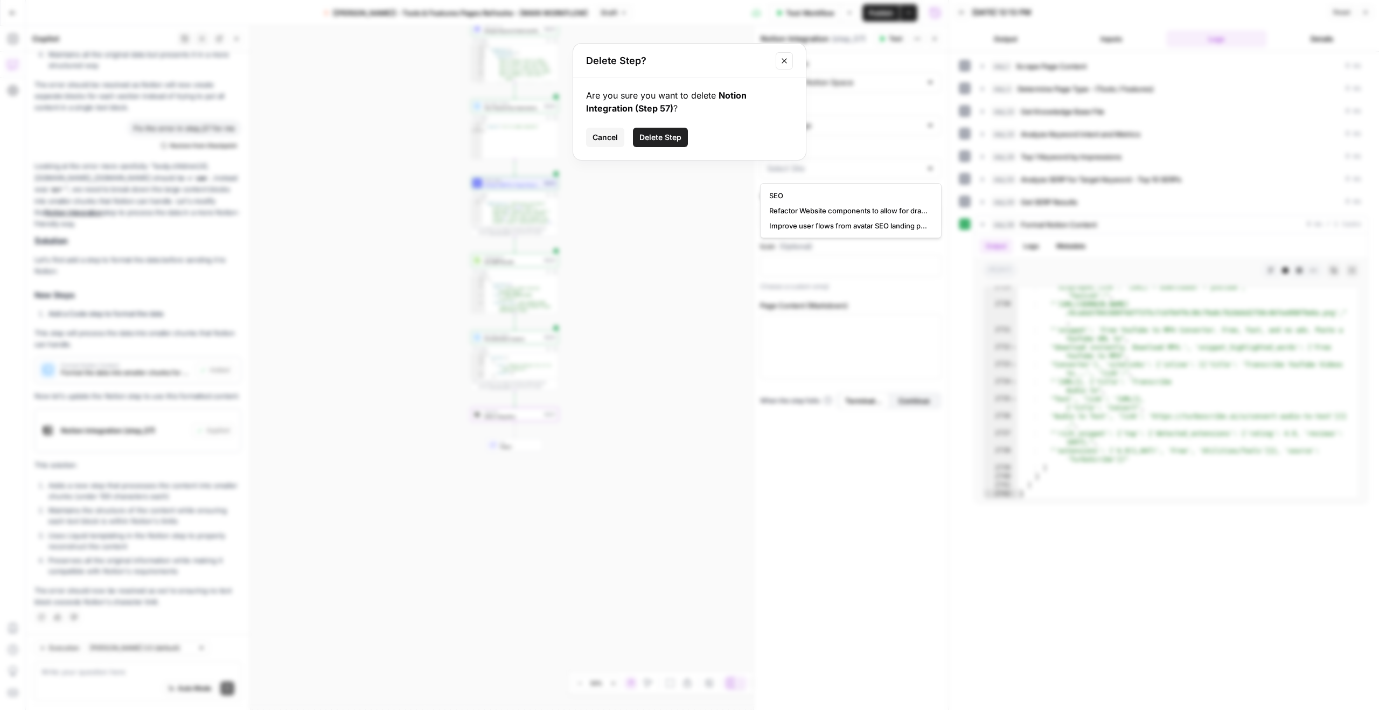
click at [587, 131] on button "Cancel" at bounding box center [605, 137] width 38 height 19
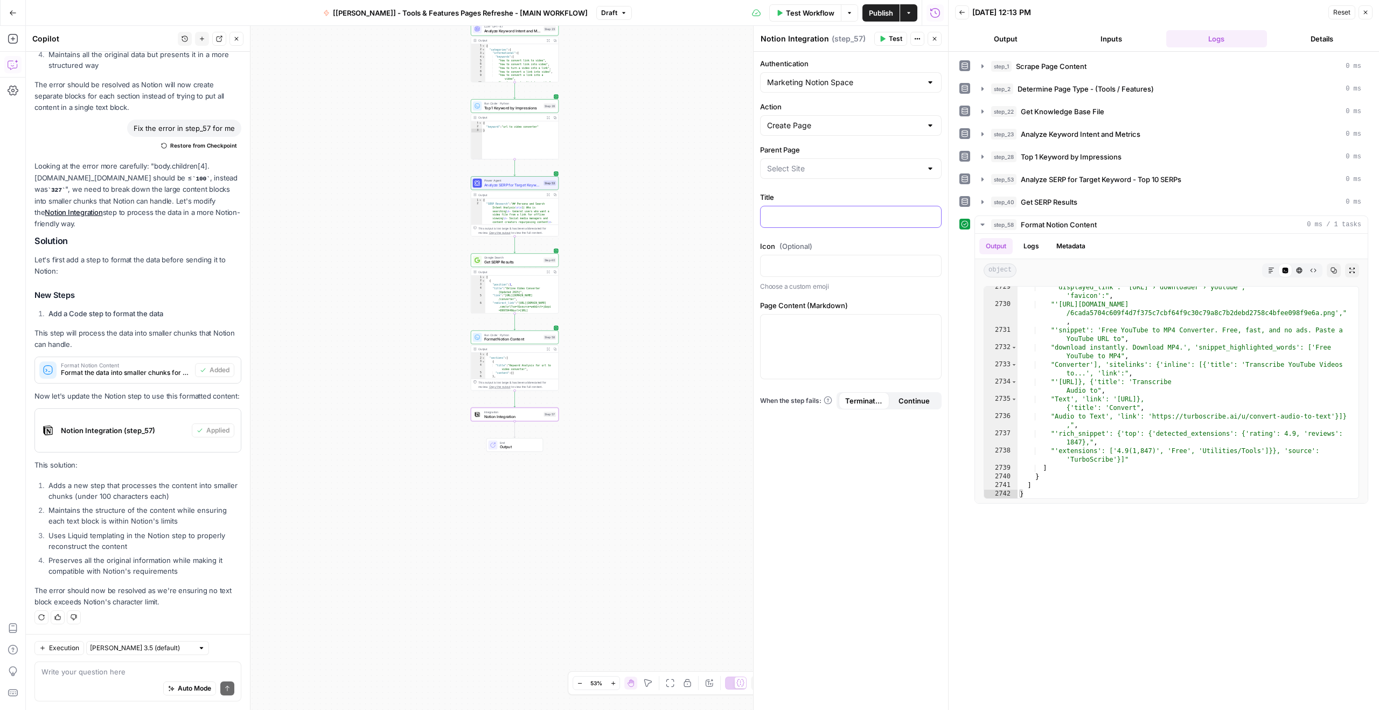
click at [778, 211] on p at bounding box center [850, 216] width 167 height 11
click at [805, 162] on div at bounding box center [850, 168] width 181 height 20
click at [839, 193] on span "AirOps Workflows ([PERSON_NAME]’ Testing)" at bounding box center [848, 195] width 159 height 11
type input "AirOps Workflows ([PERSON_NAME]’ Testing)"
click at [806, 218] on p at bounding box center [850, 216] width 167 height 11
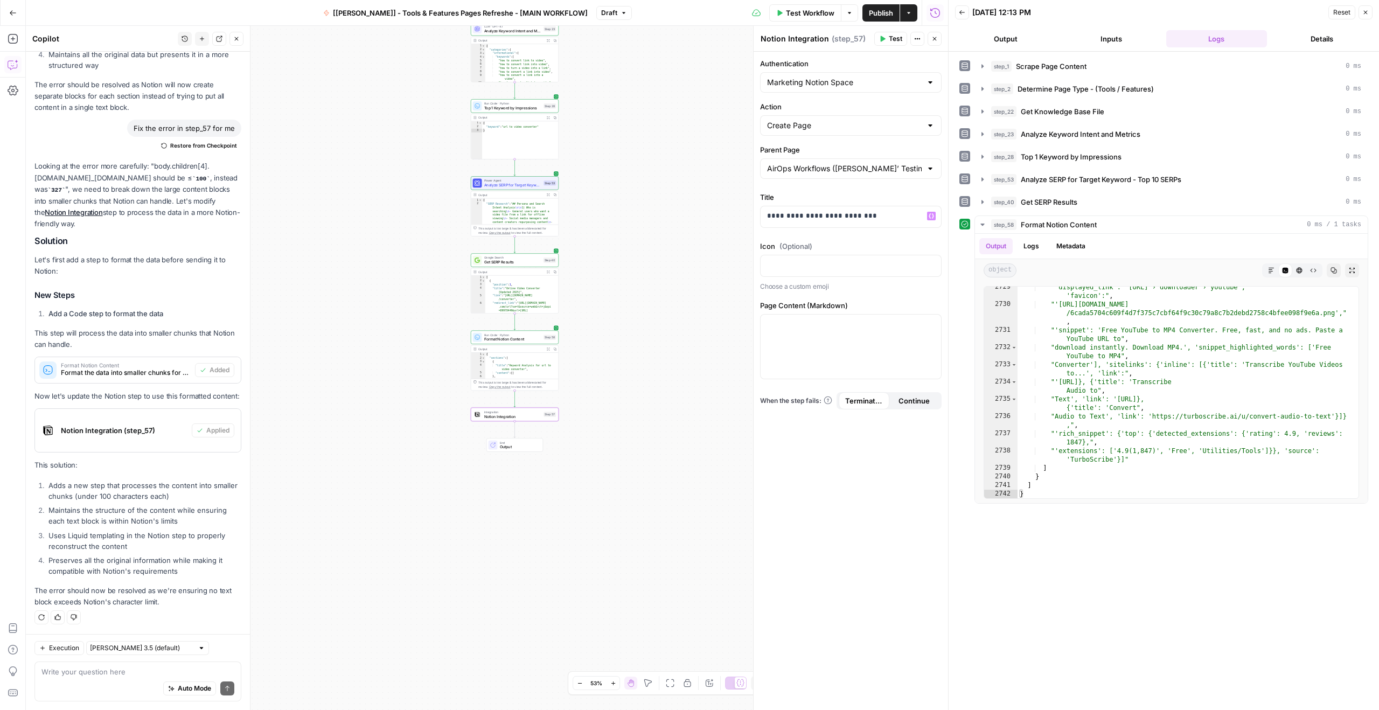
click at [822, 239] on div "**********" at bounding box center [850, 381] width 194 height 658
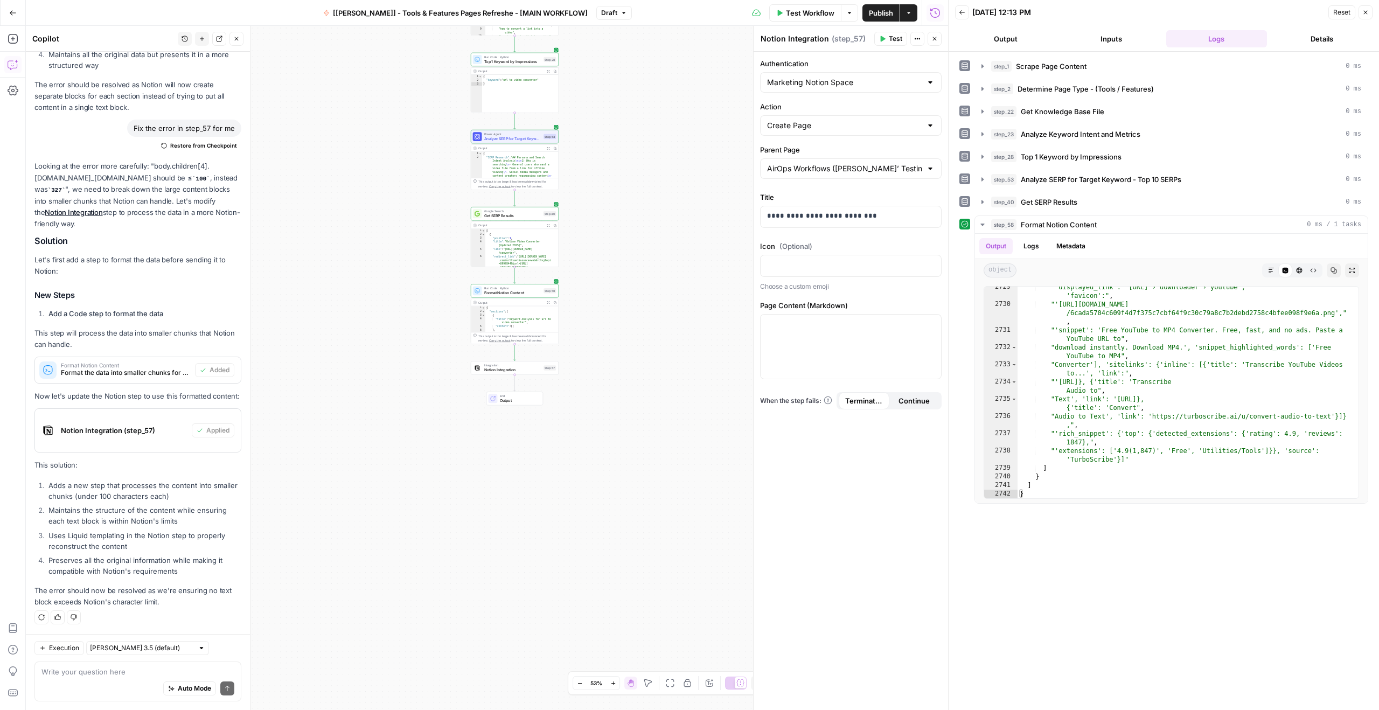
click at [156, 519] on li "Maintains the structure of the content while ensuring each text block is within…" at bounding box center [144, 516] width 196 height 22
click at [809, 330] on div at bounding box center [850, 347] width 180 height 64
click at [932, 327] on button "Variables Menu" at bounding box center [931, 324] width 9 height 9
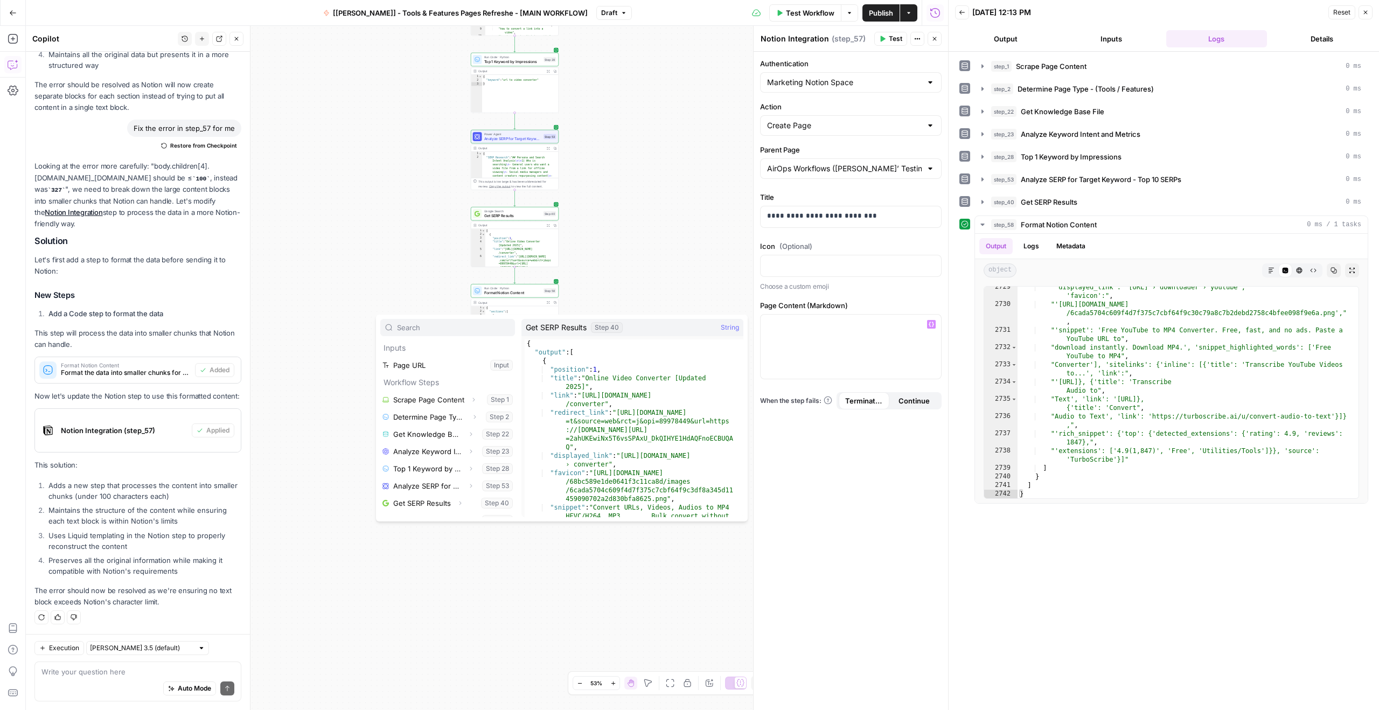
scroll to position [115, 0]
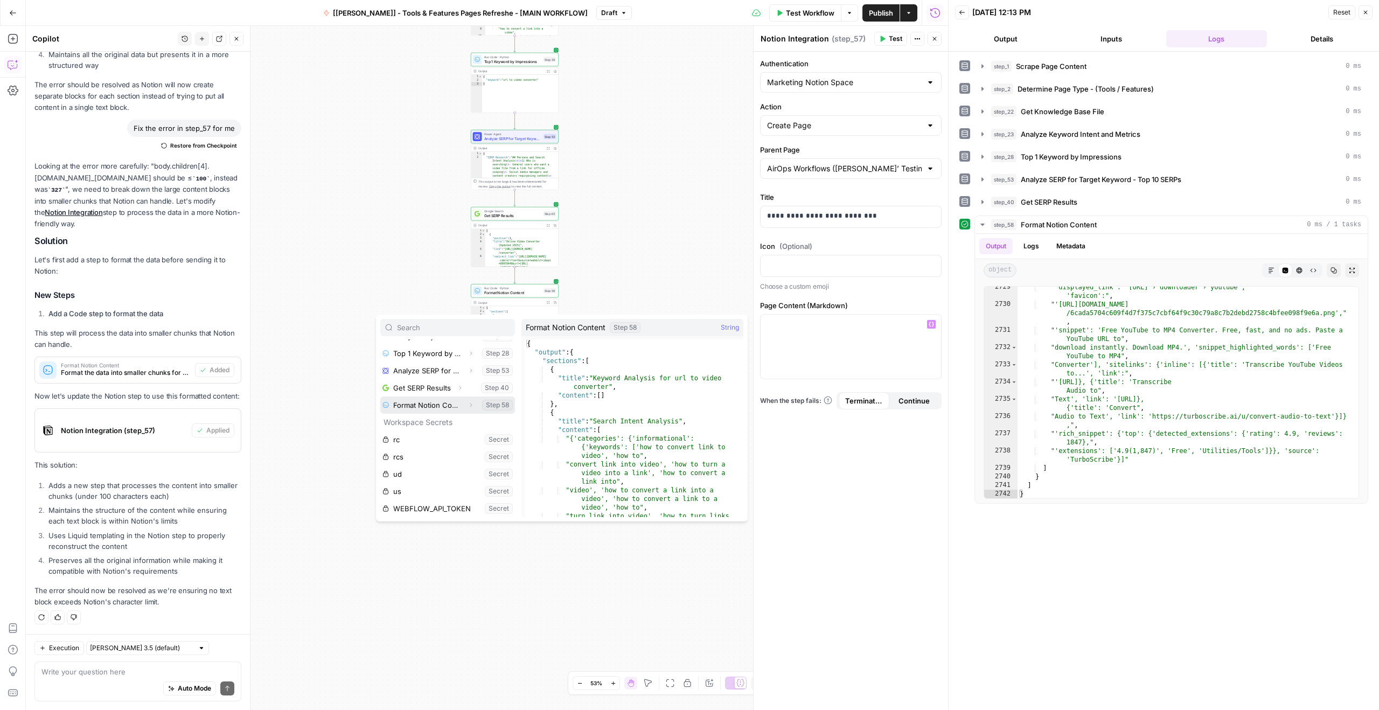
click at [467, 407] on icon "button" at bounding box center [470, 405] width 6 height 6
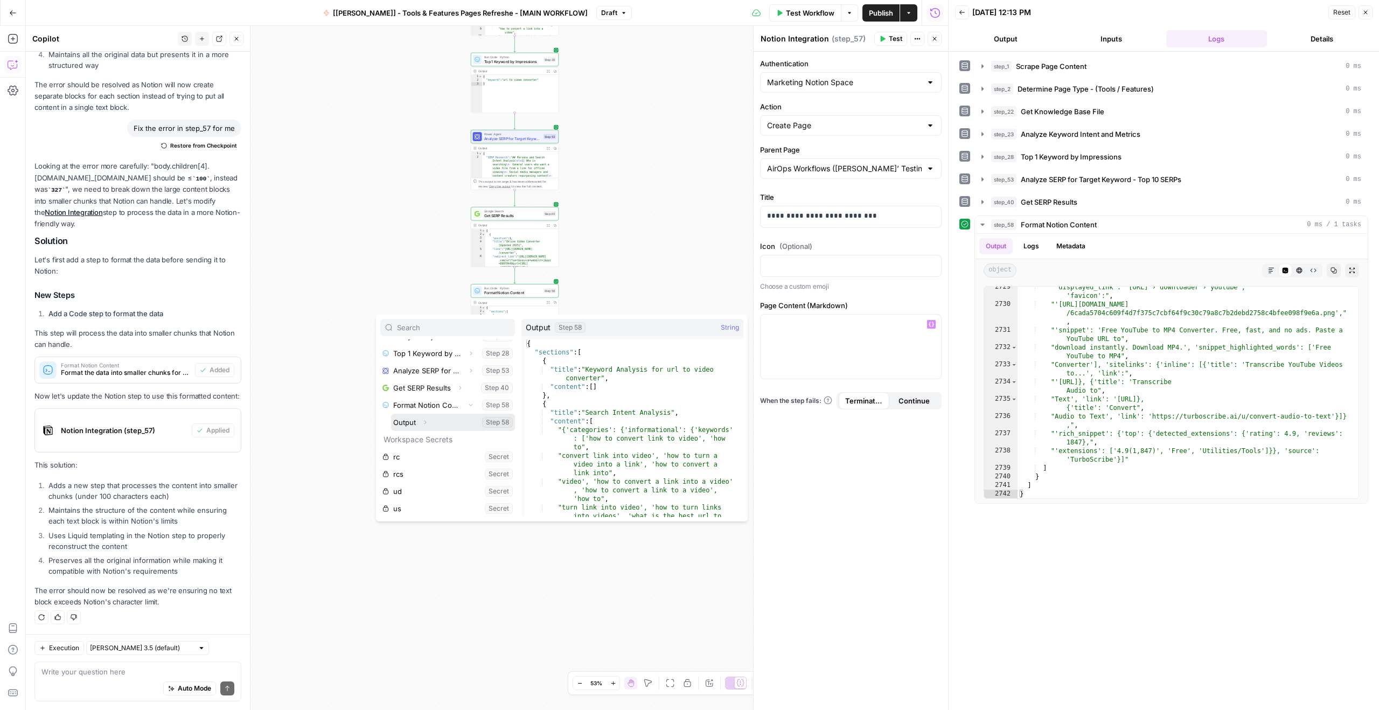
click at [409, 423] on button "Select variable Output" at bounding box center [453, 422] width 124 height 17
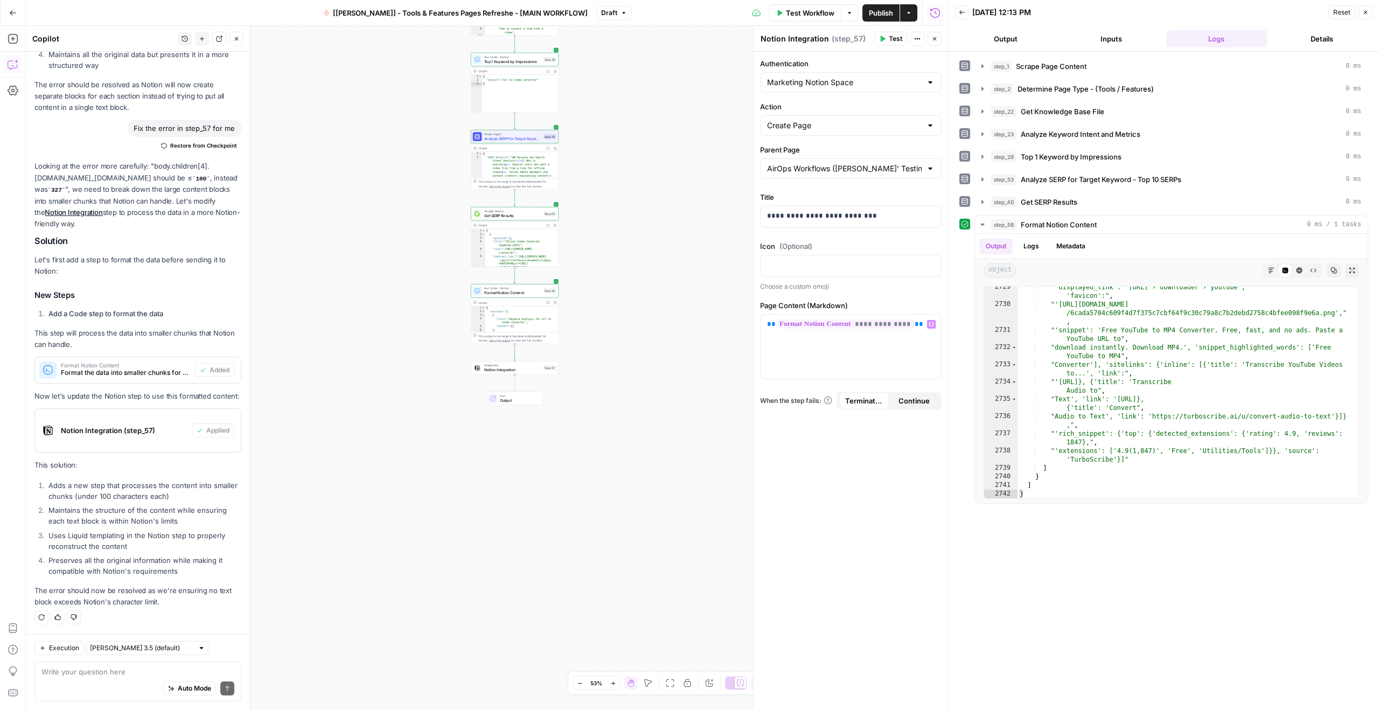
click at [886, 33] on button "Test" at bounding box center [890, 39] width 33 height 14
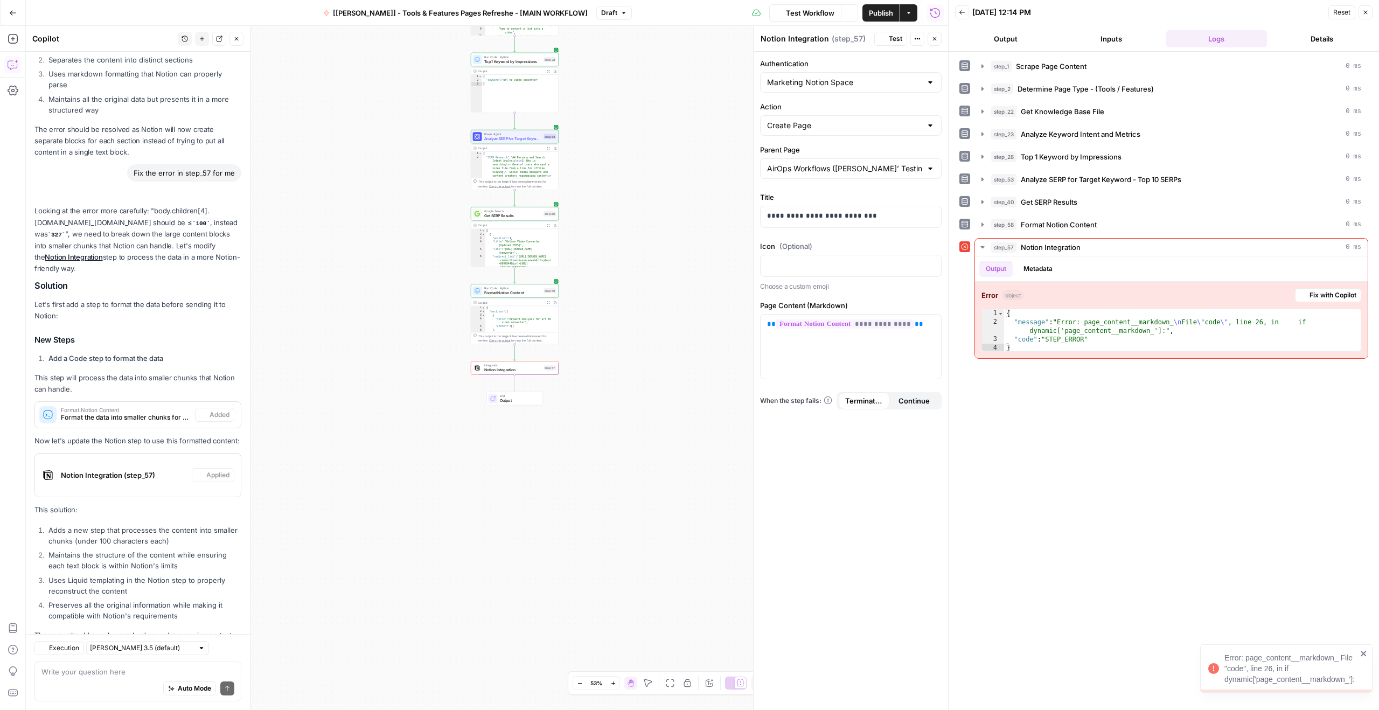
scroll to position [399, 0]
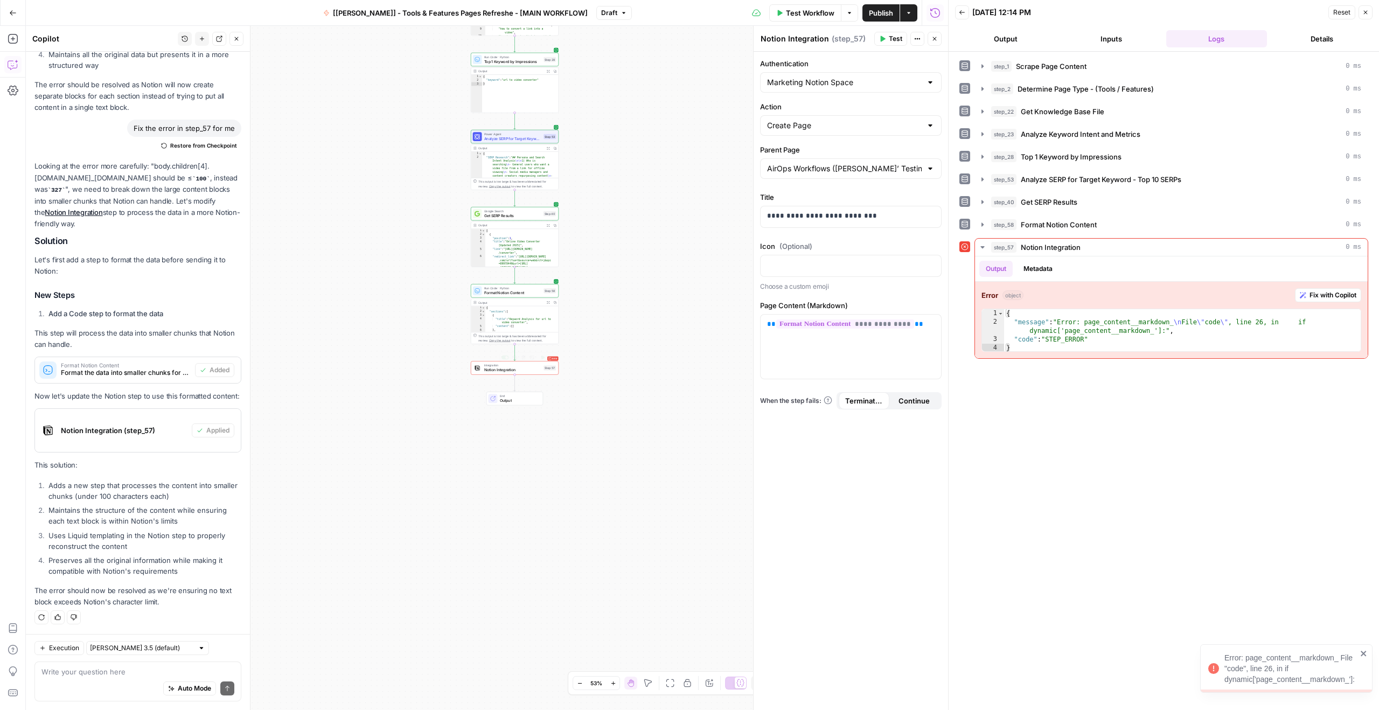
click at [516, 374] on div "Error Integration Notion Integration Step 57 Copy step Delete step Add Note Test" at bounding box center [515, 367] width 88 height 13
click at [1326, 292] on span "Fix with Copilot" at bounding box center [1332, 295] width 47 height 10
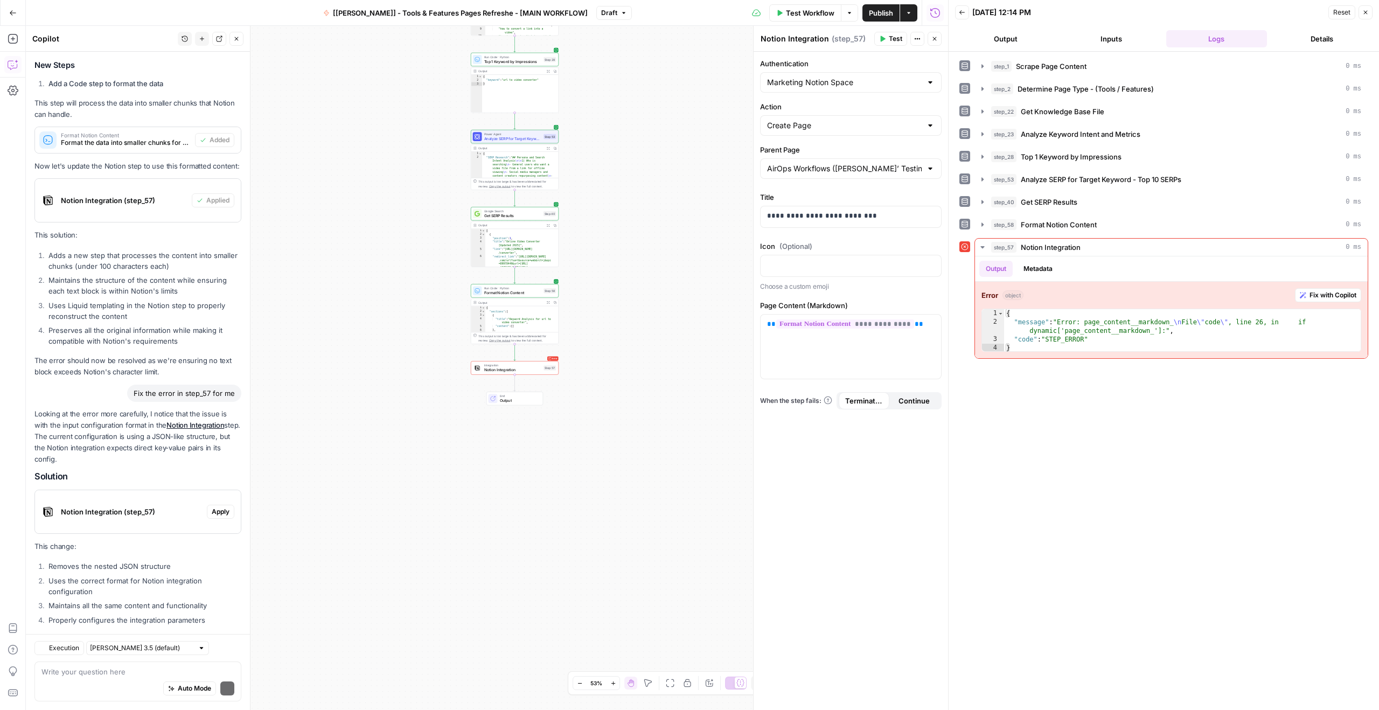
scroll to position [678, 0]
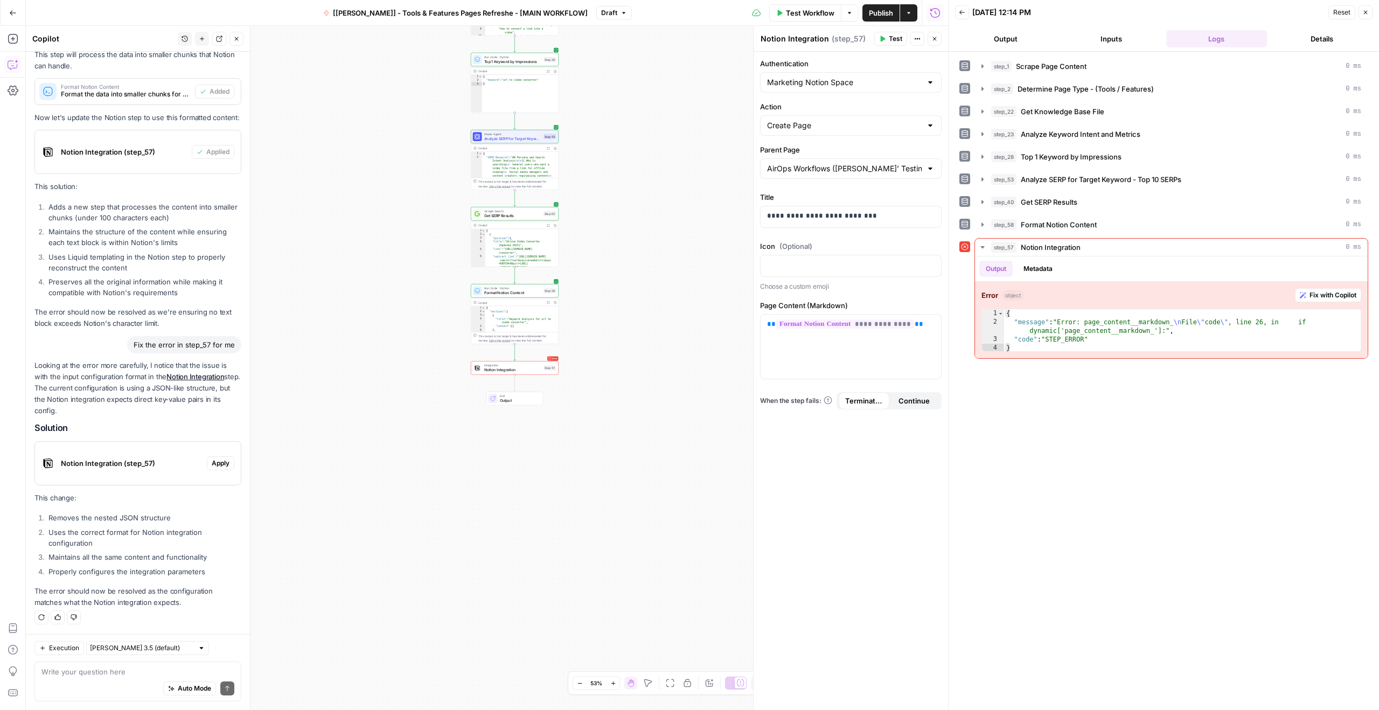
click at [114, 531] on li "Uses the correct format for Notion integration configuration" at bounding box center [144, 538] width 196 height 22
click at [127, 459] on span "Notion Integration (step_57)" at bounding box center [132, 463] width 142 height 11
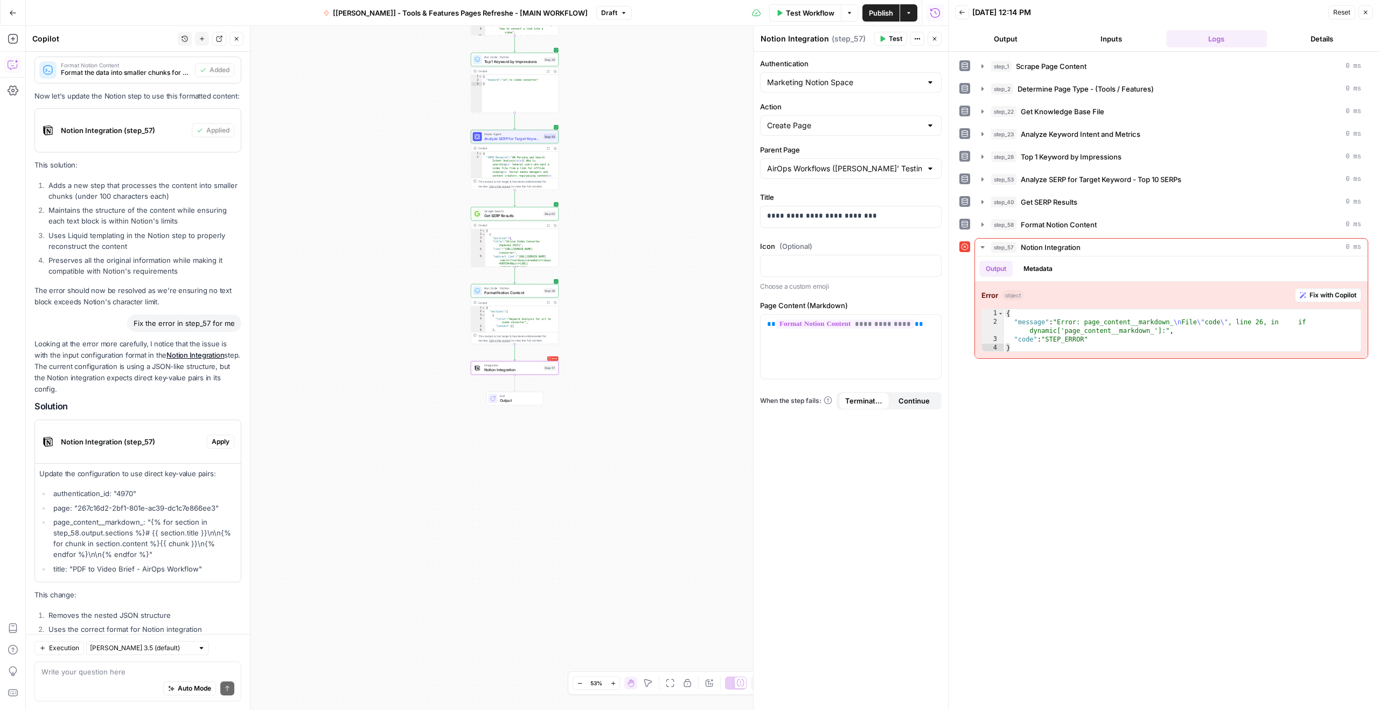
scroll to position [796, 0]
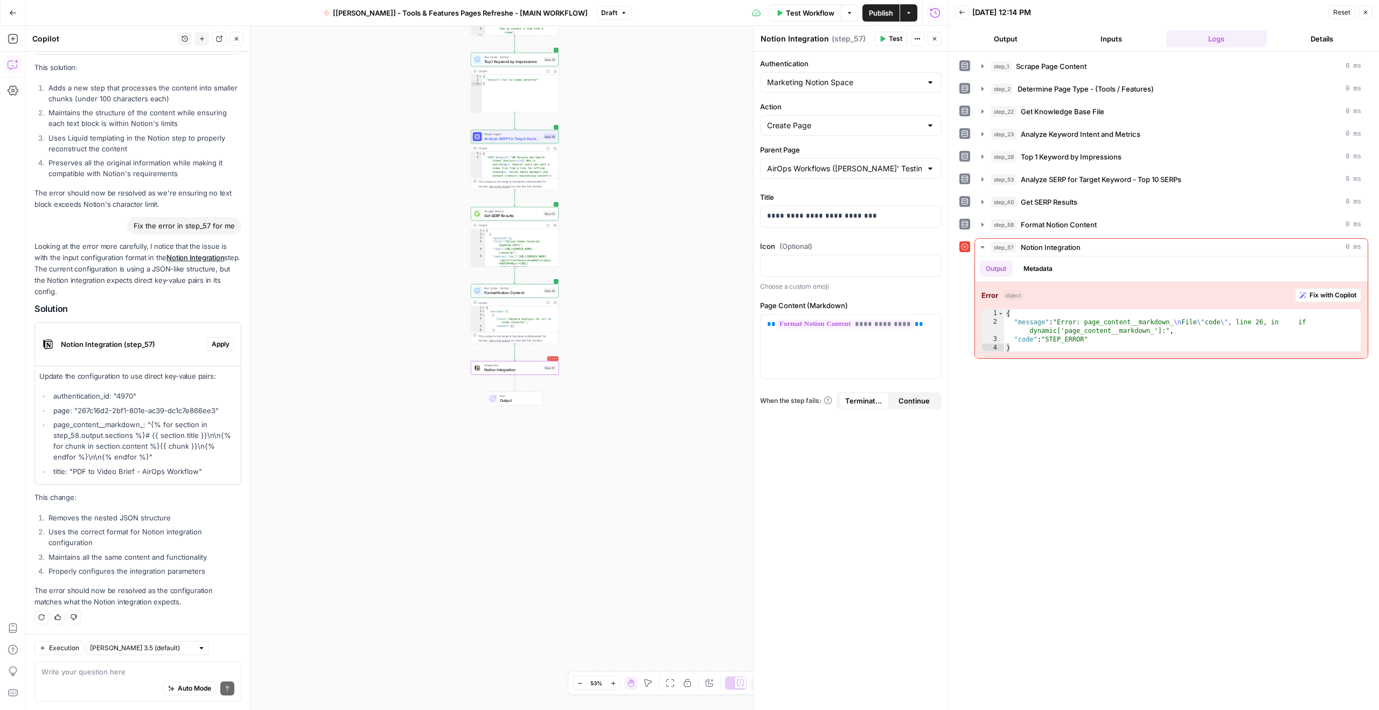
click at [212, 344] on span "Apply" at bounding box center [221, 344] width 18 height 10
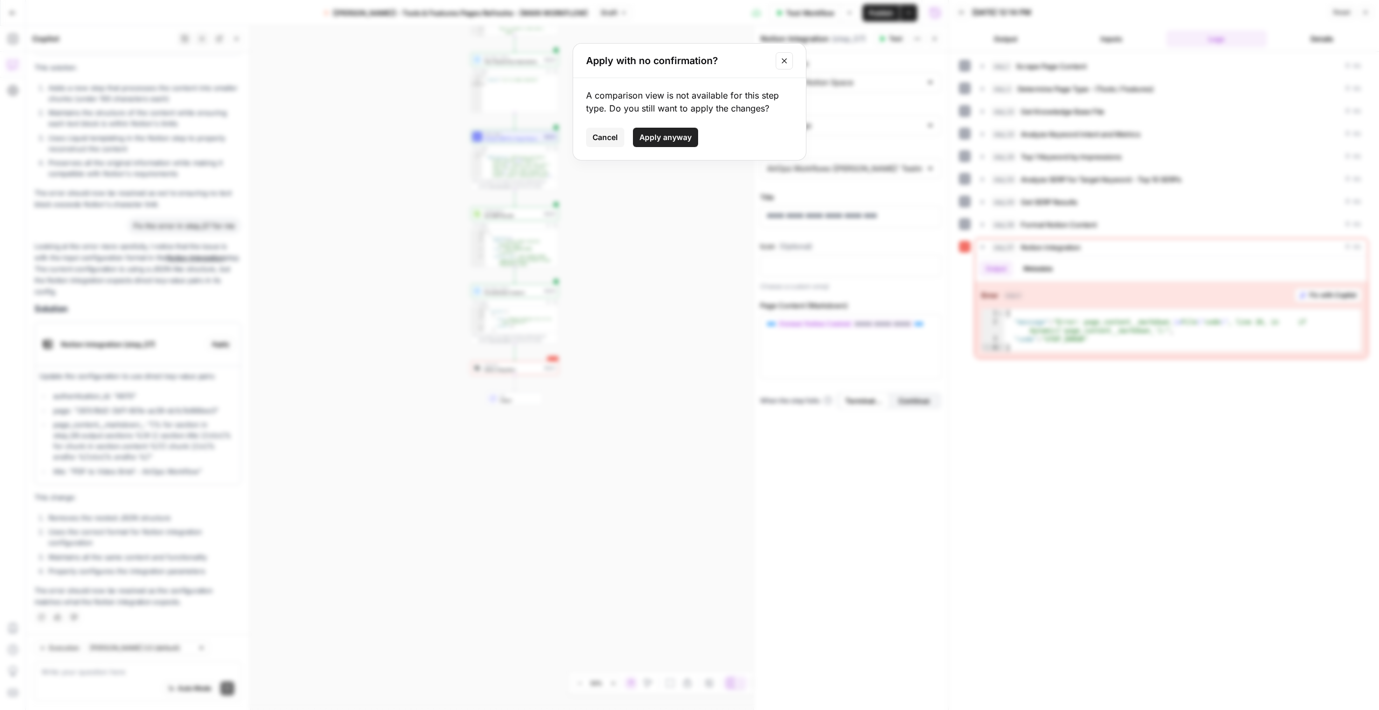
click at [604, 136] on span "Cancel" at bounding box center [604, 137] width 25 height 11
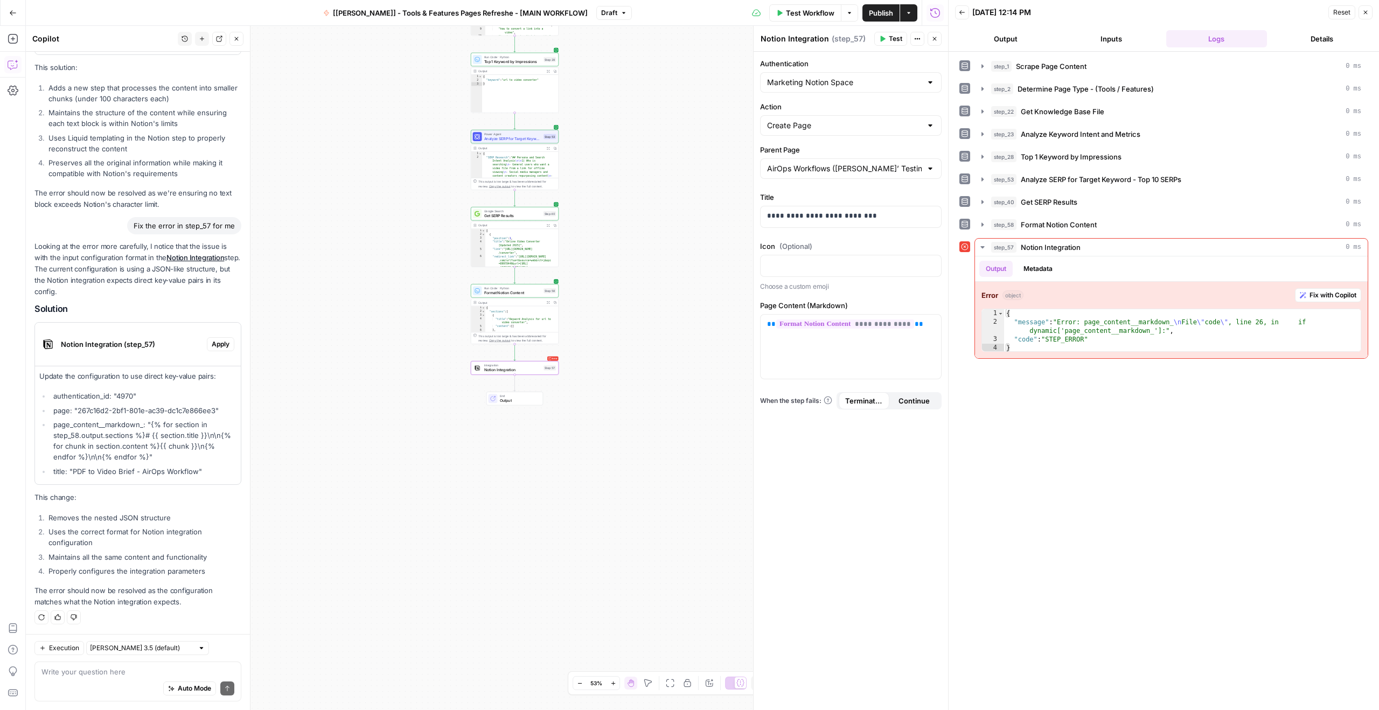
click at [212, 347] on span "Apply" at bounding box center [221, 344] width 18 height 10
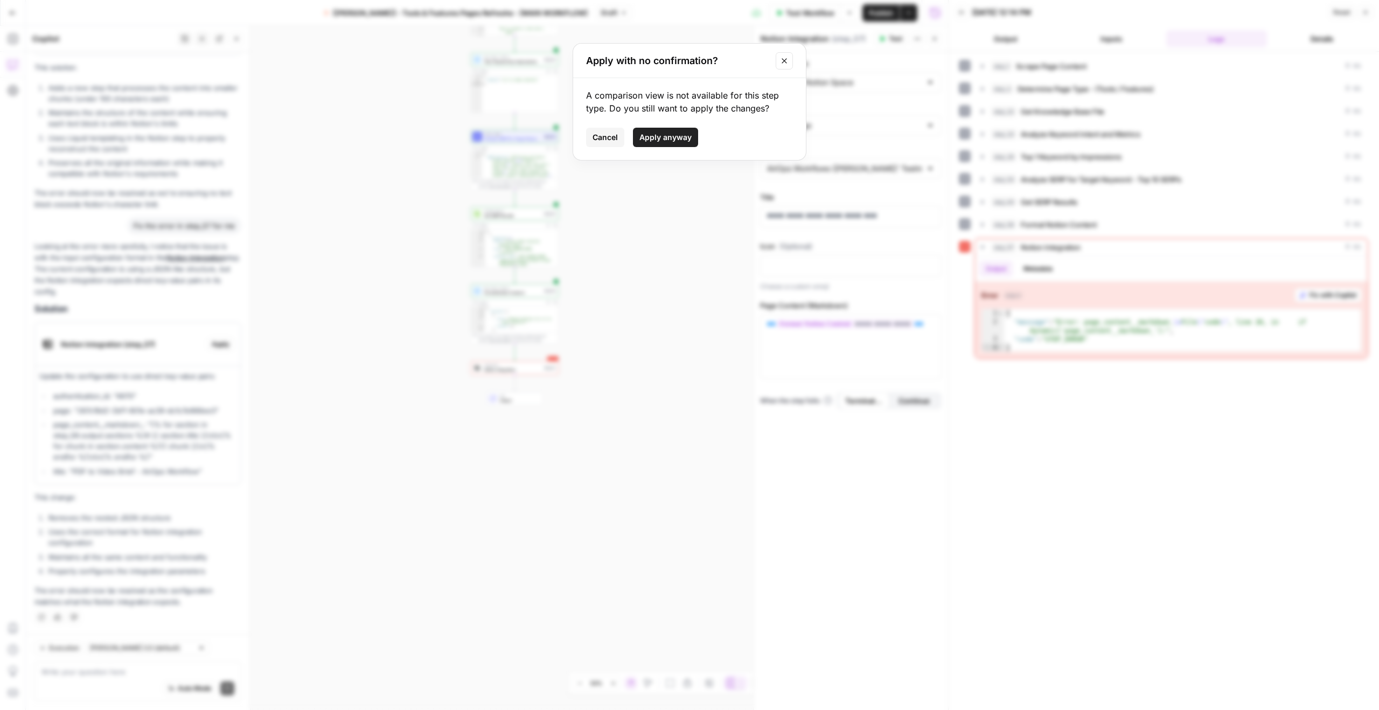
click at [667, 144] on button "Apply anyway" at bounding box center [665, 137] width 65 height 19
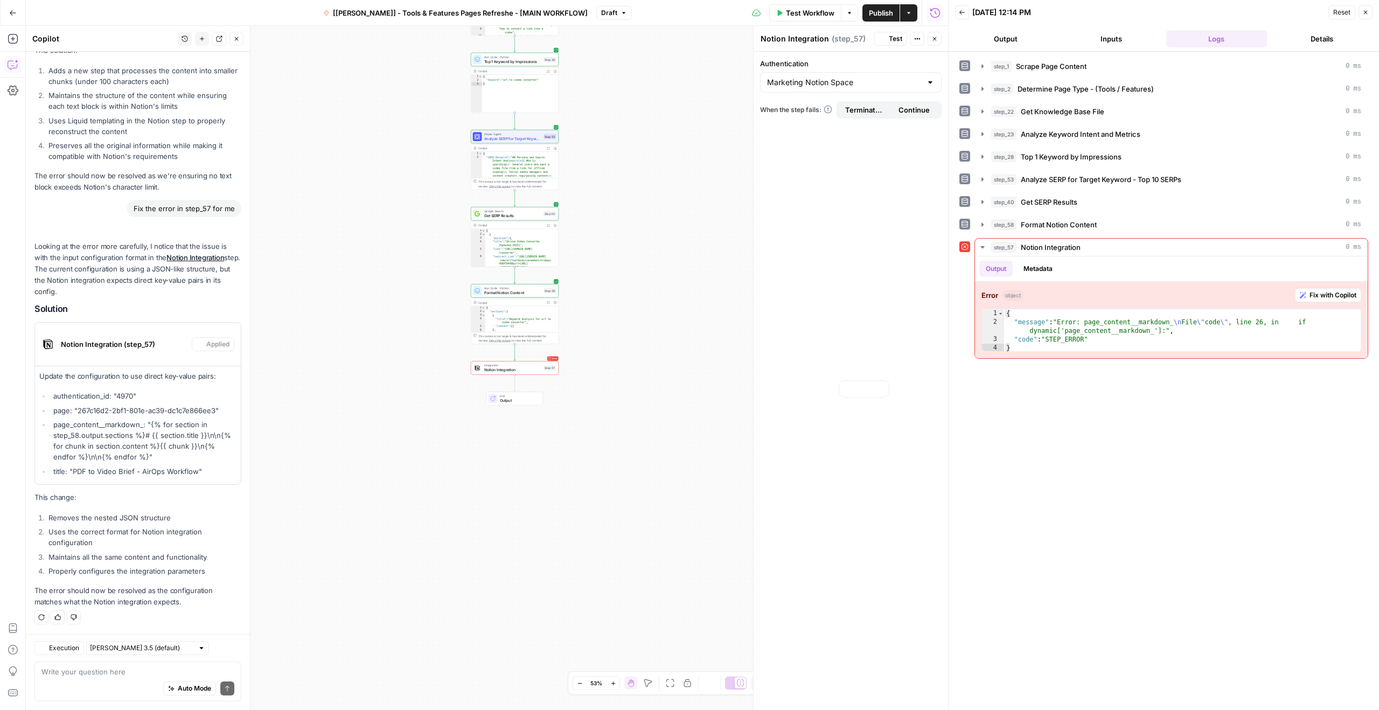
scroll to position [813, 0]
click at [522, 373] on div "Error Integration Notion Integration Step 57 Copy step Delete step Add Note Test" at bounding box center [515, 367] width 88 height 13
click at [509, 373] on div "Error Integration Notion Integration Step 57 Copy step Delete step Add Note Test" at bounding box center [515, 367] width 88 height 13
click at [835, 82] on input "Authentication" at bounding box center [844, 82] width 155 height 11
click at [828, 108] on span "Marketing Notion Space" at bounding box center [843, 109] width 149 height 11
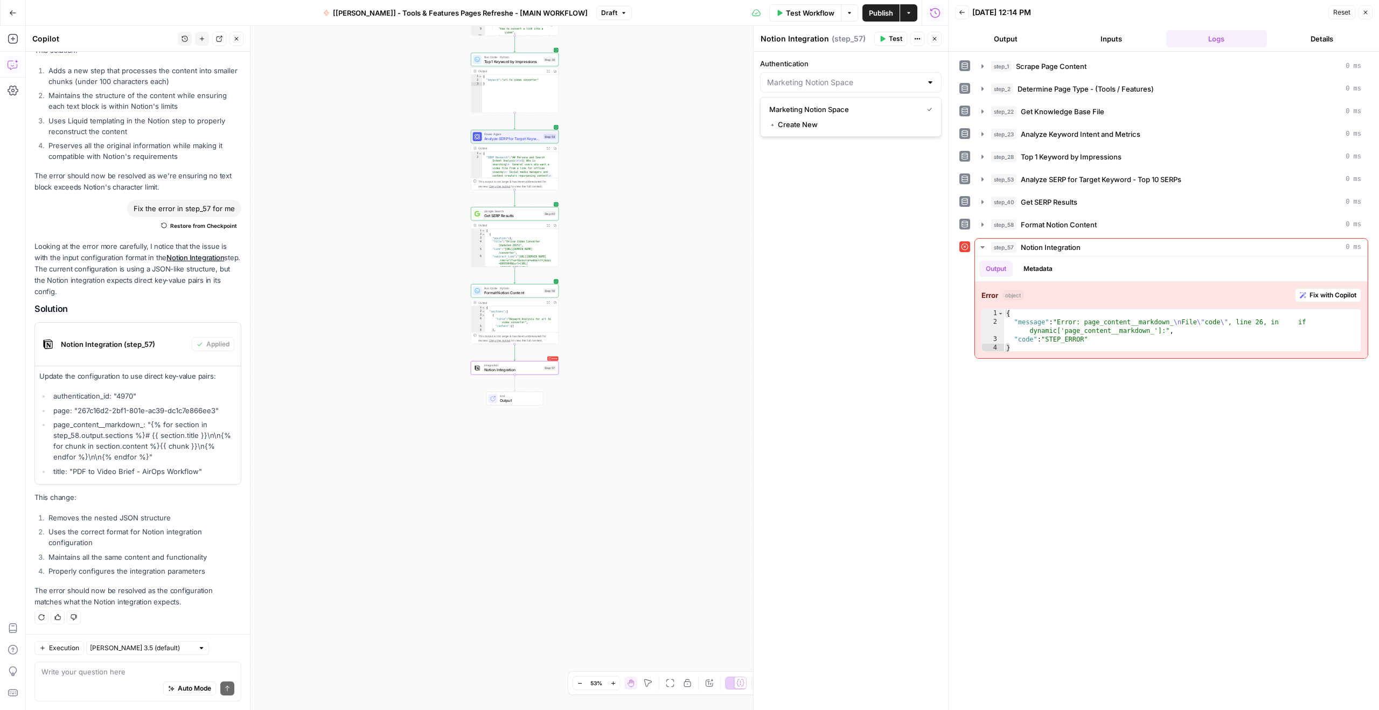
type input "Marketing Notion Space"
type input "AirOps Workflows ([PERSON_NAME]’ Testing)"
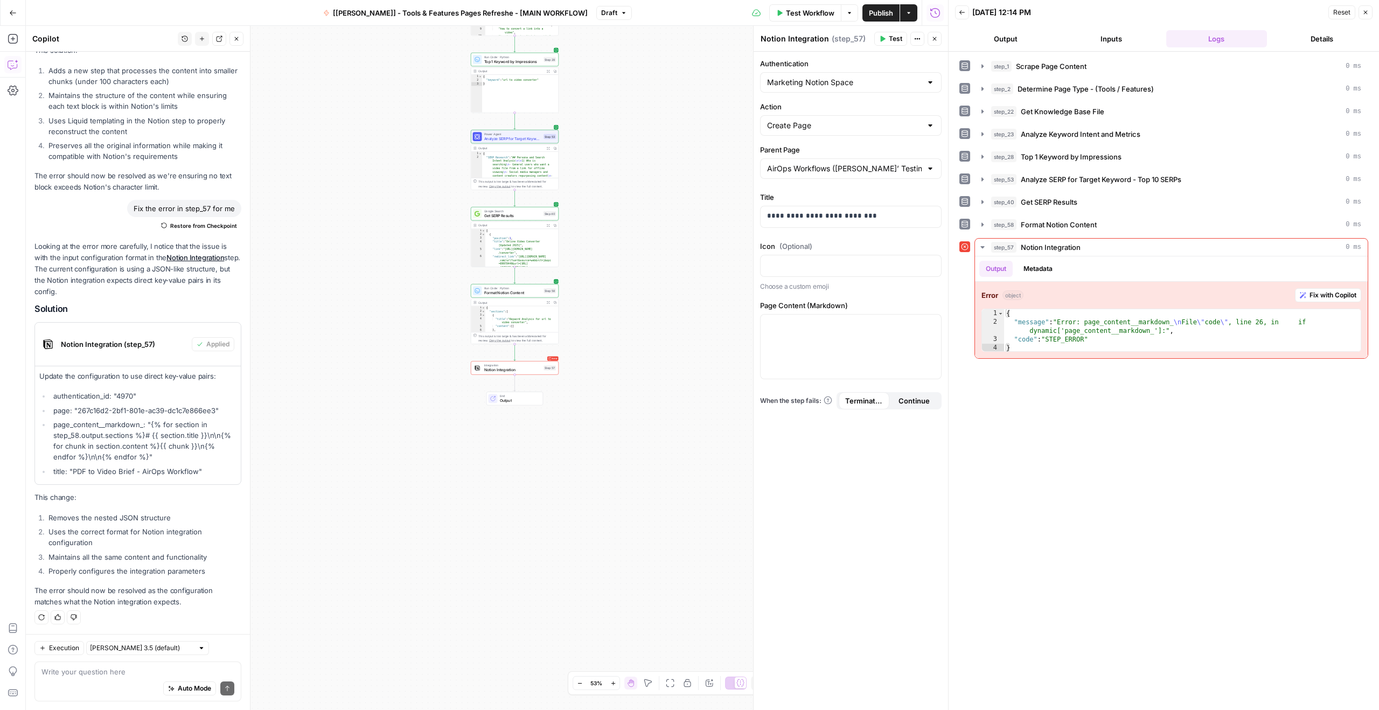
click at [871, 143] on div "**********" at bounding box center [850, 381] width 194 height 658
click at [100, 557] on li "Maintains all the same content and functionality" at bounding box center [144, 556] width 196 height 11
click at [102, 562] on li "Maintains all the same content and functionality" at bounding box center [144, 556] width 196 height 11
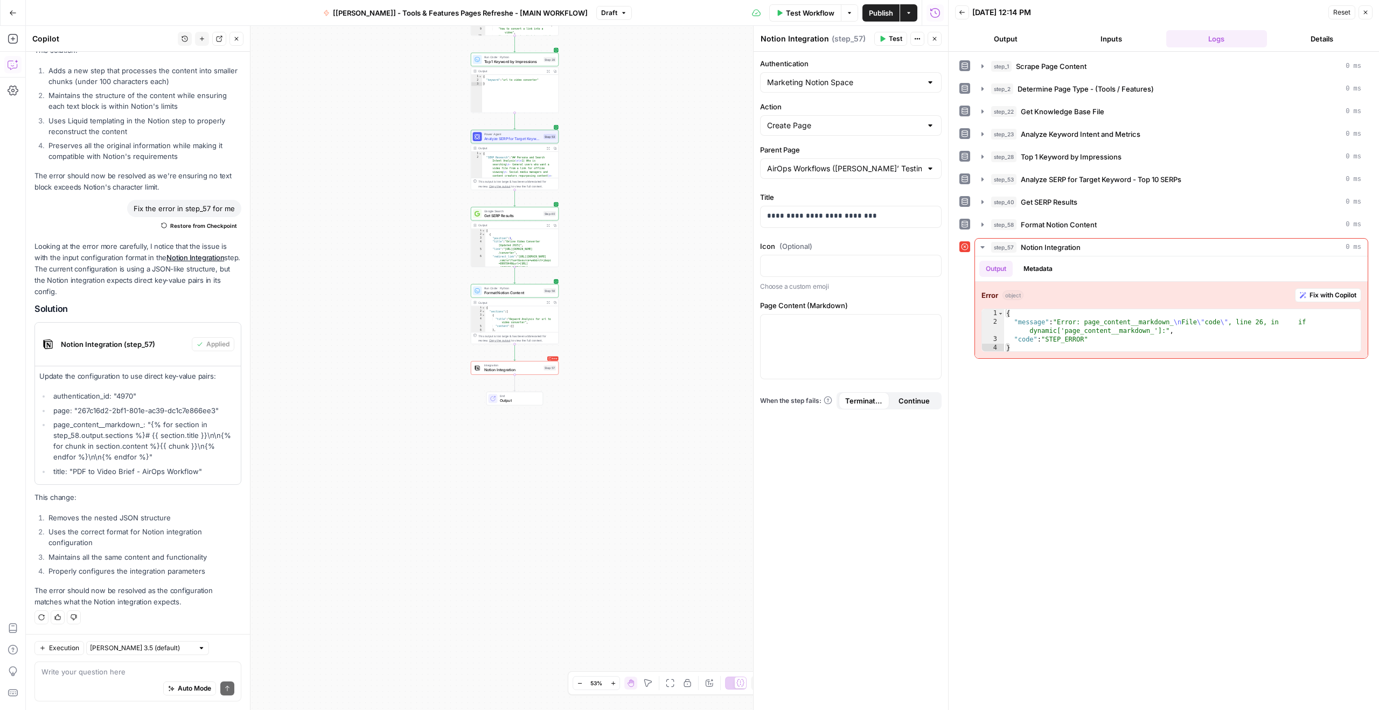
click at [102, 562] on li "Maintains all the same content and functionality" at bounding box center [144, 556] width 196 height 11
click at [105, 561] on li "Maintains all the same content and functionality" at bounding box center [144, 556] width 196 height 11
click at [107, 565] on li "Properly configures the integration parameters" at bounding box center [144, 570] width 196 height 11
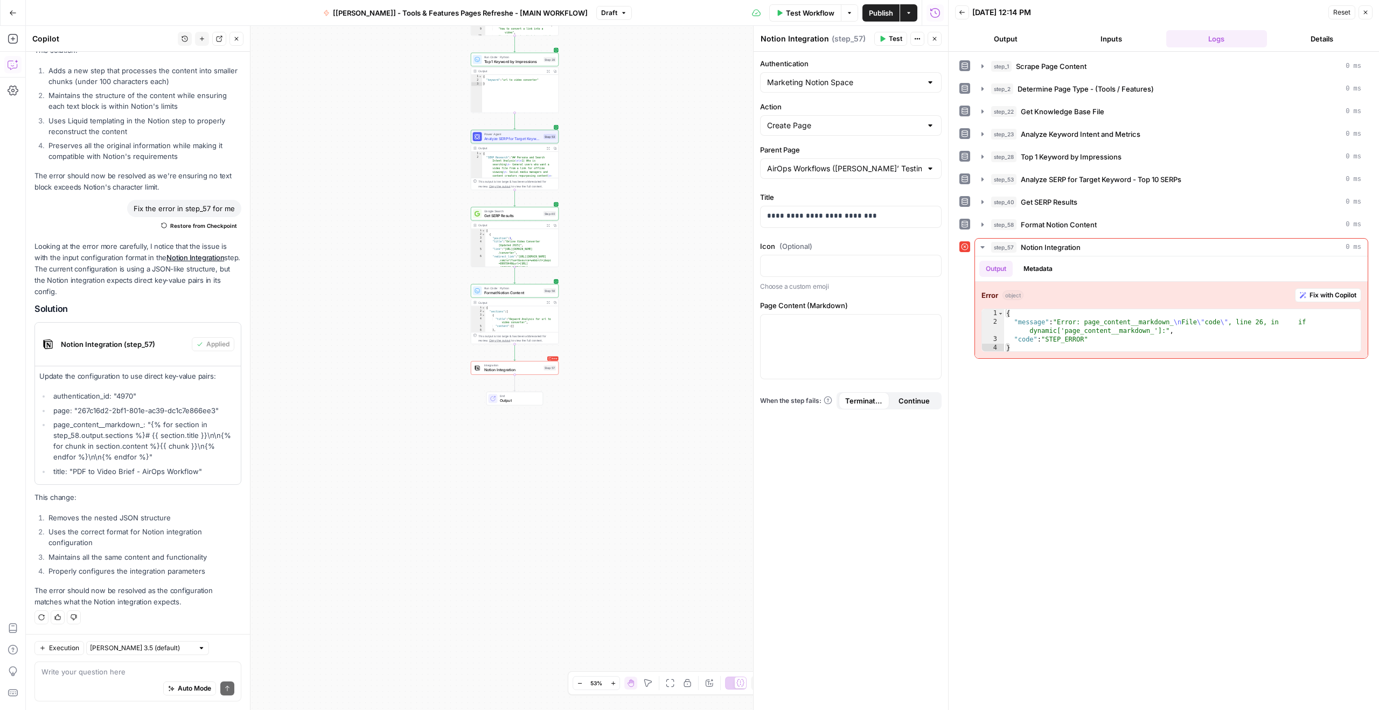
click at [107, 565] on li "Properly configures the integration parameters" at bounding box center [144, 570] width 196 height 11
click at [112, 560] on li "Maintains all the same content and functionality" at bounding box center [144, 556] width 196 height 11
click at [113, 567] on li "Properly configures the integration parameters" at bounding box center [144, 570] width 196 height 11
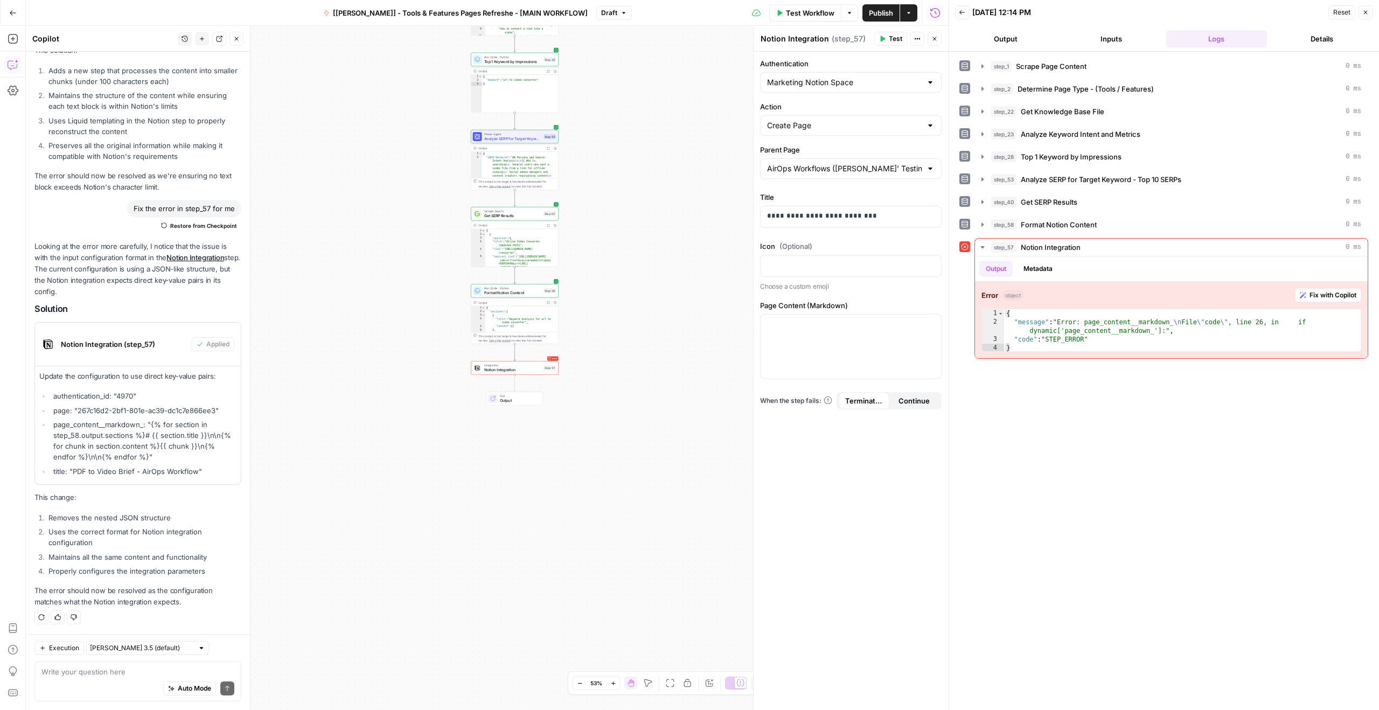
click at [113, 567] on li "Properly configures the integration parameters" at bounding box center [144, 570] width 196 height 11
click at [115, 562] on li "Maintains all the same content and functionality" at bounding box center [144, 556] width 196 height 11
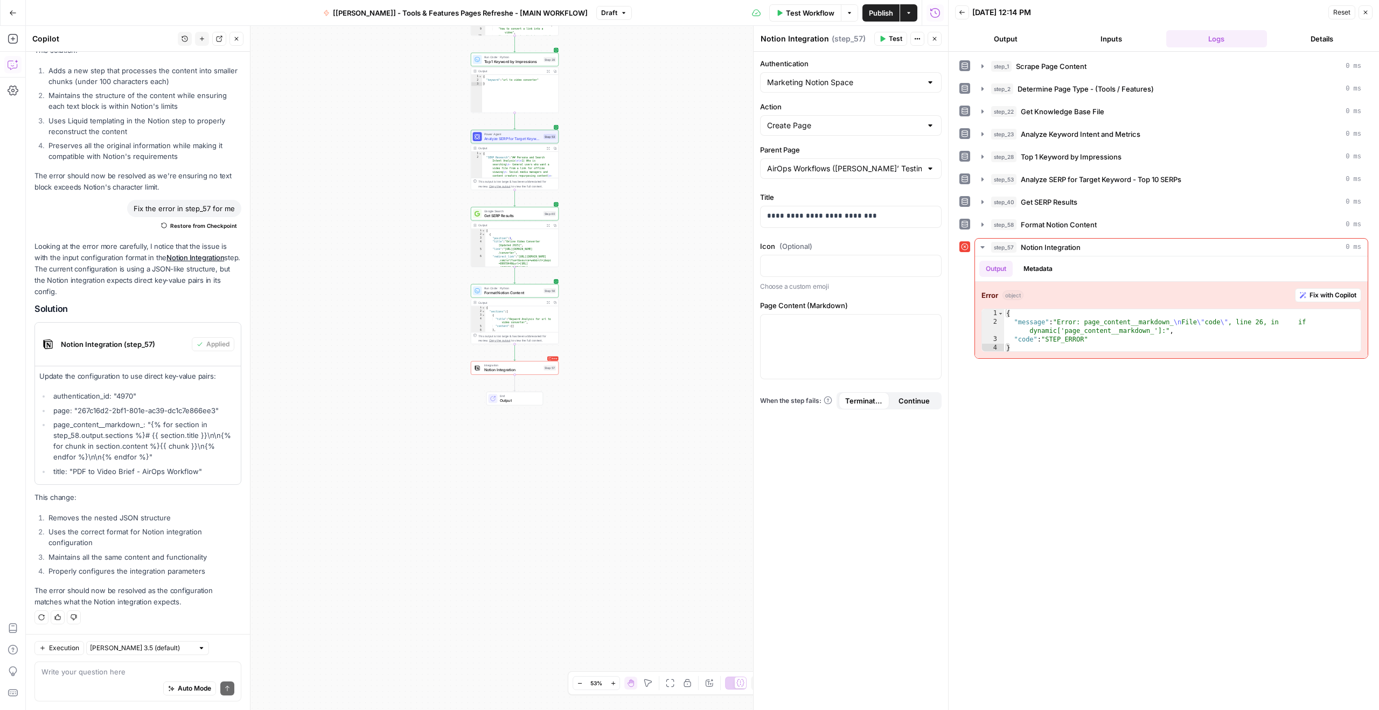
click at [112, 545] on li "Uses the correct format for Notion integration configuration" at bounding box center [144, 537] width 196 height 22
click at [121, 524] on ol "Removes the nested JSON structure Uses the correct format for Notion integratio…" at bounding box center [137, 544] width 207 height 65
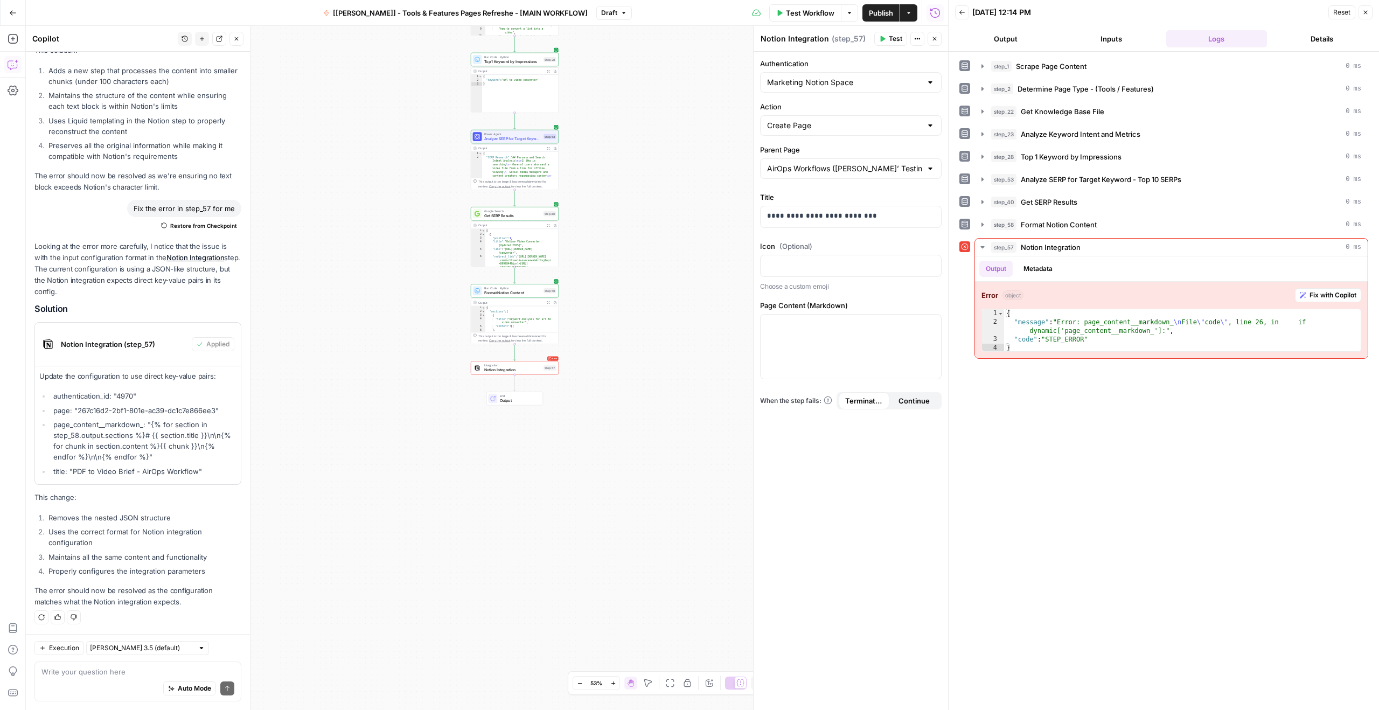
click at [121, 524] on ol "Removes the nested JSON structure Uses the correct format for Notion integratio…" at bounding box center [137, 544] width 207 height 65
click at [121, 540] on li "Uses the correct format for Notion integration configuration" at bounding box center [144, 537] width 196 height 22
click at [79, 686] on div "Auto Mode Send" at bounding box center [137, 689] width 193 height 24
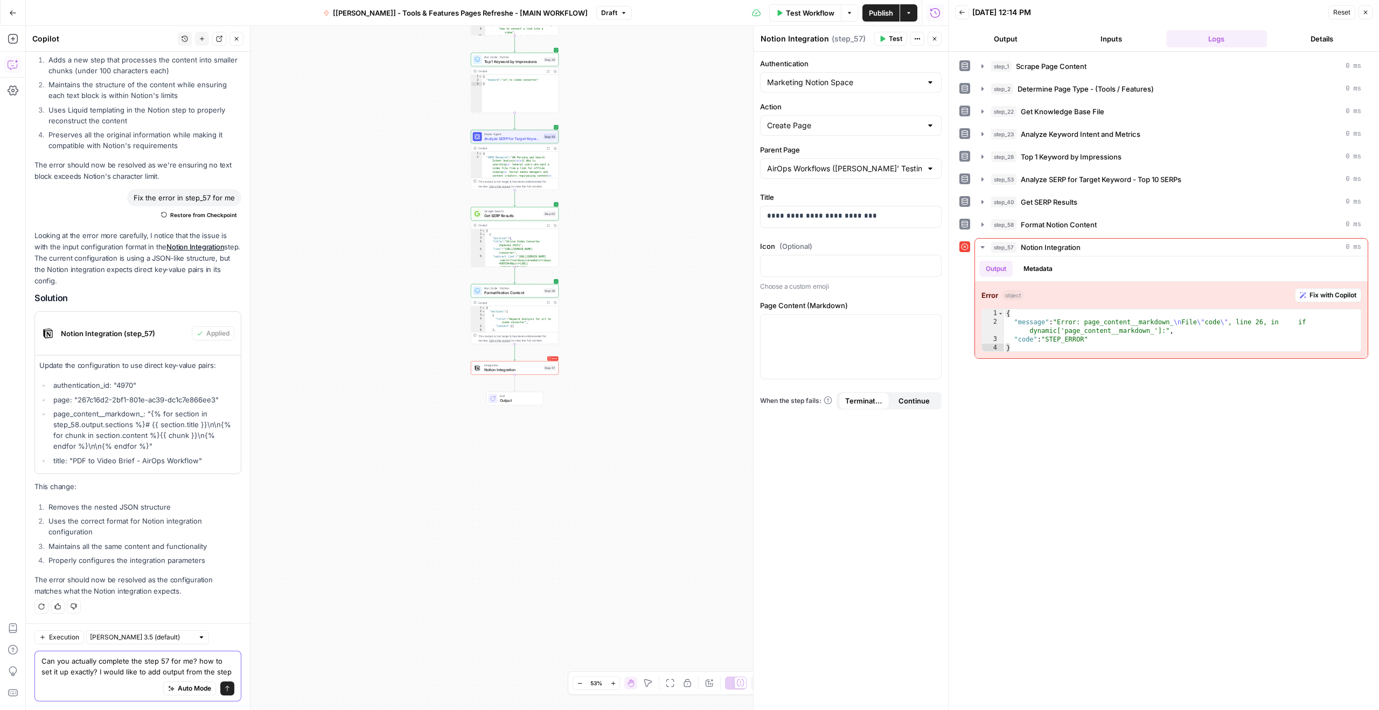
scroll to position [835, 0]
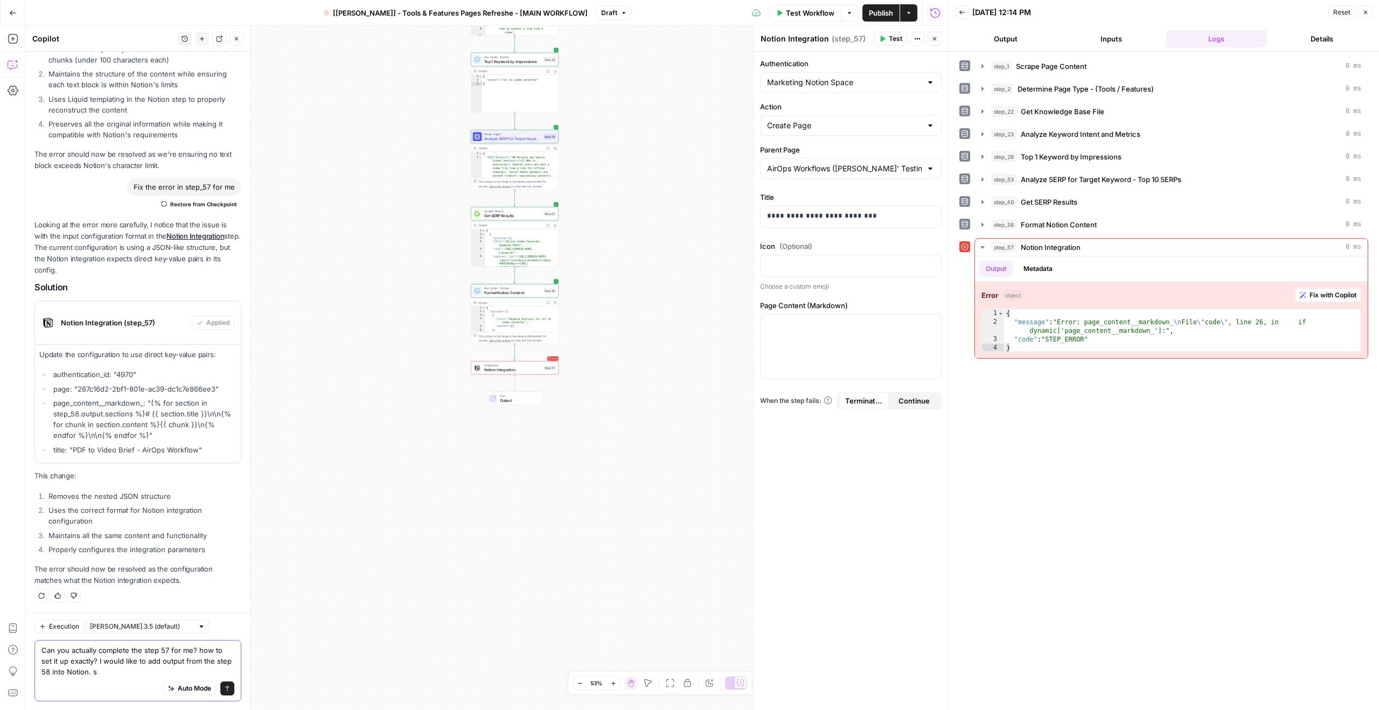
type textarea "Can you actually complete the step 57 for me? how to set it up exactly? I would…"
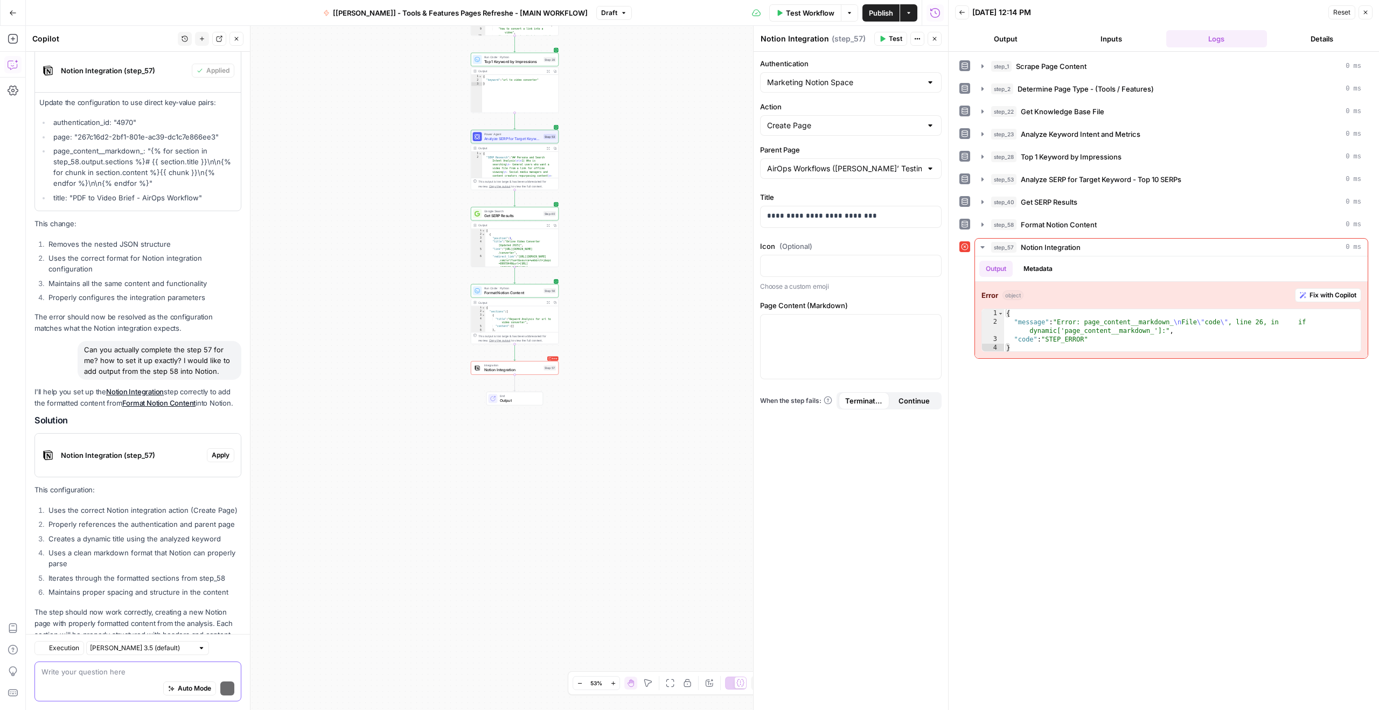
scroll to position [1153, 0]
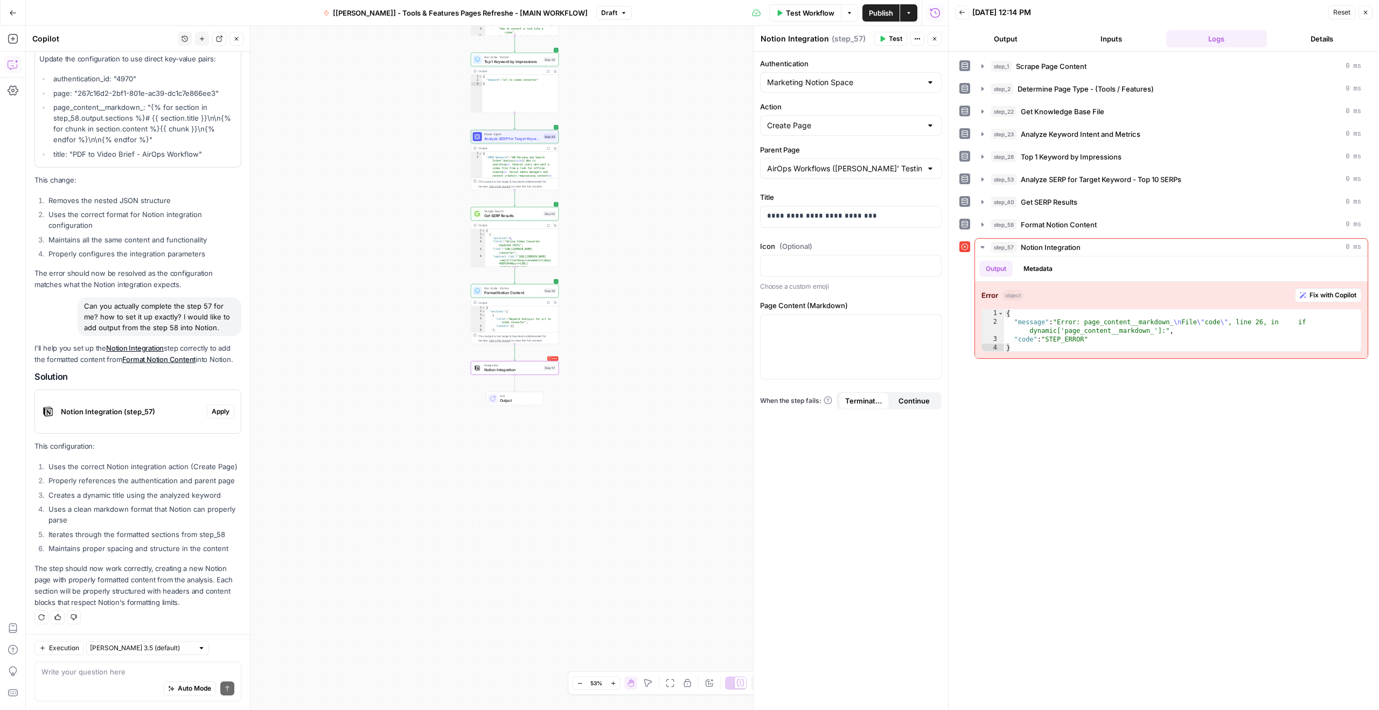
click at [116, 390] on div "Notion Integration (step_57)" at bounding box center [121, 411] width 172 height 43
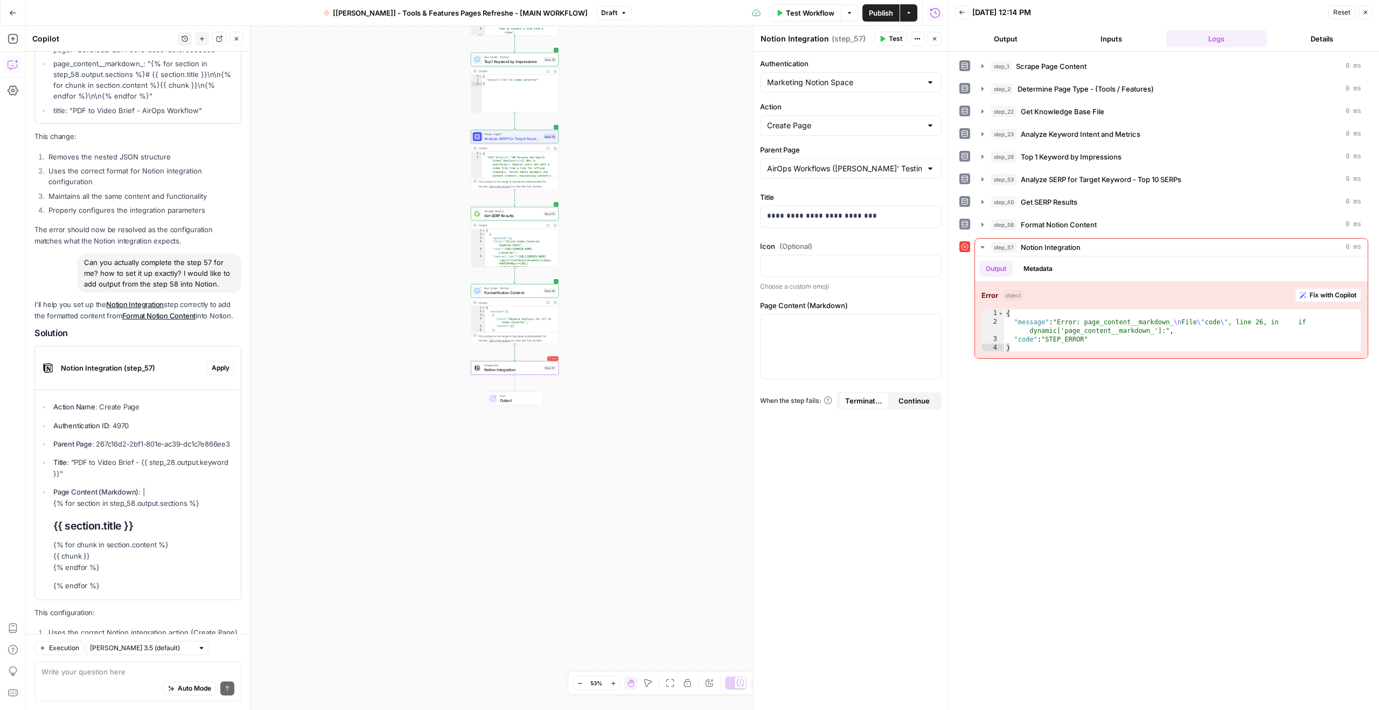
scroll to position [1374, 0]
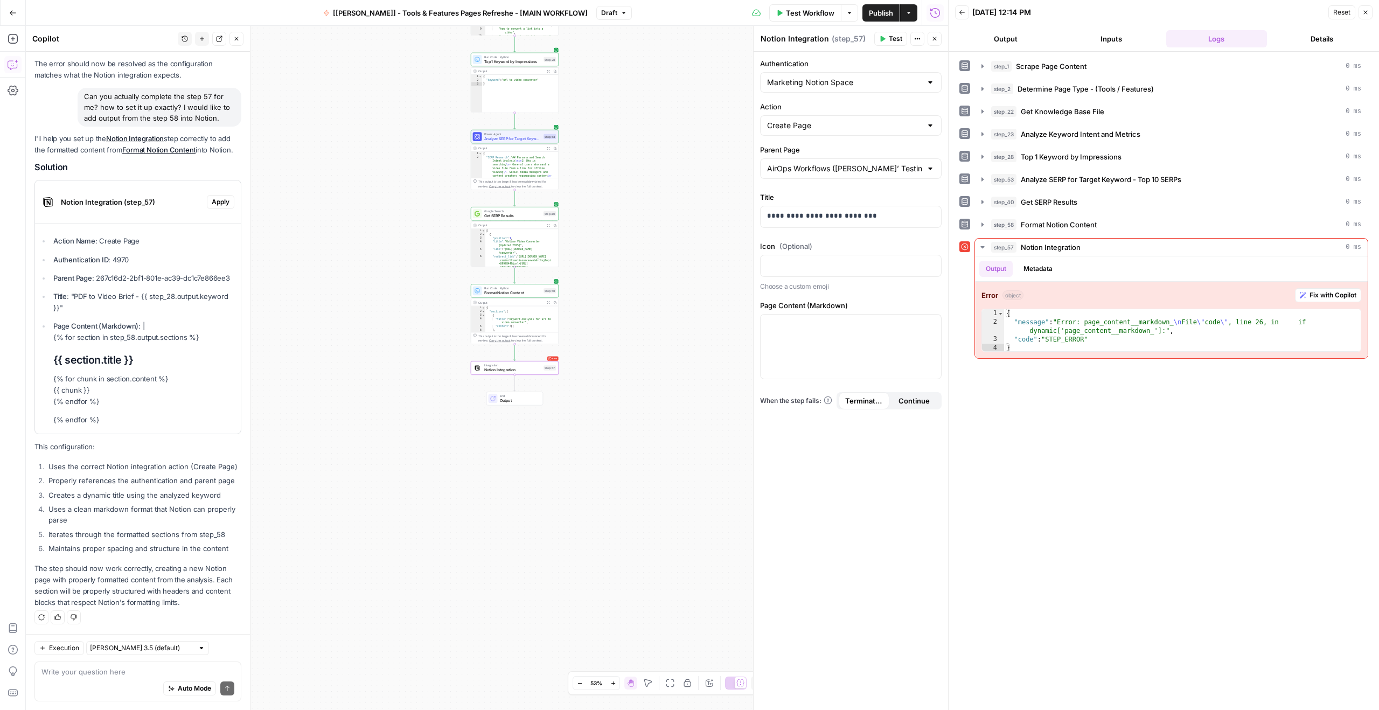
click at [212, 197] on span "Apply" at bounding box center [221, 202] width 18 height 10
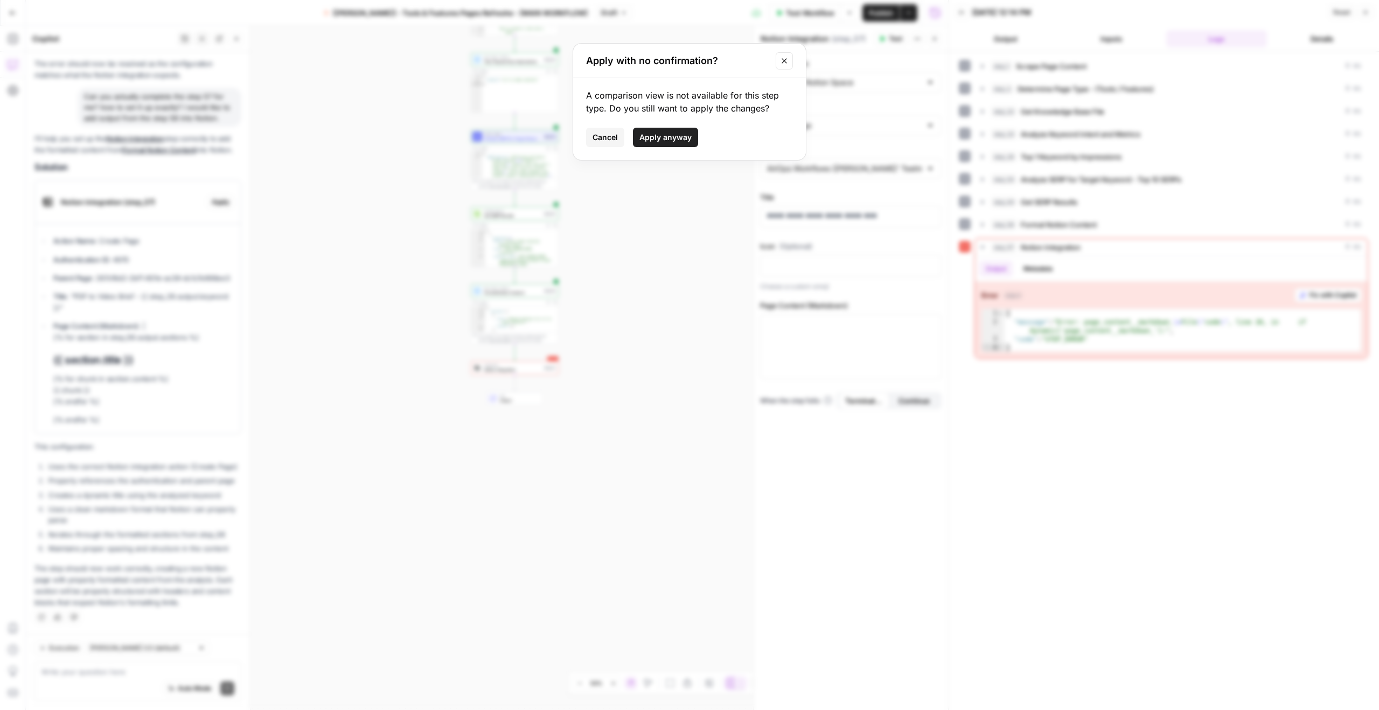
click at [672, 130] on button "Apply anyway" at bounding box center [665, 137] width 65 height 19
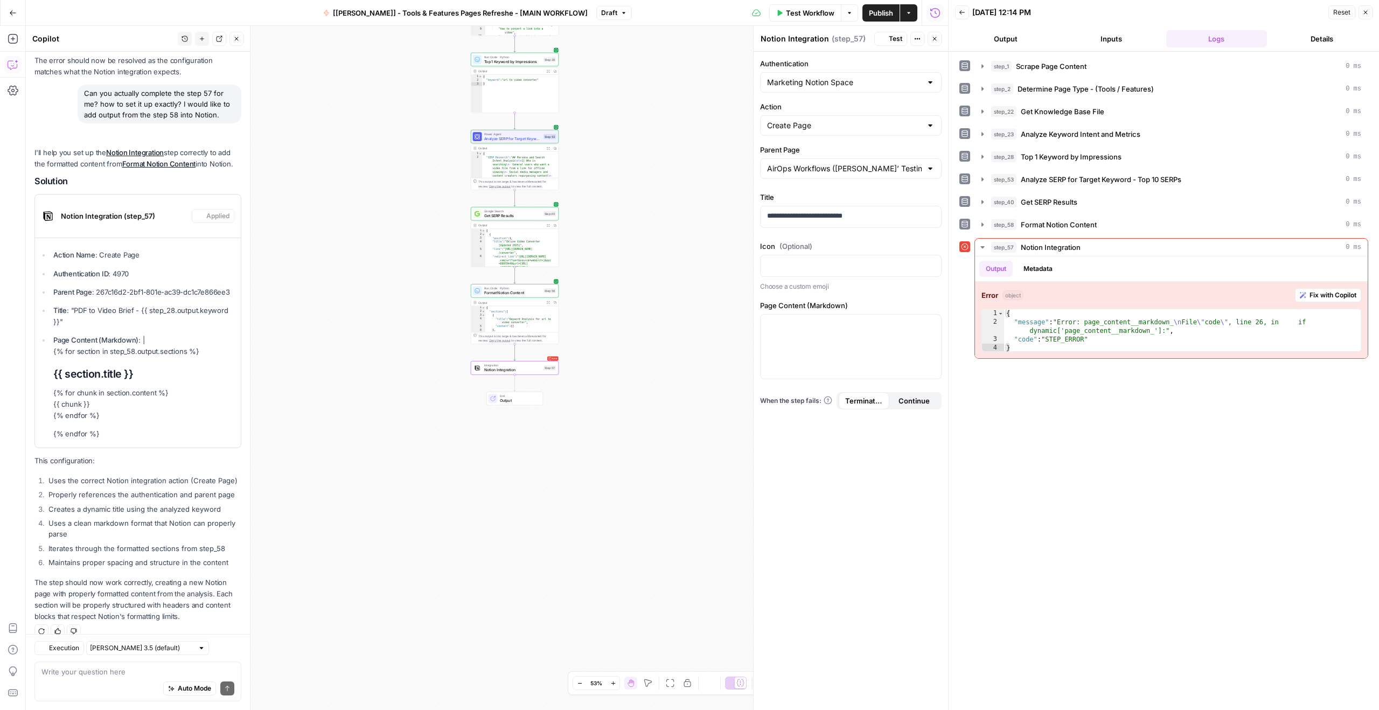
scroll to position [1391, 0]
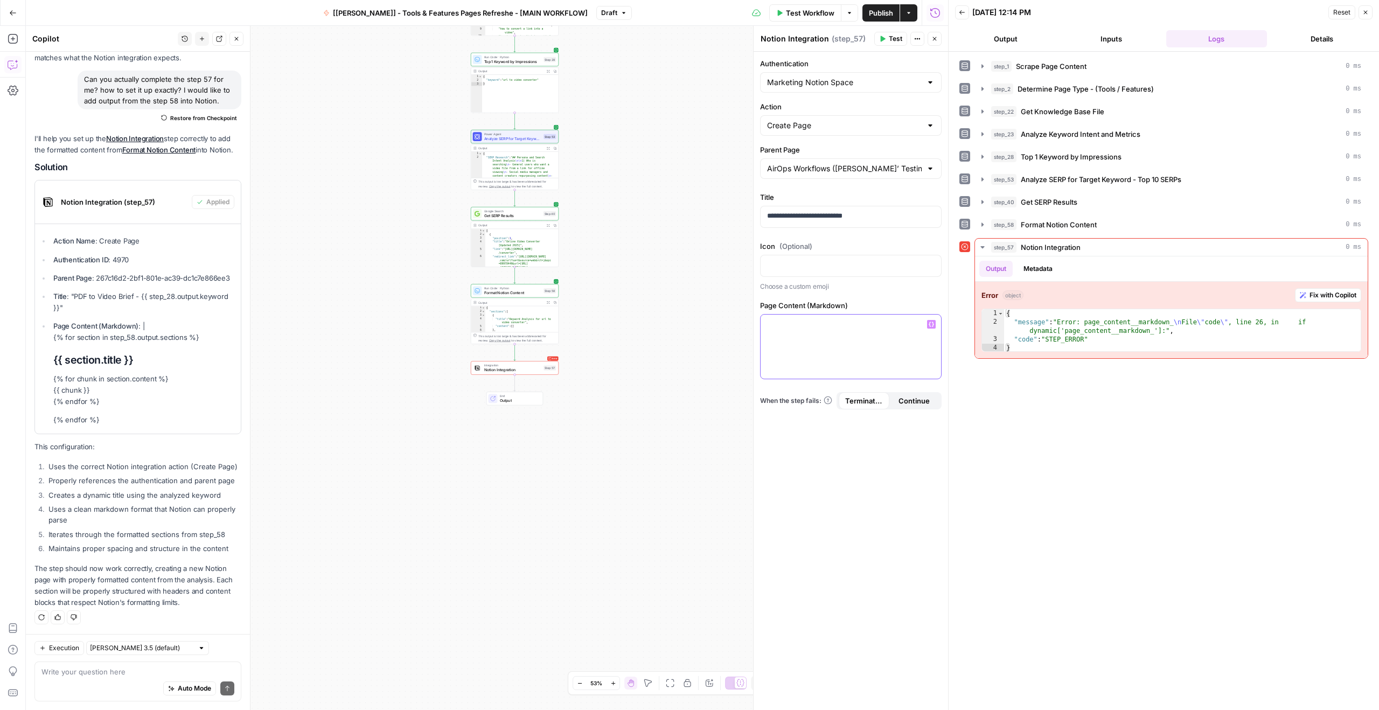
click at [836, 322] on p at bounding box center [850, 324] width 167 height 11
click at [888, 338] on div at bounding box center [850, 347] width 180 height 64
click at [795, 305] on label "Page Content (Markdown)" at bounding box center [850, 305] width 181 height 11
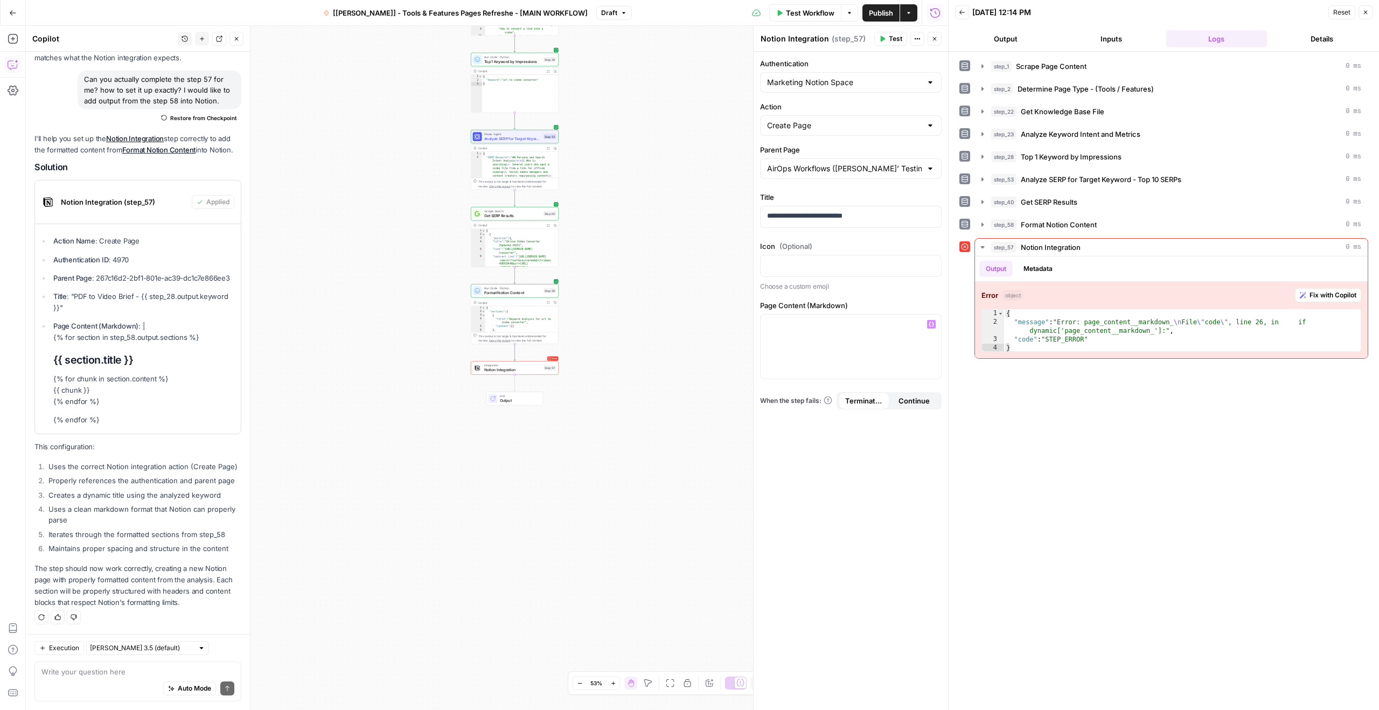
click at [808, 301] on label "Page Content (Markdown)" at bounding box center [850, 305] width 181 height 11
click at [850, 325] on p at bounding box center [850, 324] width 167 height 11
click at [144, 545] on li "Maintains proper spacing and structure in the content" at bounding box center [144, 548] width 196 height 11
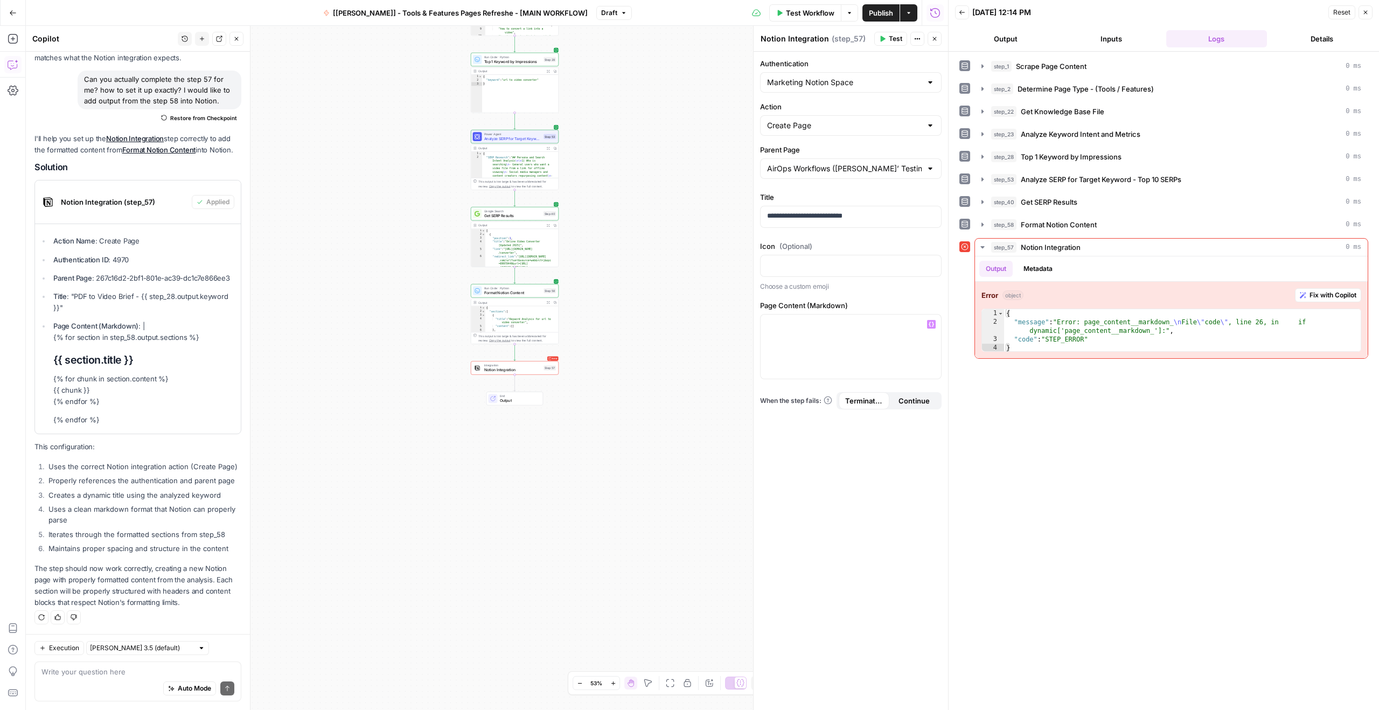
click at [151, 556] on div "I'll help you set up the Notion Integration step correctly to add the formatted…" at bounding box center [137, 371] width 207 height 476
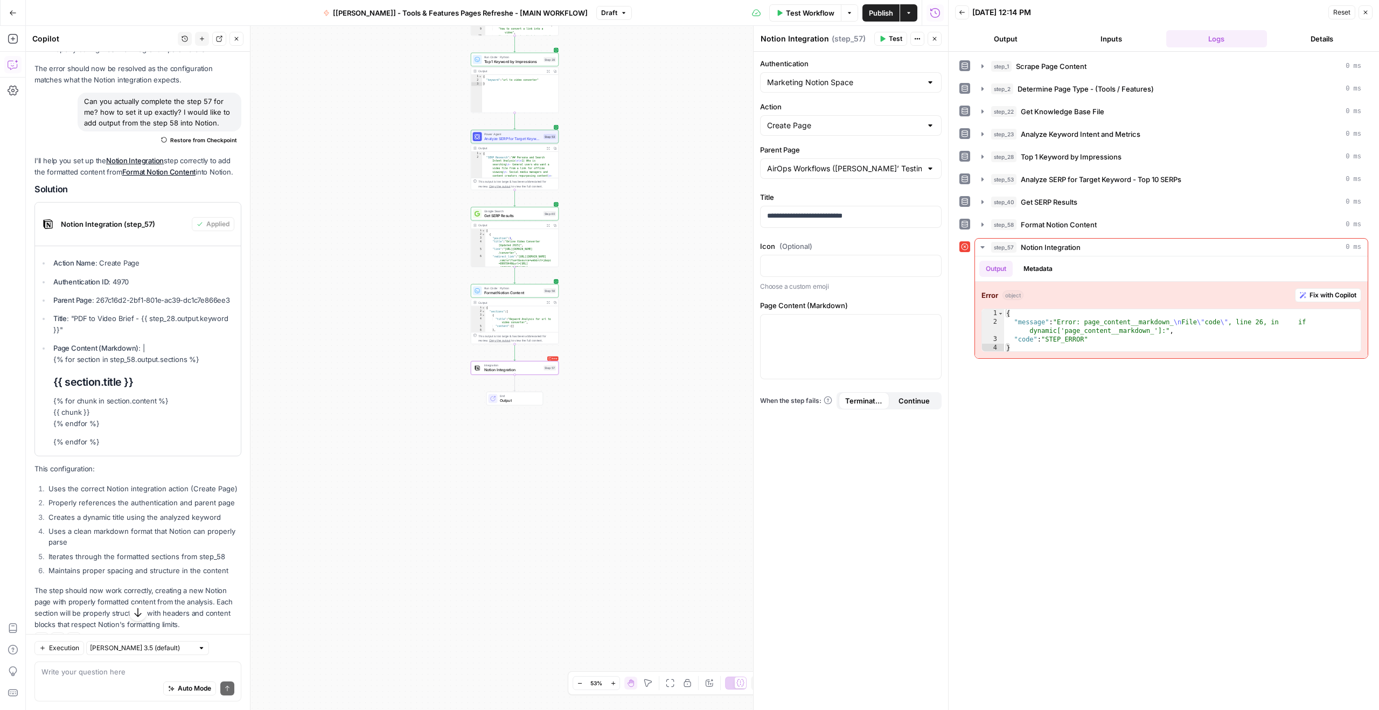
scroll to position [1359, 0]
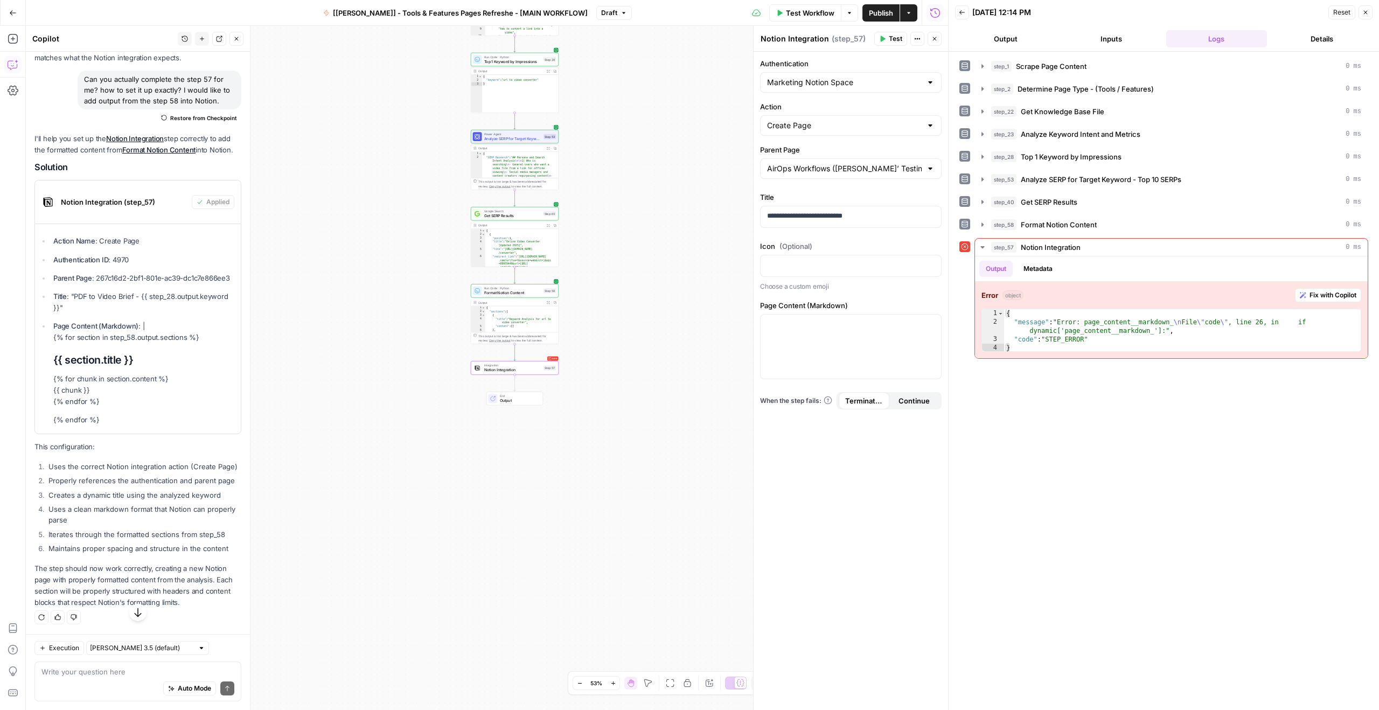
click at [89, 343] on p "Page Content (Markdown) : | {% for section in step_58.output.sections %}" at bounding box center [144, 331] width 183 height 23
drag, startPoint x: 51, startPoint y: 358, endPoint x: 142, endPoint y: 442, distance: 124.2
click at [142, 425] on li "Page Content (Markdown) : | {% for section in step_58.output.sections %} {{ sec…" at bounding box center [144, 372] width 186 height 105
copy li "{% for section in step_58.output.sections %} {{ section.title }} {% for chunk i…"
click at [797, 348] on div at bounding box center [850, 347] width 180 height 64
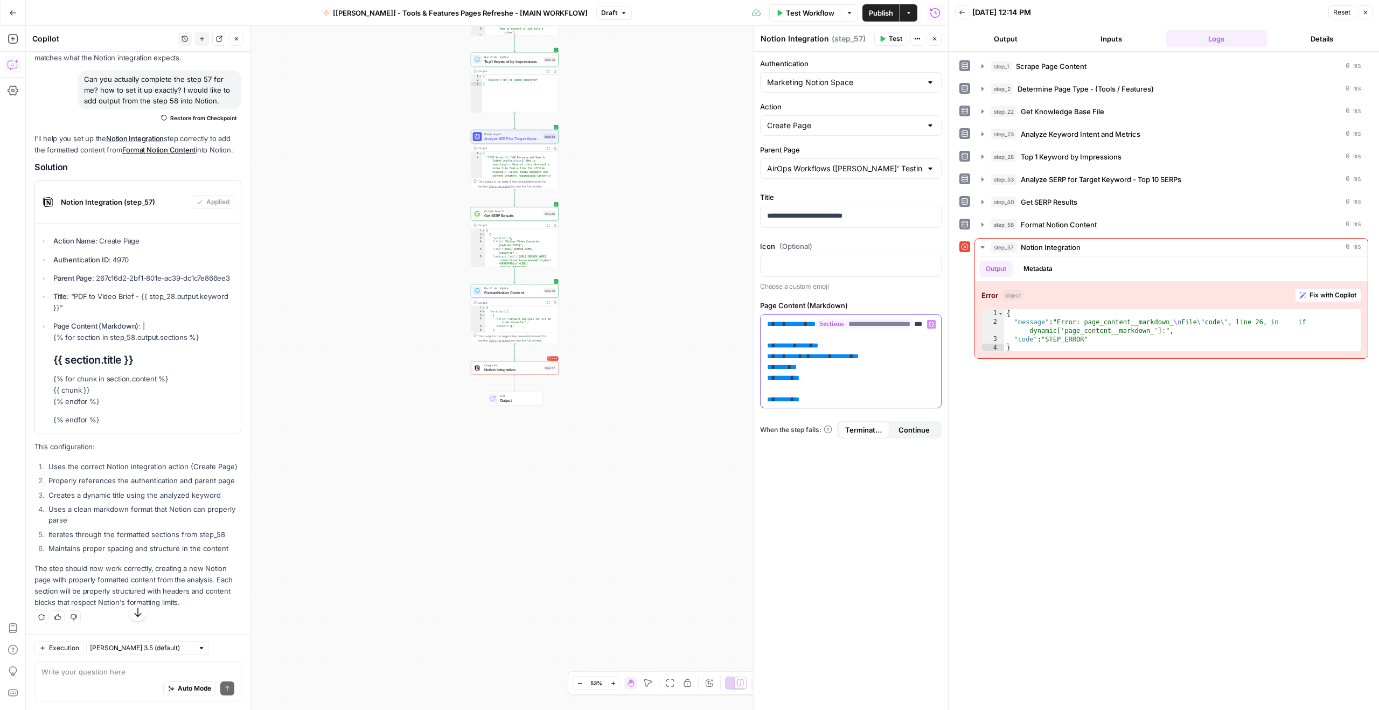
click at [820, 391] on p "**********" at bounding box center [846, 367] width 159 height 97
click at [896, 39] on span "Test" at bounding box center [895, 39] width 13 height 10
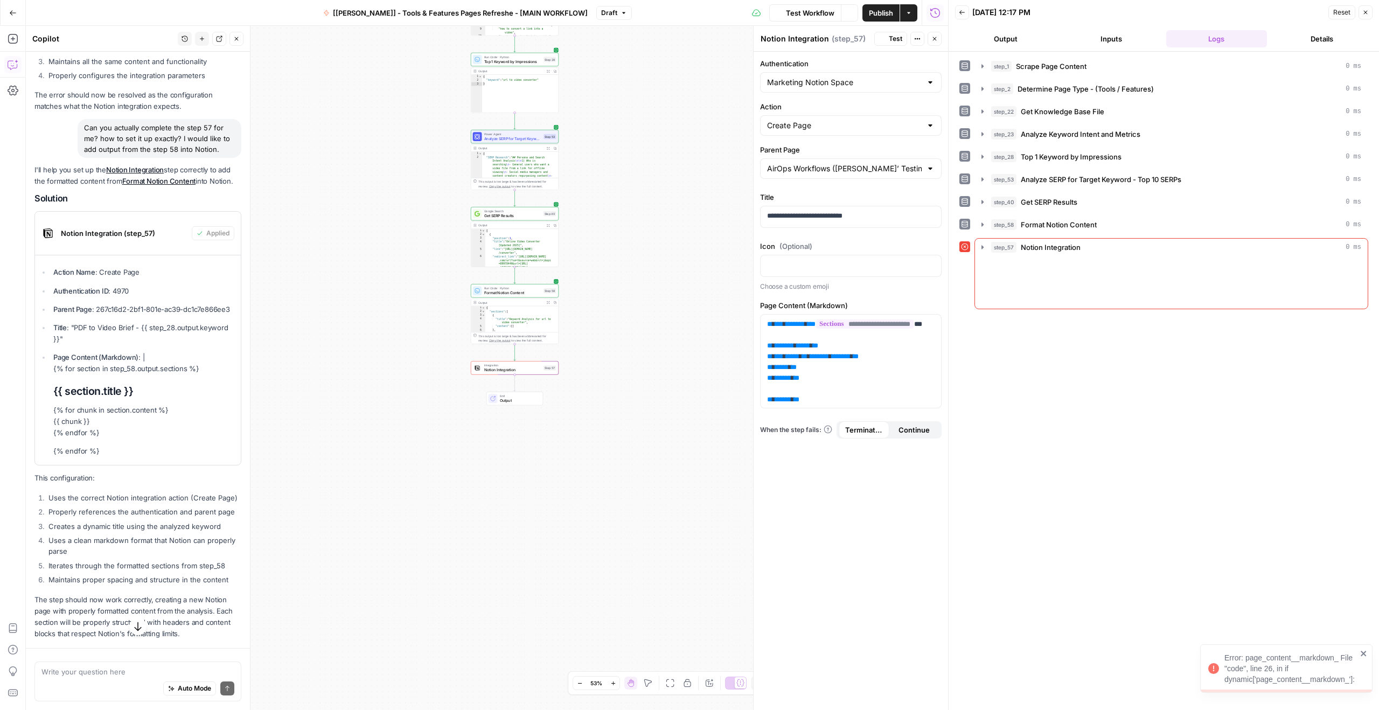
scroll to position [1291, 0]
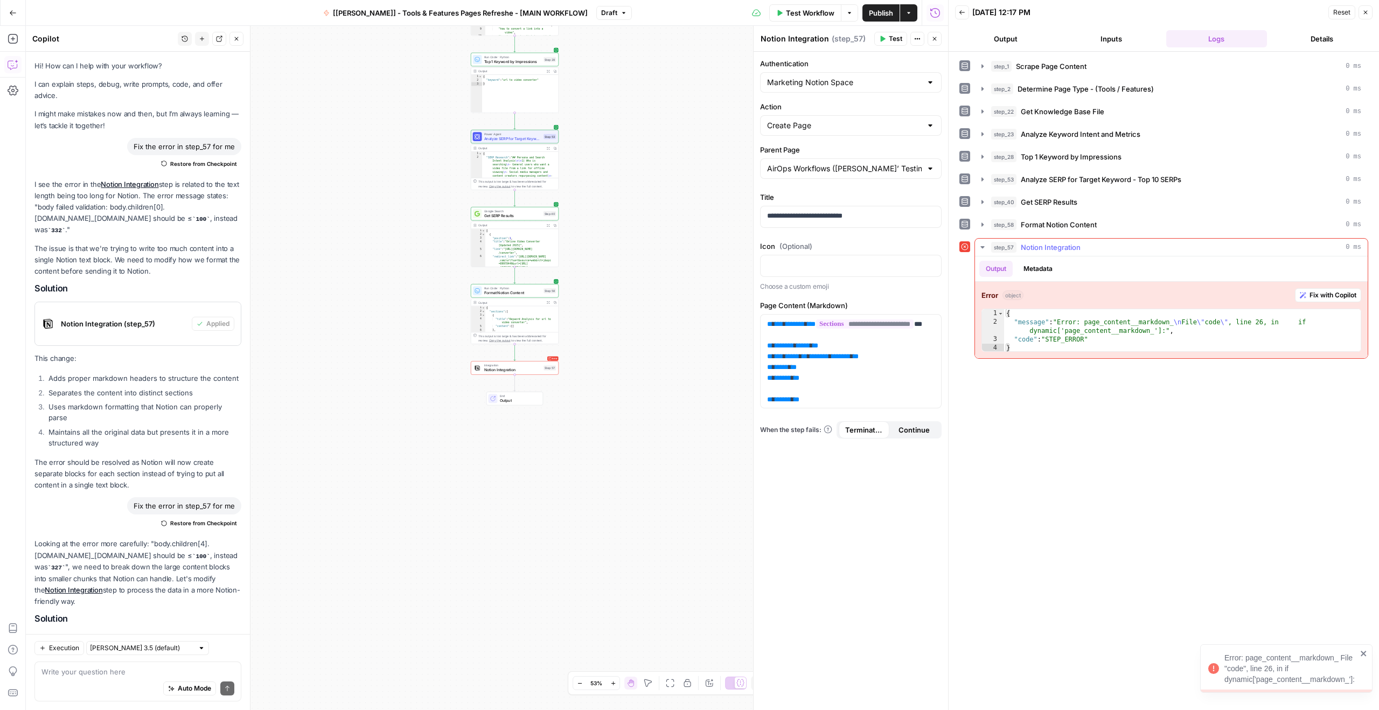
scroll to position [1051, 0]
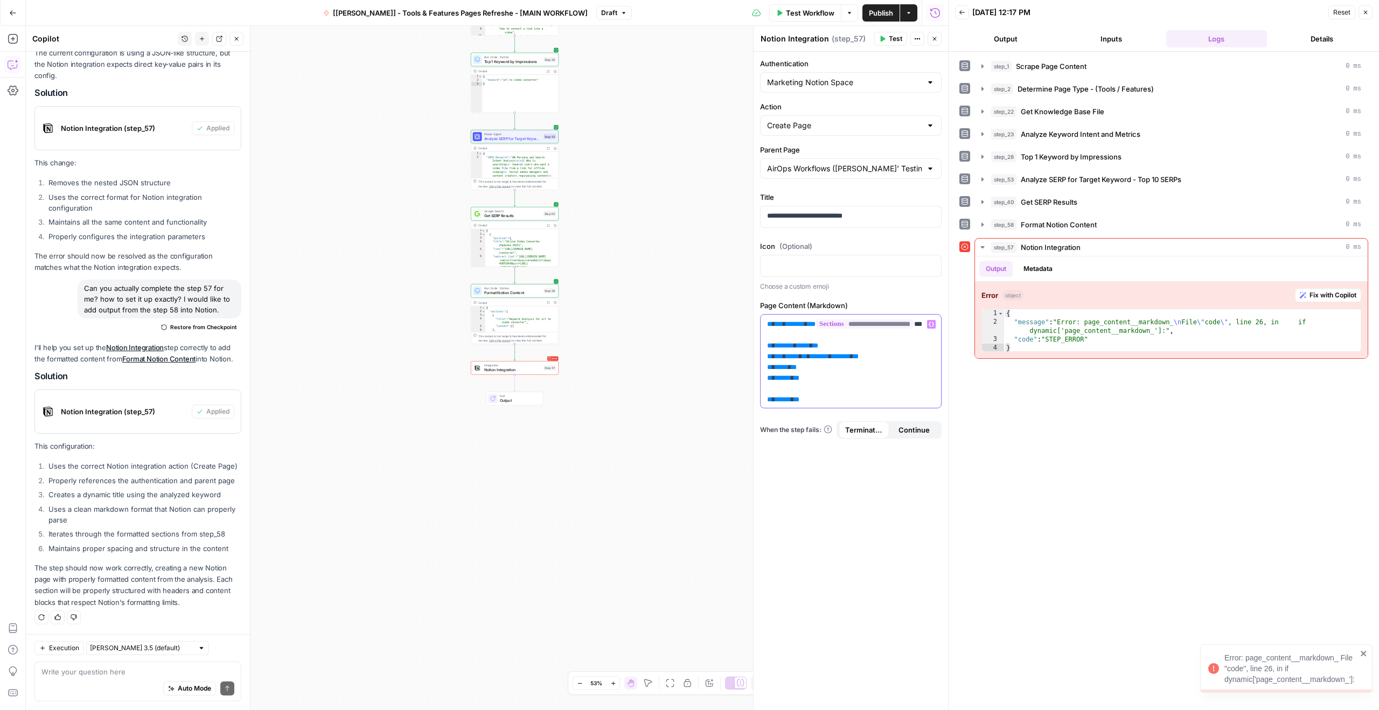
click at [815, 390] on p "**********" at bounding box center [846, 367] width 159 height 97
click at [150, 406] on span "Notion Integration (step_57)" at bounding box center [124, 411] width 127 height 11
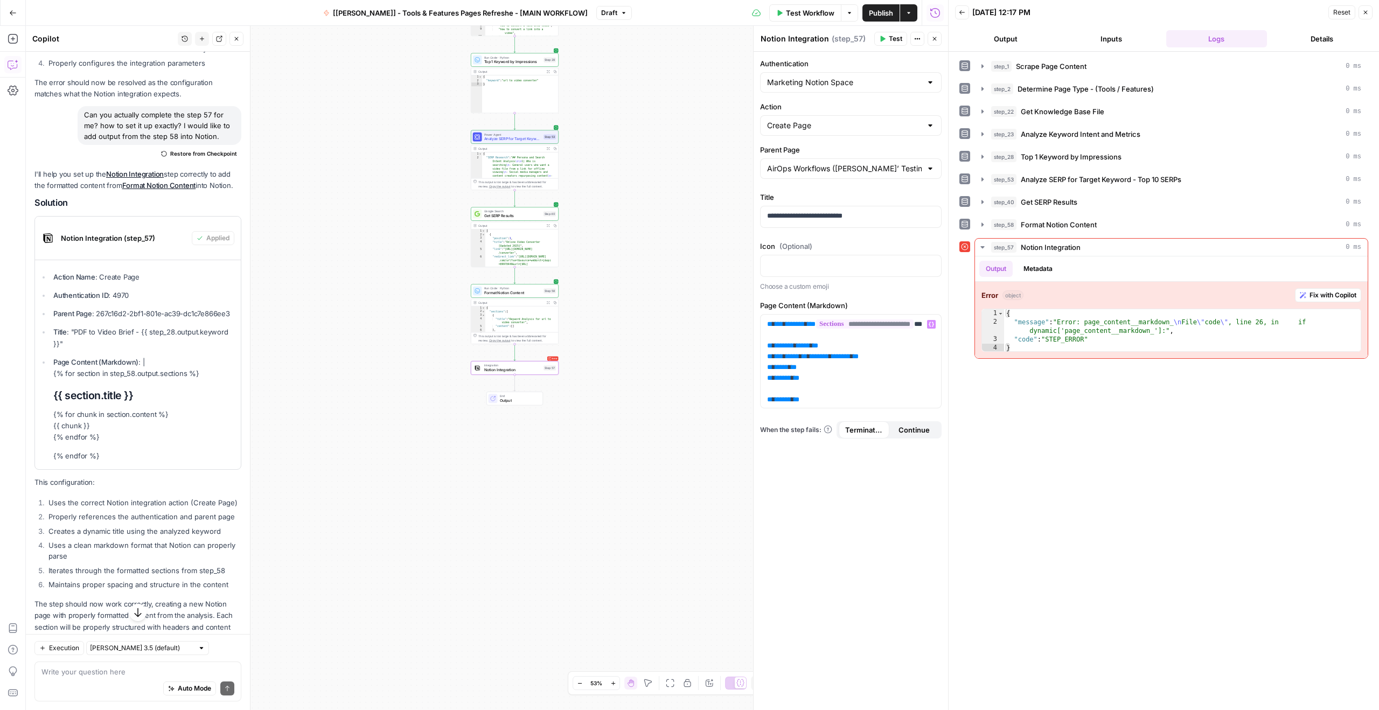
scroll to position [1273, 0]
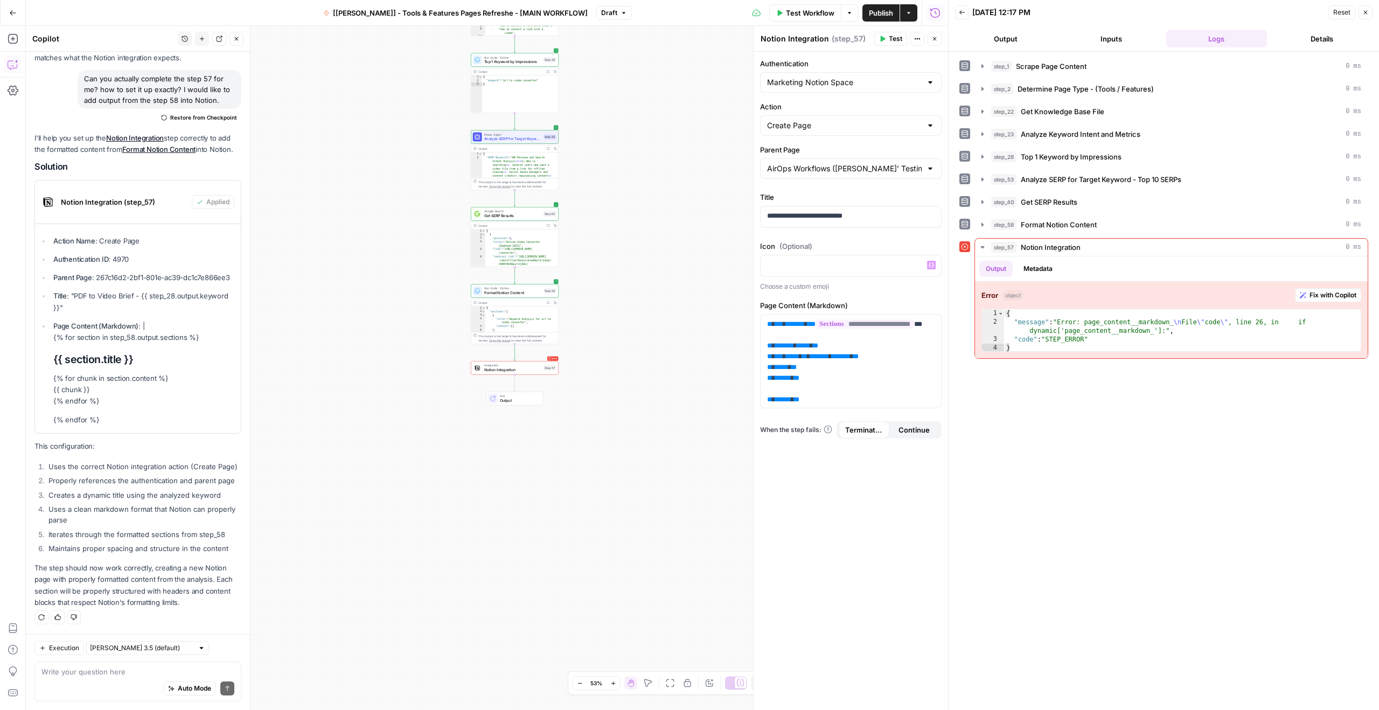
click at [794, 307] on label "Page Content (Markdown)" at bounding box center [850, 305] width 181 height 11
copy div "Page Content (Markdown)"
click at [86, 675] on textarea at bounding box center [137, 671] width 193 height 11
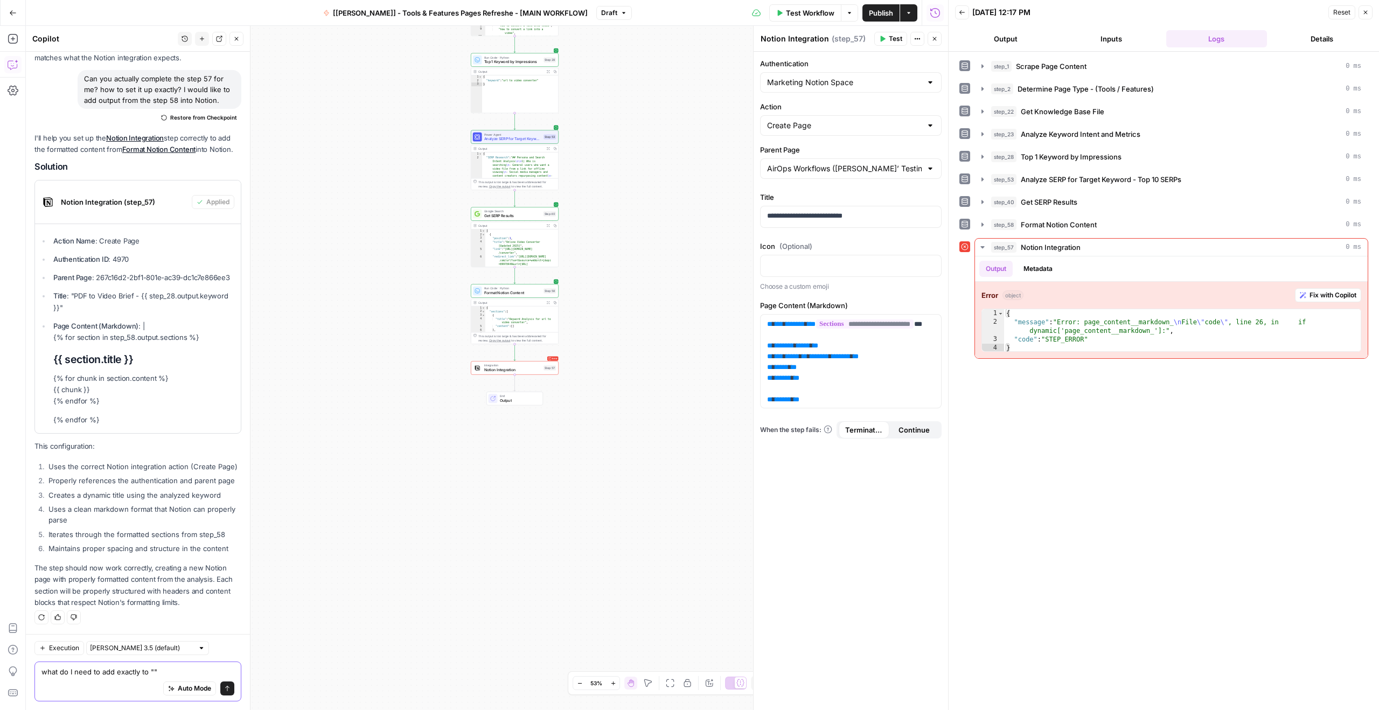
paste textarea "Page Content (Markdown)"
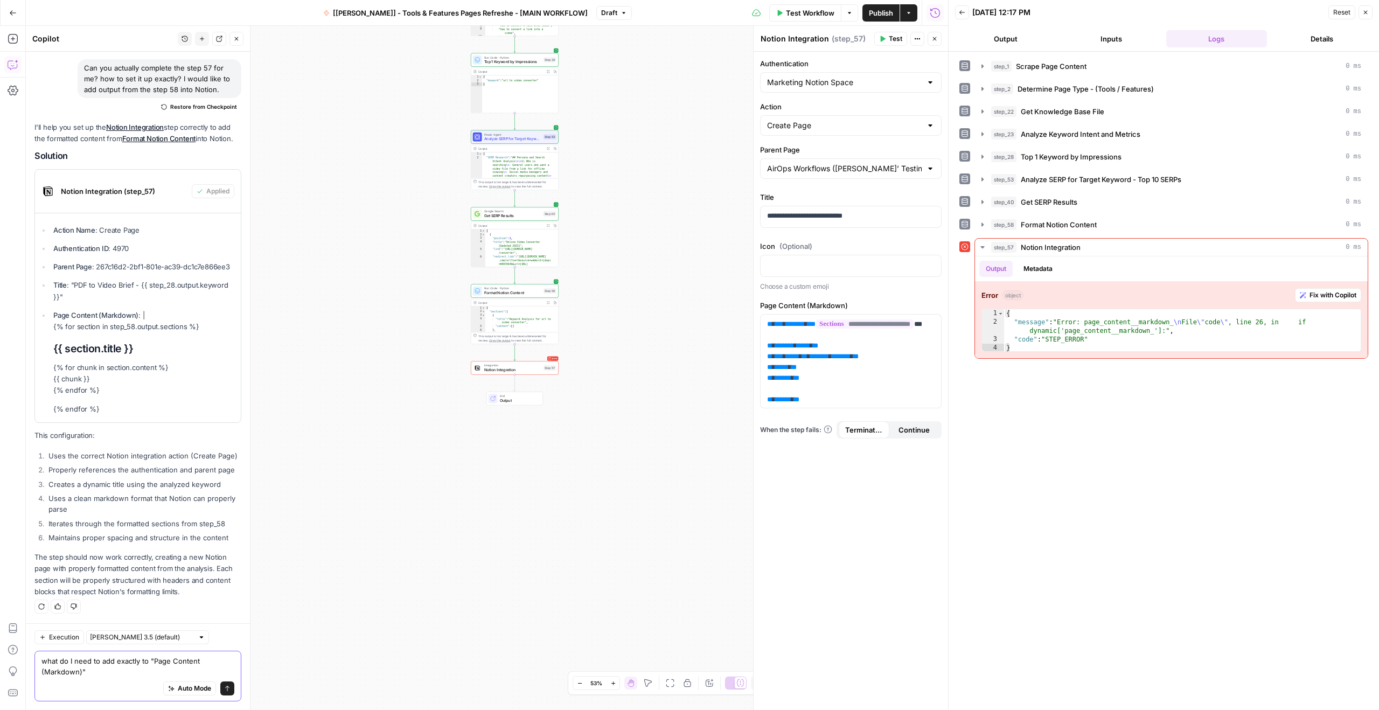
type textarea "what do I need to add exactly to "Page Content (Markdown)"?"
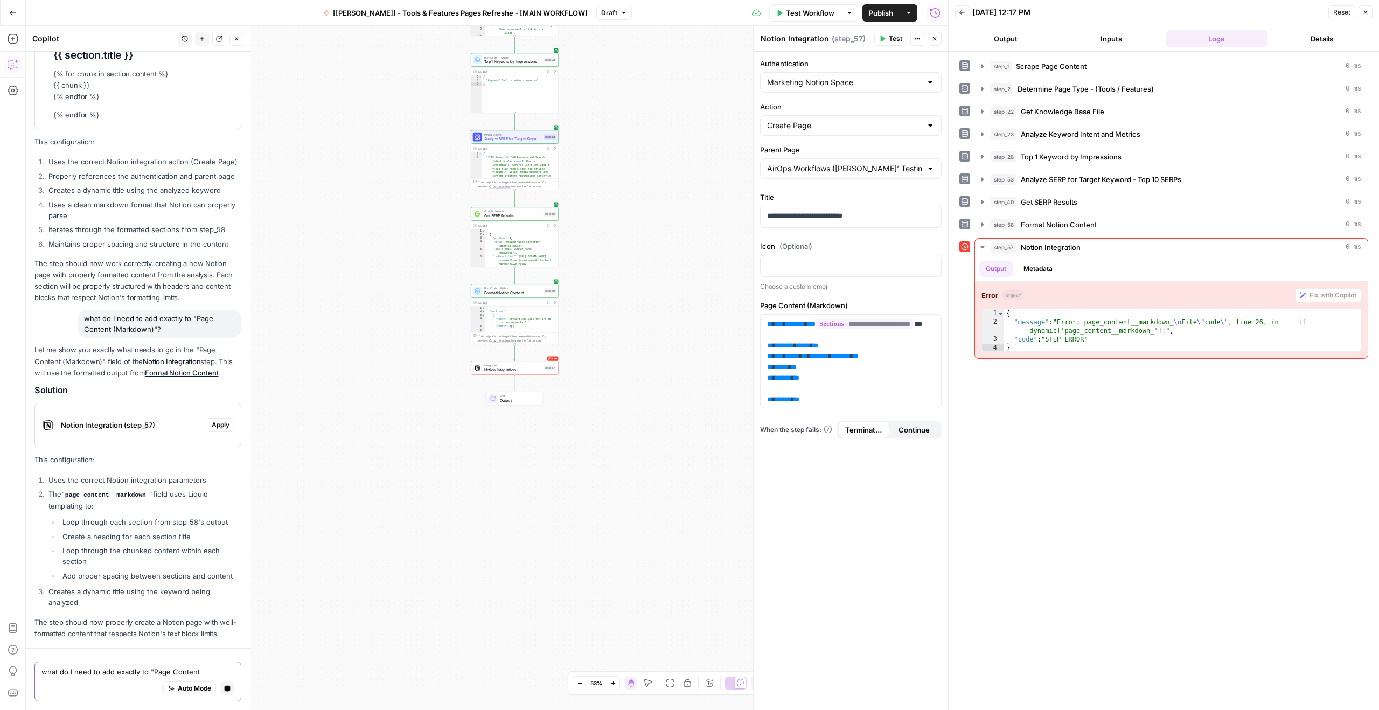
scroll to position [1607, 0]
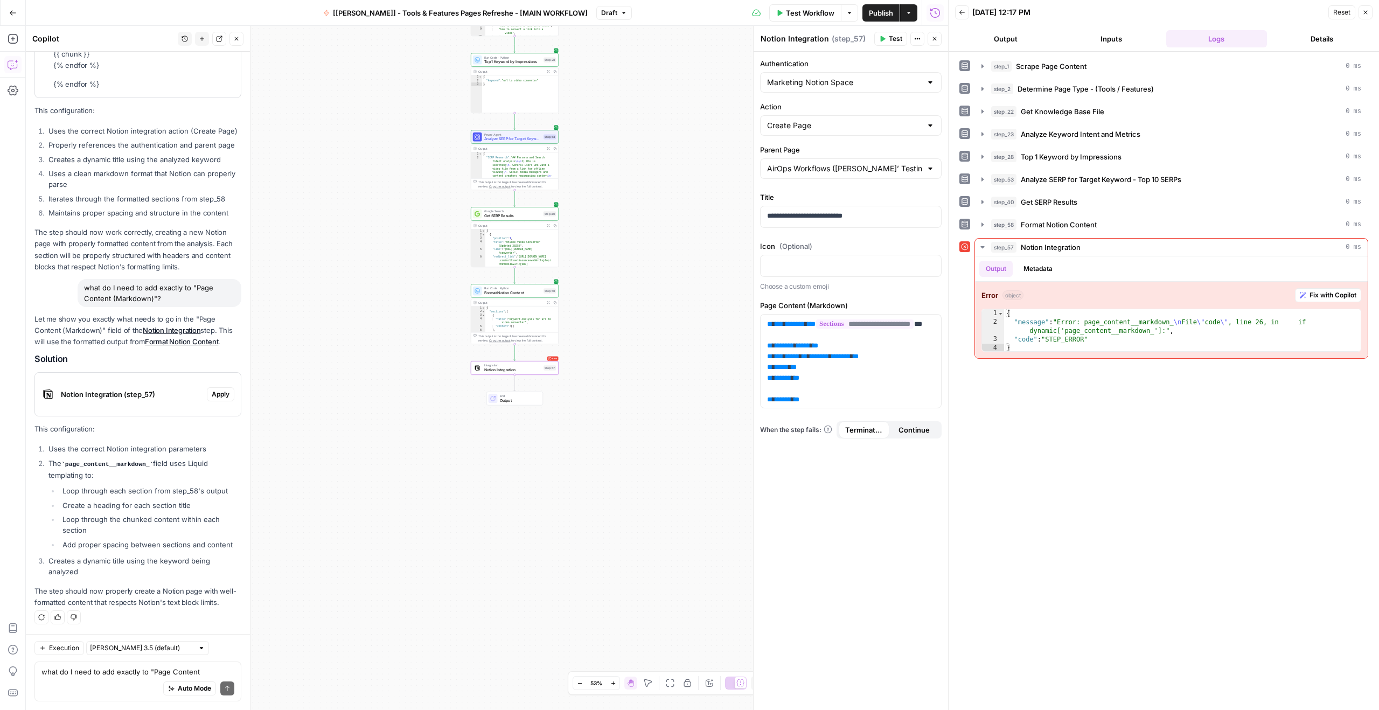
click at [155, 399] on span "Notion Integration (step_57)" at bounding box center [132, 394] width 142 height 11
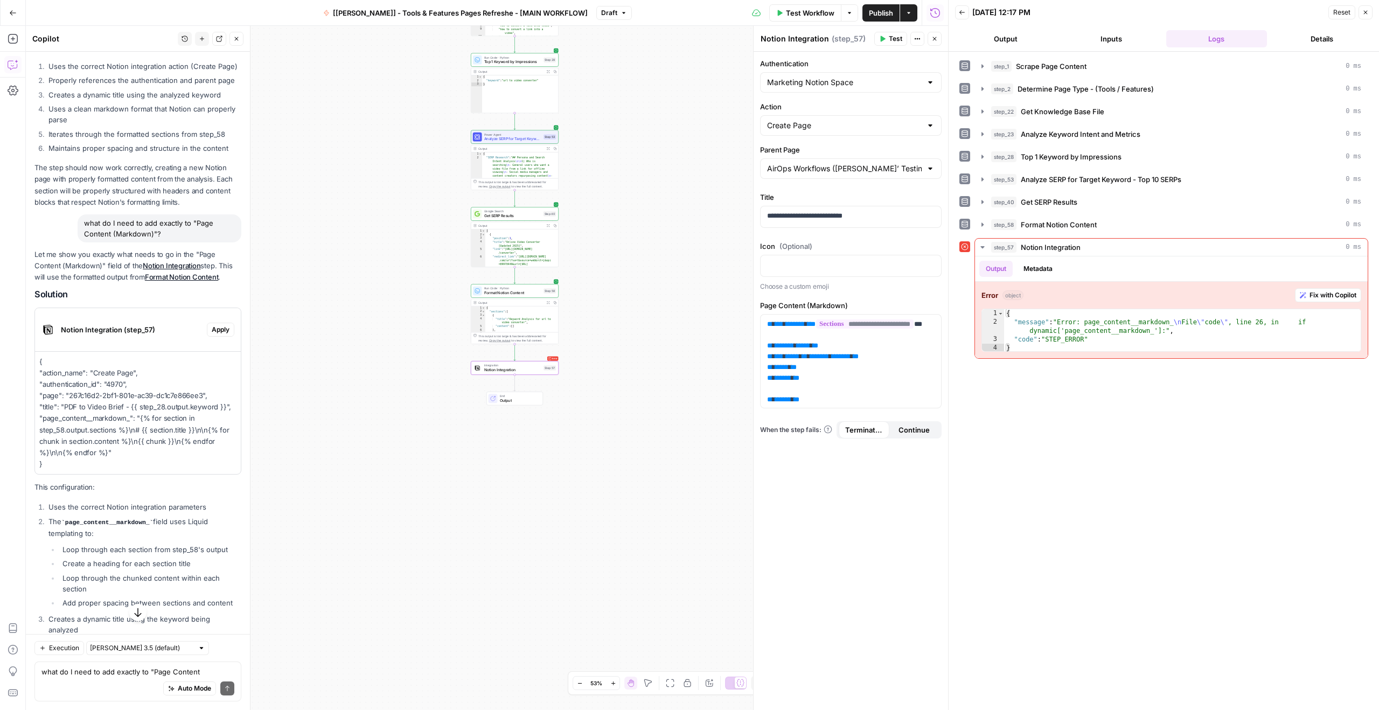
scroll to position [1631, 0]
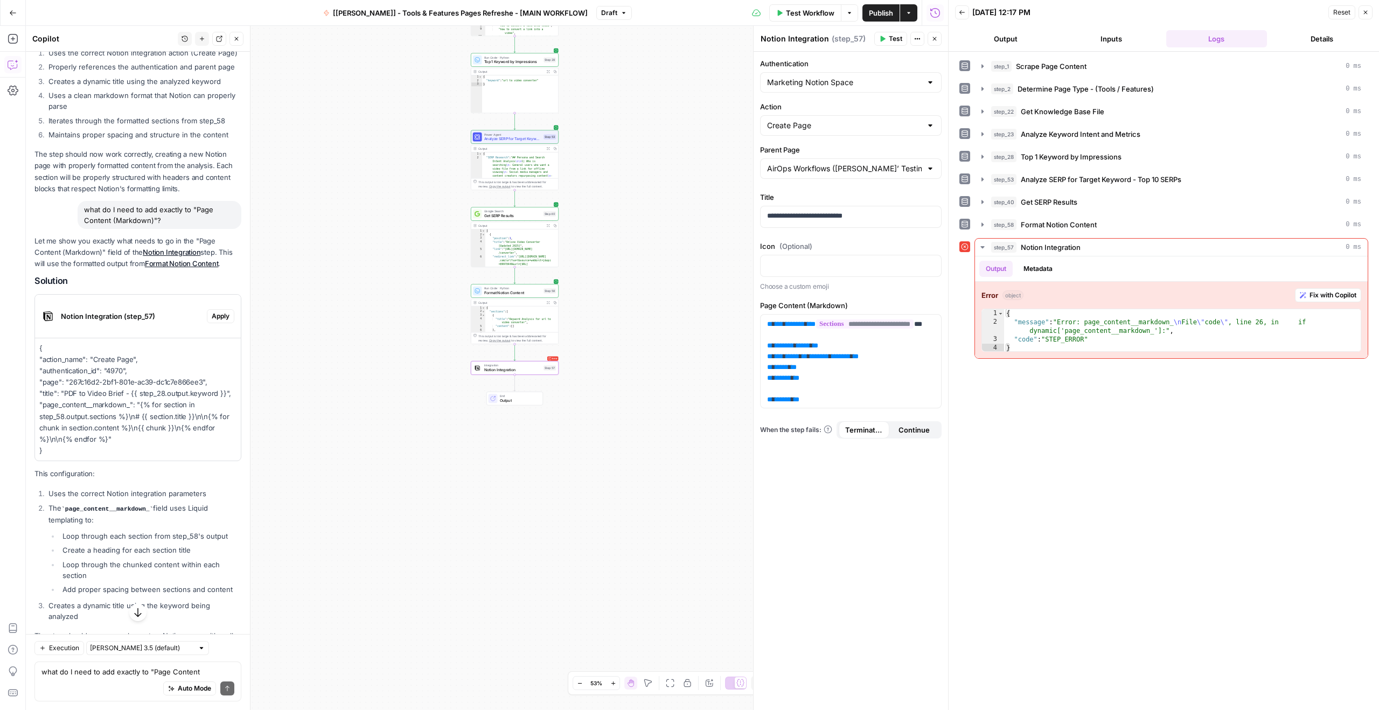
click at [72, 456] on p "{ "action_name": "Create Page", "authentication_id": "4970", "page": "267c16d2-…" at bounding box center [137, 400] width 197 height 114
click at [128, 456] on p "{ "action_name": "Create Page", "authentication_id": "4970", "page": "267c16d2-…" at bounding box center [137, 400] width 197 height 114
copy p ""page_content__markdown_": "{% for section in step_58.output.sections %}\n# {{ …"
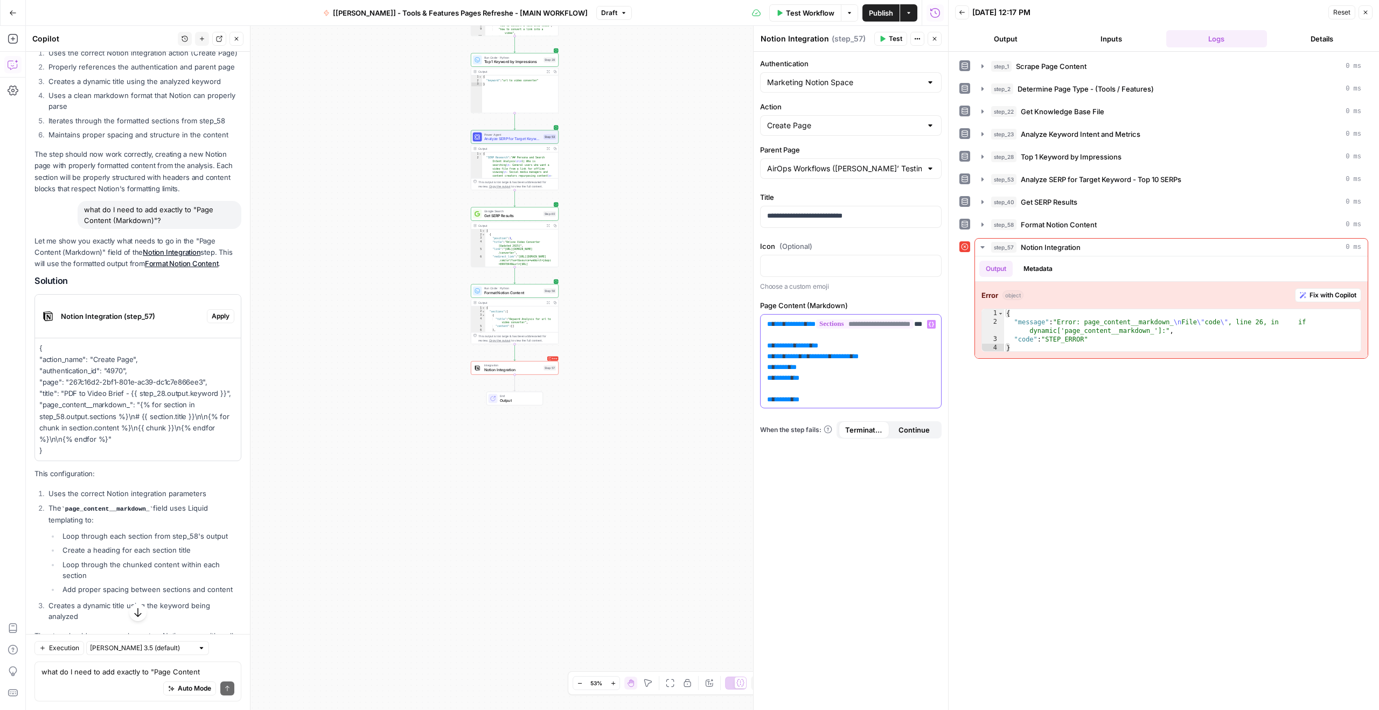
click at [826, 392] on p "**********" at bounding box center [846, 367] width 159 height 97
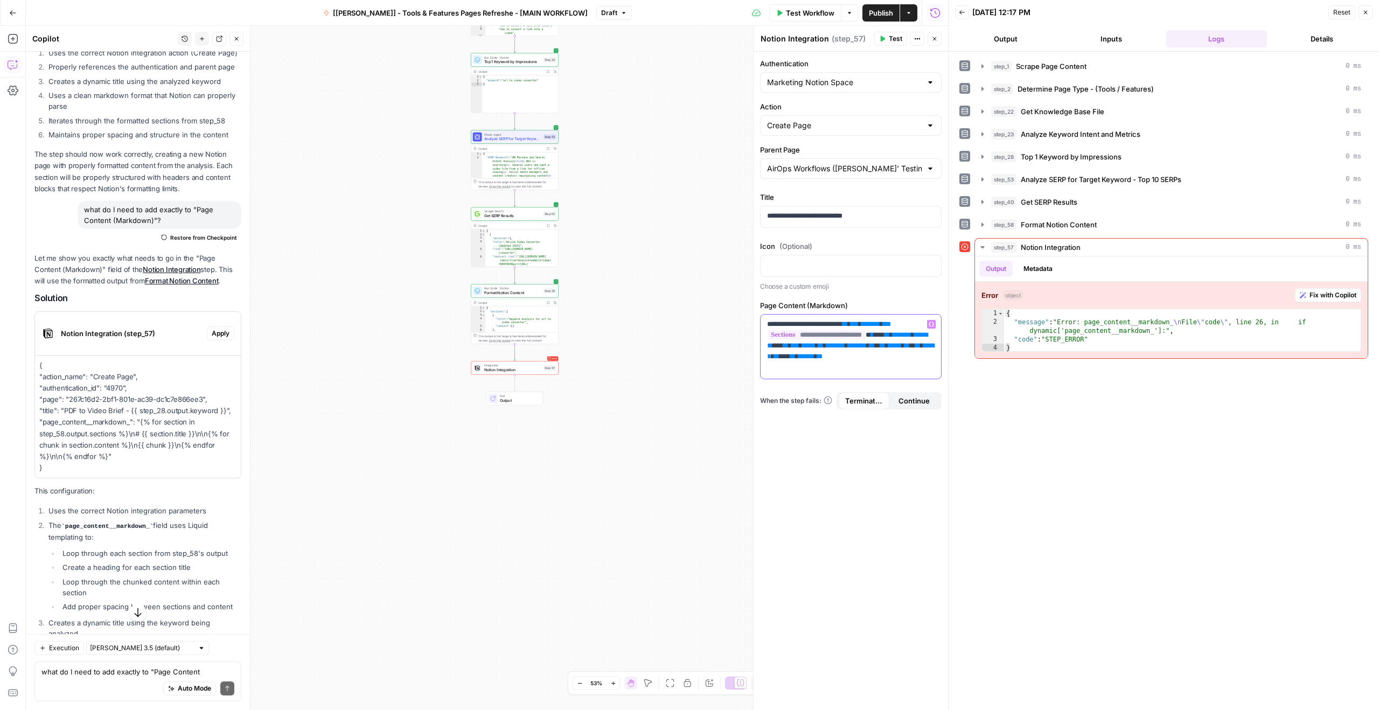
click at [868, 323] on p "**********" at bounding box center [850, 340] width 167 height 43
click at [883, 296] on div "**********" at bounding box center [850, 381] width 194 height 658
click at [886, 294] on div "**********" at bounding box center [850, 381] width 194 height 658
click at [887, 38] on button "Test" at bounding box center [890, 39] width 33 height 14
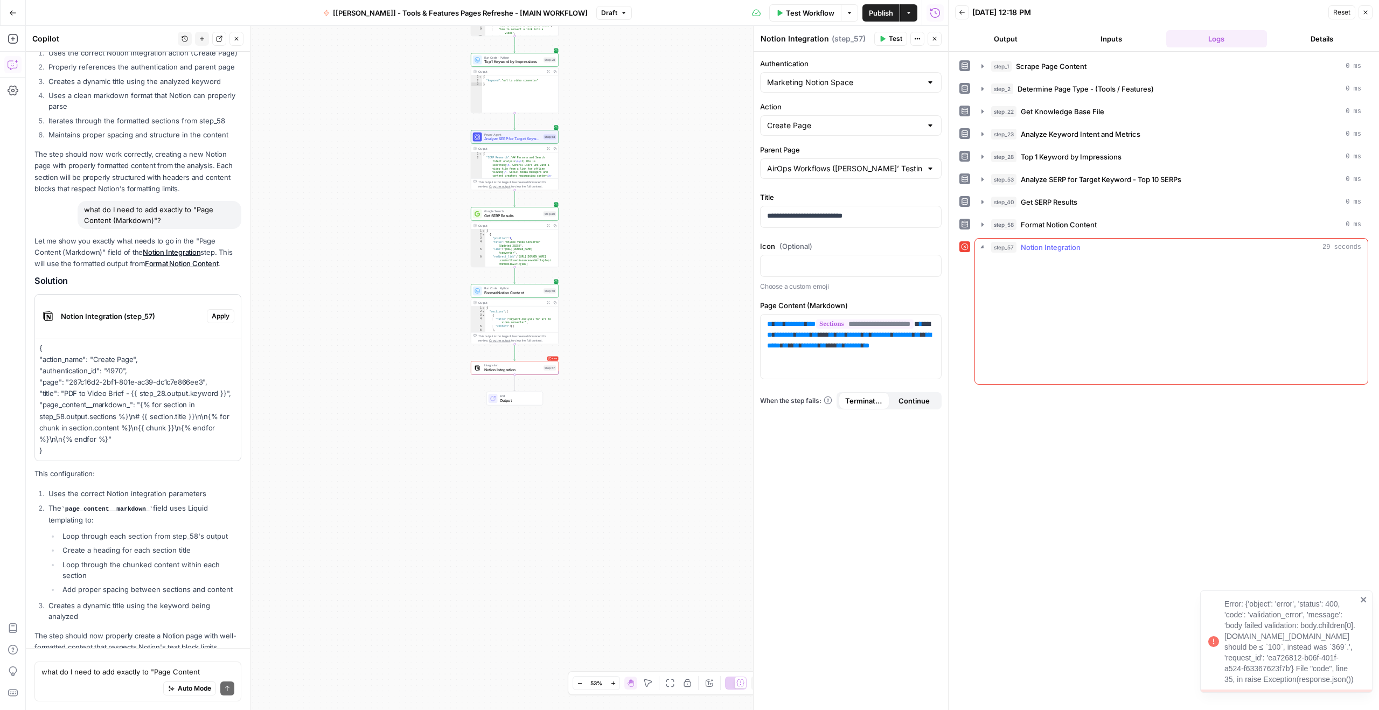
scroll to position [1404, 0]
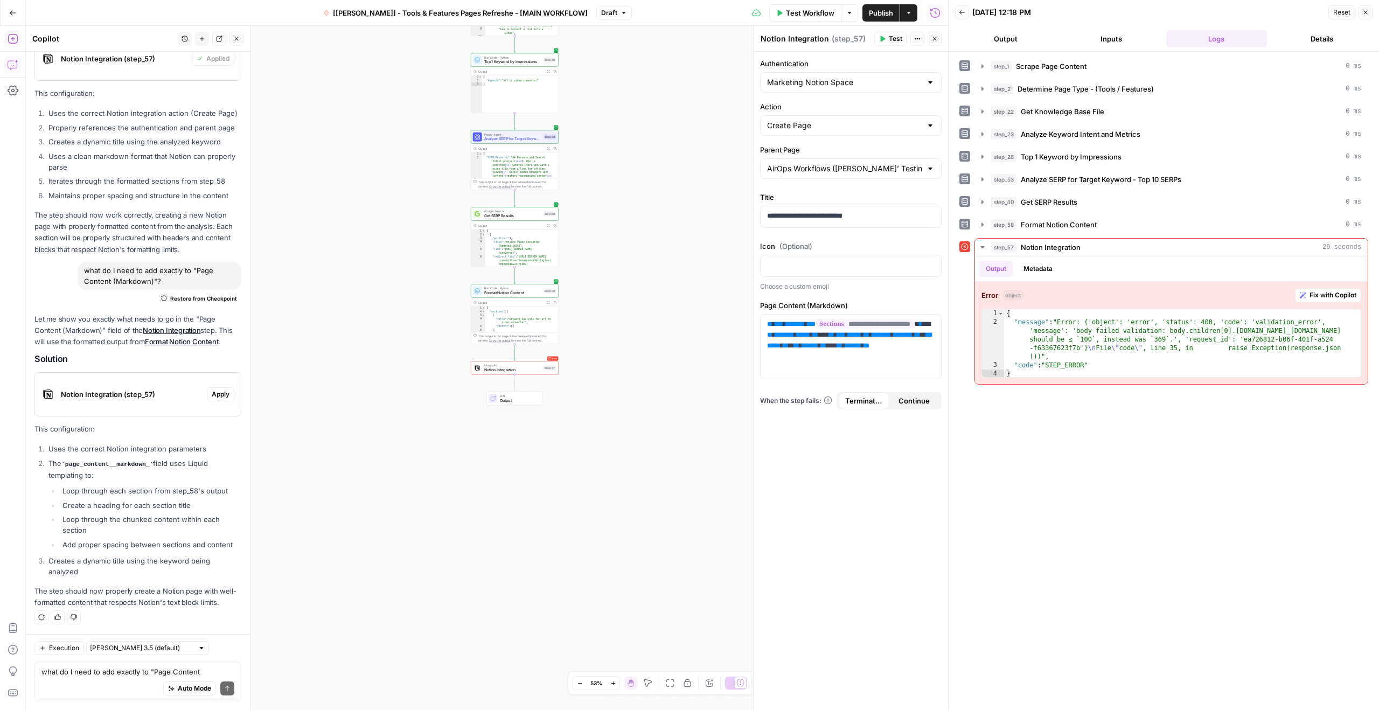
click at [17, 32] on button "Add Steps" at bounding box center [12, 38] width 17 height 17
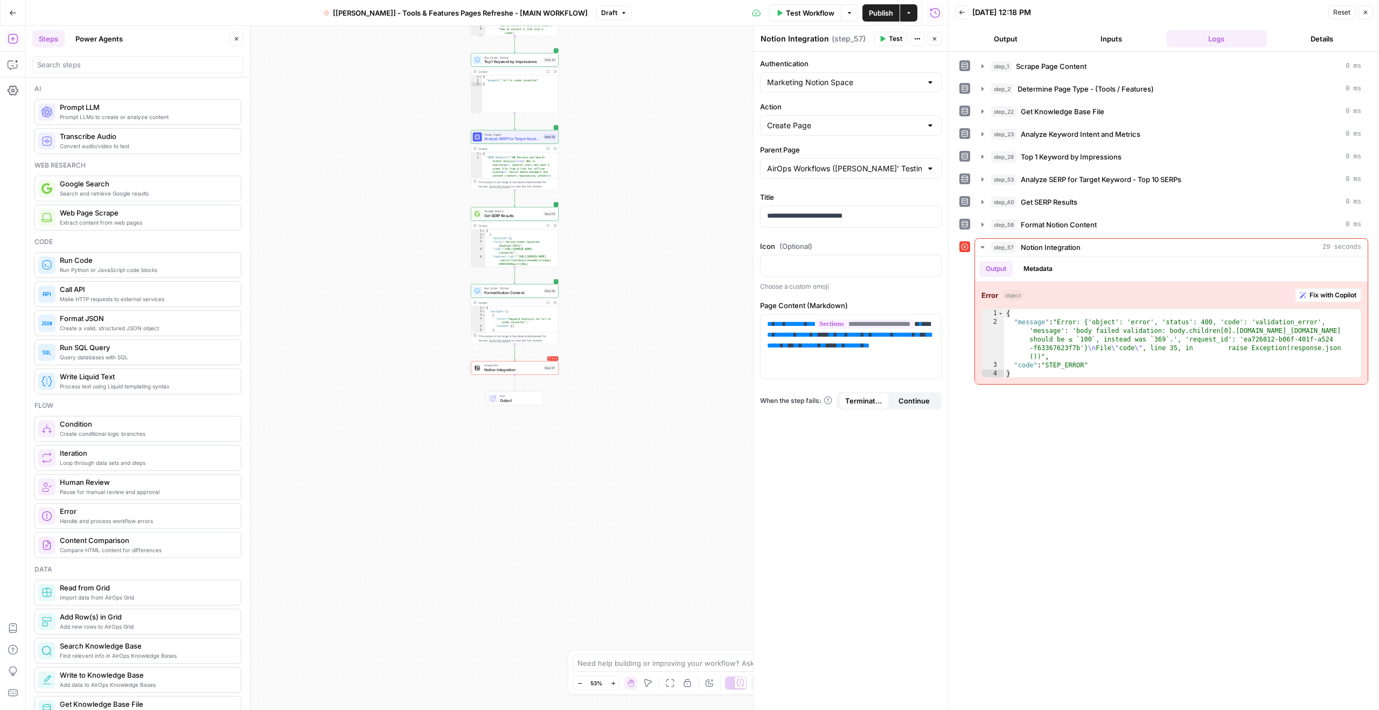
click at [102, 70] on div at bounding box center [137, 64] width 211 height 17
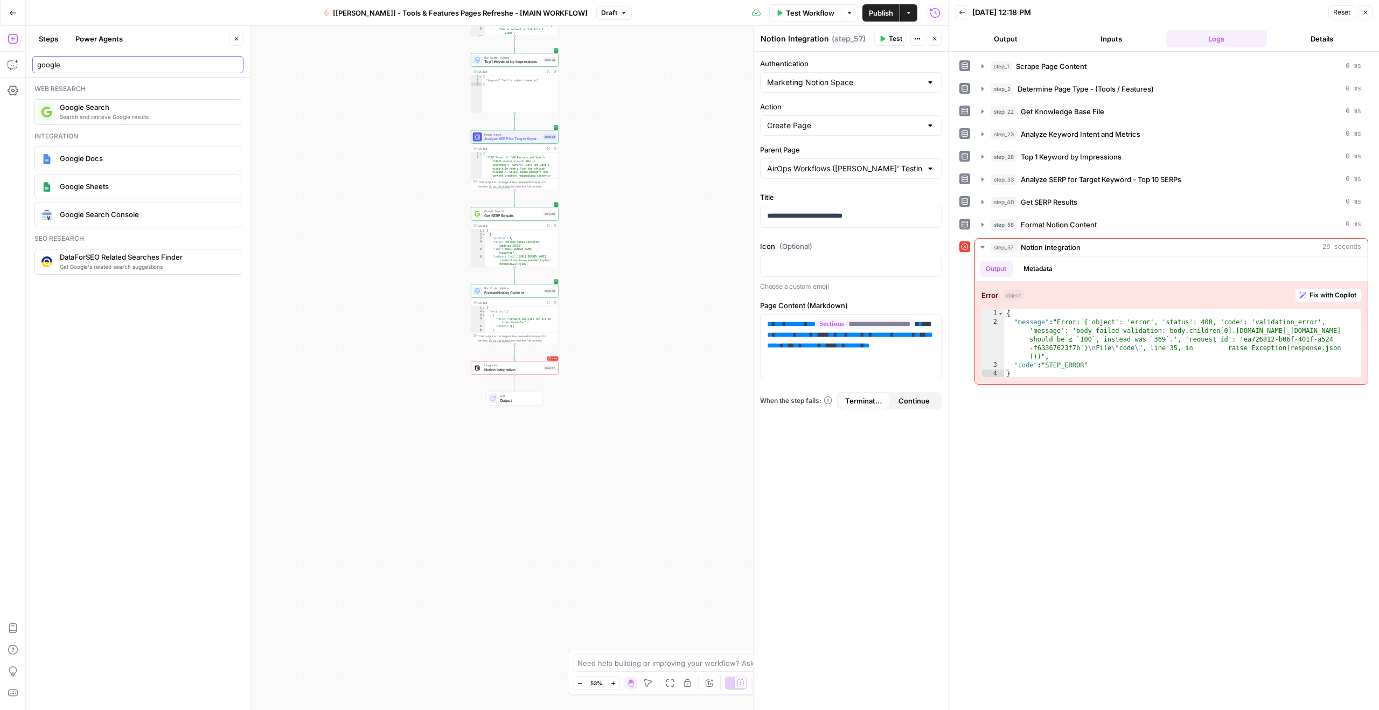
type input "google"
click at [107, 164] on div "Google Docs" at bounding box center [137, 158] width 198 height 17
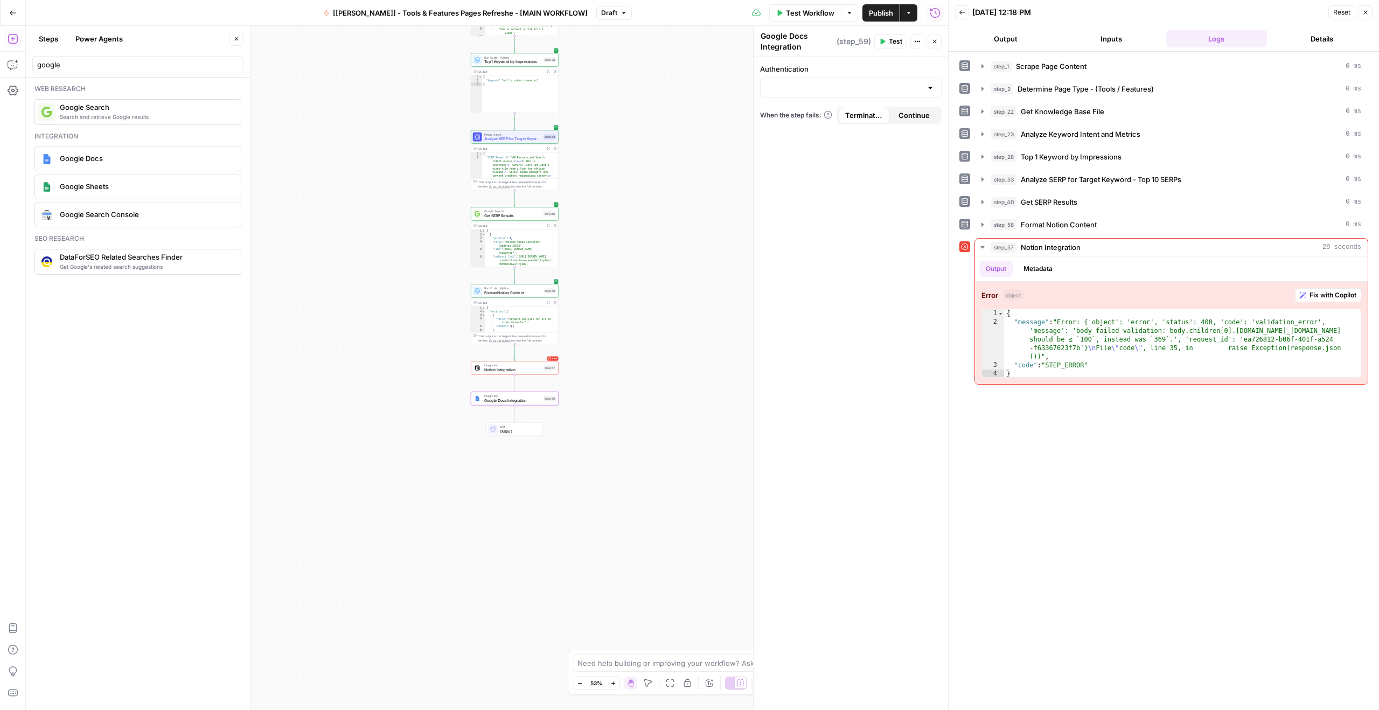
click at [805, 93] on div at bounding box center [850, 88] width 181 height 20
click at [816, 116] on span "Google Docs 1" at bounding box center [848, 114] width 159 height 11
type input "Google Docs 1"
click at [801, 118] on div "Action" at bounding box center [850, 124] width 181 height 34
click at [797, 134] on input "Action" at bounding box center [844, 130] width 155 height 11
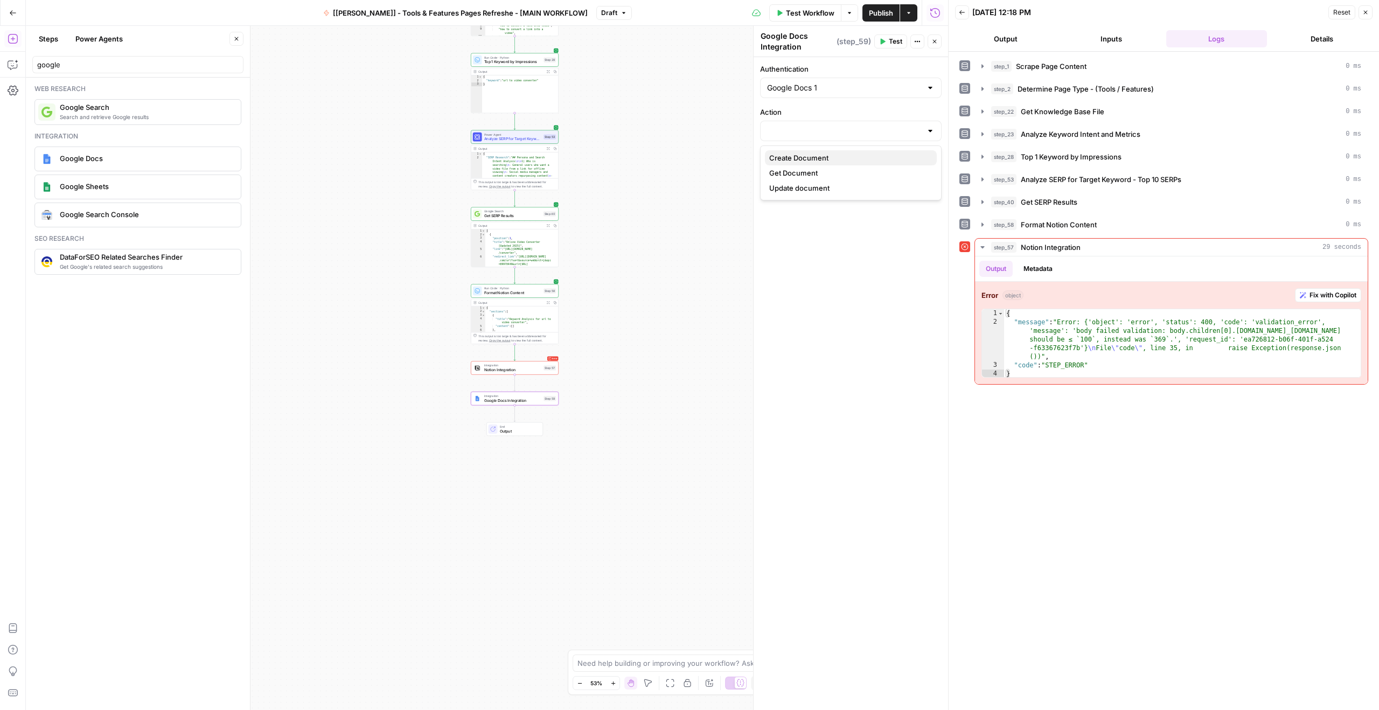
click at [825, 156] on span "Create Document" at bounding box center [848, 157] width 159 height 11
type input "Create Document"
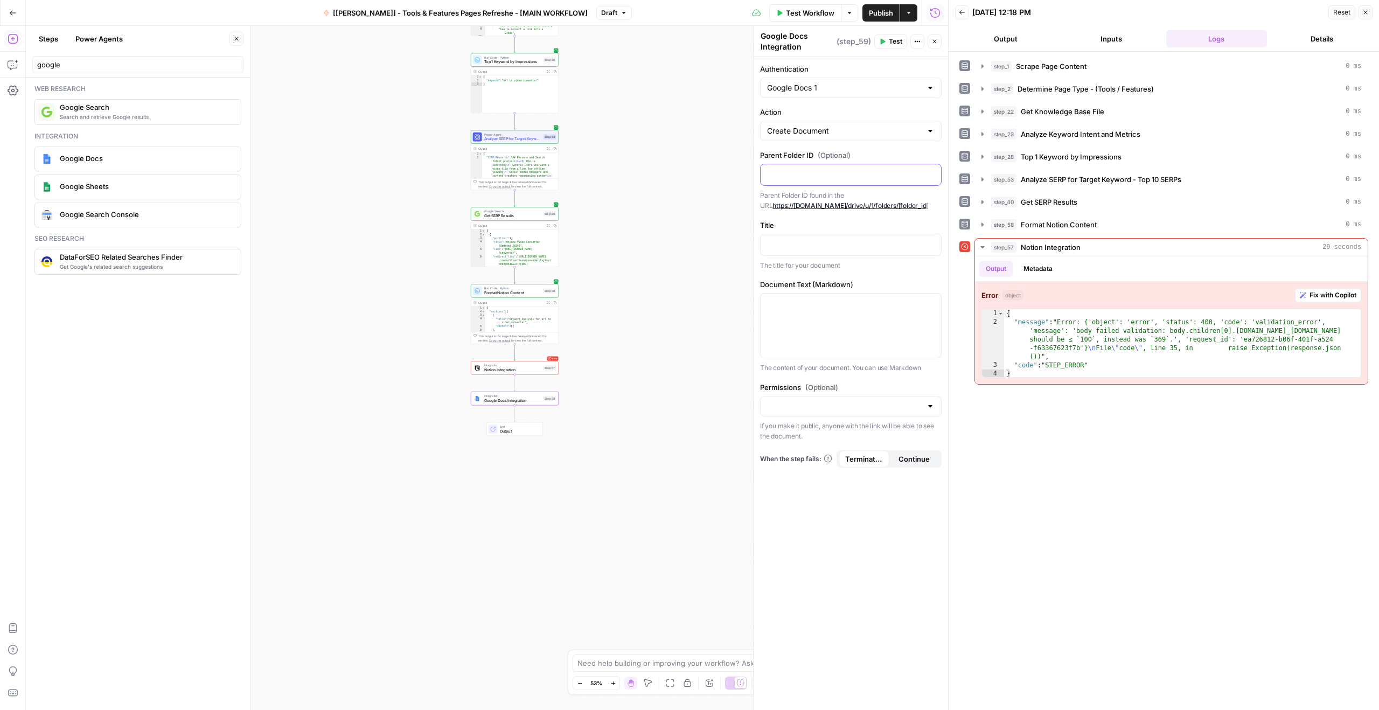
click at [795, 173] on p at bounding box center [850, 174] width 167 height 11
click at [790, 244] on p at bounding box center [850, 244] width 167 height 11
click at [806, 298] on p at bounding box center [850, 303] width 167 height 11
click at [930, 302] on icon "button" at bounding box center [930, 303] width 5 height 5
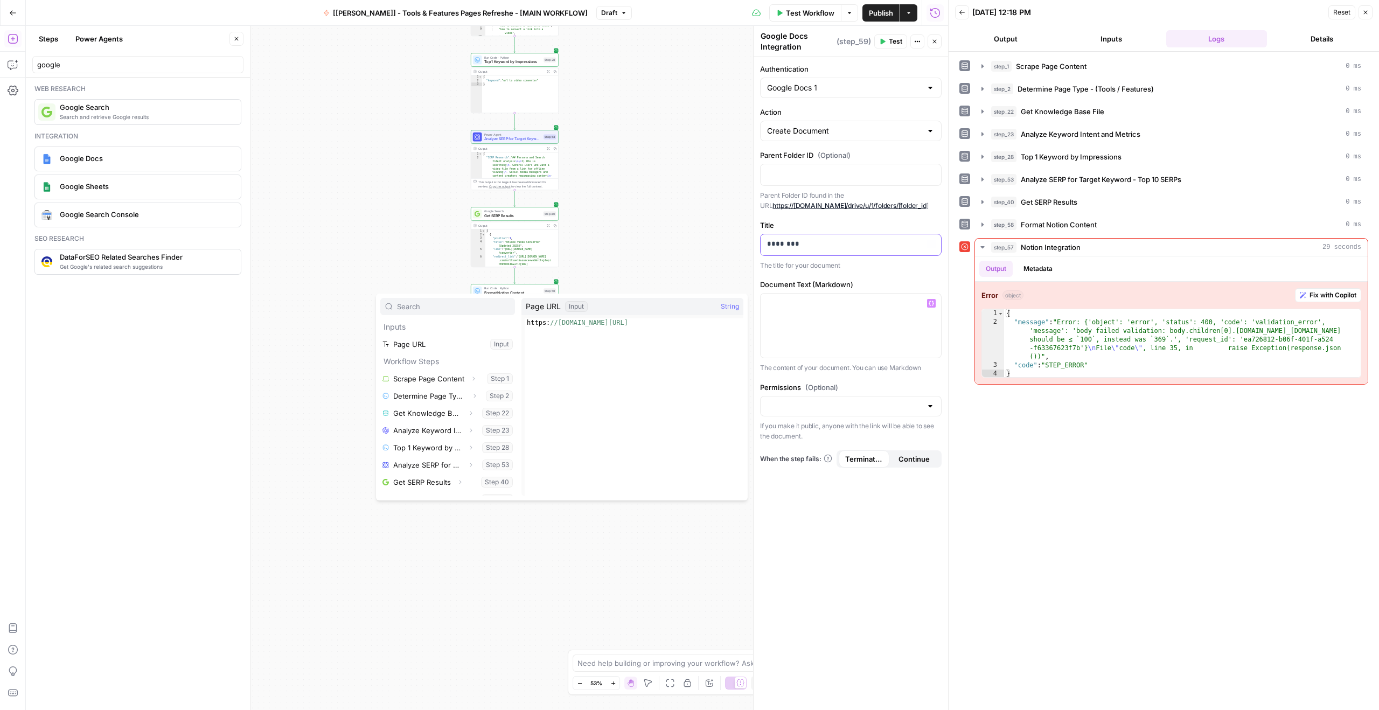
click at [821, 250] on div "********" at bounding box center [850, 244] width 180 height 21
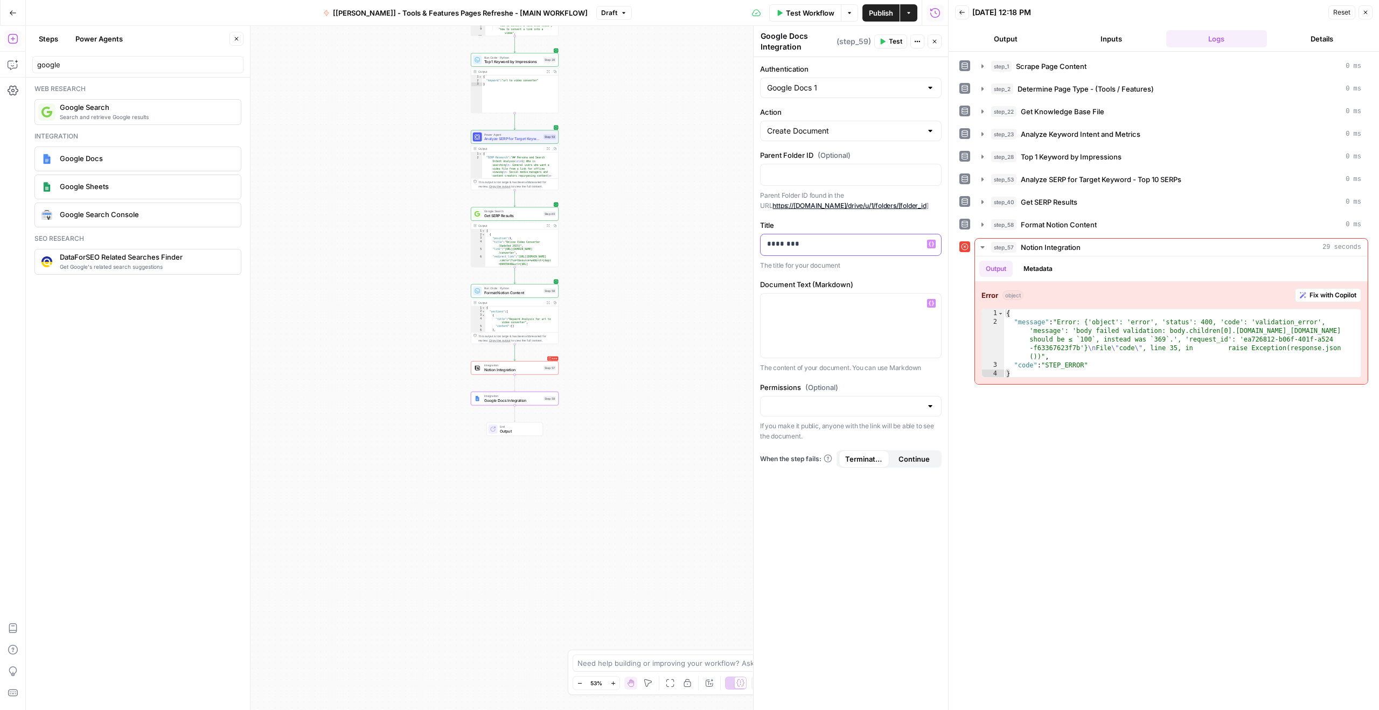
click at [790, 246] on p "********" at bounding box center [850, 244] width 167 height 11
click at [789, 325] on div at bounding box center [850, 326] width 180 height 64
click at [811, 396] on div at bounding box center [850, 406] width 181 height 20
click at [793, 425] on button "Private" at bounding box center [851, 432] width 172 height 15
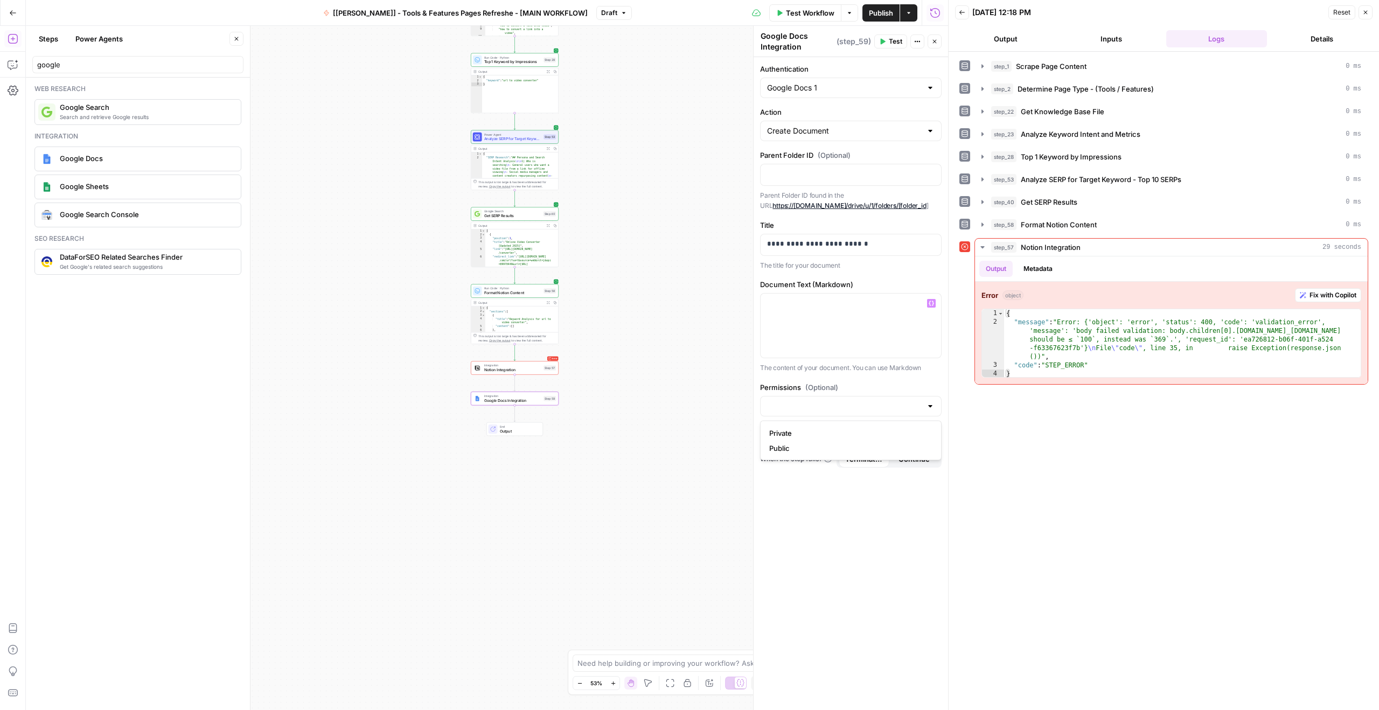
type input "Private"
click at [778, 343] on div at bounding box center [850, 326] width 180 height 64
click at [810, 316] on div at bounding box center [850, 326] width 180 height 64
click at [932, 302] on icon "button" at bounding box center [930, 303] width 5 height 5
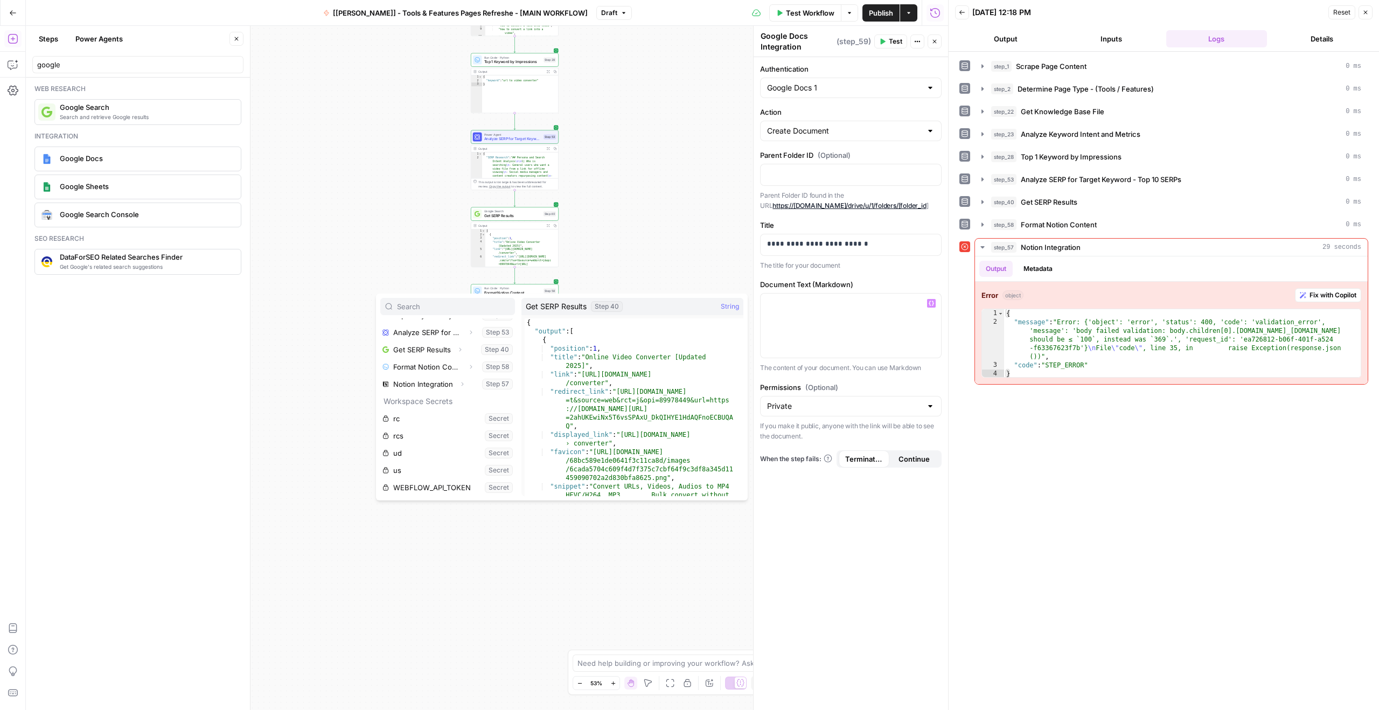
scroll to position [41, 0]
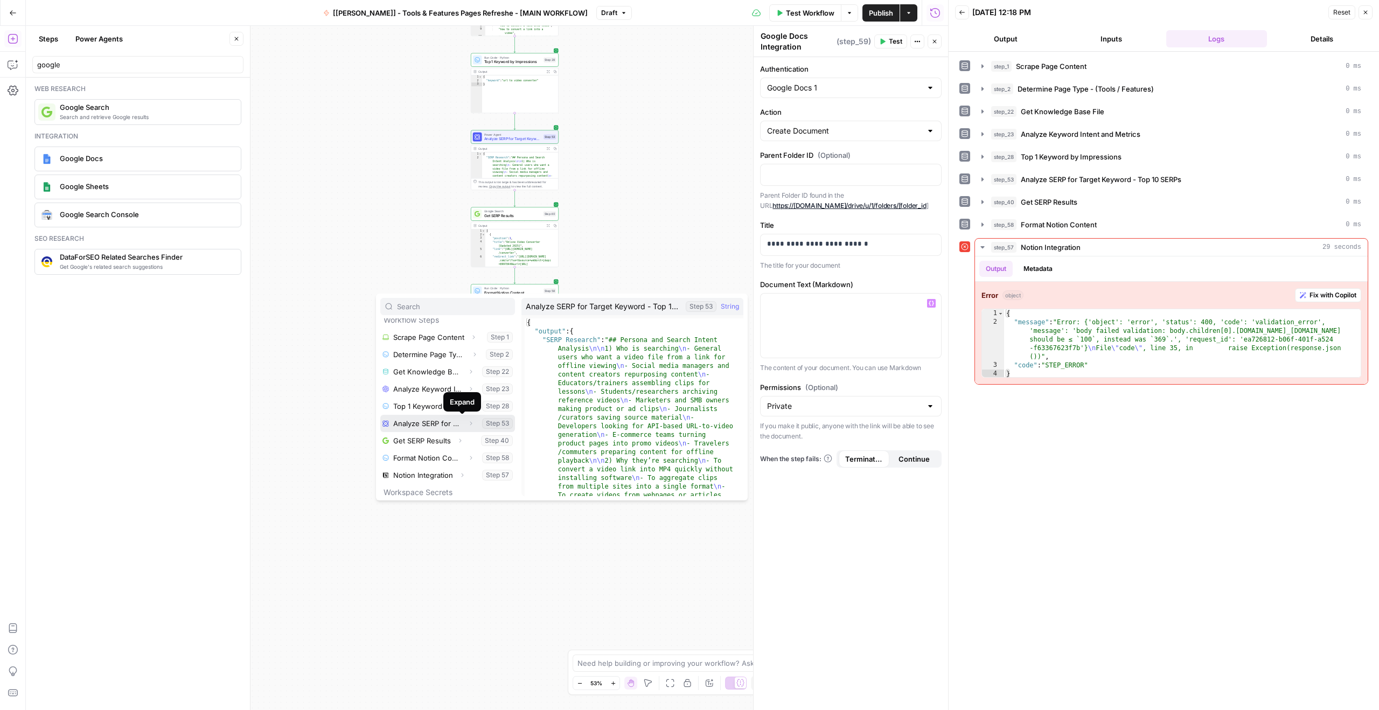
click at [467, 423] on icon "button" at bounding box center [470, 423] width 6 height 6
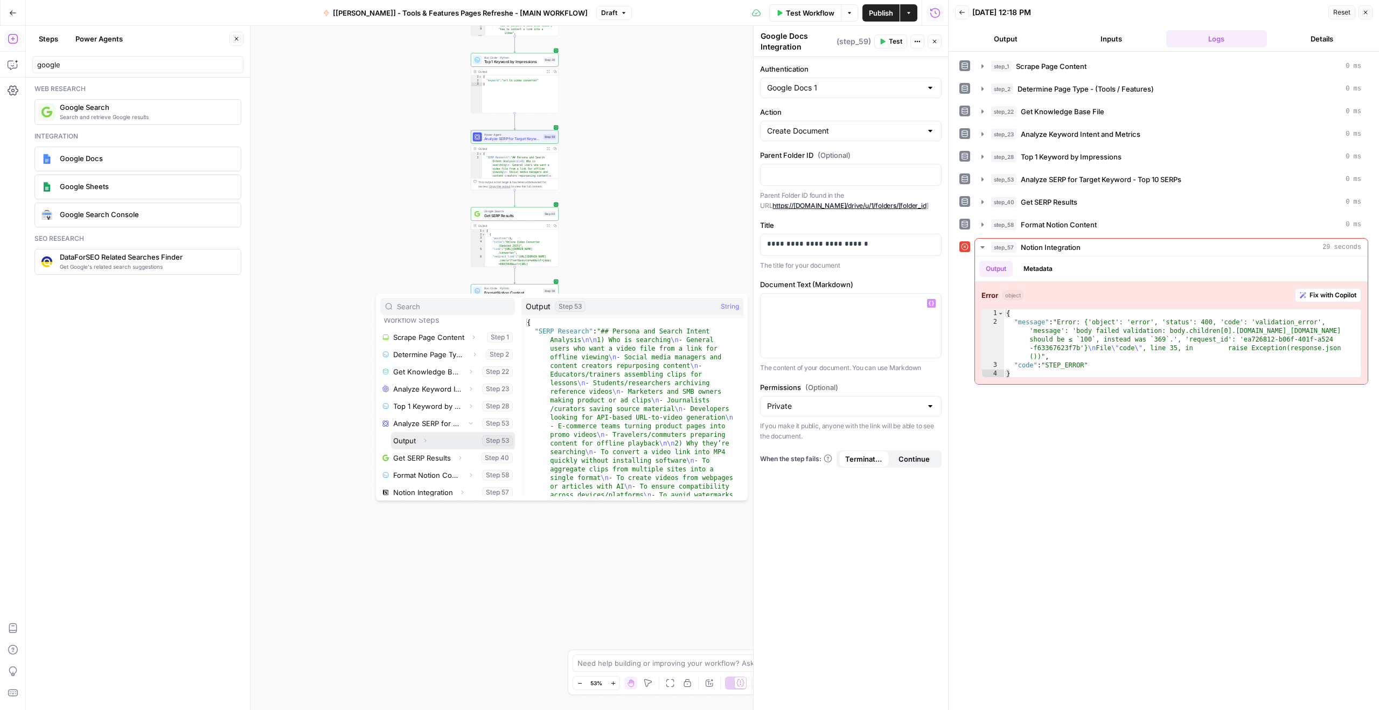
click at [420, 443] on button "Expand" at bounding box center [425, 441] width 14 height 14
click at [403, 444] on button "Select variable Output" at bounding box center [453, 440] width 124 height 17
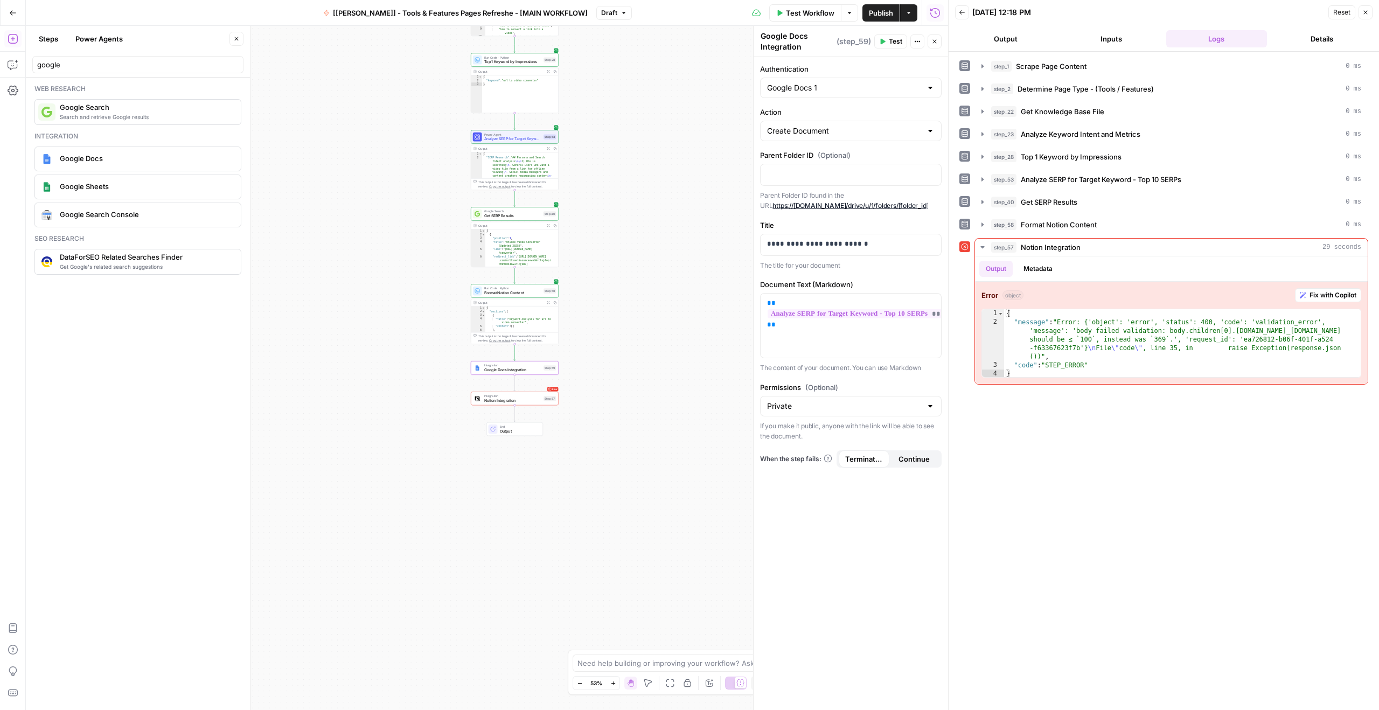
click at [516, 374] on div "Integration Google Docs Integration Step 59 Copy step Delete step Add Note Test" at bounding box center [515, 367] width 88 height 13
click at [881, 45] on button "Test" at bounding box center [890, 41] width 33 height 14
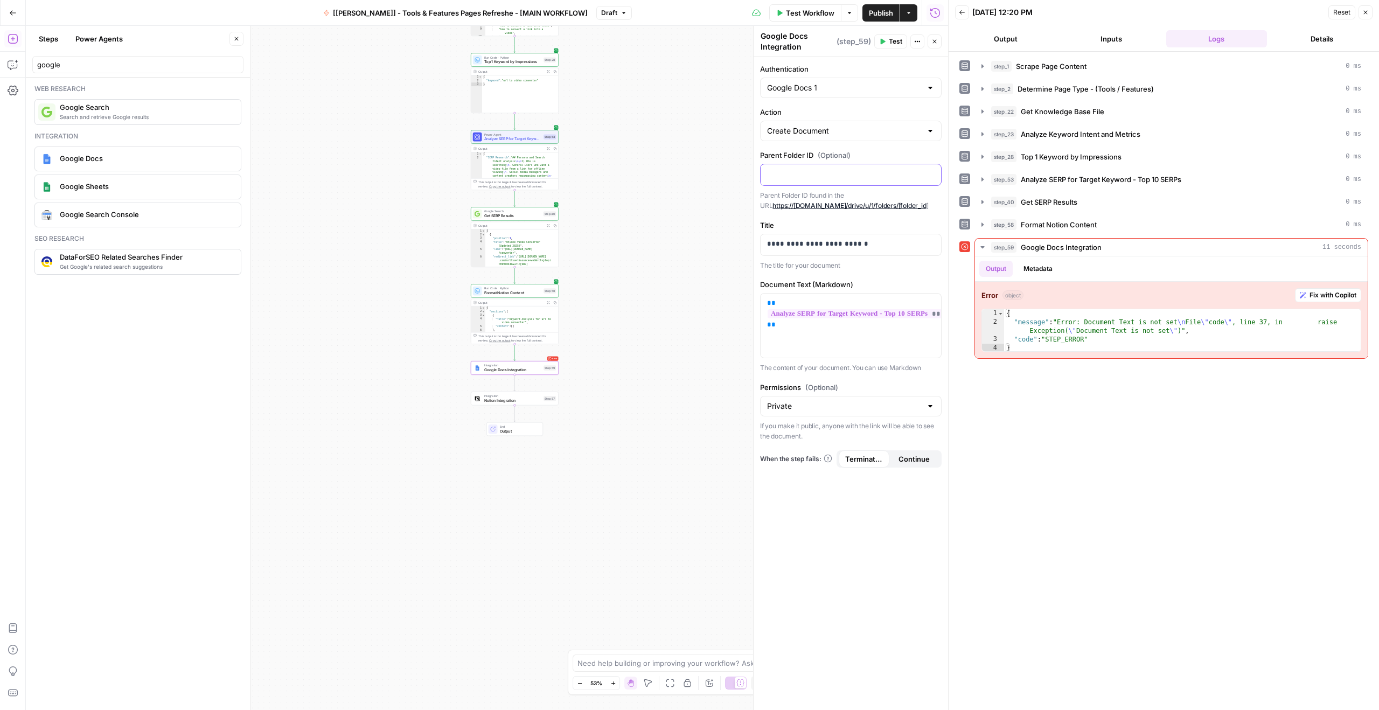
click at [803, 173] on p at bounding box center [850, 174] width 167 height 11
click at [819, 211] on div "**********" at bounding box center [850, 383] width 194 height 653
click at [821, 210] on link "https://[DOMAIN_NAME]/drive/u/1/folders/[folder_id" at bounding box center [848, 205] width 153 height 8
click at [1335, 295] on span "Fix with Copilot" at bounding box center [1332, 295] width 47 height 10
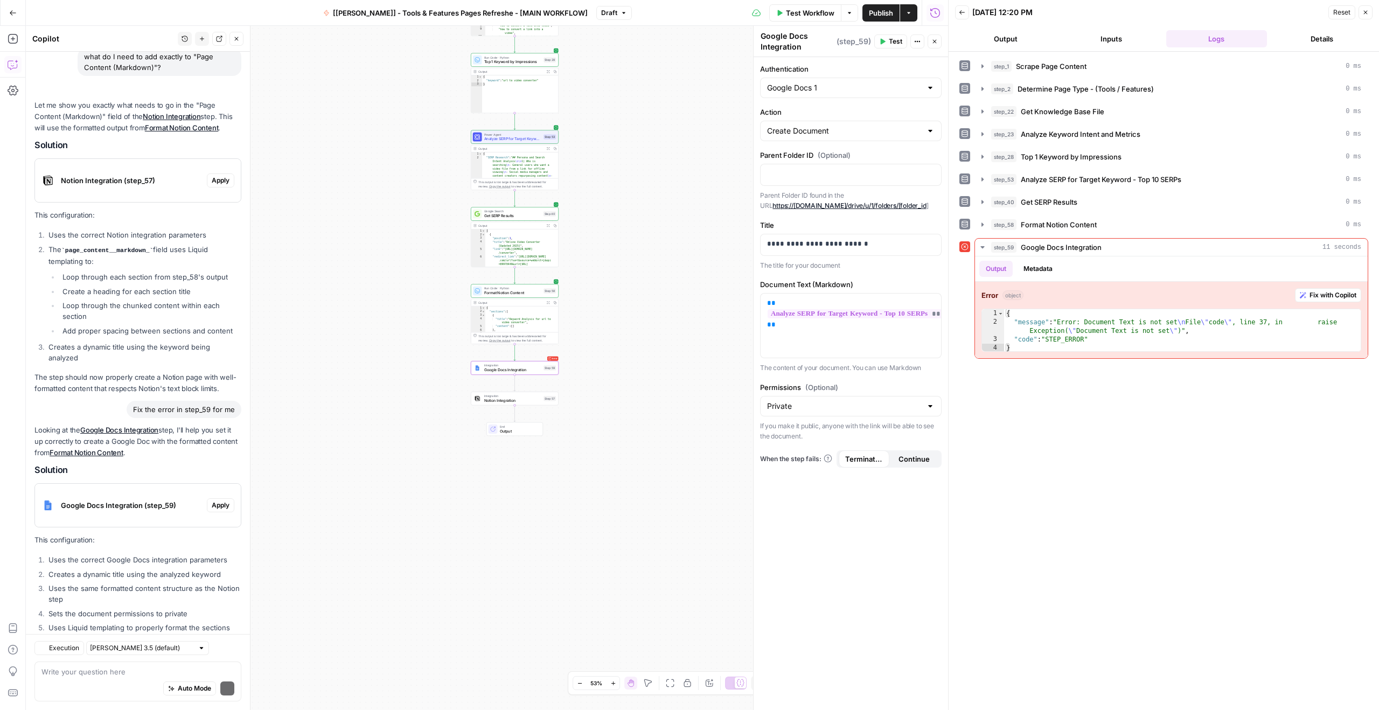
scroll to position [1696, 0]
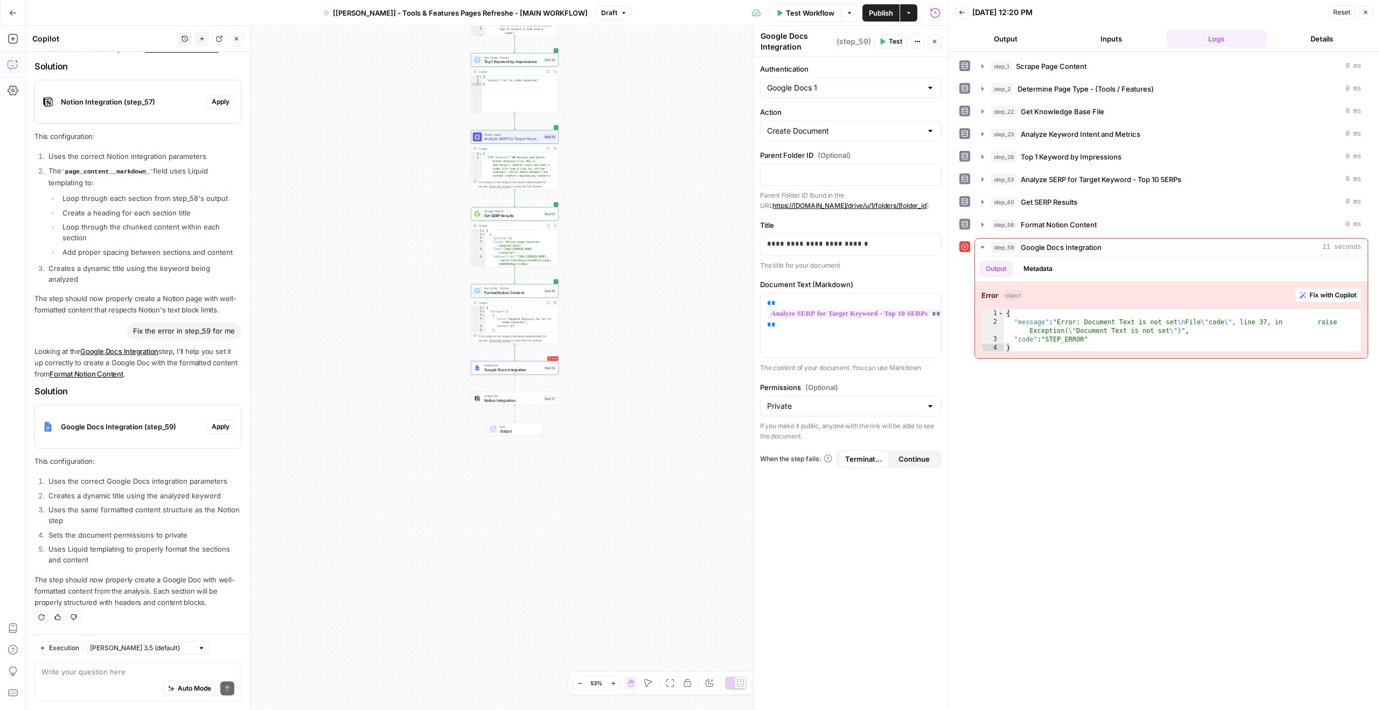
click at [91, 426] on span "Google Docs Integration (step_59)" at bounding box center [132, 426] width 142 height 11
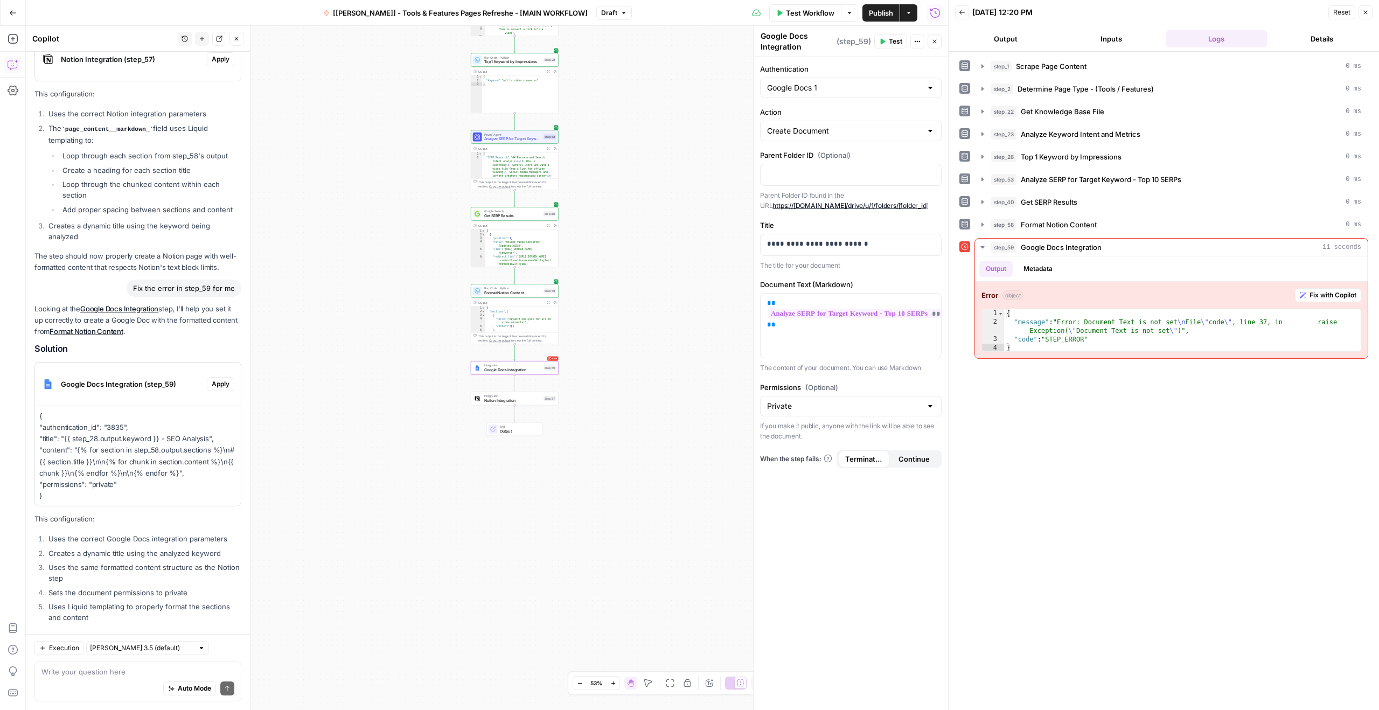
click at [83, 490] on p "{ "authentication_id": "3835", "title": "{{ step_28.output.keyword }} - SEO Ana…" at bounding box center [137, 455] width 197 height 91
click at [94, 501] on p "{ "authentication_id": "3835", "title": "{{ step_28.output.keyword }} - SEO Ana…" at bounding box center [137, 455] width 197 height 91
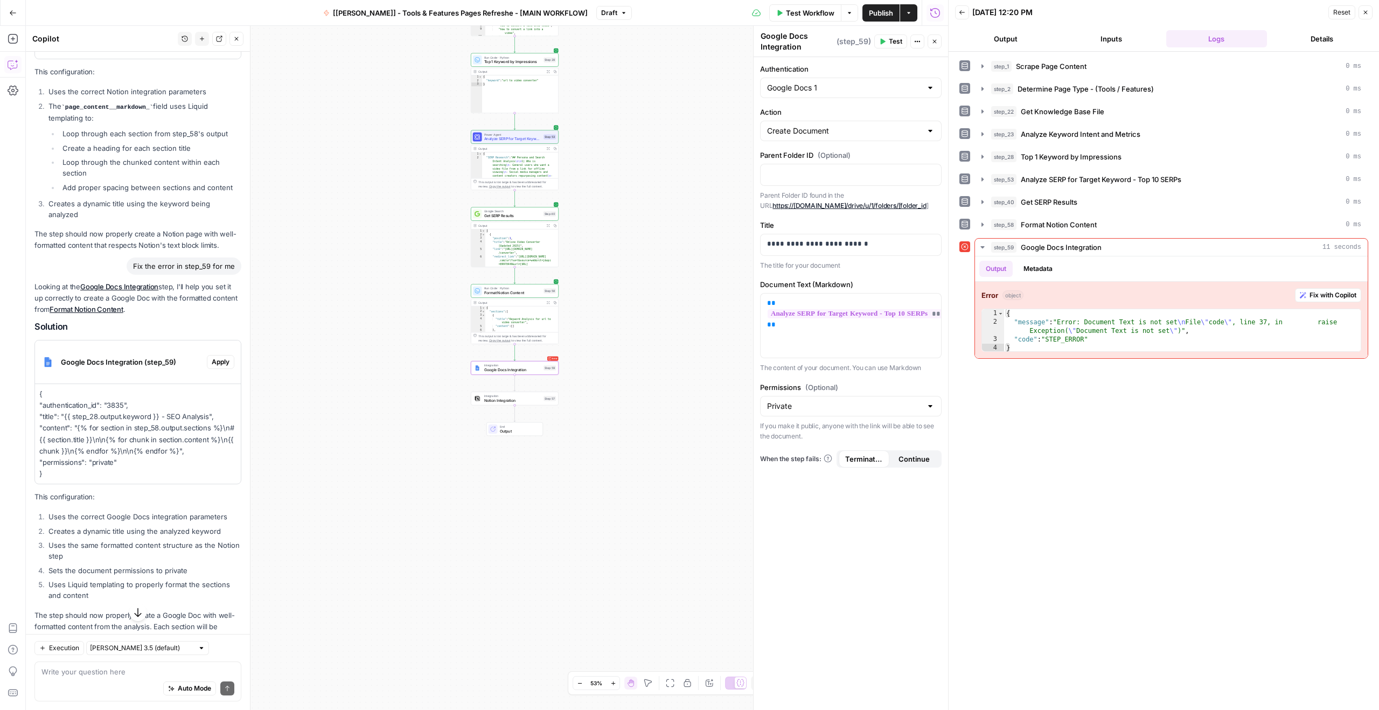
click at [216, 367] on span "Apply" at bounding box center [221, 362] width 18 height 10
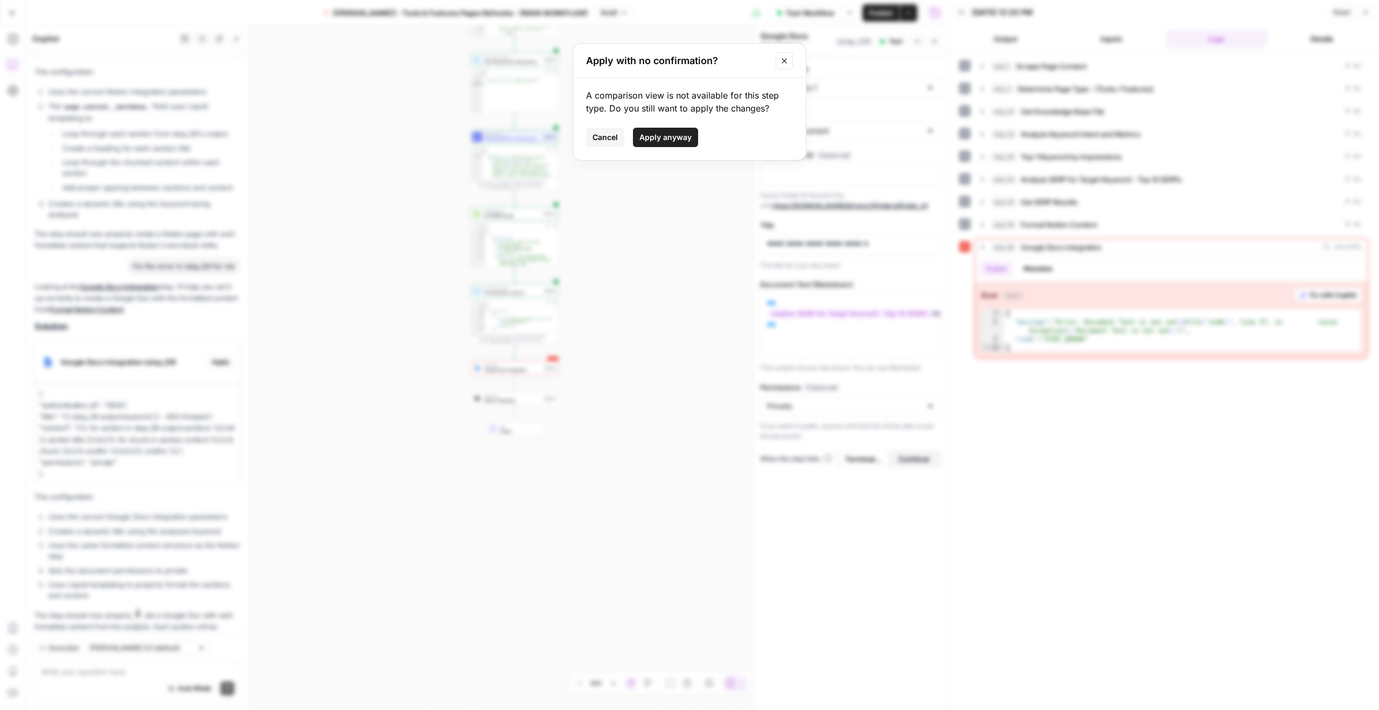
click at [675, 141] on span "Apply anyway" at bounding box center [665, 137] width 52 height 11
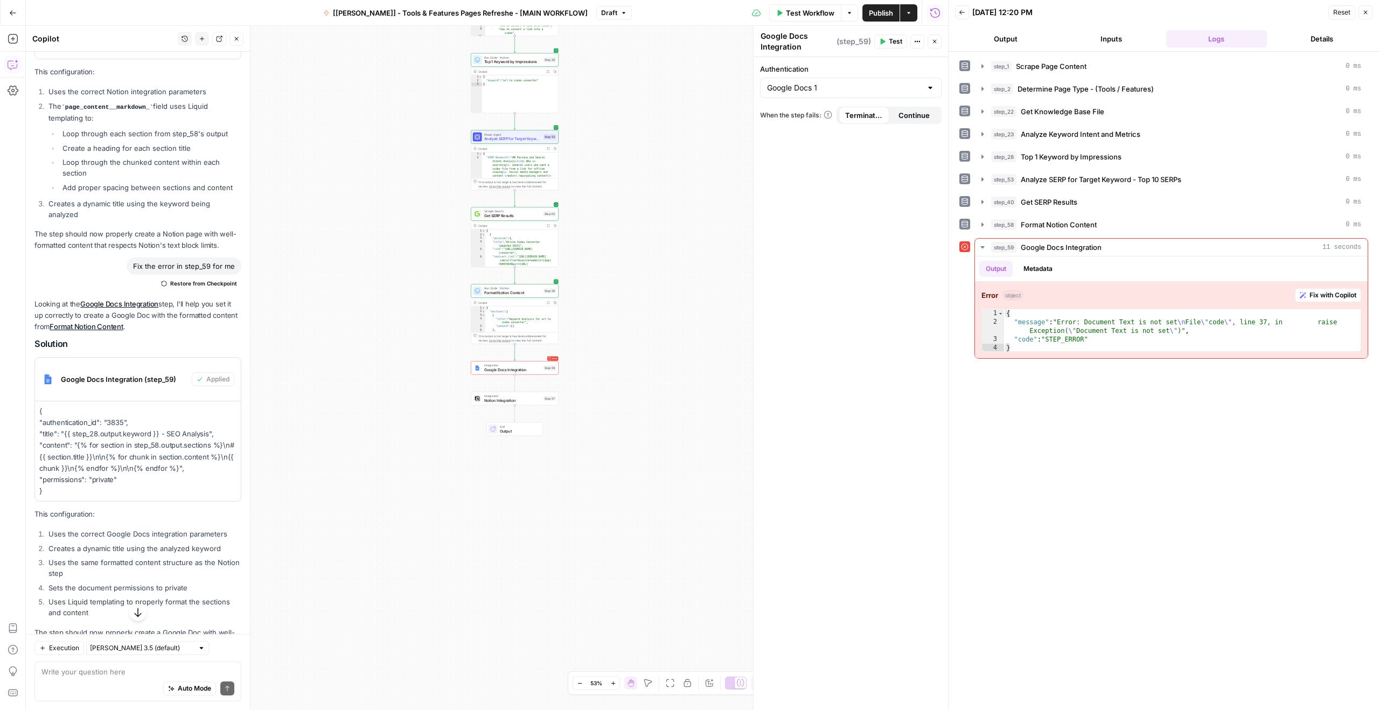
click at [850, 81] on div "Google Docs 1" at bounding box center [850, 88] width 181 height 20
type input "Google Docs 1"
click at [695, 124] on div "**********" at bounding box center [487, 368] width 922 height 684
click at [862, 90] on input "Authentication" at bounding box center [844, 87] width 155 height 11
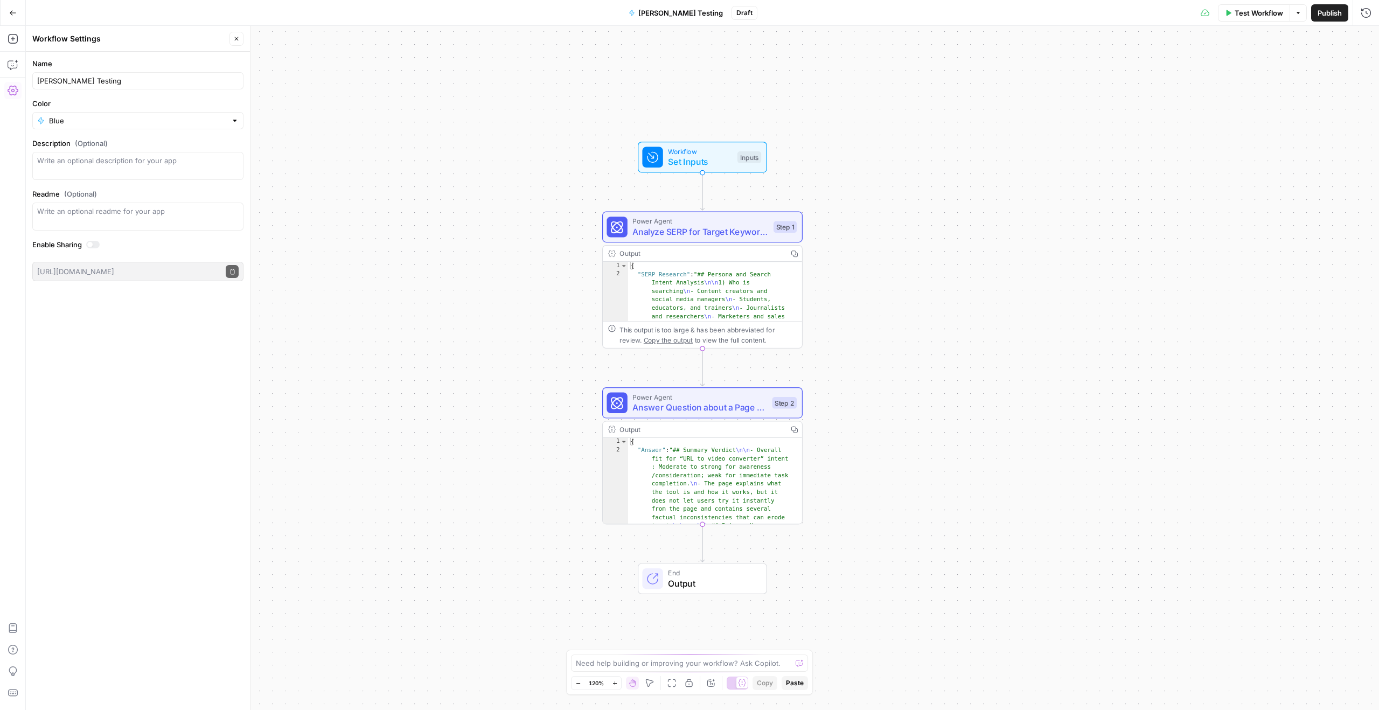
click at [9, 15] on icon "button" at bounding box center [13, 13] width 8 height 8
click at [12, 11] on icon "button" at bounding box center [13, 13] width 8 height 8
click at [14, 11] on icon "button" at bounding box center [13, 13] width 8 height 8
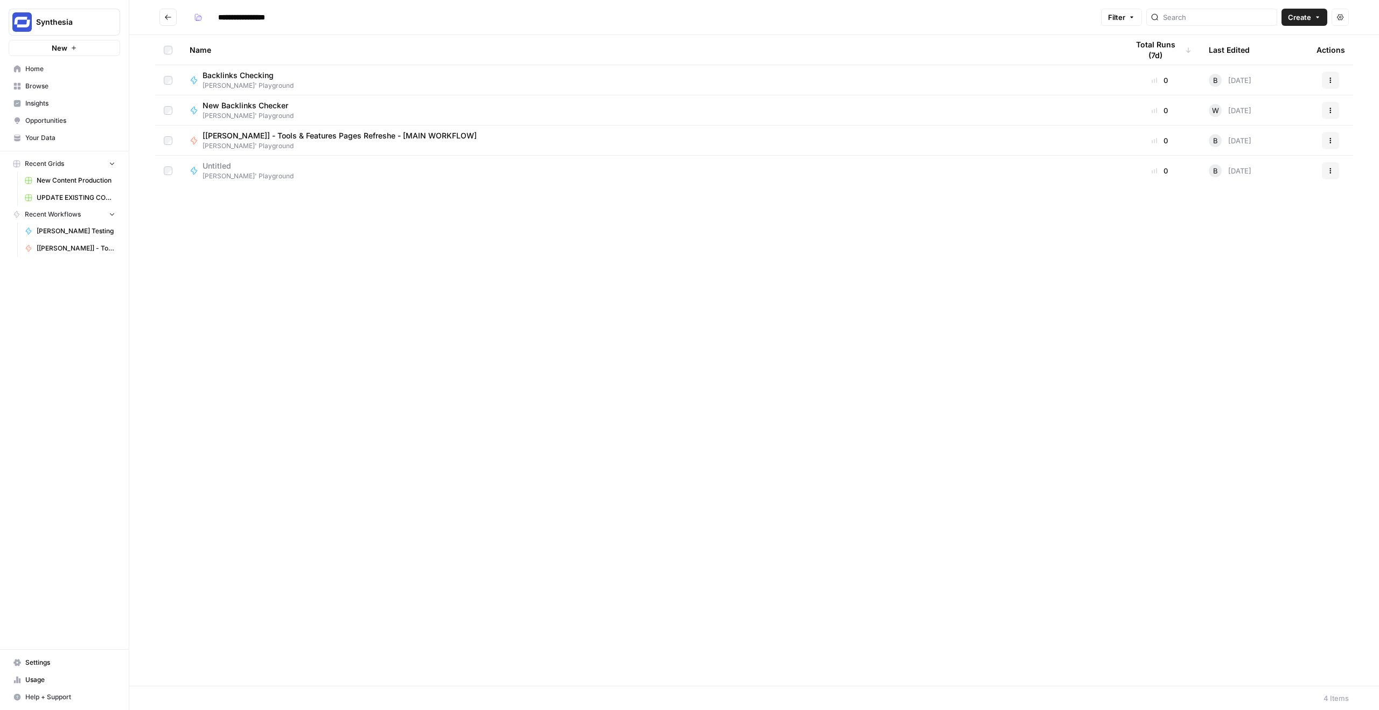
click at [46, 661] on span "Settings" at bounding box center [70, 663] width 90 height 10
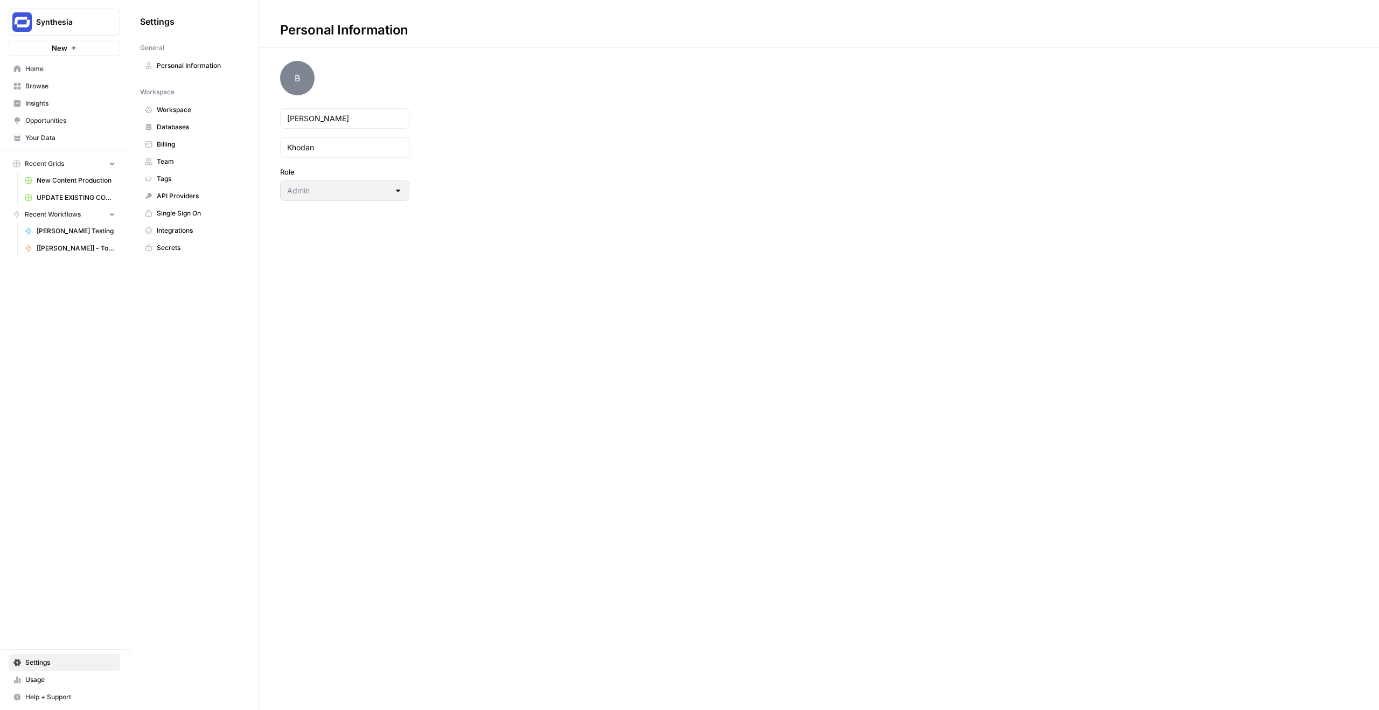
click at [183, 233] on span "Integrations" at bounding box center [200, 231] width 86 height 10
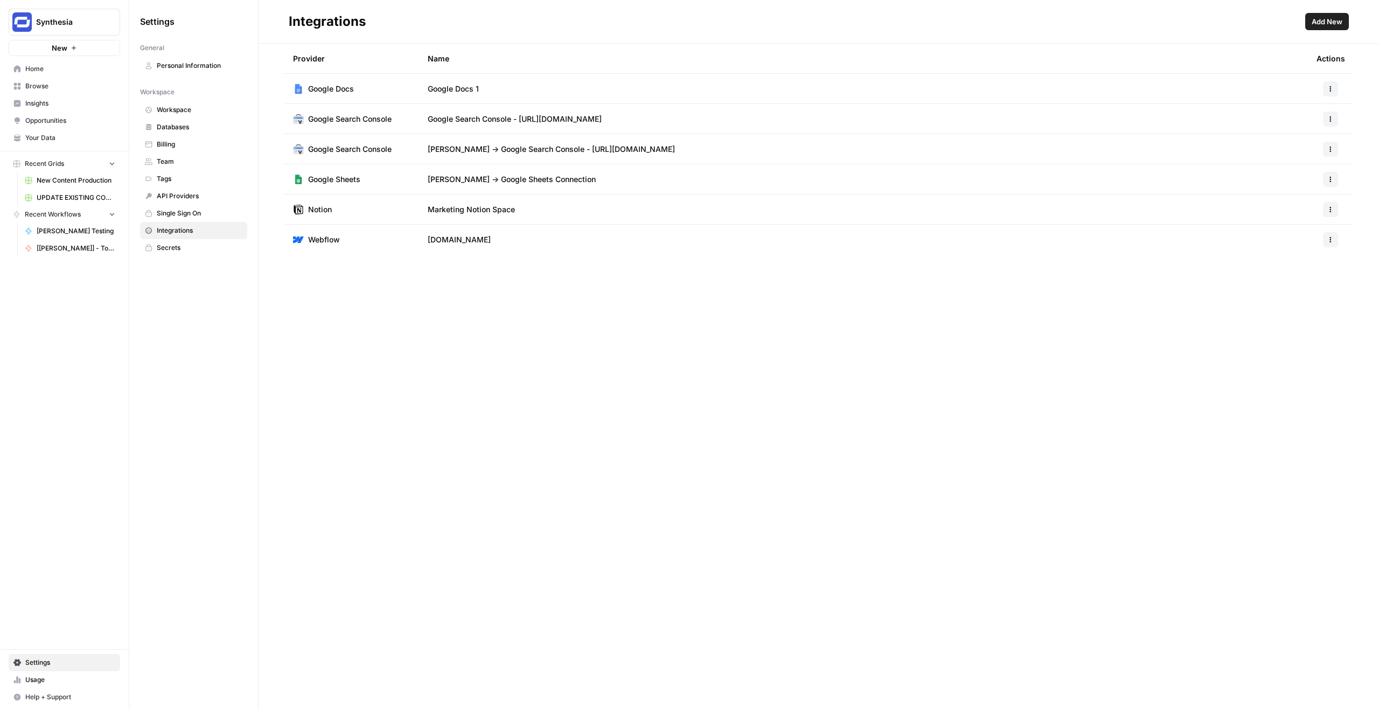
click at [326, 298] on div "Provider Name Actions Google Docs Google Docs 1 Google Search Console Google Se…" at bounding box center [819, 377] width 1120 height 666
click at [1307, 24] on button "Add New" at bounding box center [1327, 21] width 44 height 17
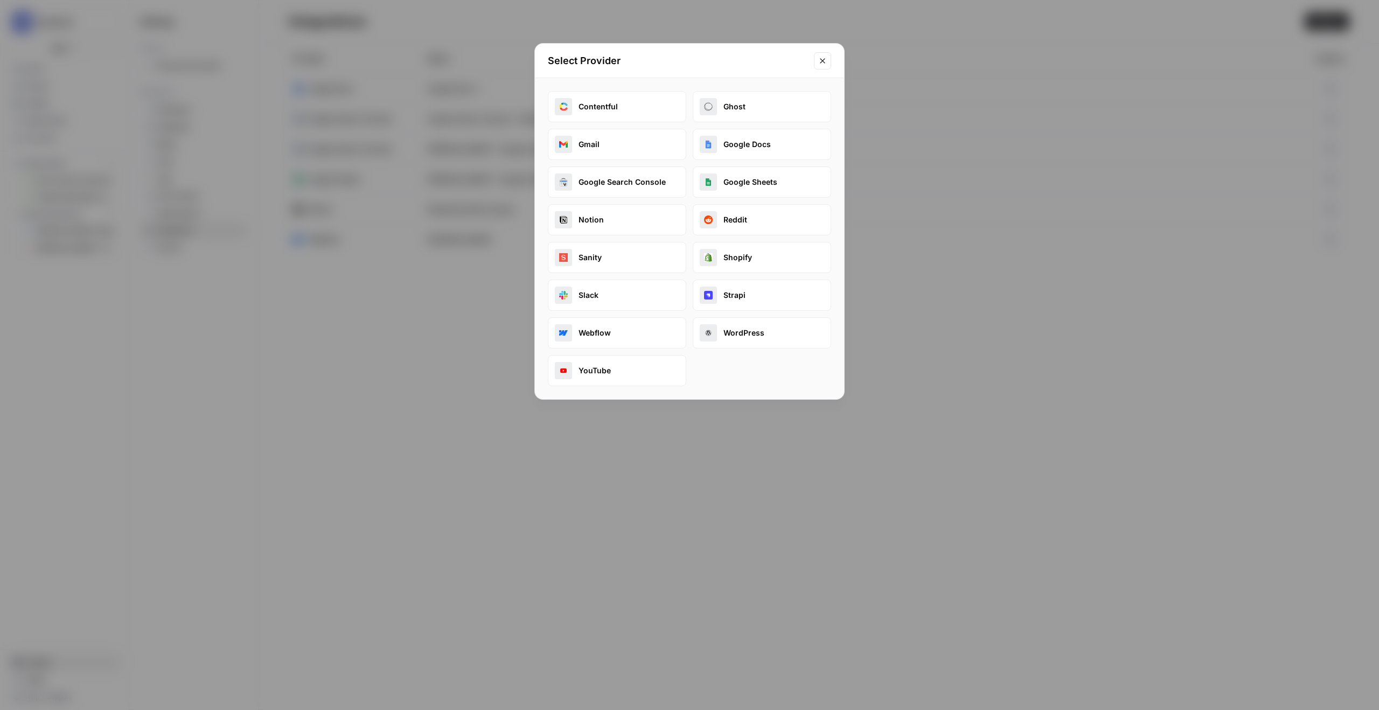
click at [741, 153] on button "Google Docs" at bounding box center [762, 144] width 138 height 31
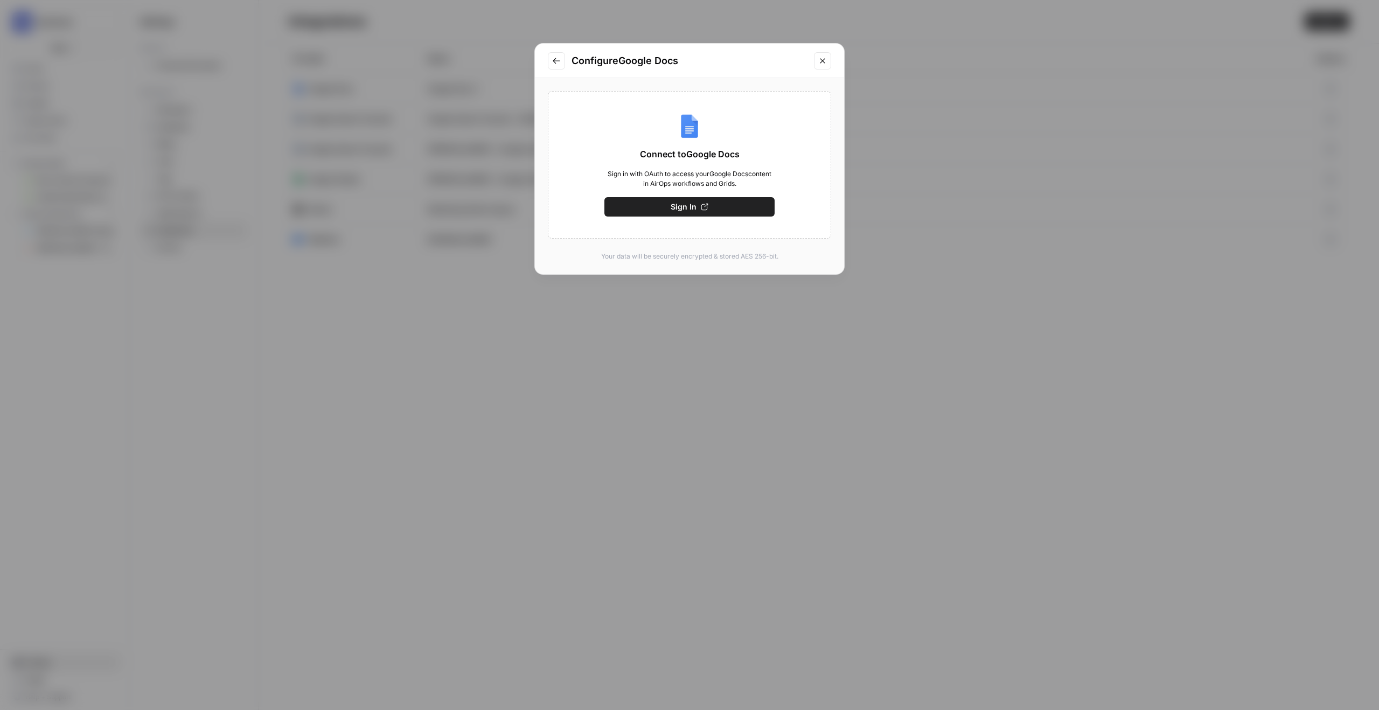
click at [668, 201] on button "Sign In" at bounding box center [689, 206] width 170 height 19
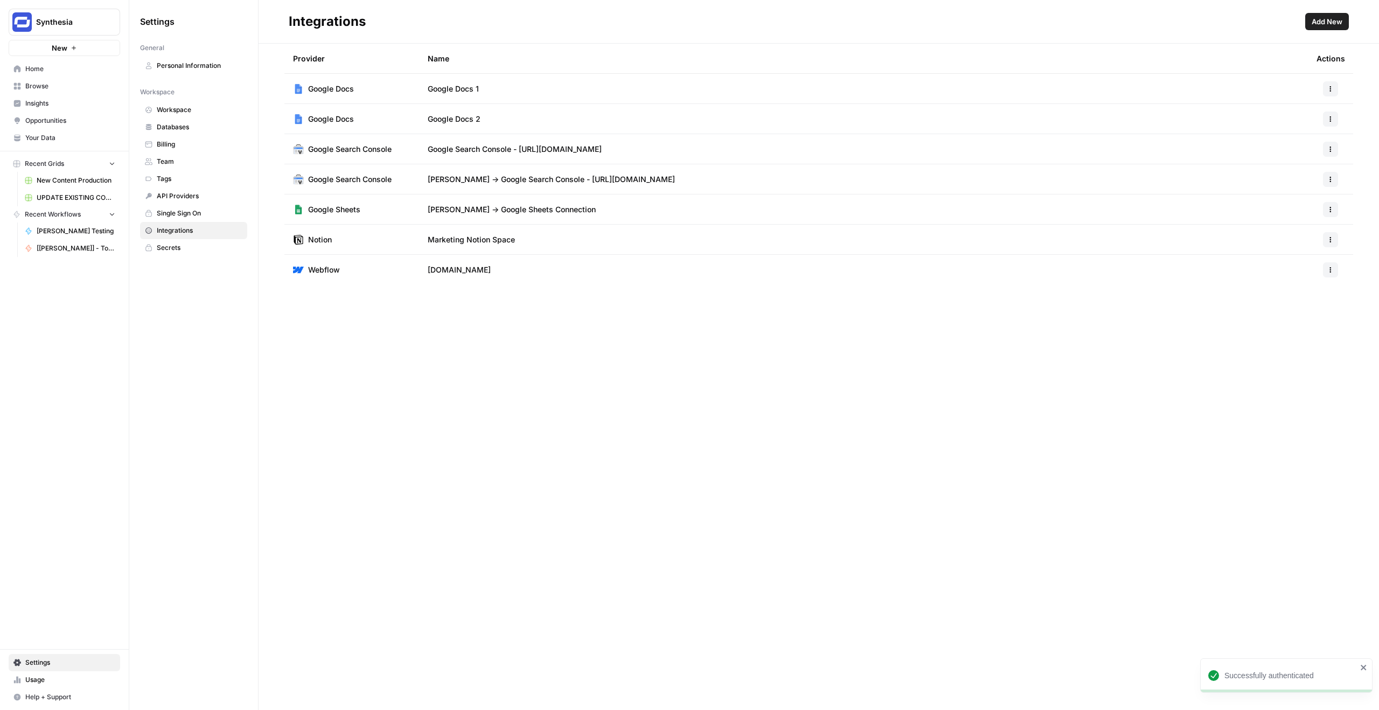
click at [478, 127] on td "Google Docs 2" at bounding box center [863, 119] width 889 height 30
click at [478, 124] on span "Google Docs 2" at bounding box center [454, 119] width 53 height 11
click at [1323, 118] on button "button" at bounding box center [1330, 118] width 15 height 15
click at [1283, 155] on icon "button" at bounding box center [1282, 159] width 8 height 8
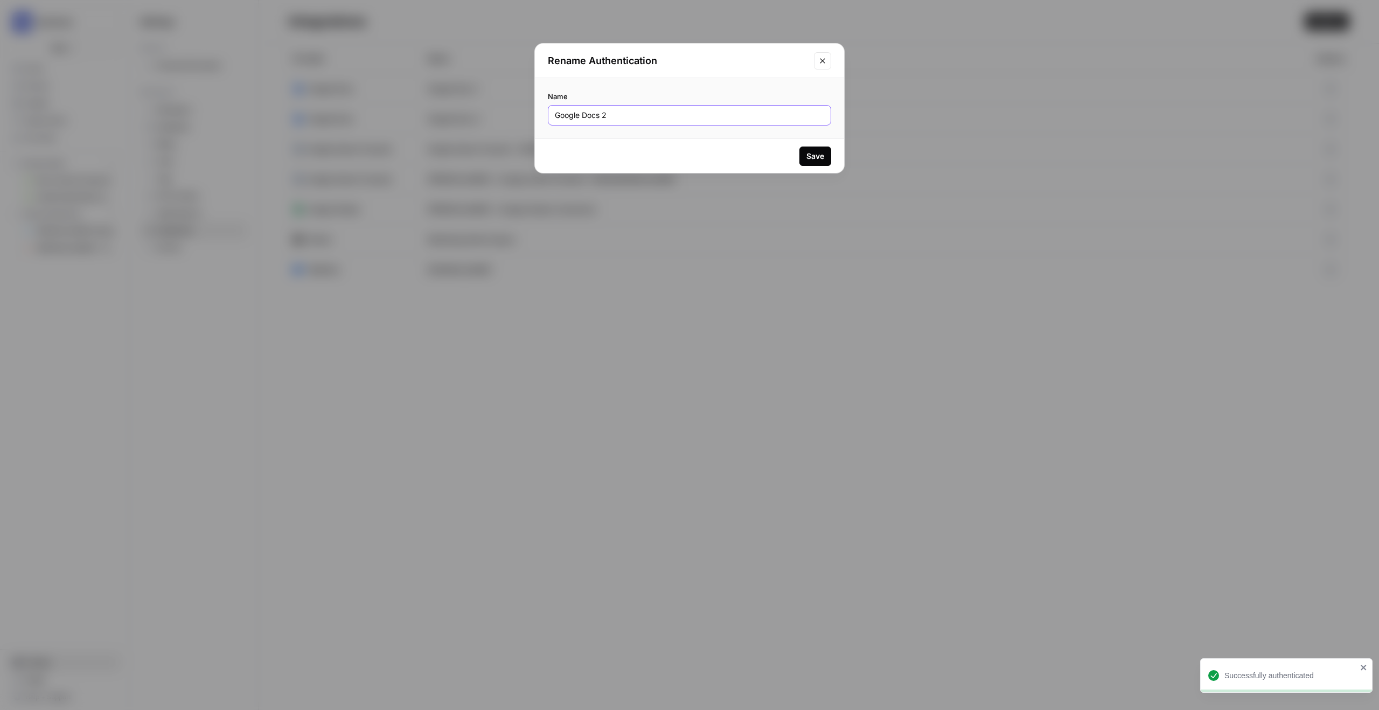
click at [611, 120] on input "Google Docs 2" at bounding box center [689, 115] width 269 height 11
type input "Google Doc [PERSON_NAME]"
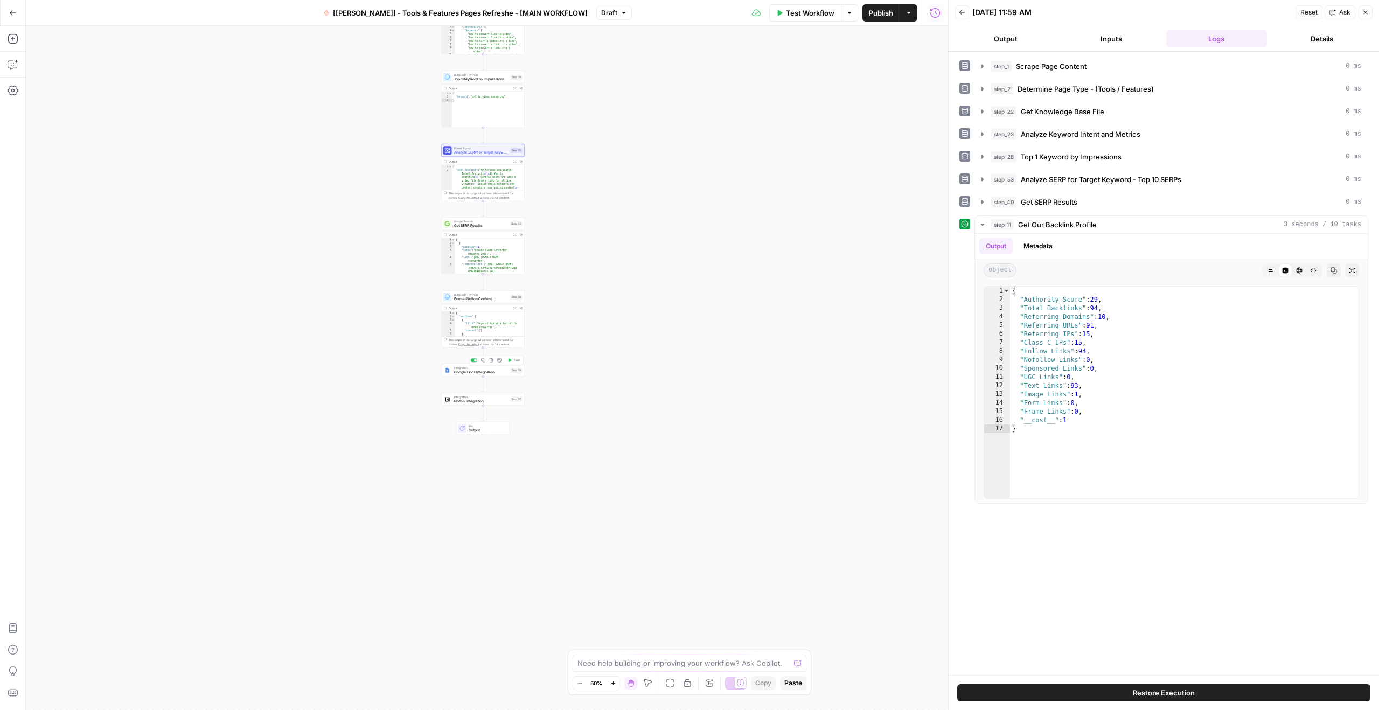
click at [484, 369] on span "Google Docs Integration" at bounding box center [481, 371] width 54 height 5
click at [813, 99] on div "Authentication Google Docs 1 When the step fails: Terminate Workflow Continue" at bounding box center [850, 383] width 194 height 653
click at [815, 88] on input "Authentication" at bounding box center [844, 87] width 155 height 11
click at [813, 127] on span "Google Doc [PERSON_NAME]" at bounding box center [848, 129] width 159 height 11
type input "Google Doc [PERSON_NAME]"
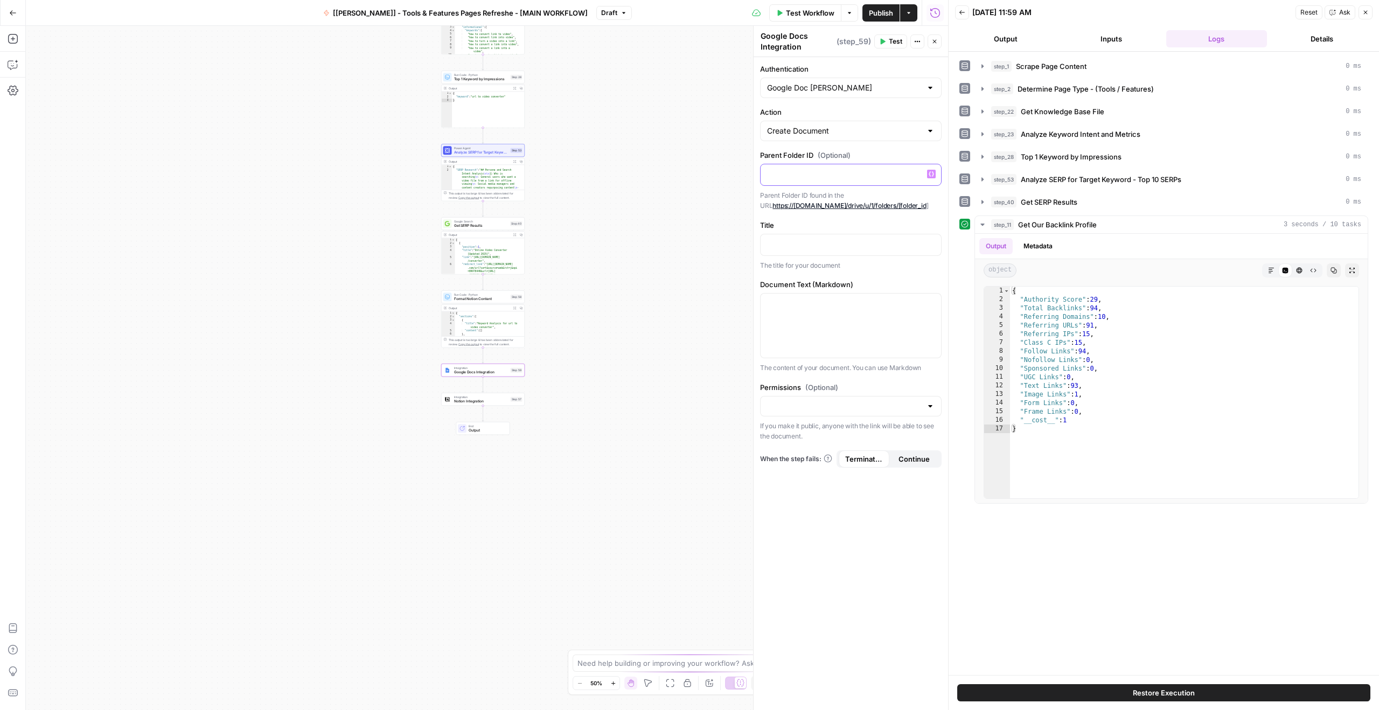
click at [838, 171] on p at bounding box center [850, 174] width 167 height 11
click at [800, 239] on p at bounding box center [850, 244] width 167 height 11
click at [812, 310] on div at bounding box center [850, 326] width 180 height 64
click at [934, 304] on button "Variables Menu" at bounding box center [931, 303] width 9 height 9
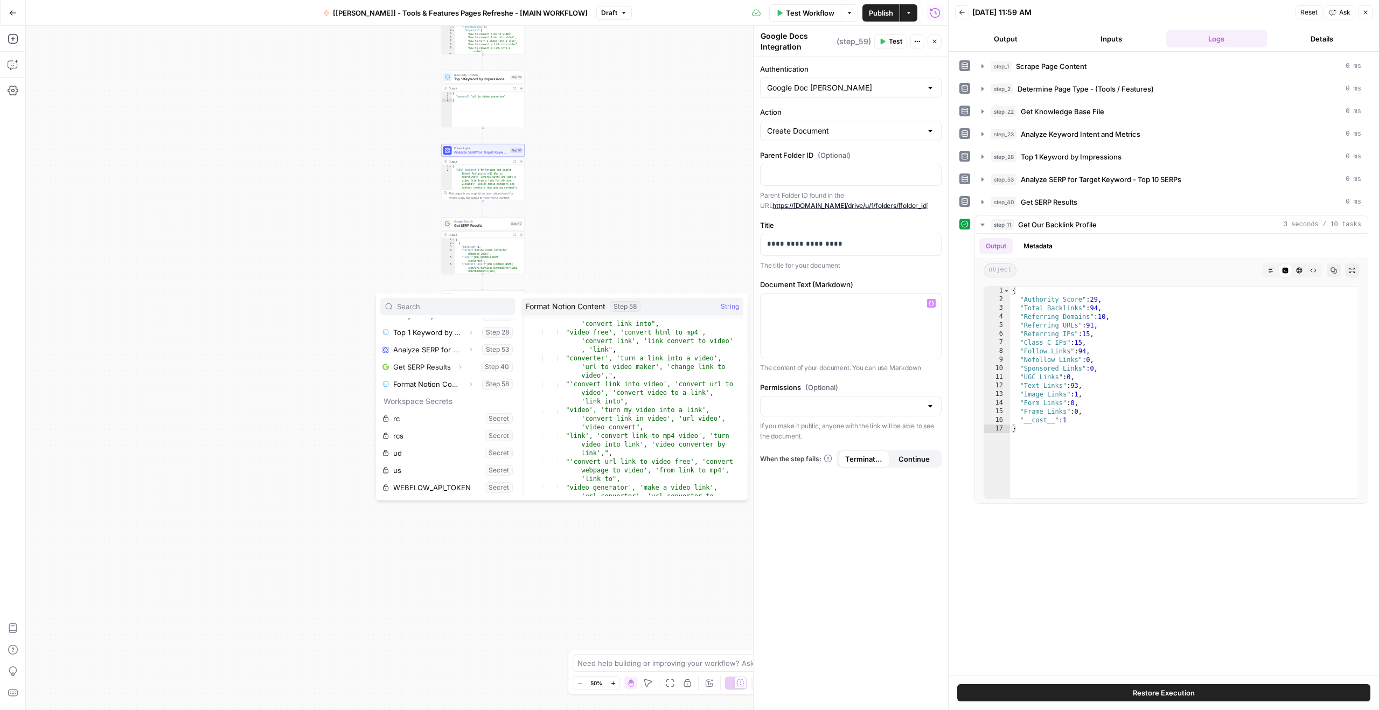
scroll to position [212, 0]
click at [467, 383] on icon "button" at bounding box center [470, 384] width 6 height 6
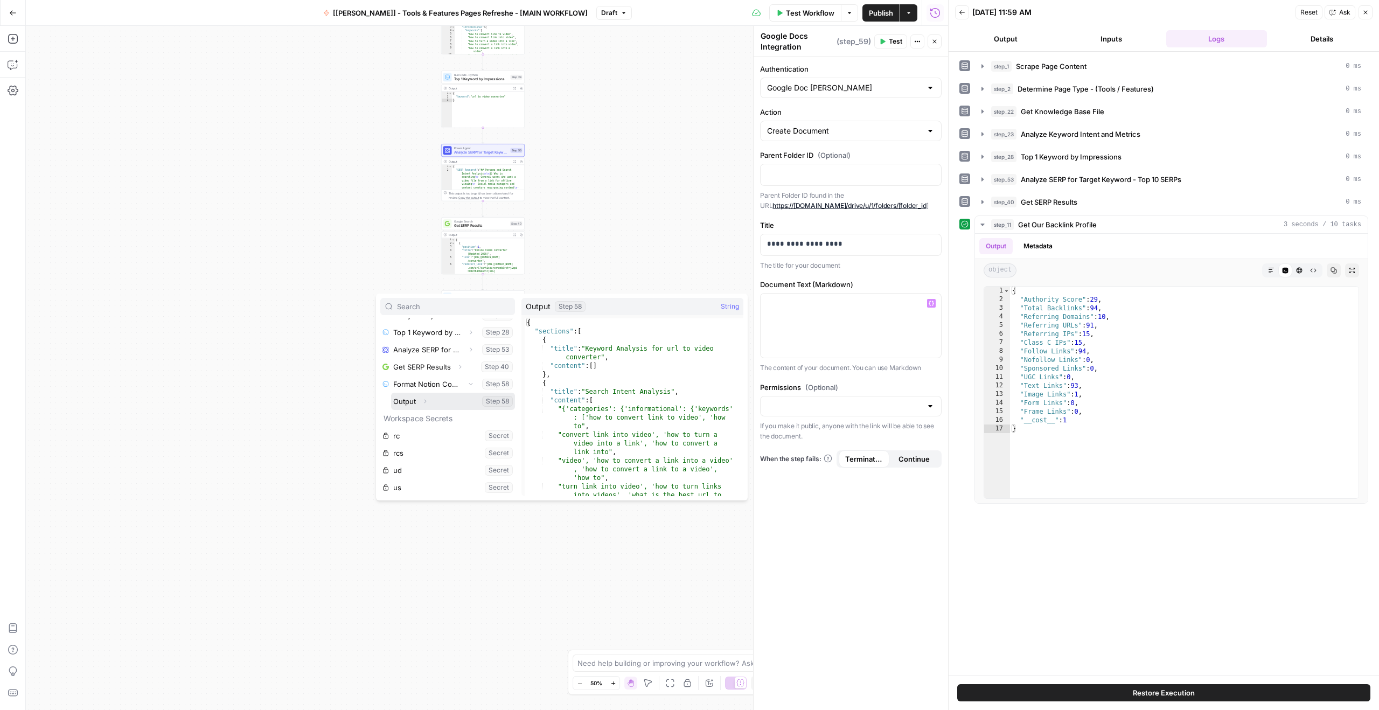
click at [422, 405] on button "Expand" at bounding box center [425, 401] width 14 height 14
click at [419, 406] on button "Collapse" at bounding box center [425, 401] width 14 height 14
click at [409, 402] on button "Select variable Output" at bounding box center [453, 401] width 124 height 17
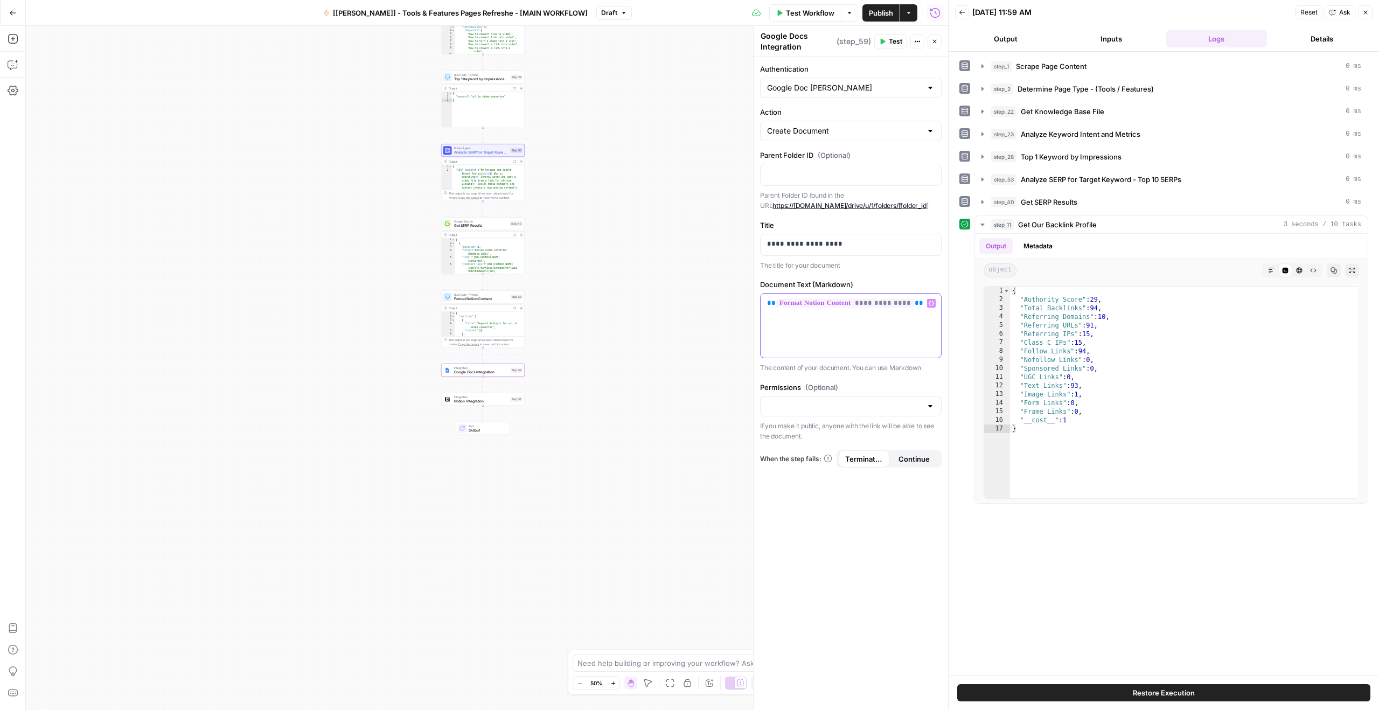
click at [794, 345] on div "**********" at bounding box center [850, 326] width 180 height 64
click at [890, 38] on span "Test" at bounding box center [895, 42] width 13 height 10
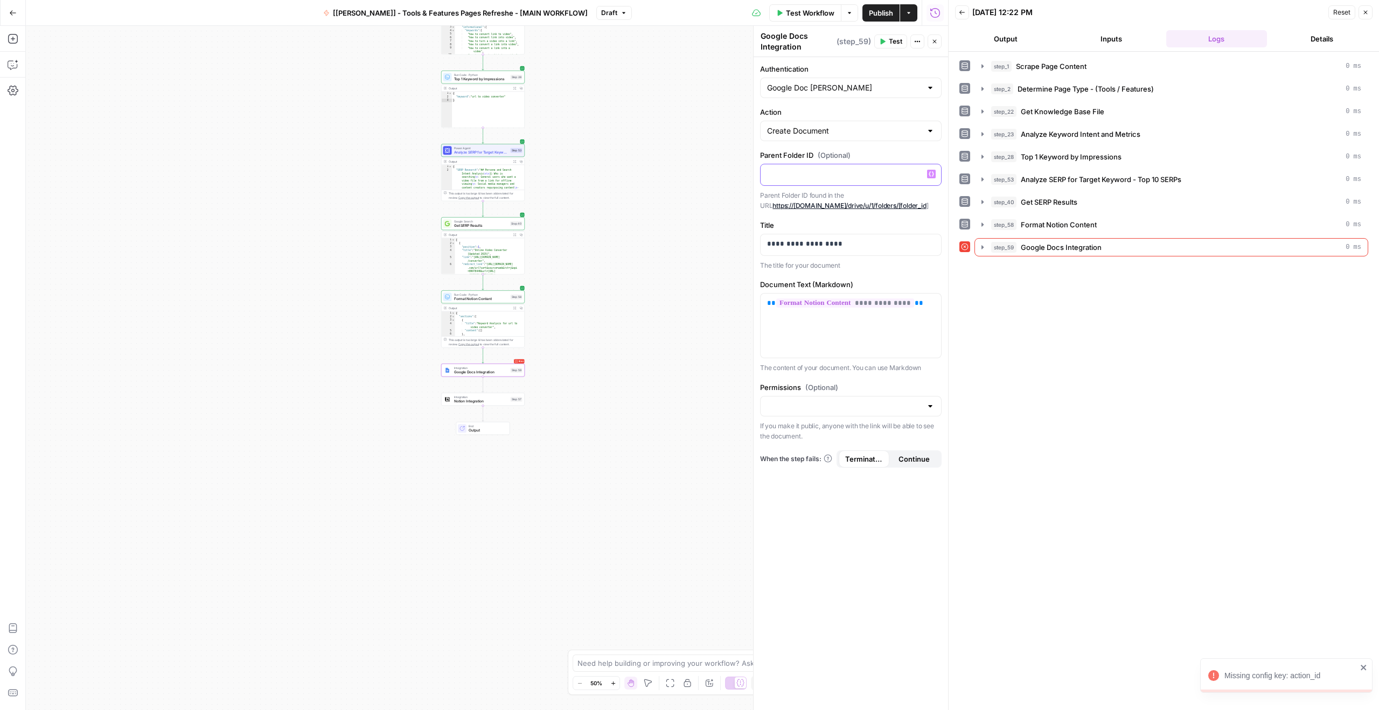
click at [812, 176] on p at bounding box center [850, 174] width 167 height 11
click at [822, 134] on input "Action" at bounding box center [844, 130] width 155 height 11
click at [810, 157] on span "Create Document" at bounding box center [843, 157] width 149 height 11
type input "Create Document"
click at [819, 174] on p at bounding box center [850, 174] width 167 height 11
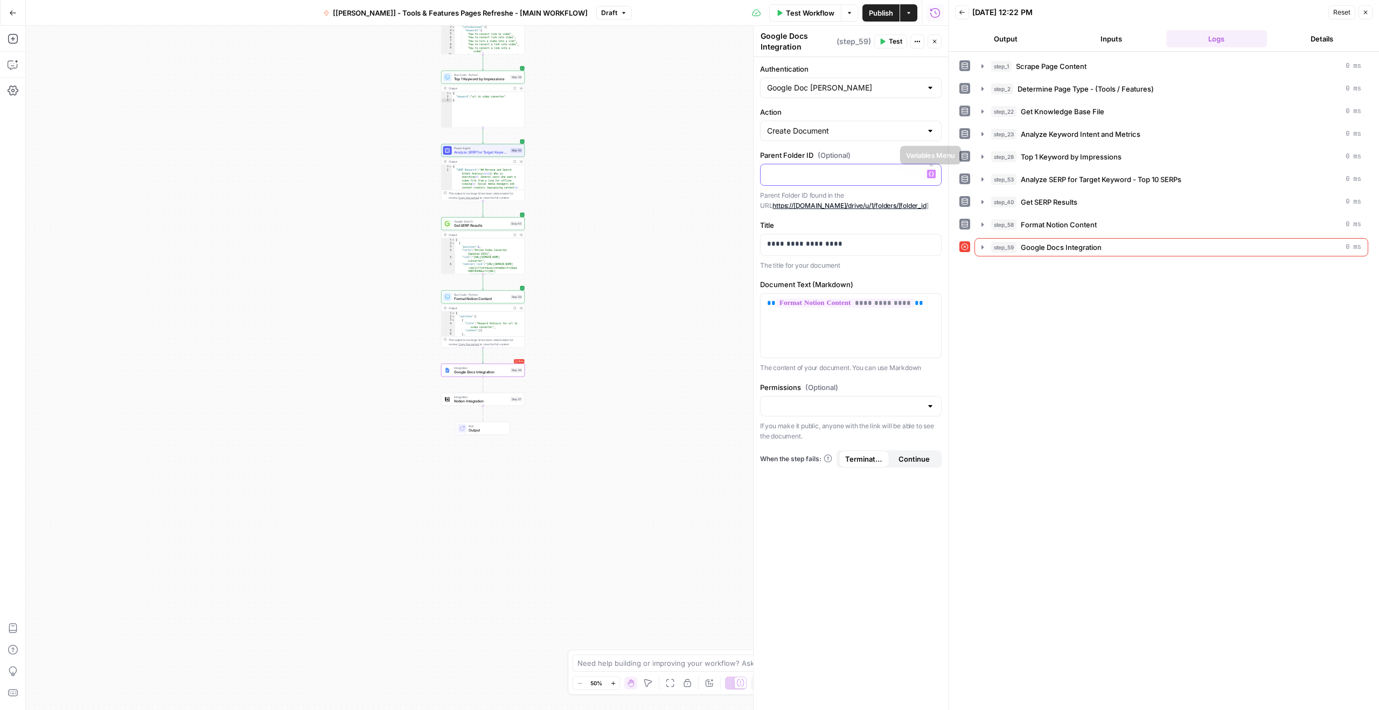
click at [932, 174] on icon "button" at bounding box center [930, 173] width 5 height 5
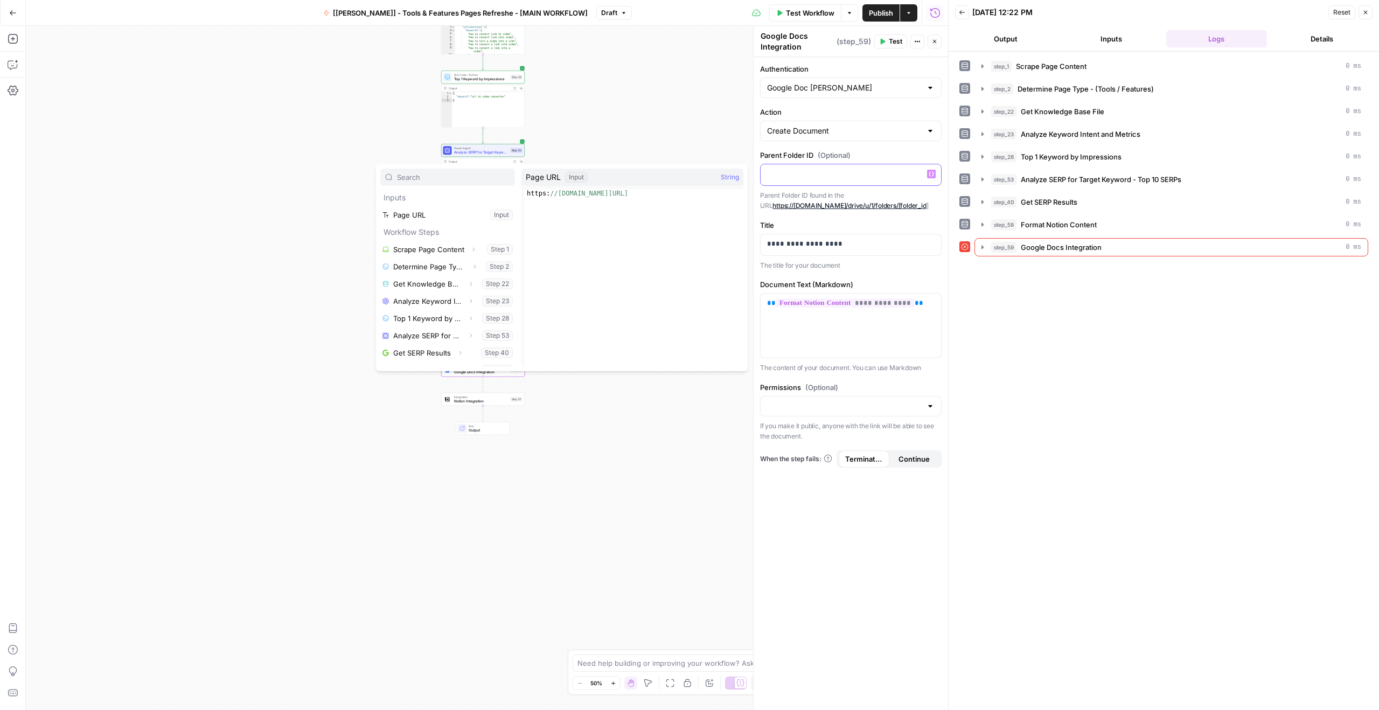
click at [932, 174] on icon "button" at bounding box center [930, 173] width 5 height 5
click at [862, 150] on label "Parent Folder ID (Optional)" at bounding box center [850, 155] width 181 height 11
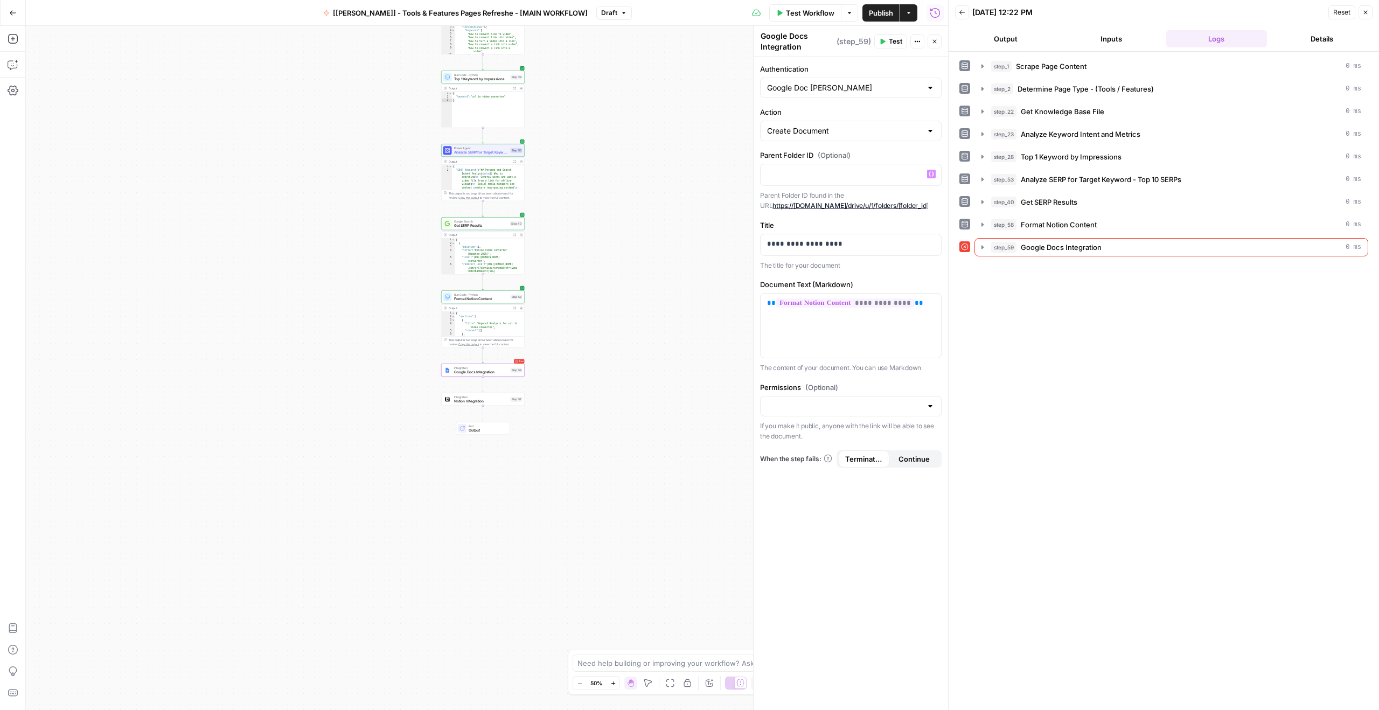
click at [841, 157] on span "(Optional)" at bounding box center [834, 155] width 33 height 11
click at [841, 400] on div at bounding box center [850, 406] width 181 height 20
click at [786, 434] on span "Private" at bounding box center [848, 433] width 159 height 11
type input "Private"
click at [857, 247] on p "**********" at bounding box center [850, 244] width 167 height 11
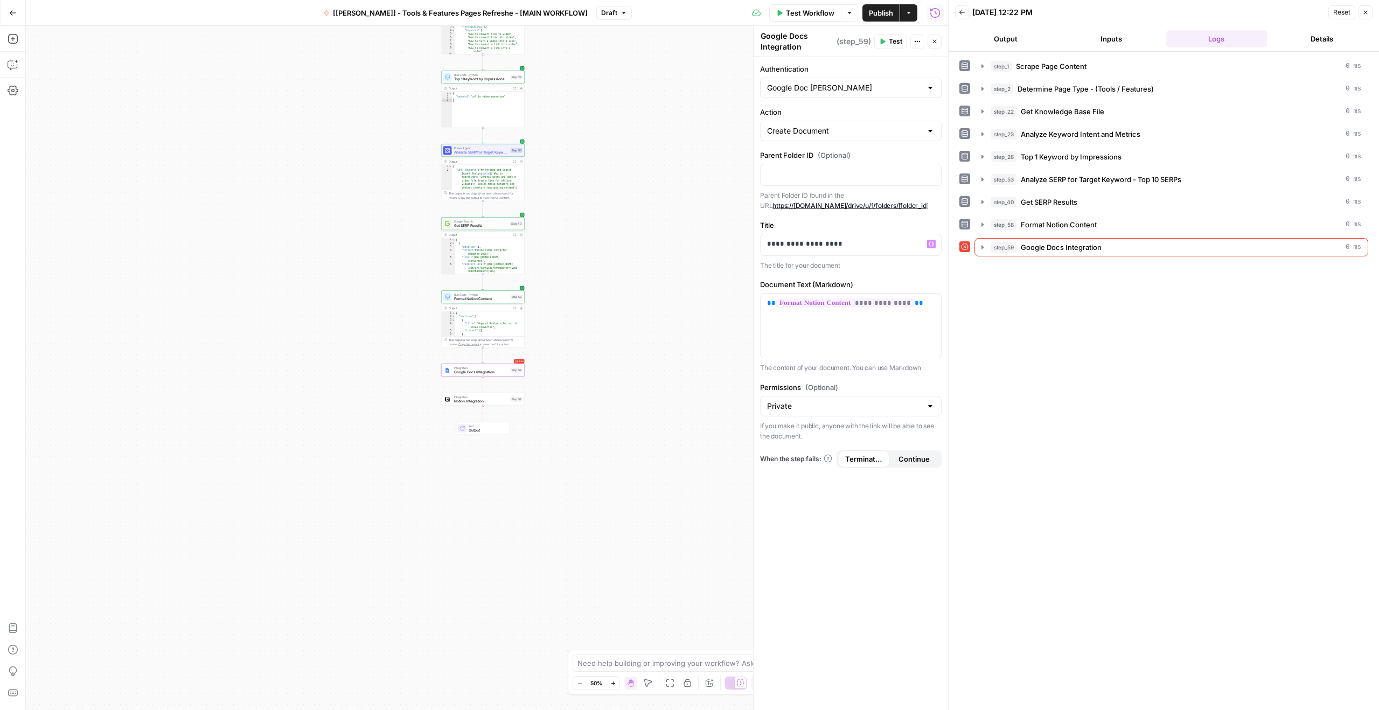
click at [892, 43] on span "Test" at bounding box center [895, 42] width 13 height 10
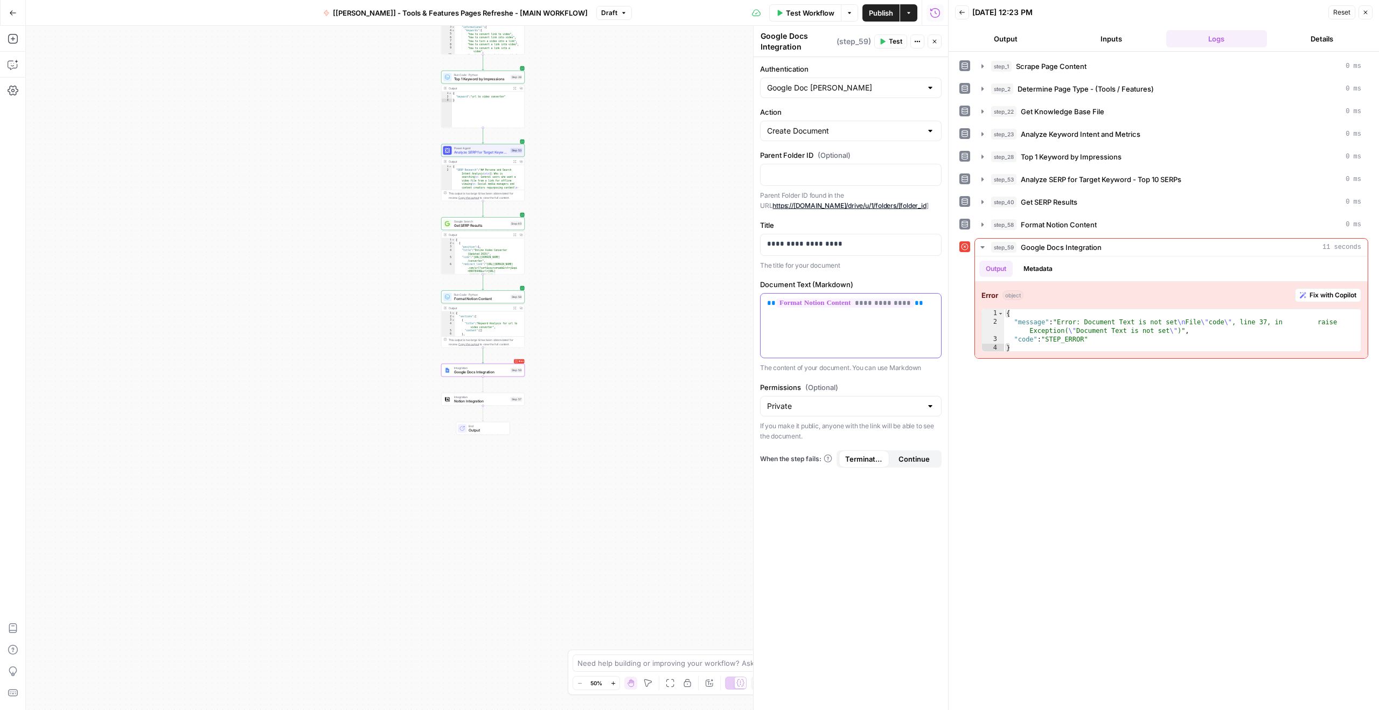
click at [875, 330] on div "**********" at bounding box center [850, 326] width 180 height 64
click at [1326, 291] on span "Fix with Copilot" at bounding box center [1332, 295] width 47 height 10
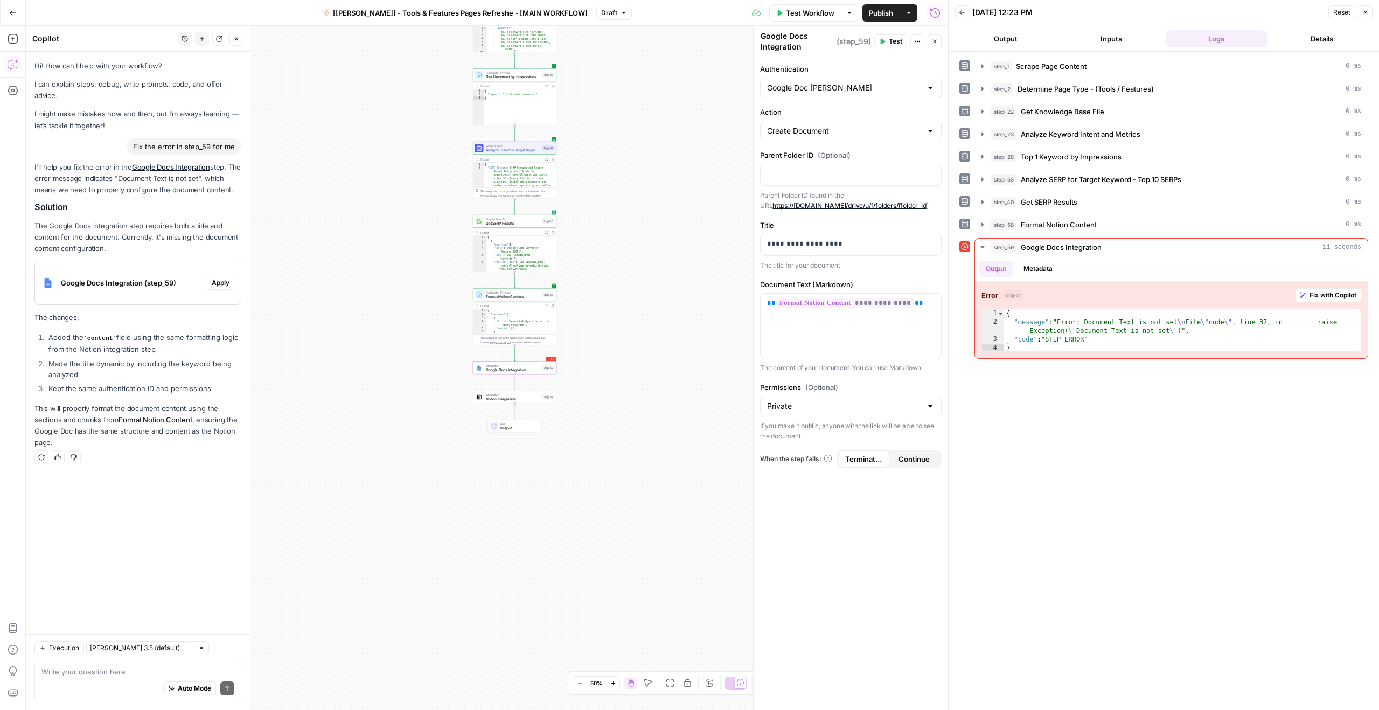
click at [174, 271] on div "Google Docs Integration (step_59)" at bounding box center [121, 282] width 172 height 43
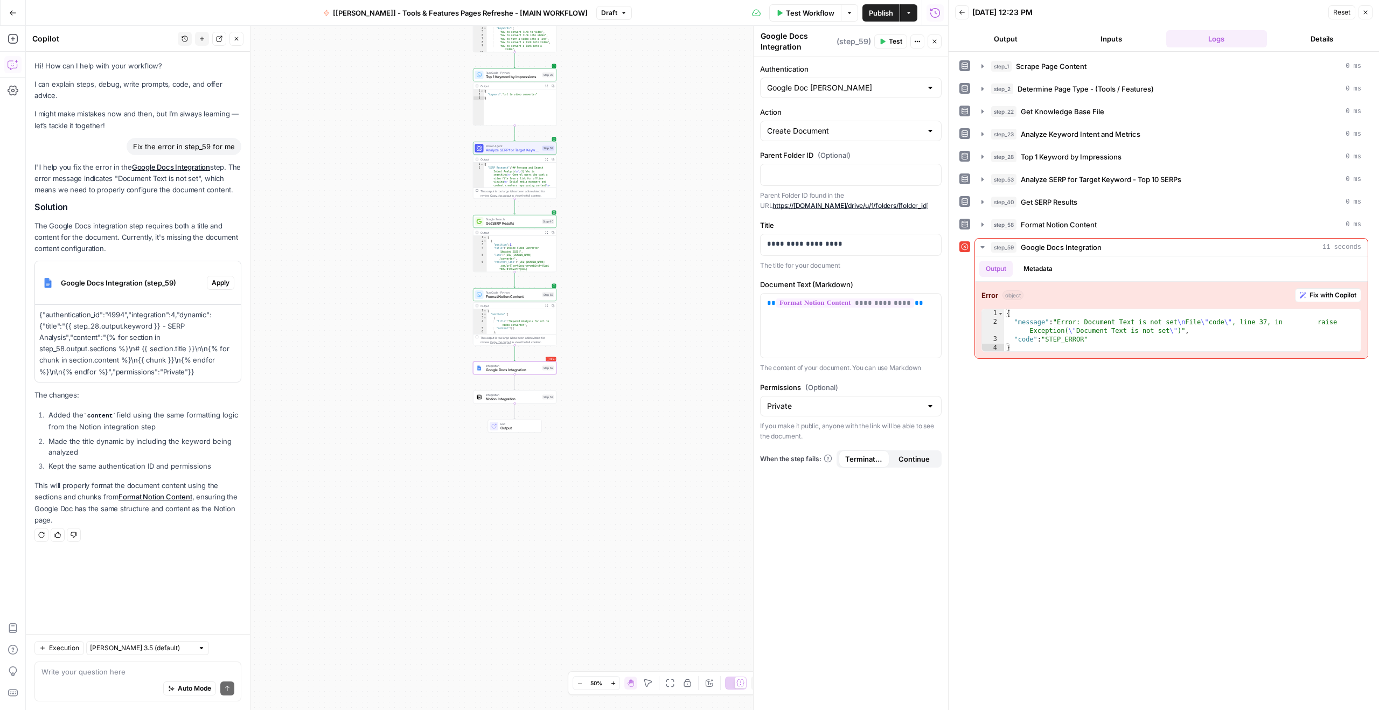
click at [80, 338] on p "{"authentication_id":"4994","integration":4,"dynamic":{"title":"{{ step_28.outp…" at bounding box center [137, 343] width 197 height 68
click at [82, 347] on p "{"authentication_id":"4994","integration":4,"dynamic":{"title":"{{ step_28.outp…" at bounding box center [137, 343] width 197 height 68
click at [843, 177] on p at bounding box center [850, 174] width 167 height 11
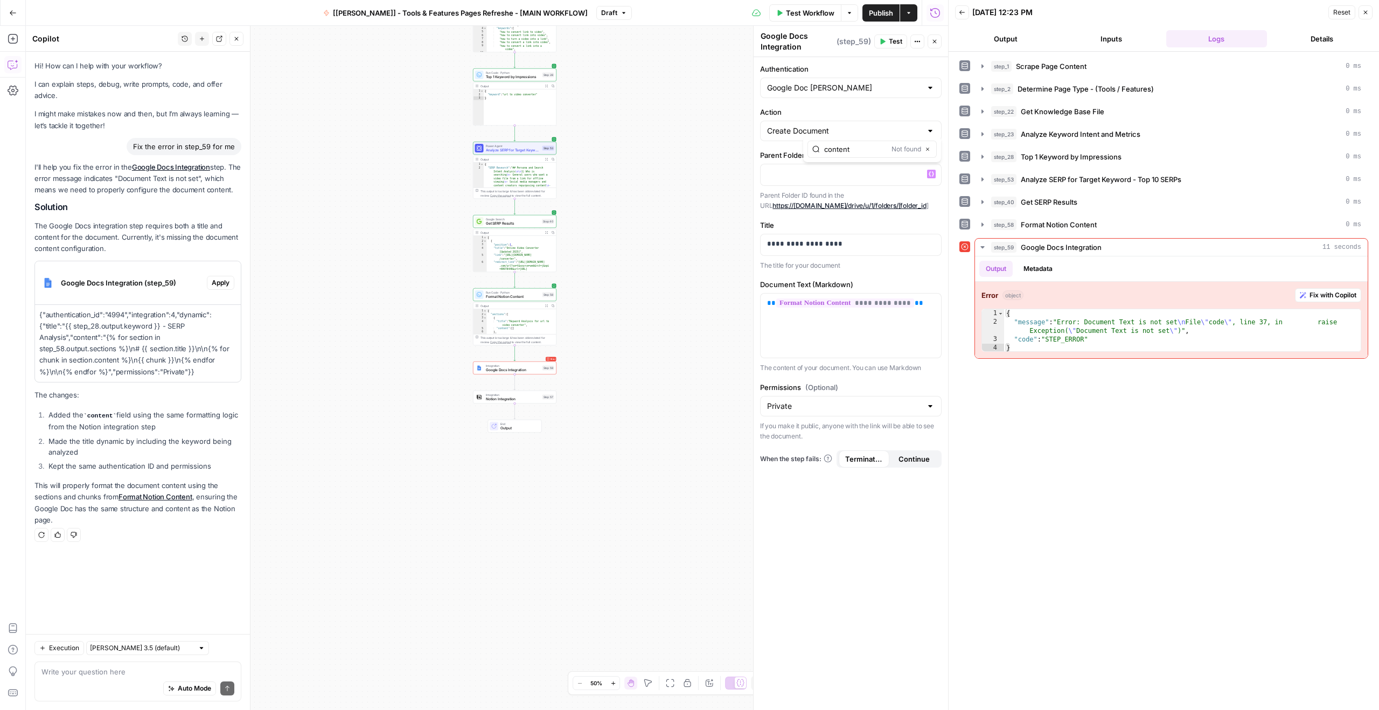
type input "content"
click at [687, 185] on div "**********" at bounding box center [487, 368] width 922 height 684
click at [932, 147] on div "Close" at bounding box center [871, 149] width 129 height 17
click at [926, 147] on icon "button" at bounding box center [927, 148] width 5 height 5
click at [654, 162] on div "**********" at bounding box center [487, 368] width 922 height 684
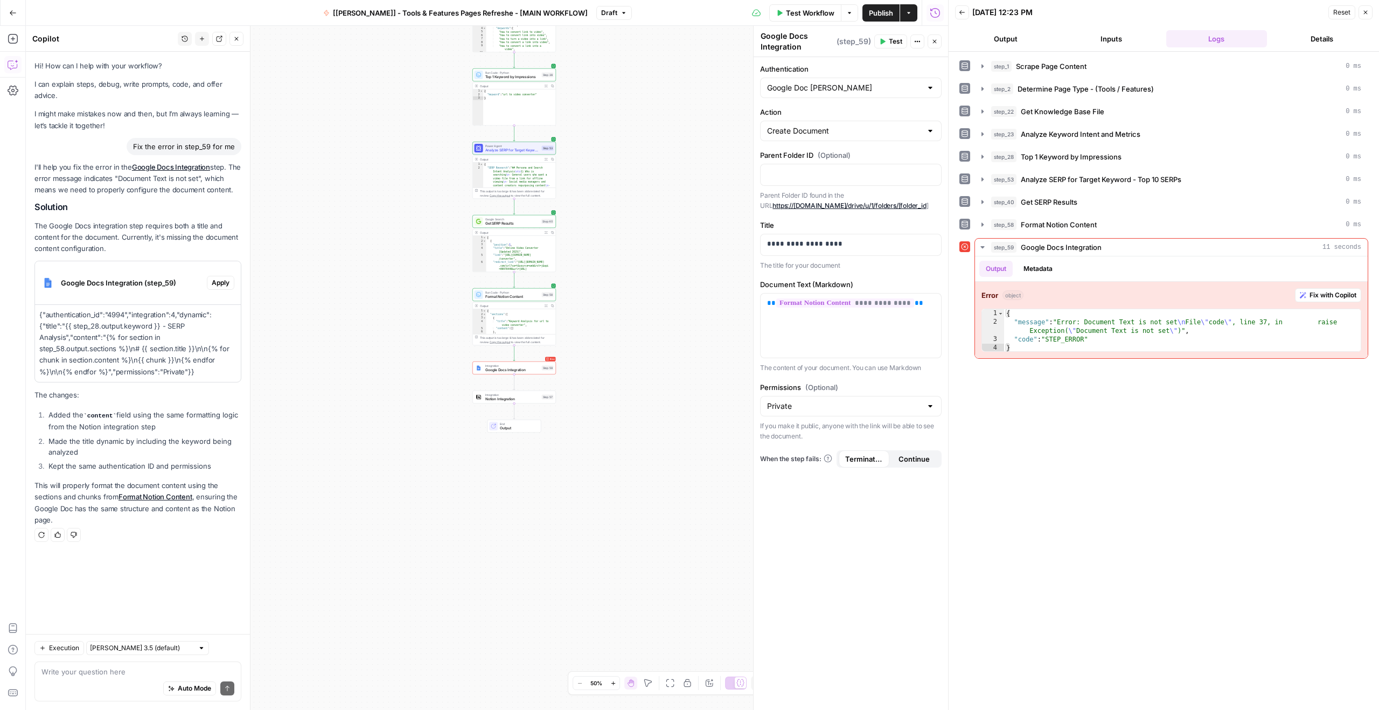
click at [1369, 12] on button "Close" at bounding box center [1365, 12] width 14 height 14
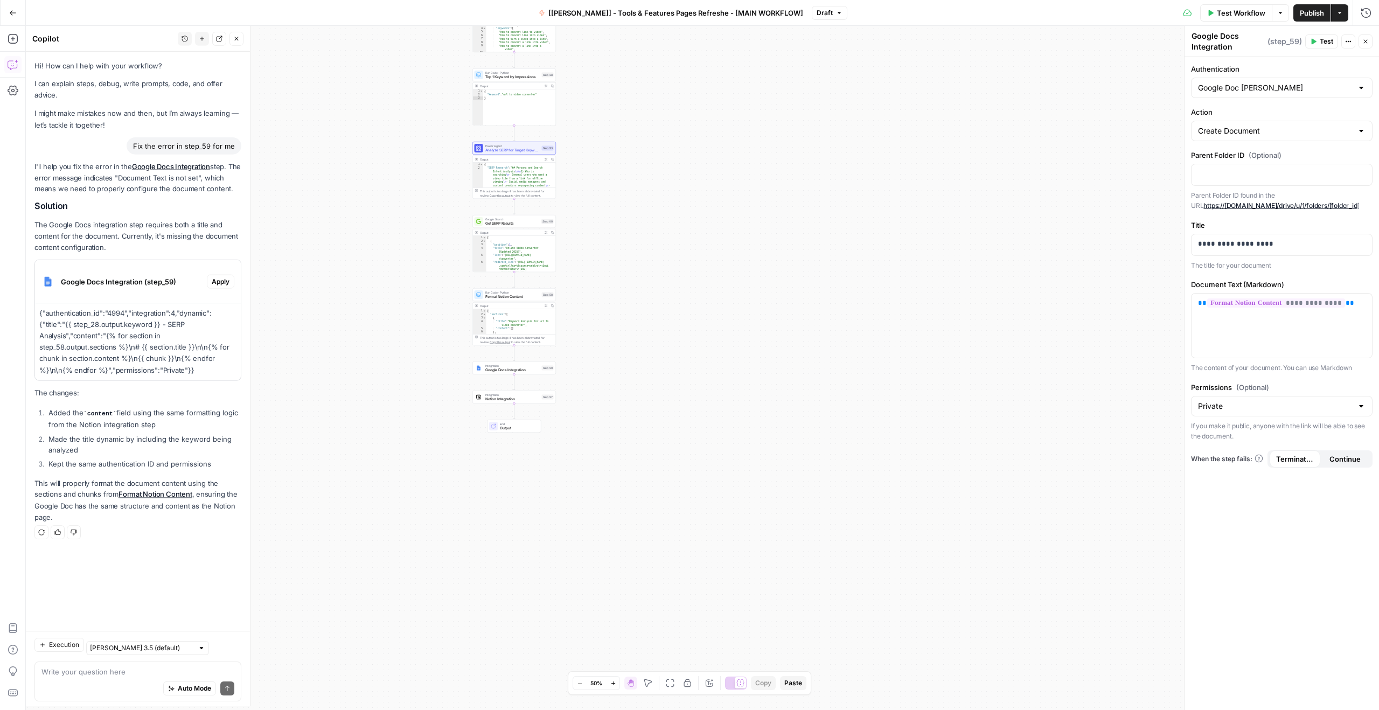
click at [801, 110] on div "**********" at bounding box center [702, 368] width 1353 height 684
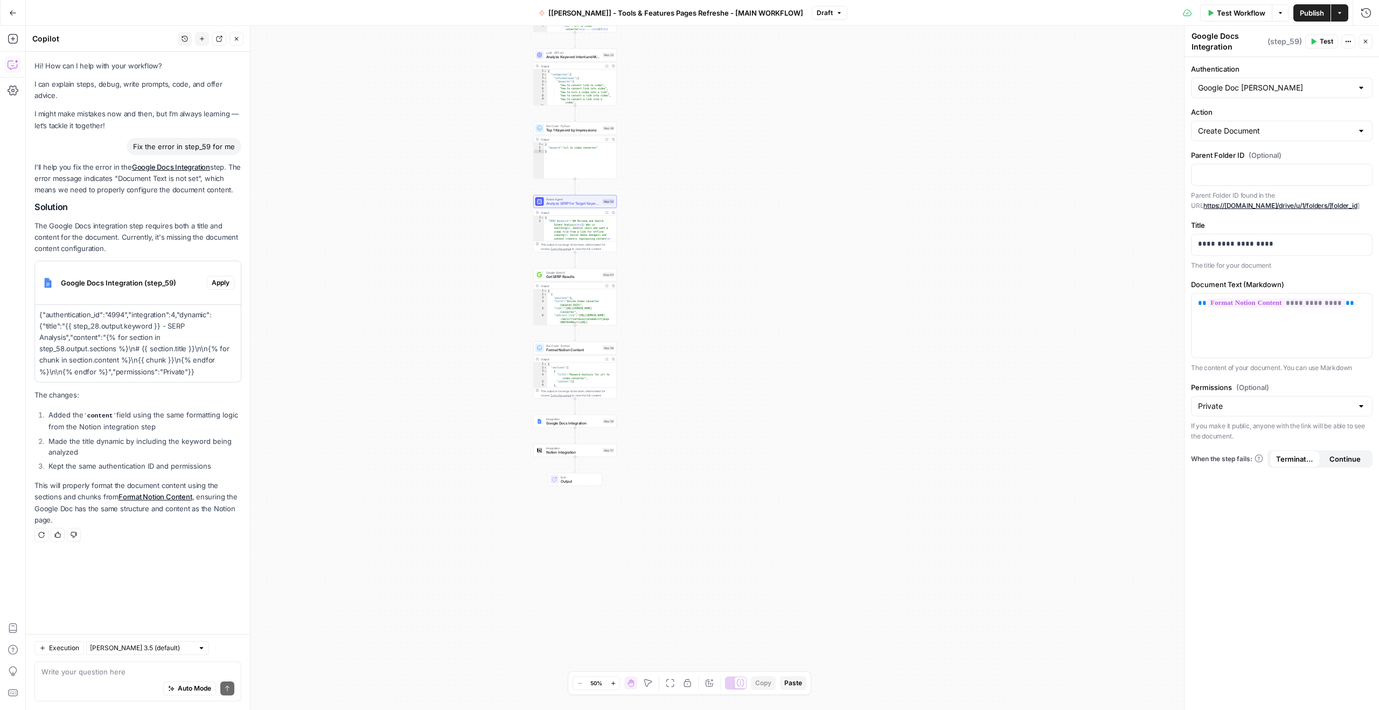
drag, startPoint x: 292, startPoint y: 261, endPoint x: 380, endPoint y: 292, distance: 93.2
click at [365, 345] on div "**********" at bounding box center [702, 368] width 1353 height 684
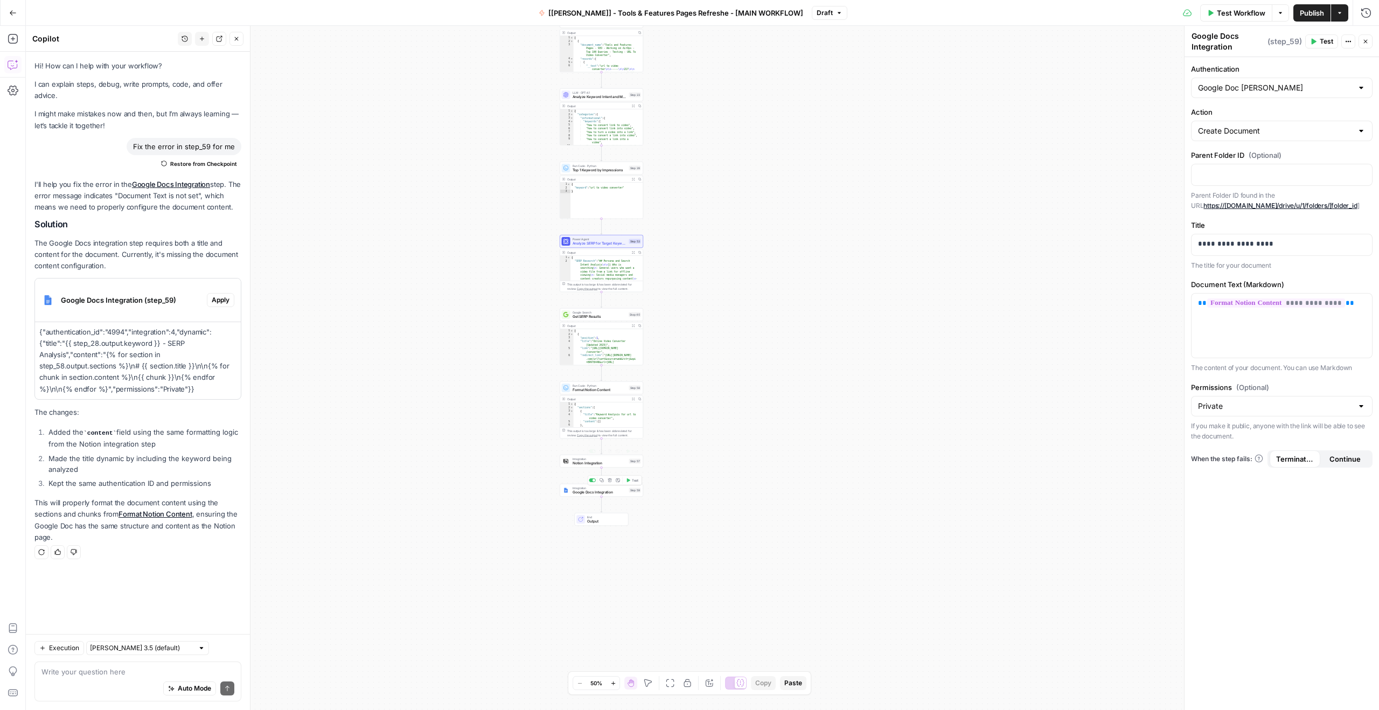
click at [583, 464] on span "Notion Integration" at bounding box center [600, 462] width 54 height 5
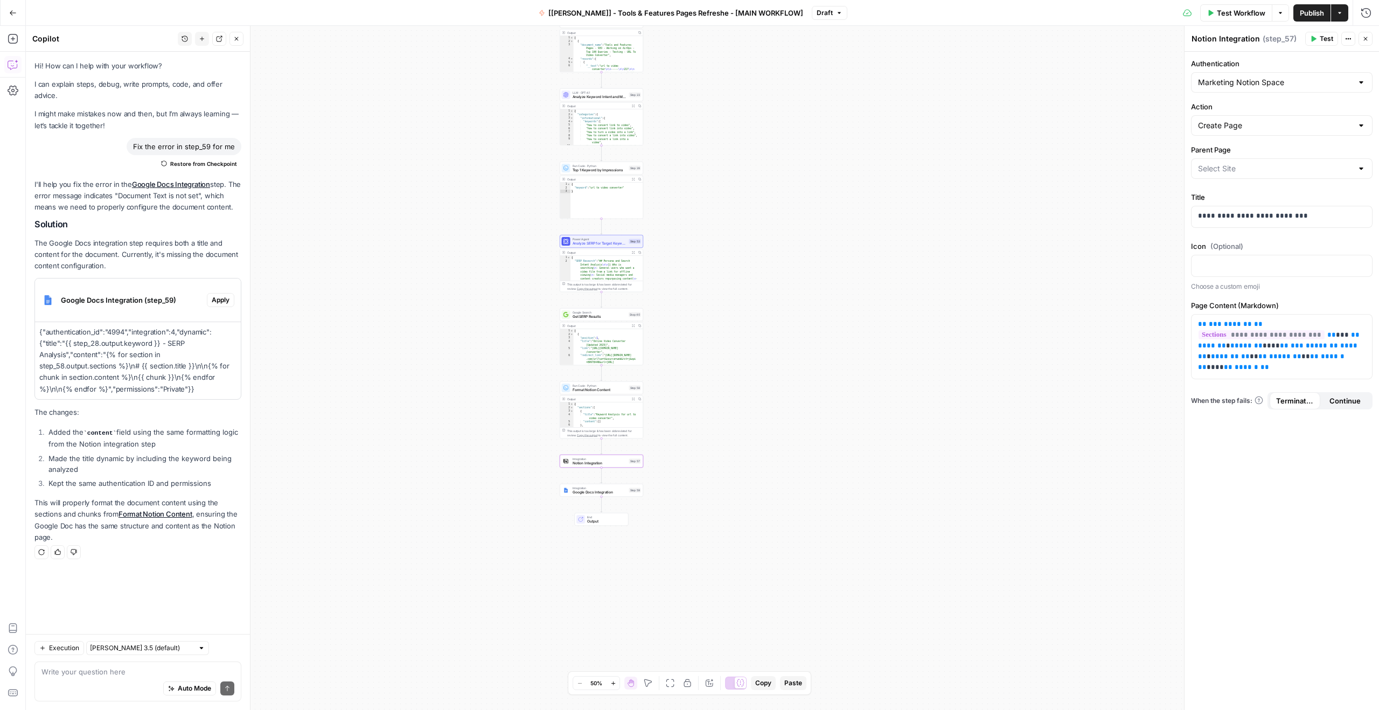
click at [774, 226] on div "**********" at bounding box center [702, 368] width 1353 height 684
type input "AirOps Workflows ([PERSON_NAME]’ Testing)"
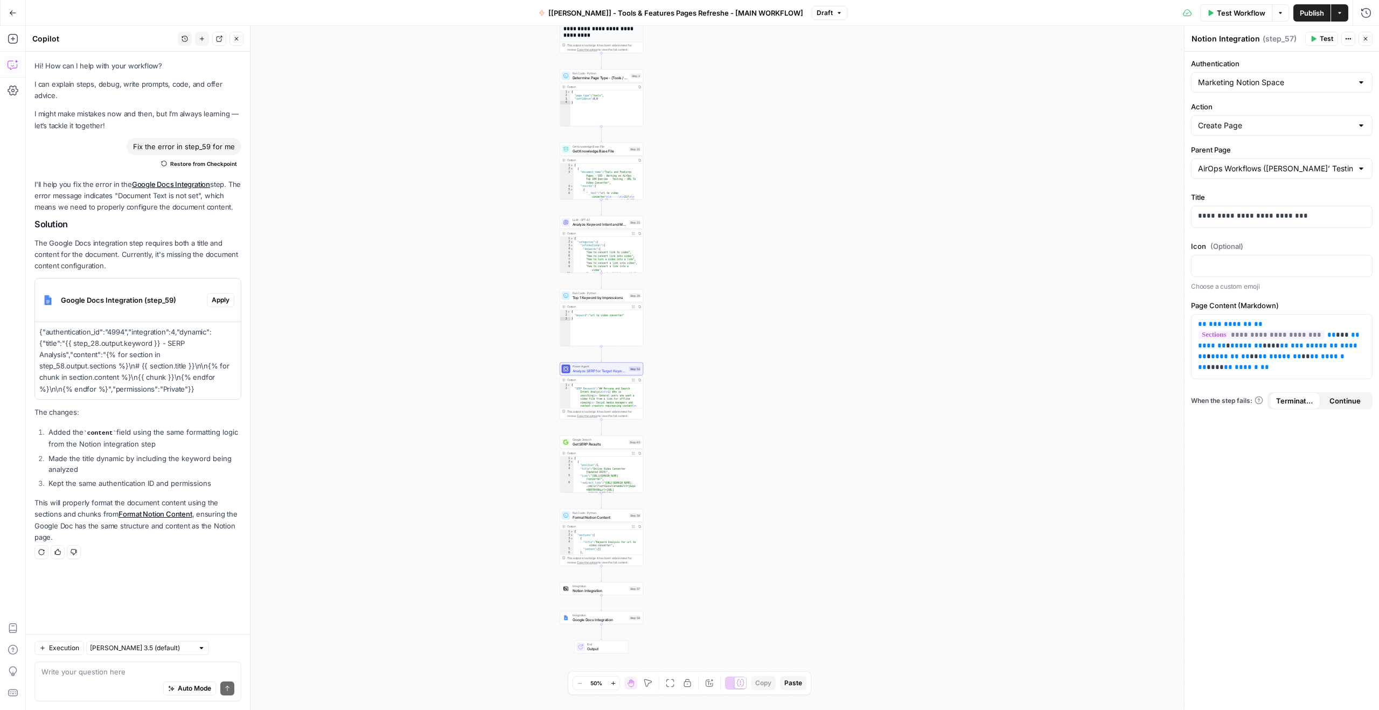
drag, startPoint x: 469, startPoint y: 227, endPoint x: 530, endPoint y: 284, distance: 83.8
click at [530, 284] on div "**********" at bounding box center [702, 368] width 1353 height 684
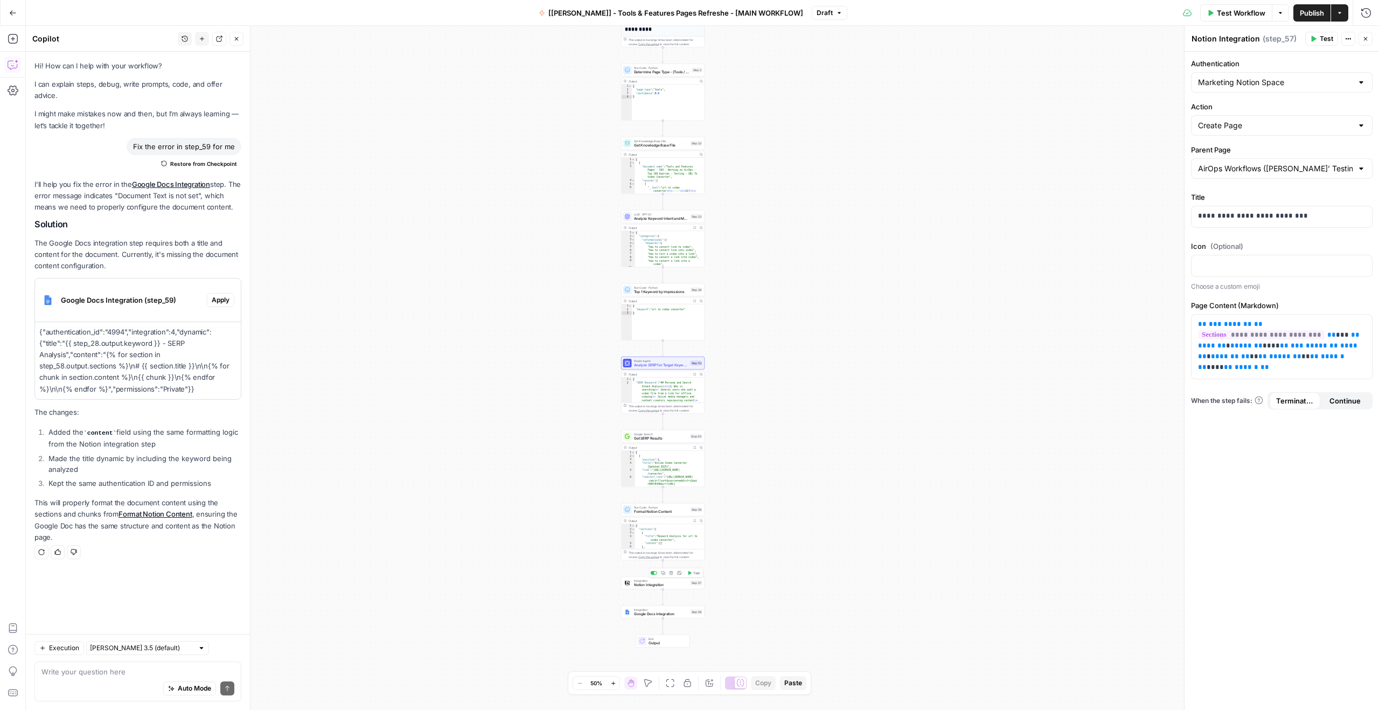
click at [656, 583] on span "Notion Integration" at bounding box center [661, 584] width 54 height 5
click at [1269, 163] on input "Parent Page" at bounding box center [1275, 168] width 155 height 11
type input "air"
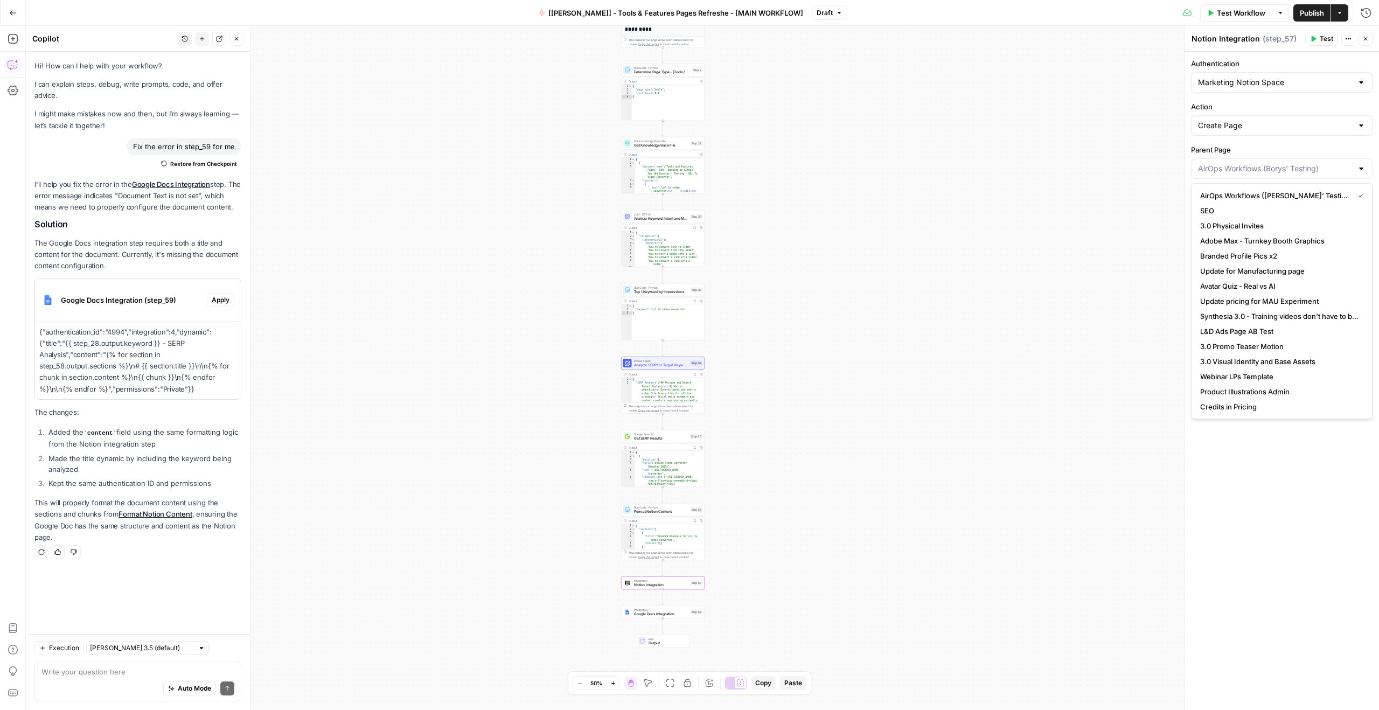
type input "AirOps Workflows ([PERSON_NAME]’ Testing)"
click at [978, 162] on div "**********" at bounding box center [702, 368] width 1353 height 684
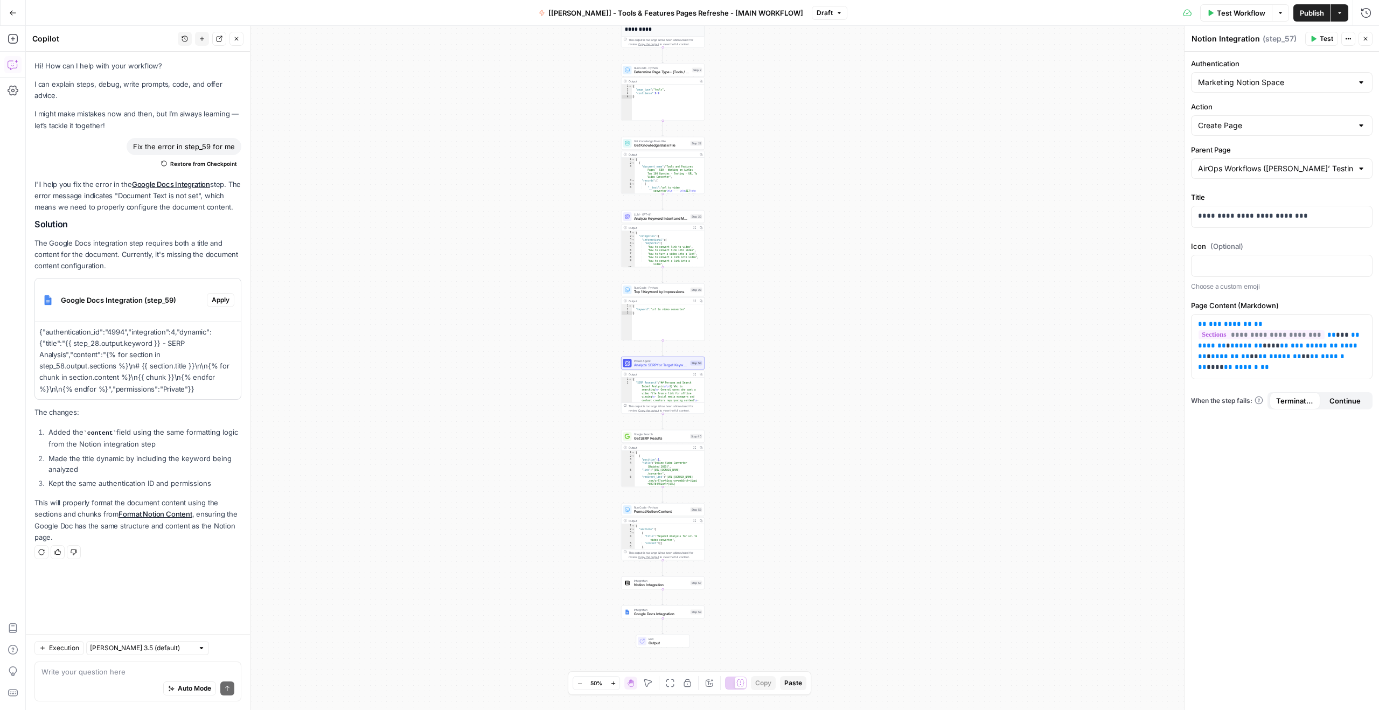
click at [645, 587] on span "Notion Integration" at bounding box center [661, 584] width 54 height 5
click at [1322, 35] on span "Test" at bounding box center [1325, 39] width 13 height 10
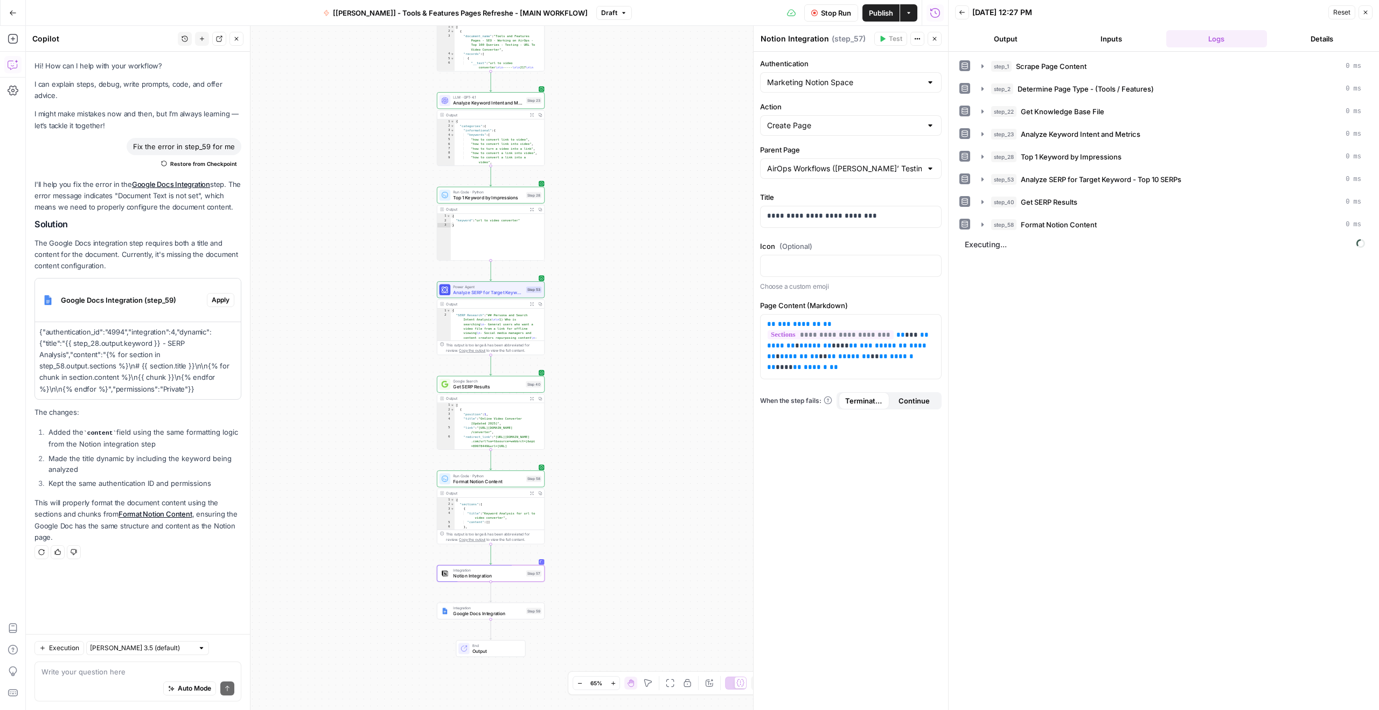
drag, startPoint x: 543, startPoint y: 419, endPoint x: 353, endPoint y: 366, distance: 197.3
click at [346, 364] on div "**********" at bounding box center [487, 368] width 922 height 684
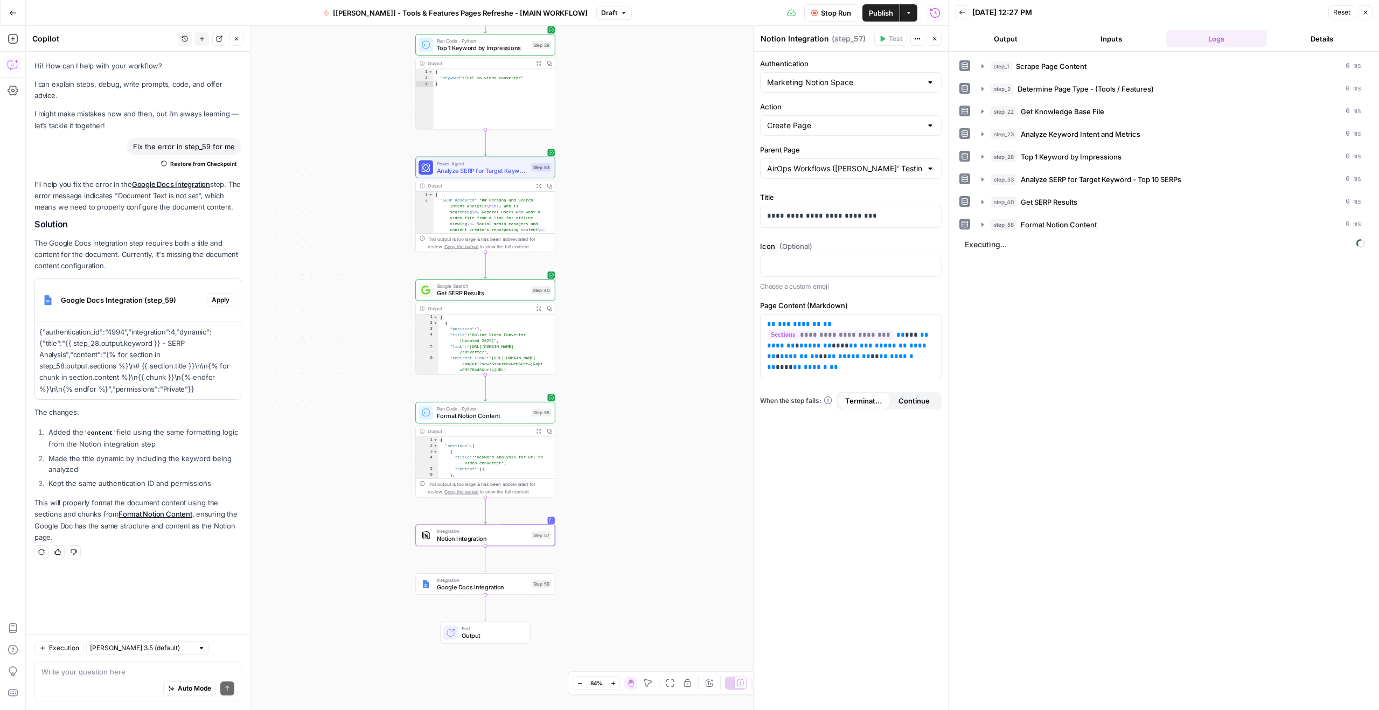
drag, startPoint x: 367, startPoint y: 432, endPoint x: 350, endPoint y: 365, distance: 69.6
click at [350, 365] on div "**********" at bounding box center [487, 368] width 922 height 684
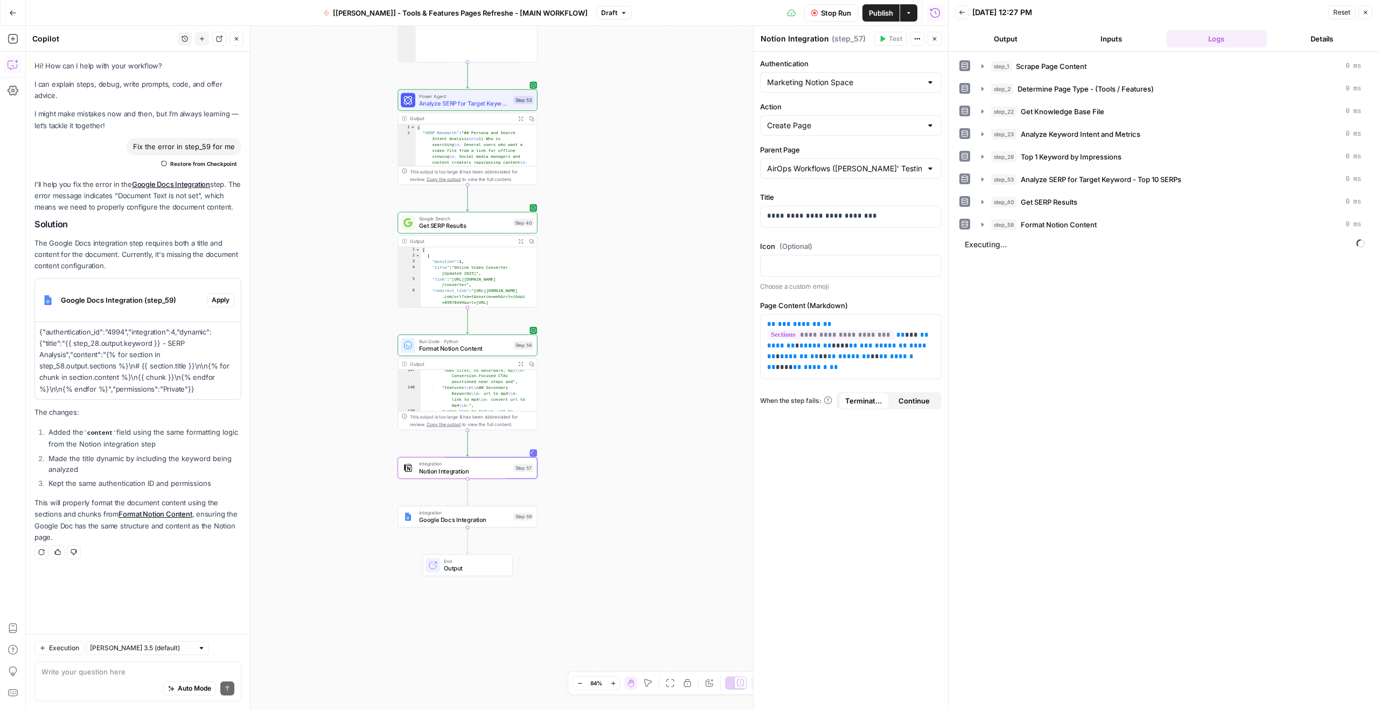
scroll to position [3289, 0]
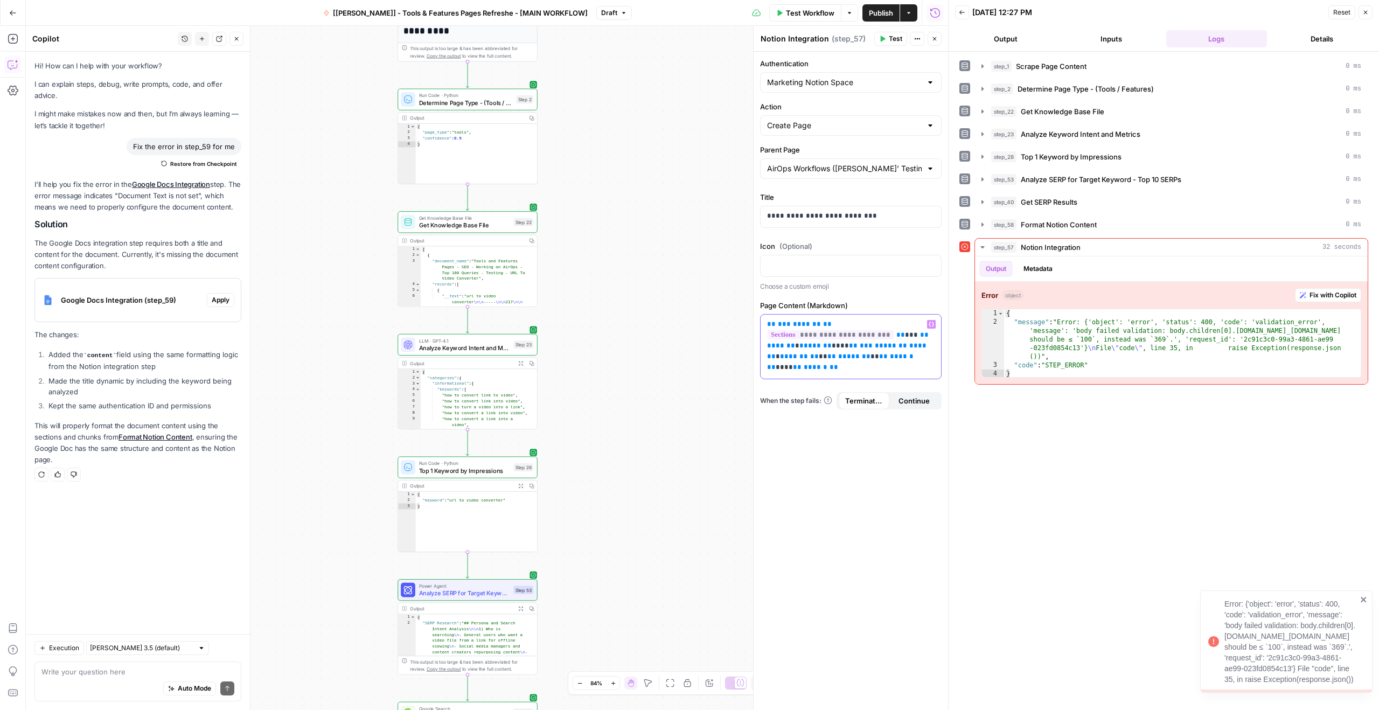
click at [924, 366] on div "**********" at bounding box center [850, 347] width 180 height 64
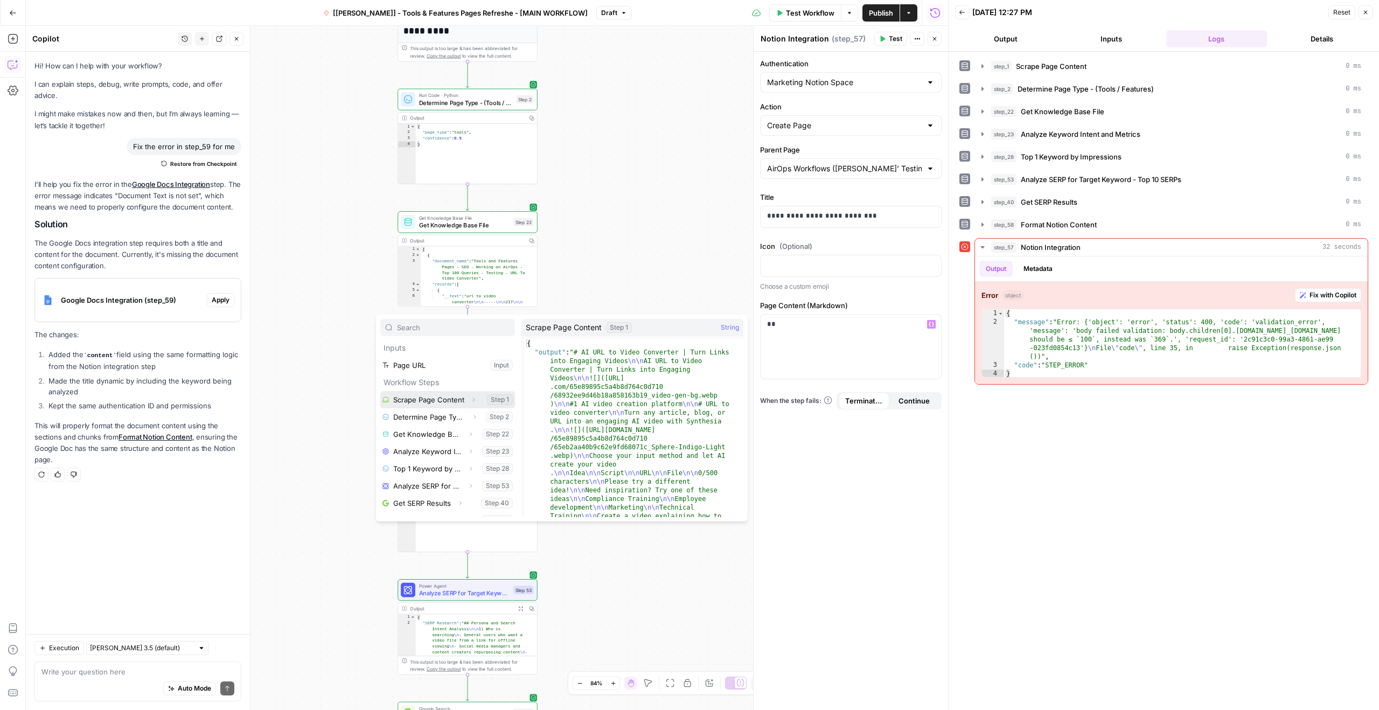
click at [470, 398] on icon "button" at bounding box center [473, 399] width 6 height 6
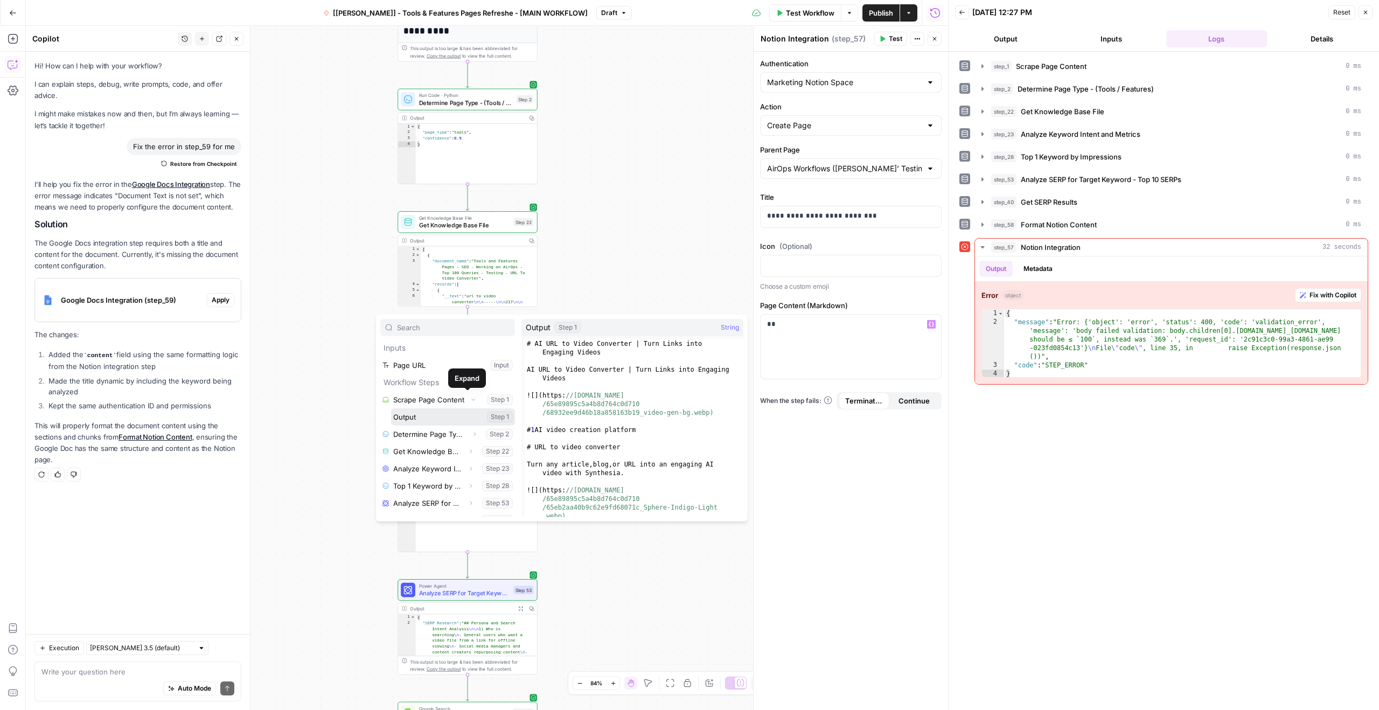
click at [424, 418] on button "Select variable Output" at bounding box center [453, 416] width 124 height 17
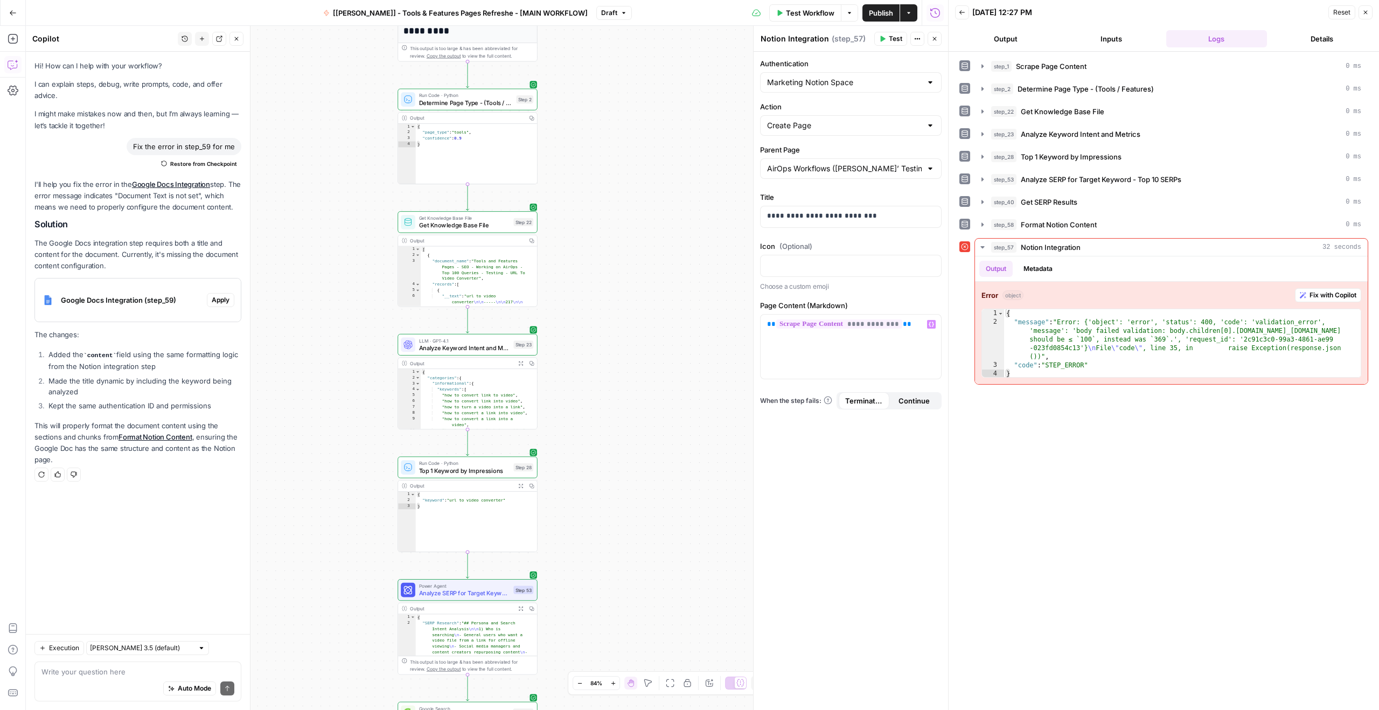
click at [889, 40] on span "Test" at bounding box center [895, 39] width 13 height 10
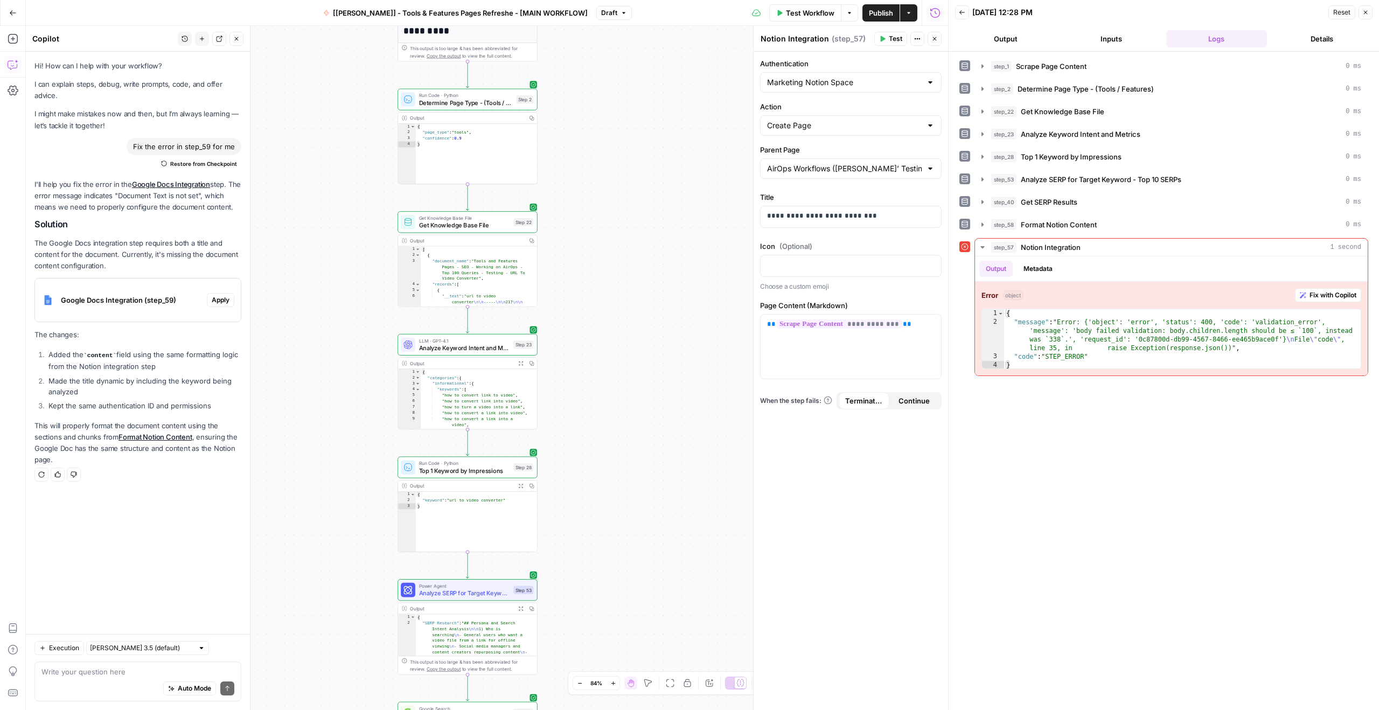
click at [881, 12] on span "Publish" at bounding box center [881, 13] width 24 height 11
